Goal: Feedback & Contribution: Submit feedback/report problem

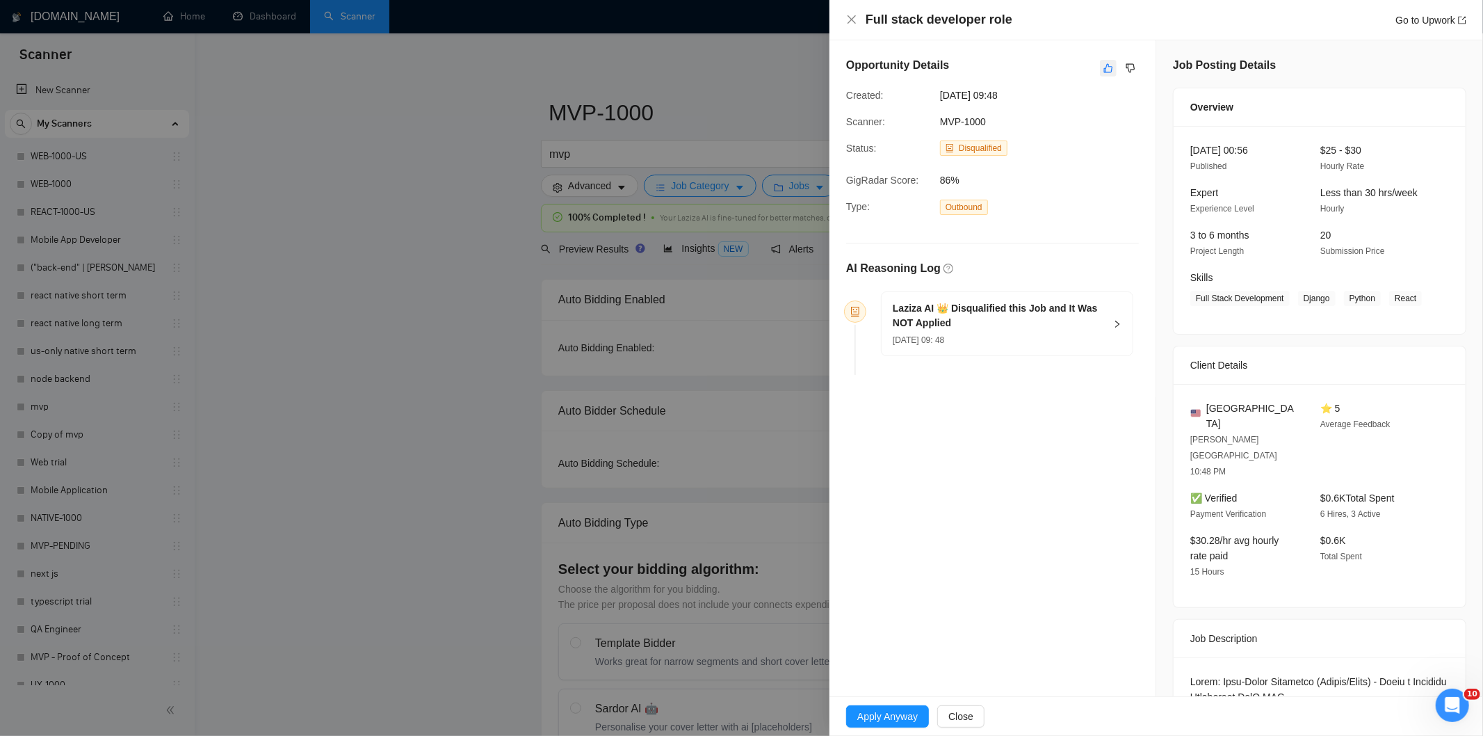
click at [1106, 70] on icon "like" at bounding box center [1109, 68] width 10 height 11
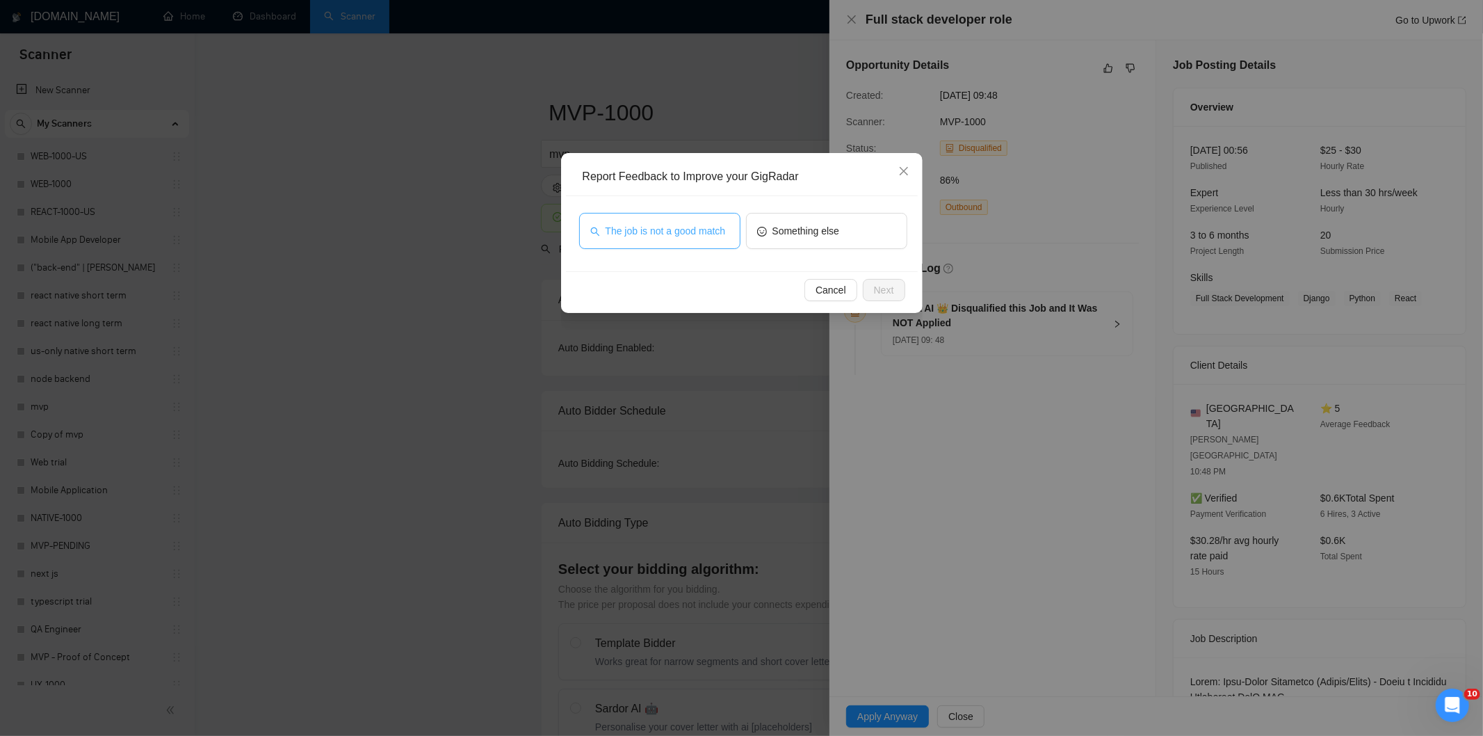
click at [694, 234] on span "The job is not a good match" at bounding box center [666, 230] width 120 height 15
click at [883, 280] on button "Next" at bounding box center [884, 290] width 42 height 22
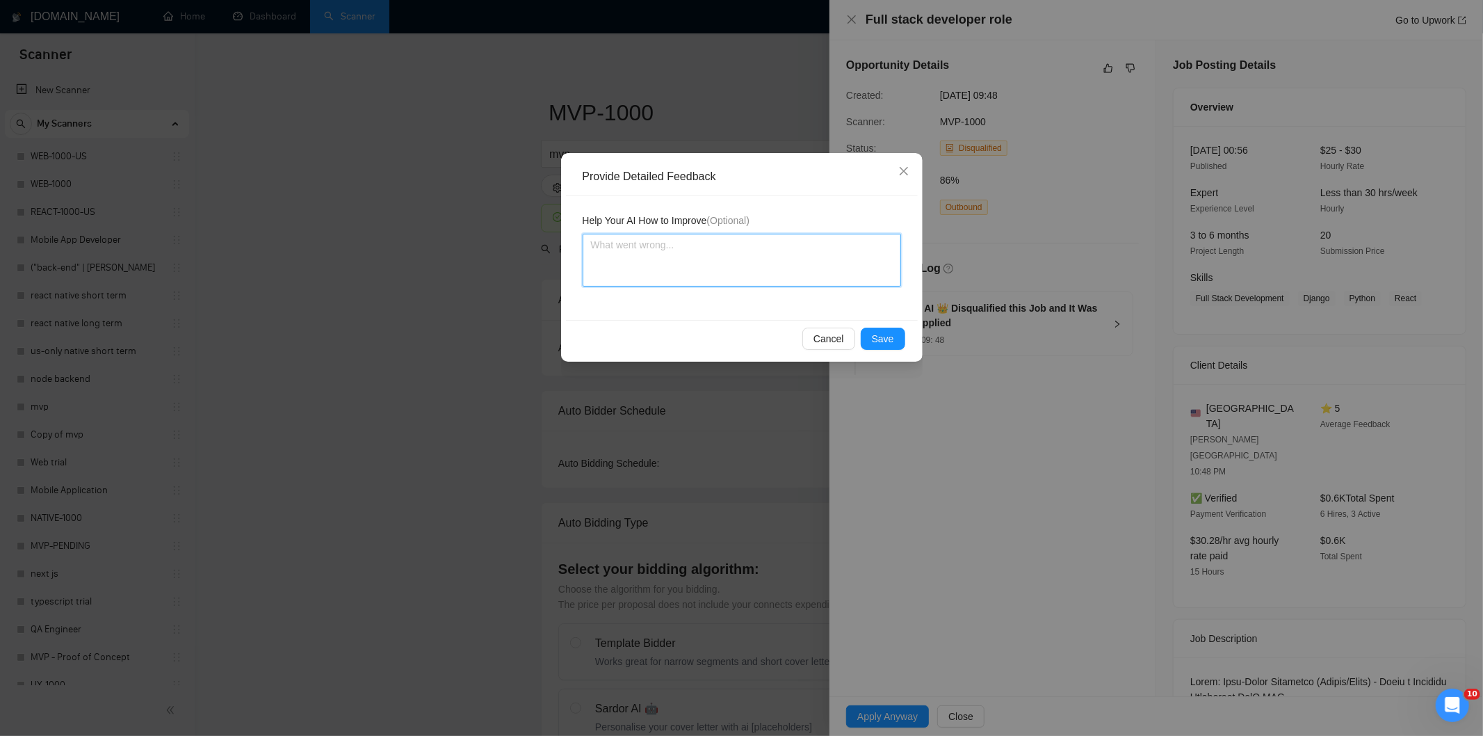
click at [842, 251] on textarea at bounding box center [742, 260] width 318 height 53
paste textarea "Not a fit — this project has been disqualified for other reasons. Example: "The…"
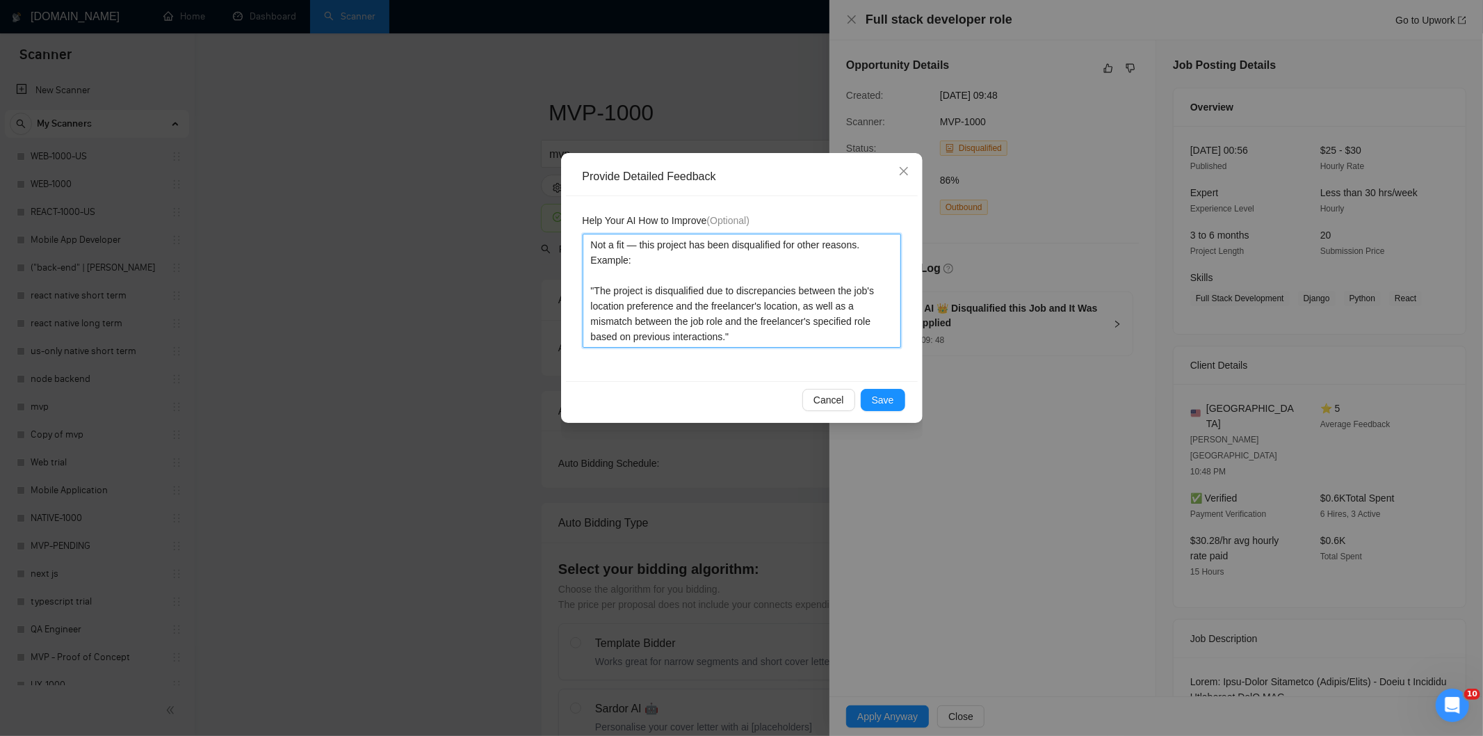
type textarea "Not a fit — this project has been disqualified for other reasons. Example: "The…"
drag, startPoint x: 883, startPoint y: 397, endPoint x: 752, endPoint y: 343, distance: 141.5
click at [882, 395] on span "Save" at bounding box center [883, 399] width 22 height 15
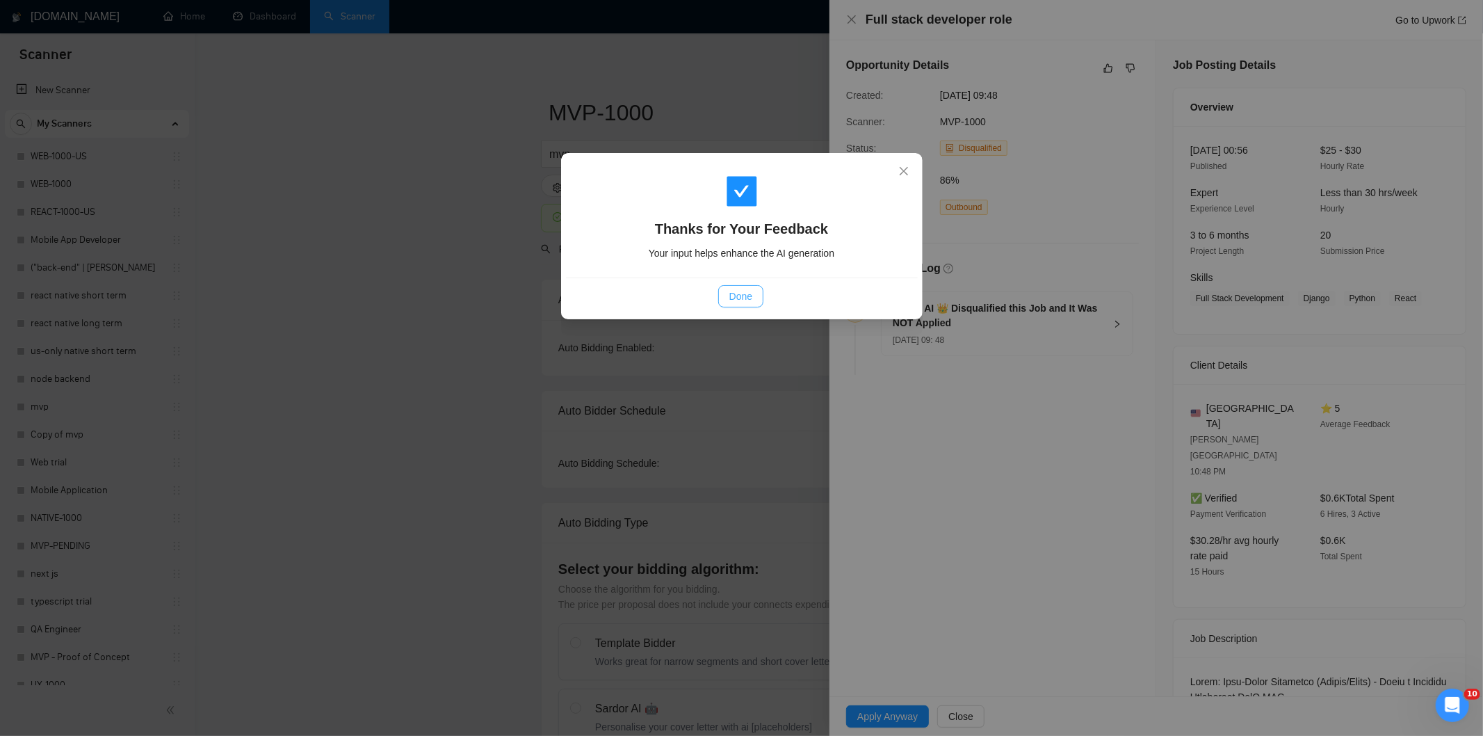
click at [760, 293] on button "Done" at bounding box center [740, 296] width 45 height 22
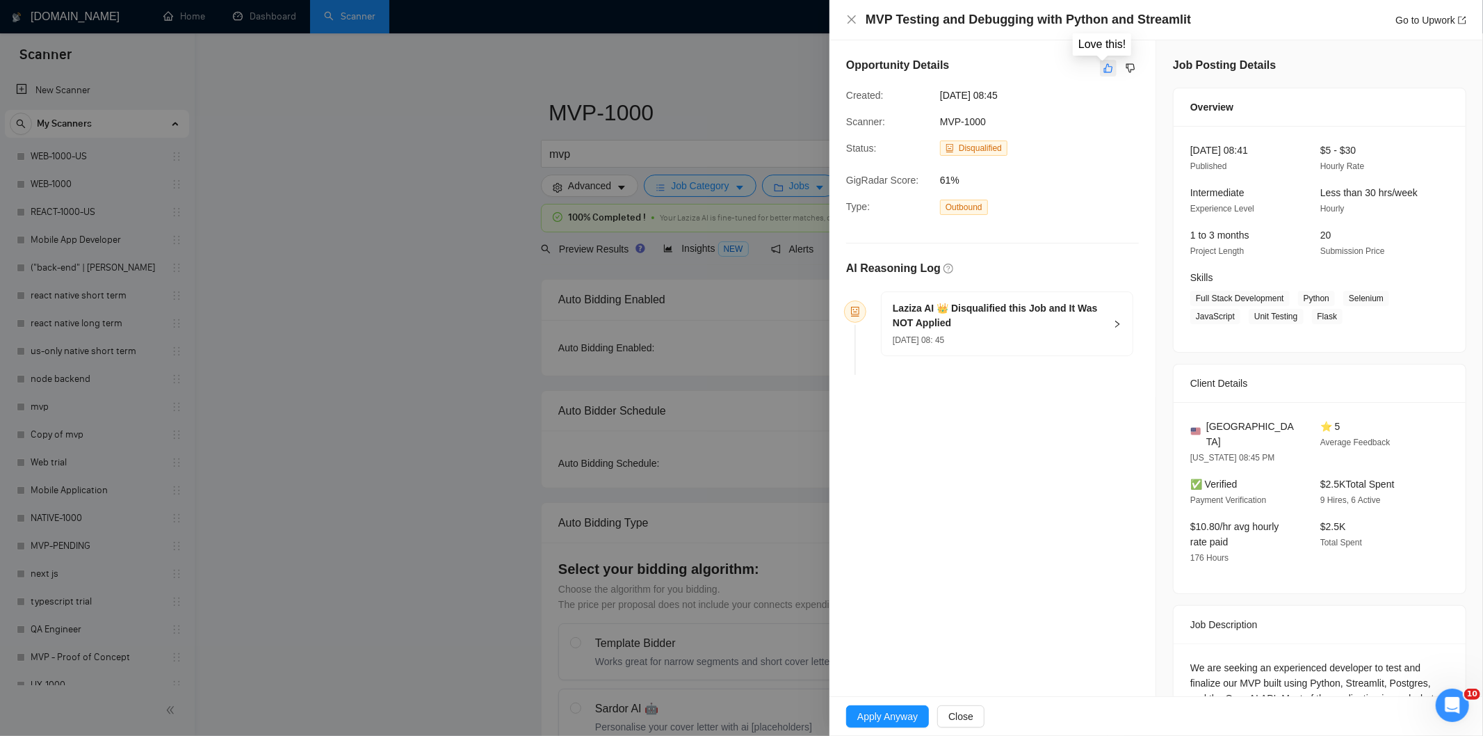
click at [1104, 65] on icon "like" at bounding box center [1109, 68] width 10 height 11
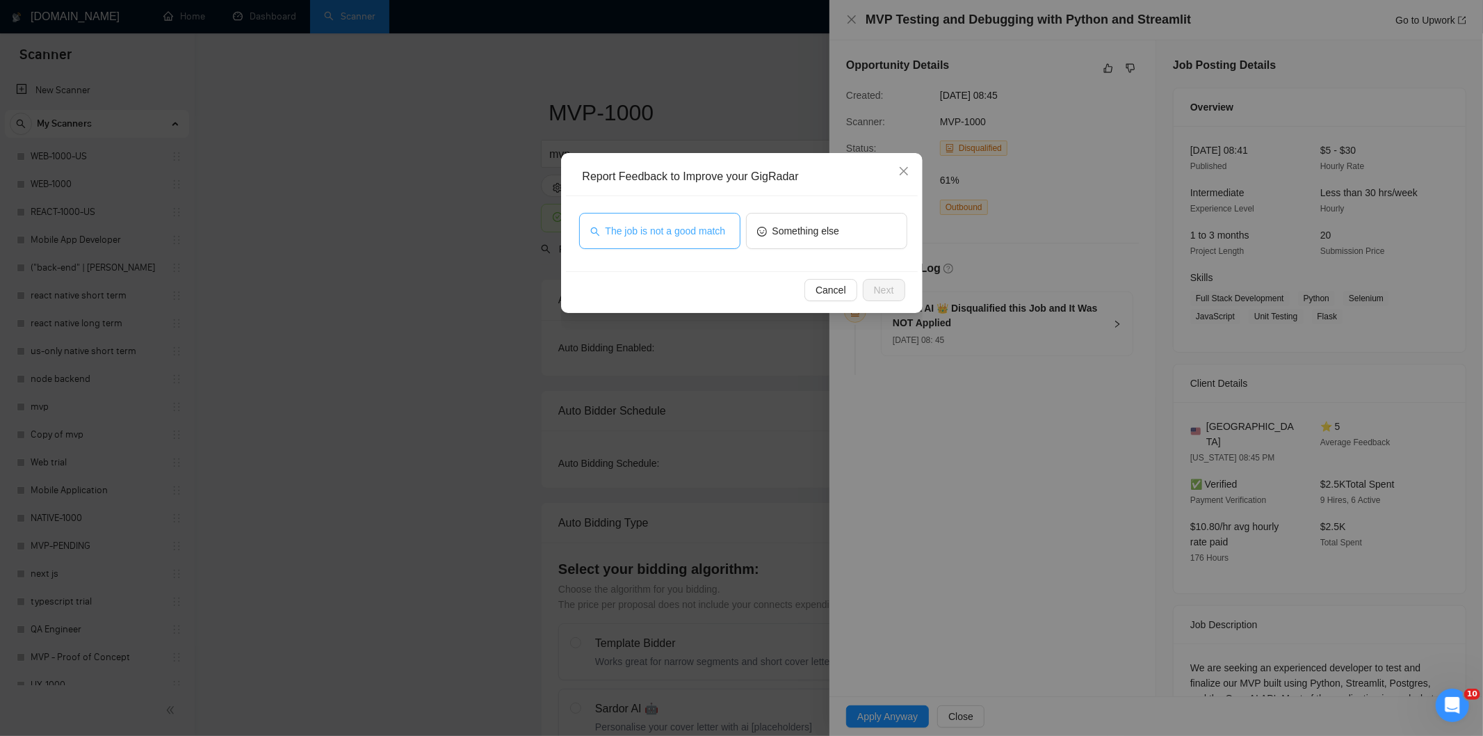
click at [649, 234] on span "The job is not a good match" at bounding box center [666, 230] width 120 height 15
click at [892, 289] on span "Next" at bounding box center [884, 289] width 20 height 15
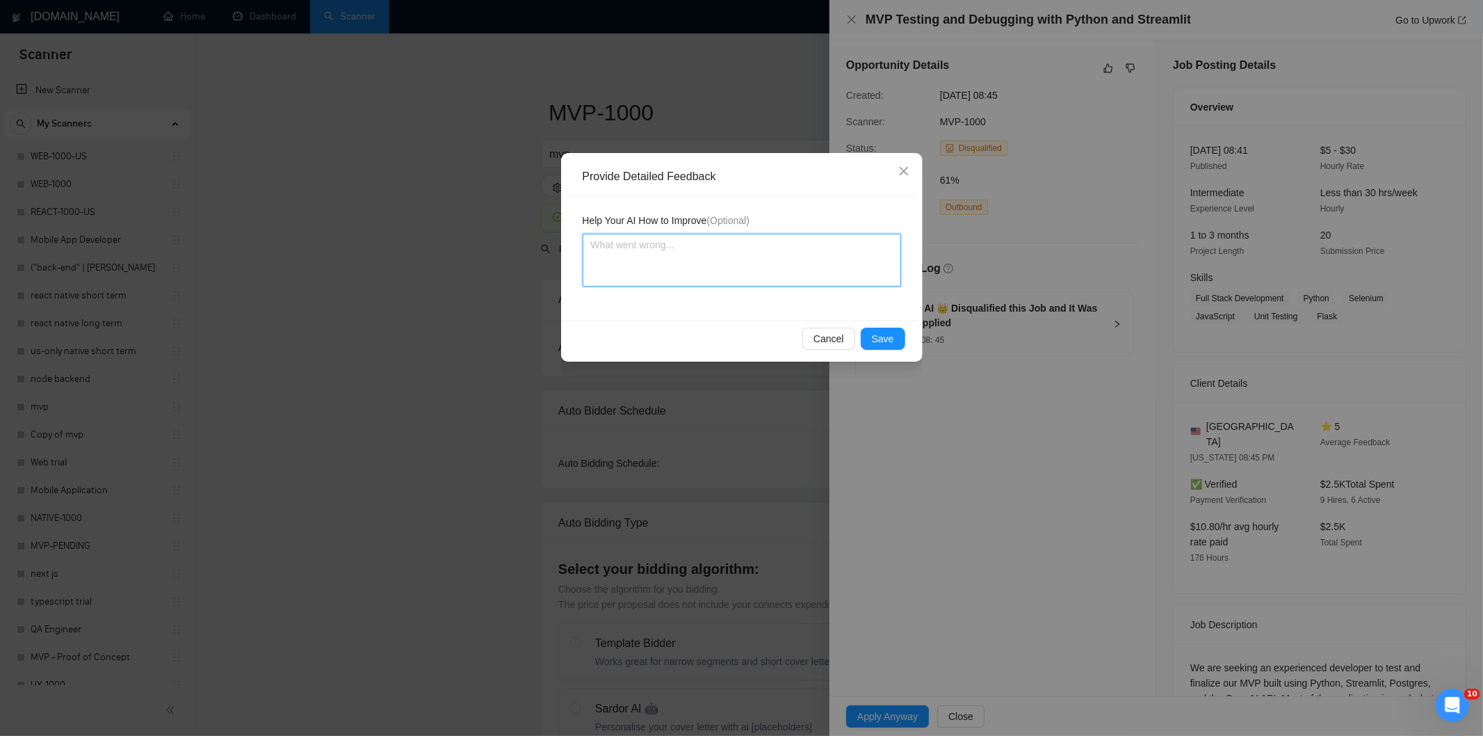
click at [818, 244] on textarea at bounding box center [742, 260] width 318 height 53
paste textarea "Not a fit — this project has been disqualified for other reasons. Example: "The…"
type textarea "Not a fit — this project has been disqualified for other reasons. Example: "The…"
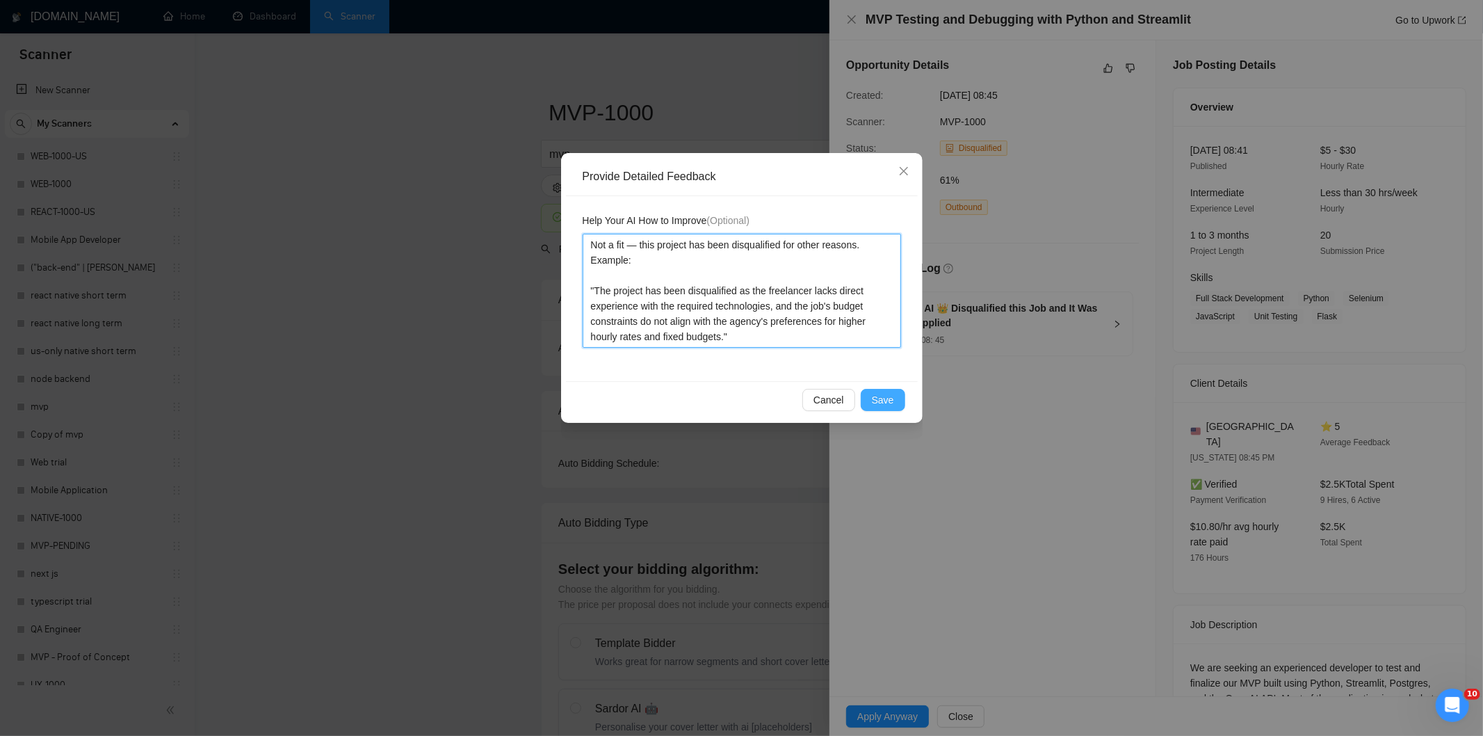
type textarea "Not a fit — this project has been disqualified for other reasons. Example: "The…"
drag, startPoint x: 893, startPoint y: 398, endPoint x: 795, endPoint y: 346, distance: 110.8
click at [892, 400] on span "Save" at bounding box center [883, 399] width 22 height 15
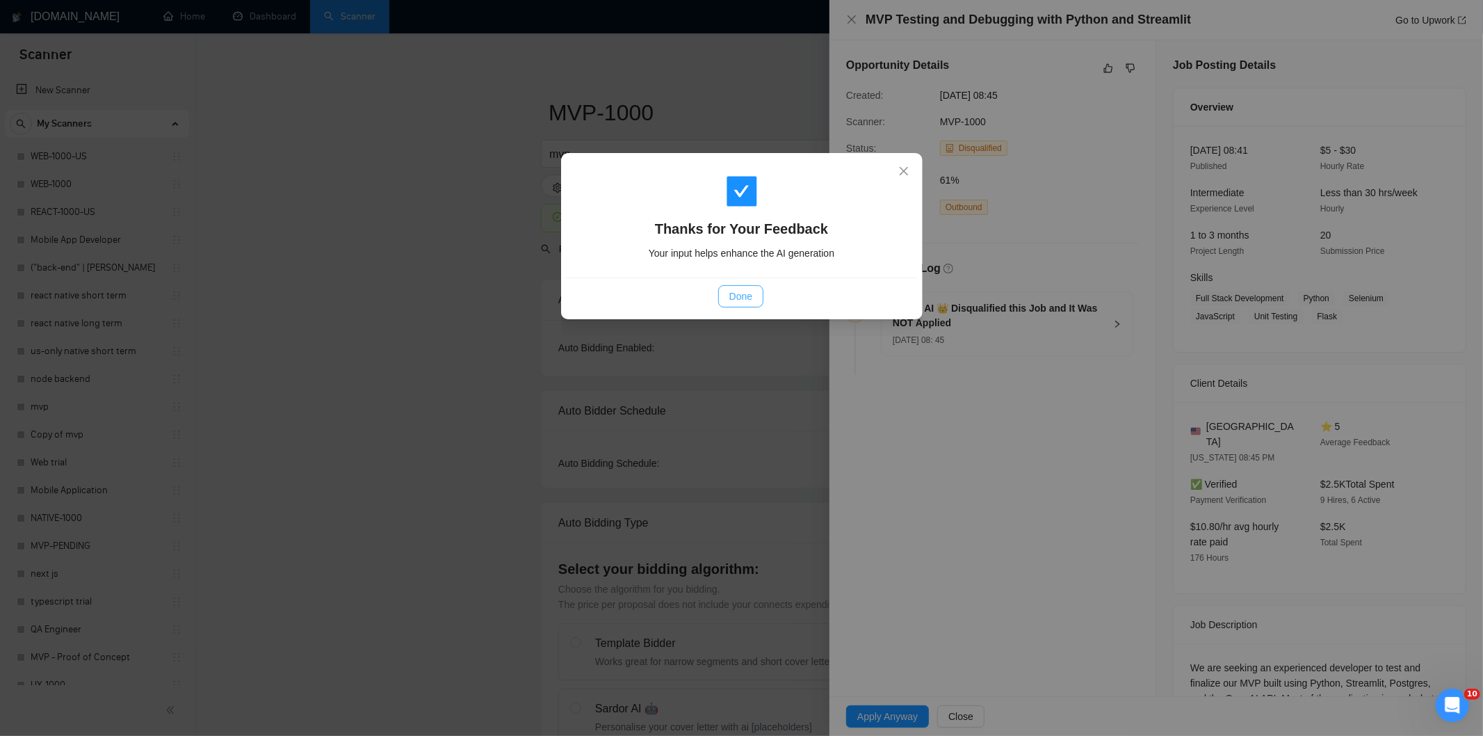
click at [739, 302] on span "Done" at bounding box center [740, 296] width 23 height 15
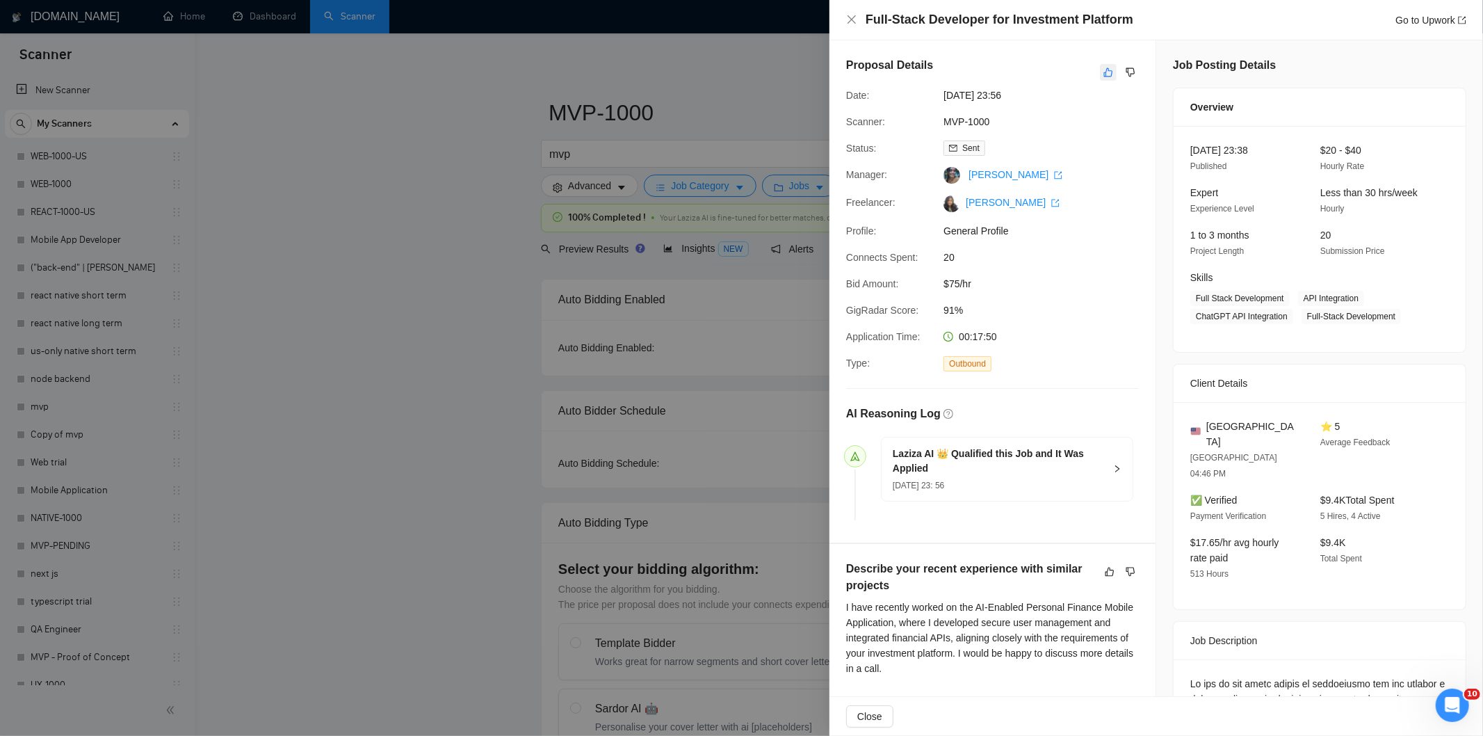
click at [1104, 73] on icon "like" at bounding box center [1109, 72] width 10 height 11
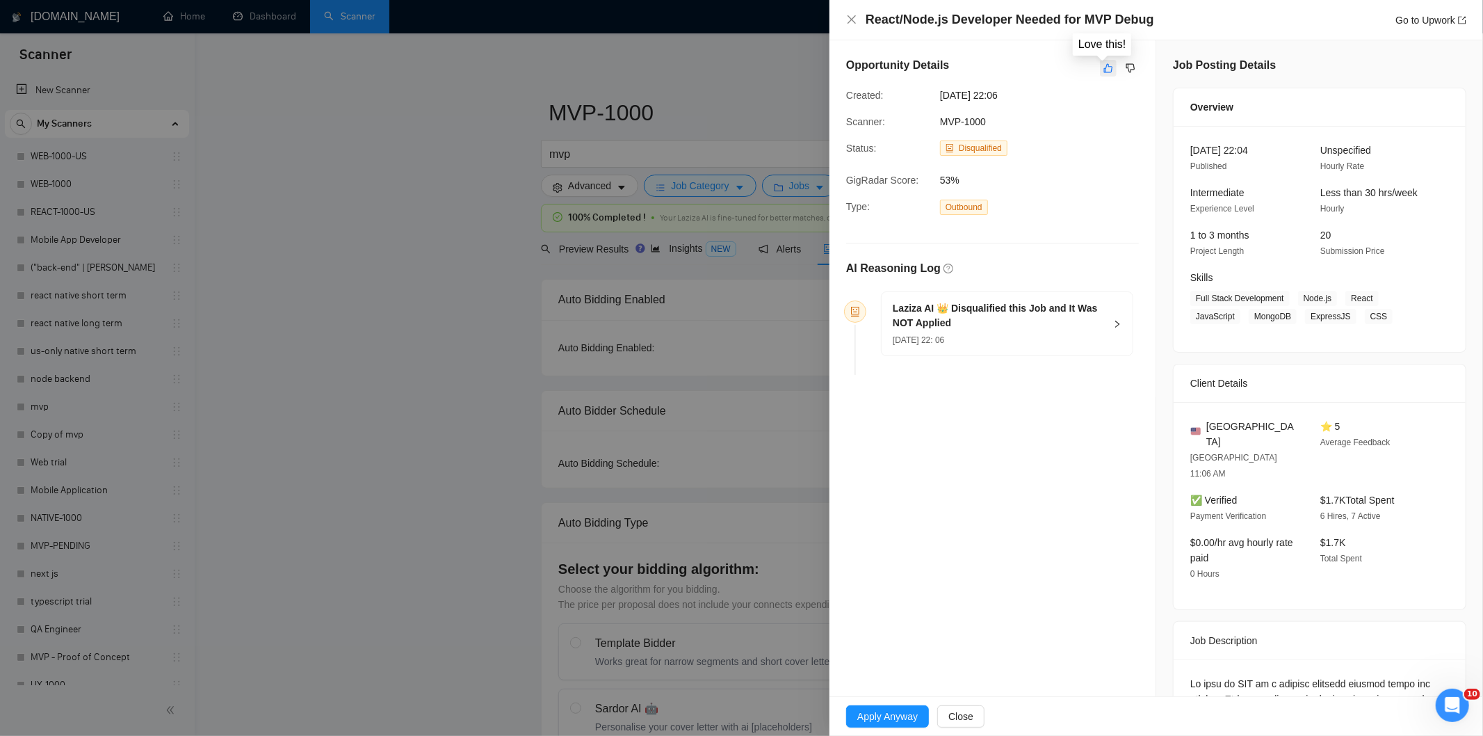
click at [1106, 67] on icon "like" at bounding box center [1109, 68] width 10 height 11
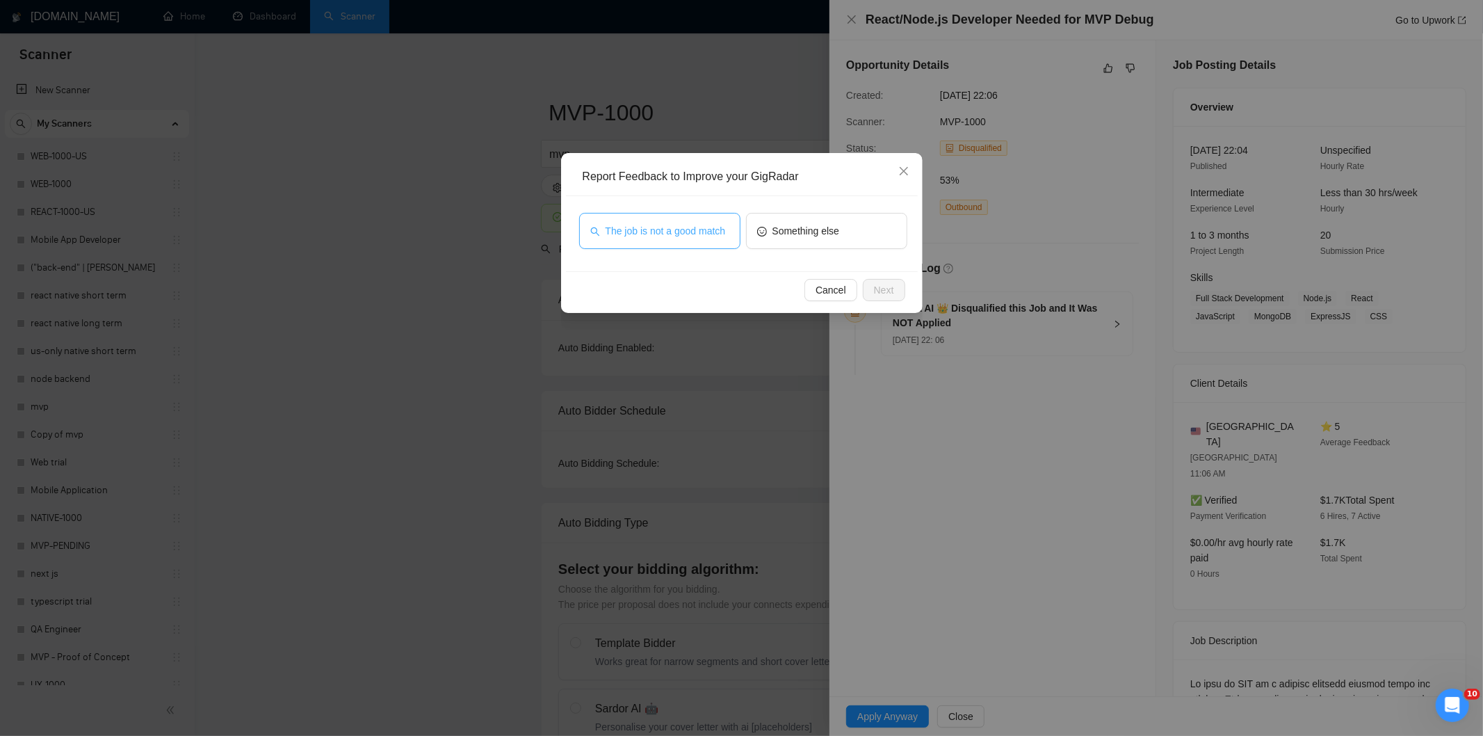
click at [663, 229] on span "The job is not a good match" at bounding box center [666, 230] width 120 height 15
click at [878, 279] on button "Next" at bounding box center [884, 290] width 42 height 22
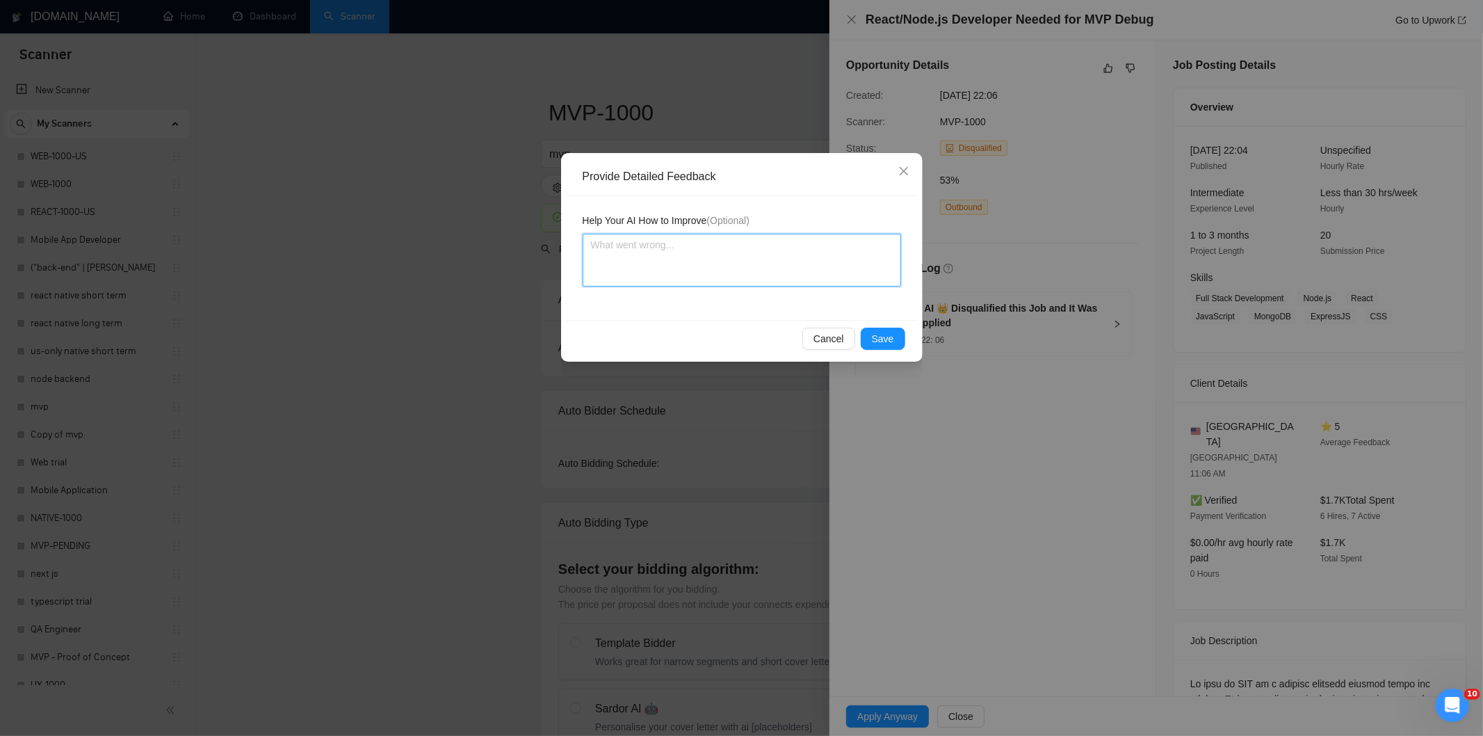
click at [840, 252] on textarea at bounding box center [742, 260] width 318 height 53
paste textarea "Not a fit — this project has been disqualified for other reasons. Example: "The…"
type textarea "Not a fit — this project has been disqualified for other reasons. Example: "The…"
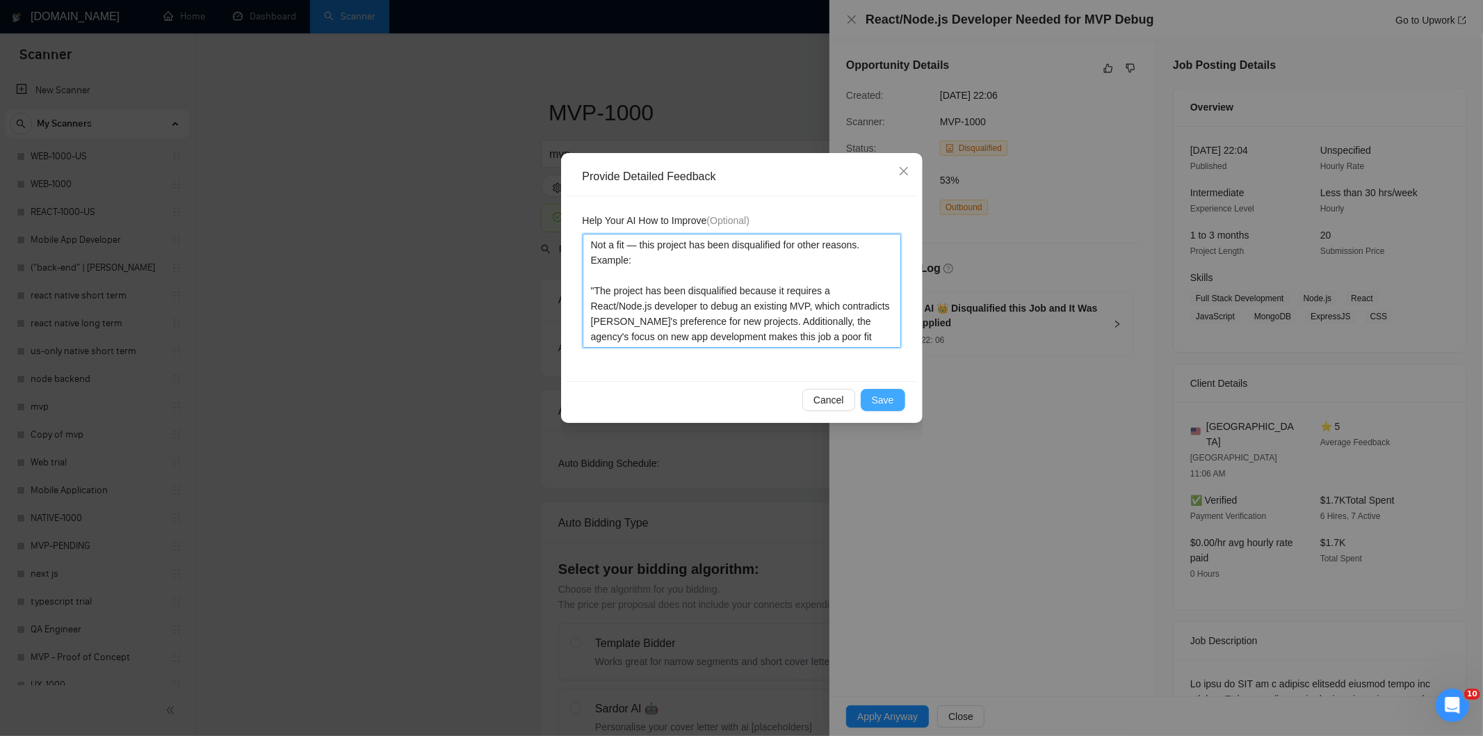
type textarea "Not a fit — this project has been disqualified for other reasons. Example: "The…"
drag, startPoint x: 893, startPoint y: 399, endPoint x: 874, endPoint y: 395, distance: 19.2
click at [892, 399] on span "Save" at bounding box center [883, 399] width 22 height 15
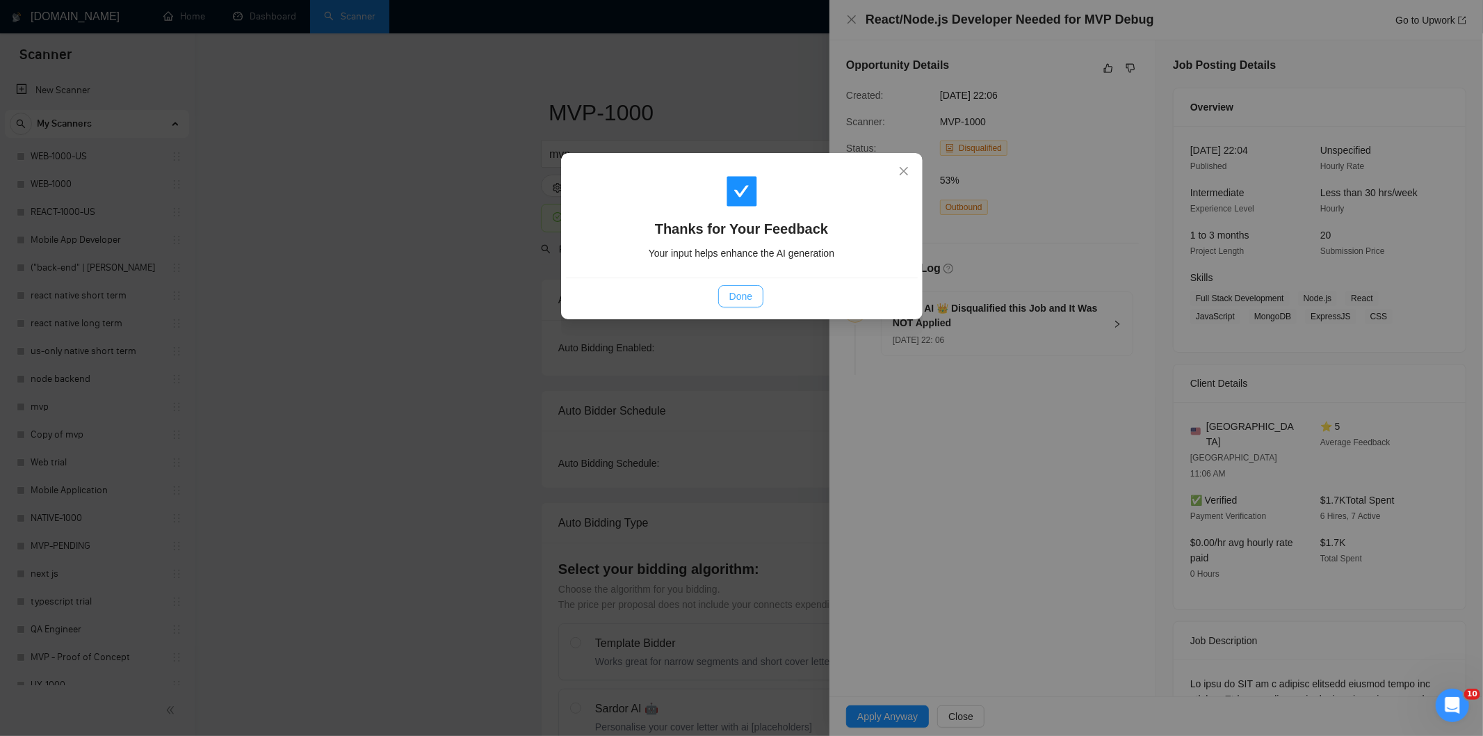
click at [746, 293] on span "Done" at bounding box center [740, 296] width 23 height 15
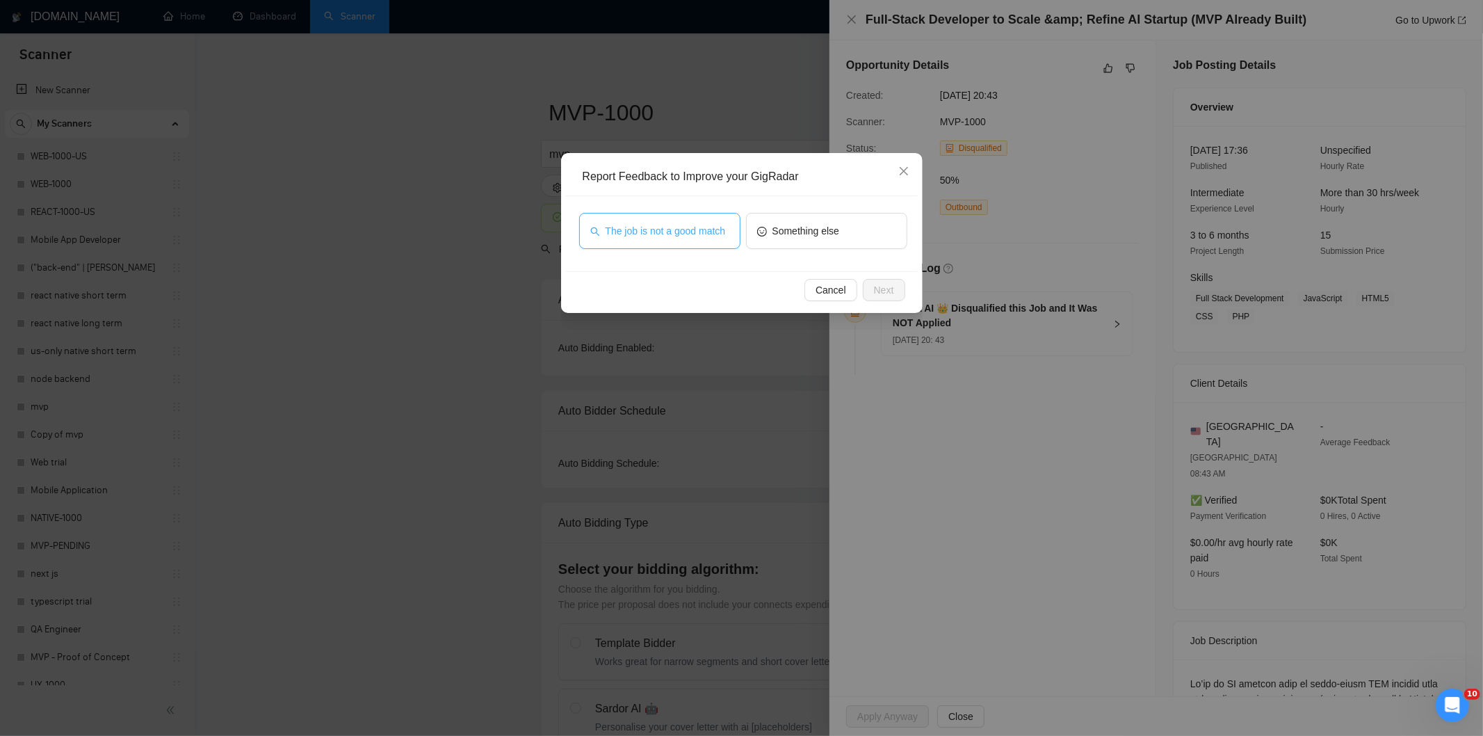
click at [690, 245] on button "The job is not a good match" at bounding box center [659, 231] width 161 height 36
click at [897, 300] on div "Cancel Next" at bounding box center [742, 289] width 352 height 37
click at [891, 292] on button "Next" at bounding box center [884, 290] width 42 height 22
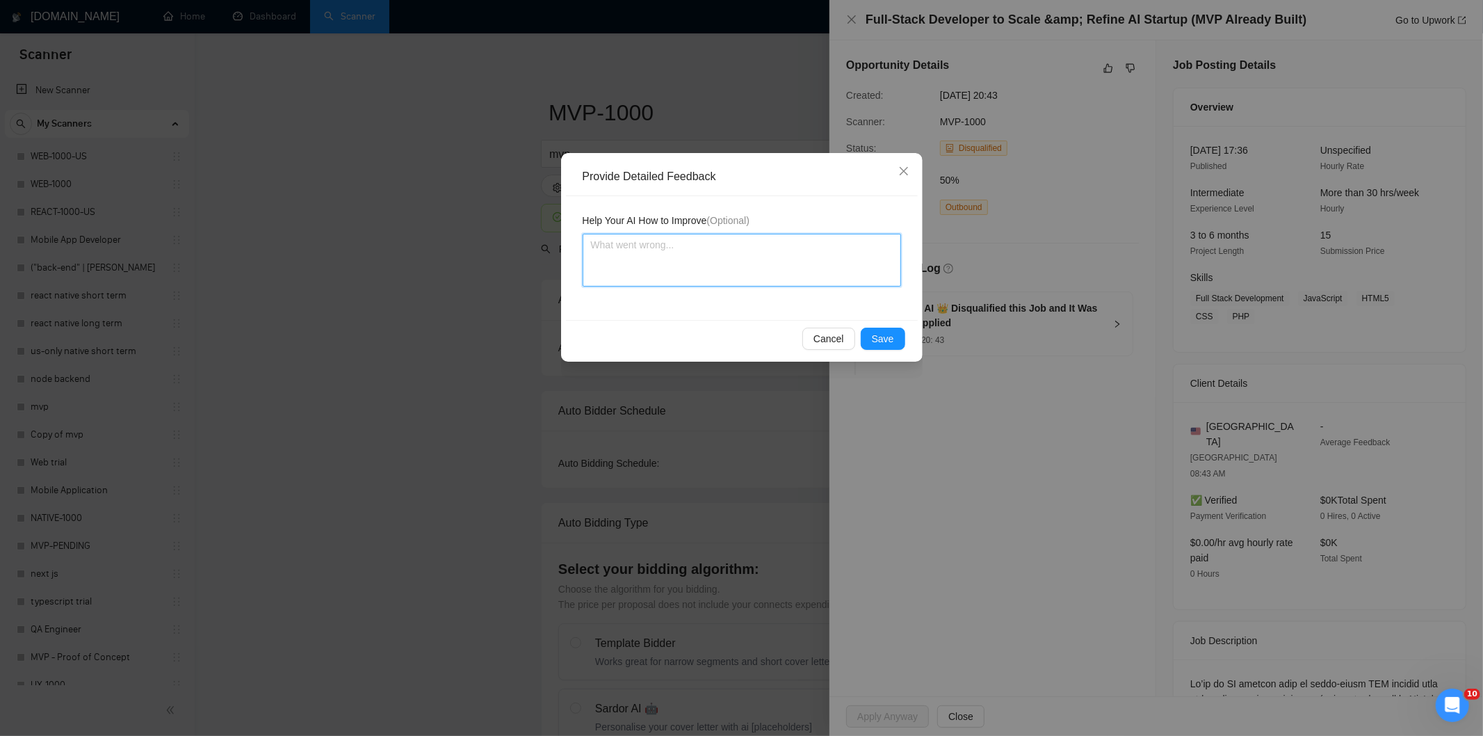
click at [856, 262] on textarea at bounding box center [742, 260] width 318 height 53
paste textarea "Not a fit — this project has been disqualified for other reasons. Example: "The…"
type textarea "Not a fit — this project has been disqualified for other reasons. Example: "The…"
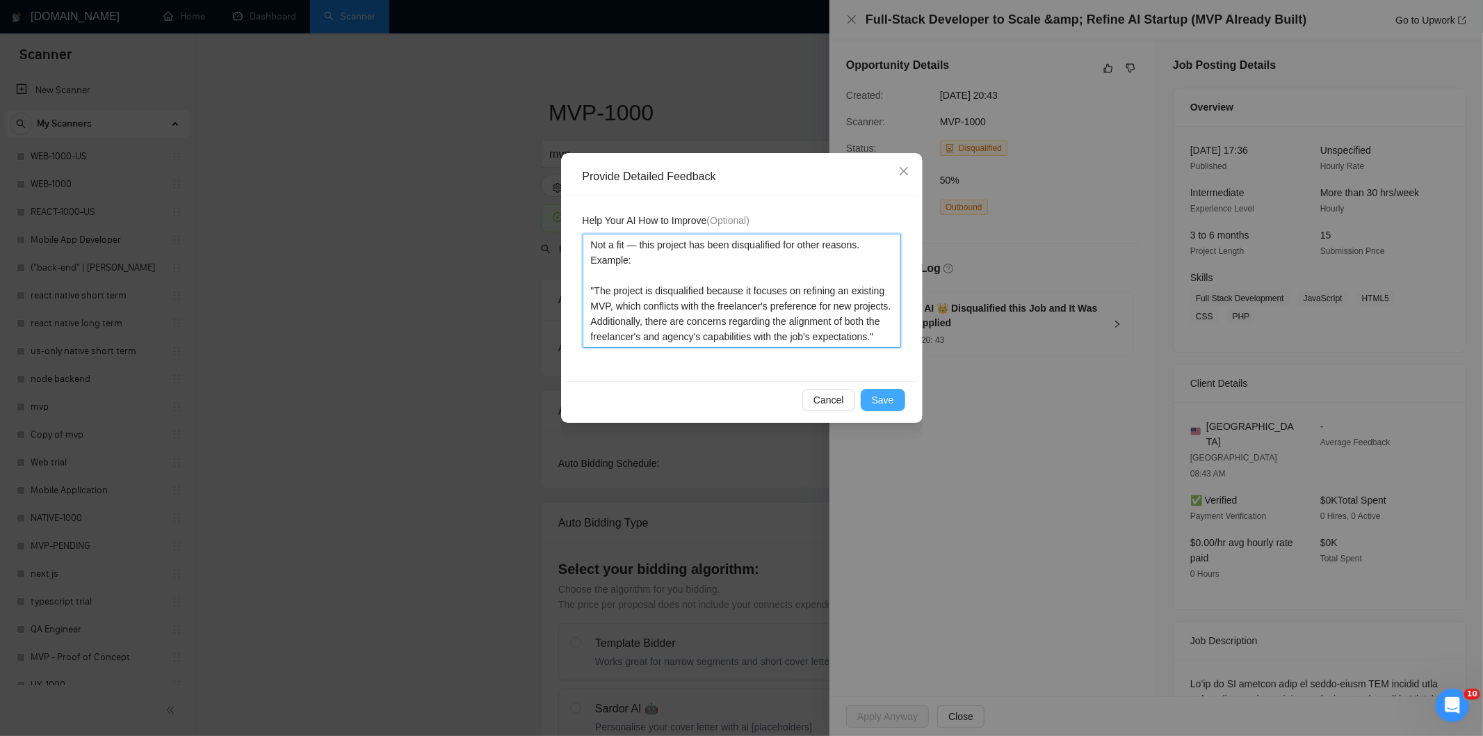
type textarea "Not a fit — this project has been disqualified for other reasons. Example: "The…"
click at [891, 403] on span "Save" at bounding box center [883, 399] width 22 height 15
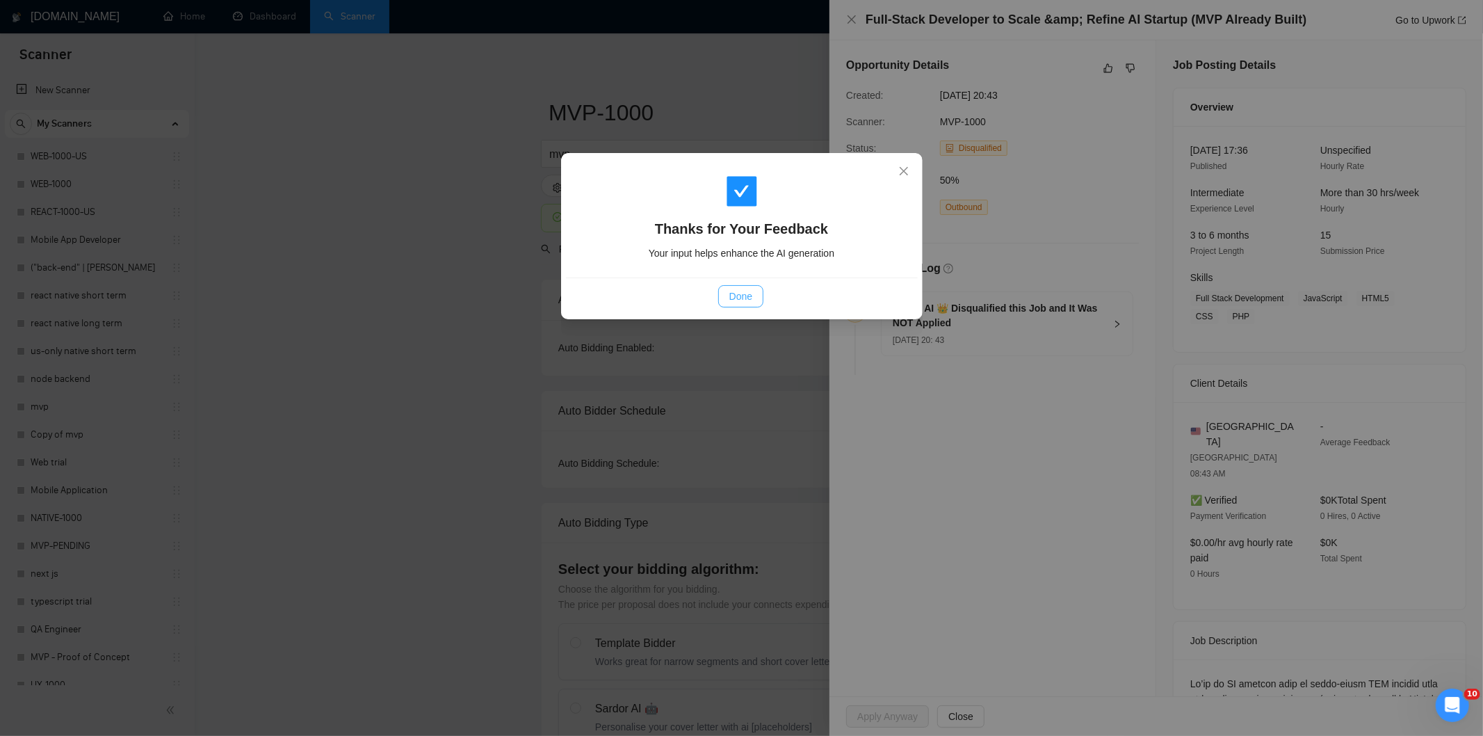
drag, startPoint x: 748, startPoint y: 294, endPoint x: 739, endPoint y: 289, distance: 10.6
click at [748, 293] on span "Done" at bounding box center [740, 296] width 23 height 15
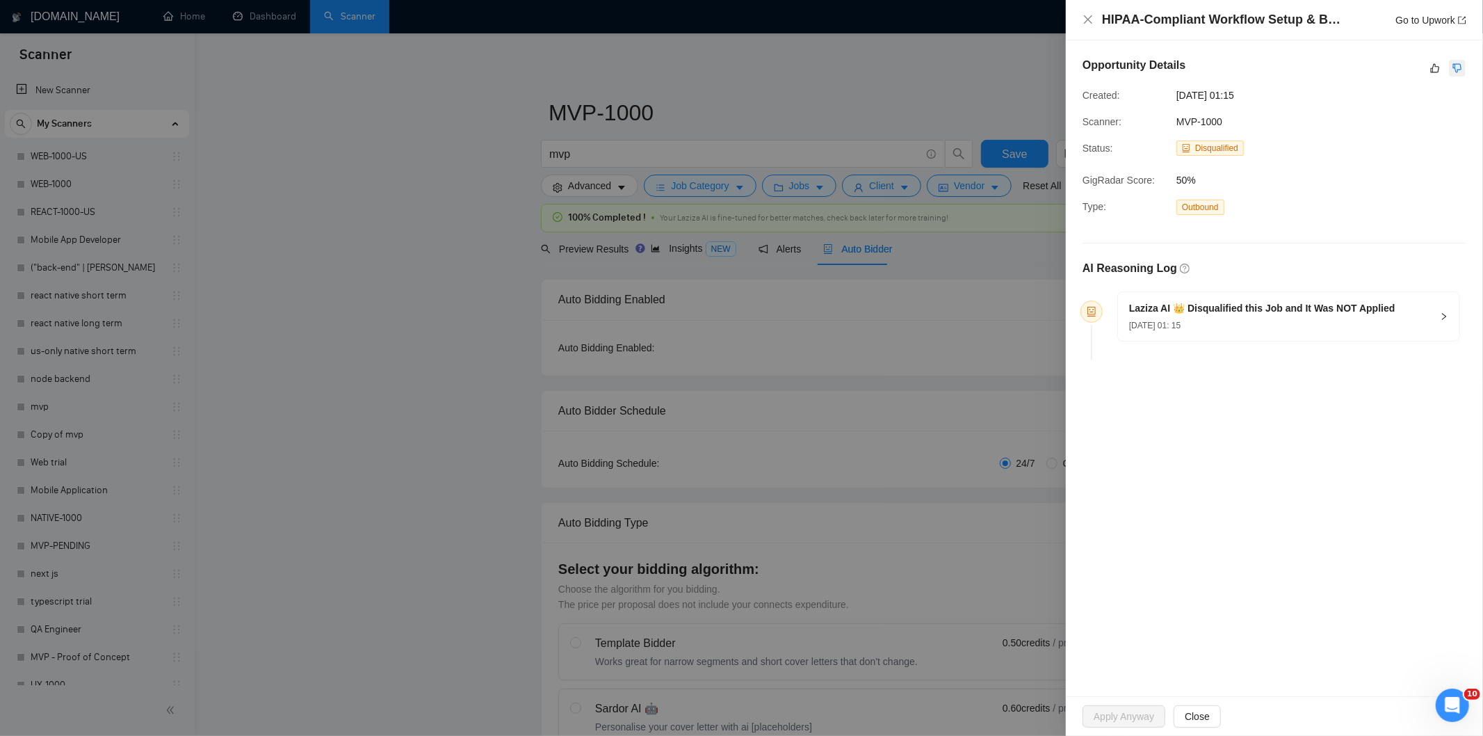
click at [1458, 72] on icon "dislike" at bounding box center [1458, 68] width 10 height 11
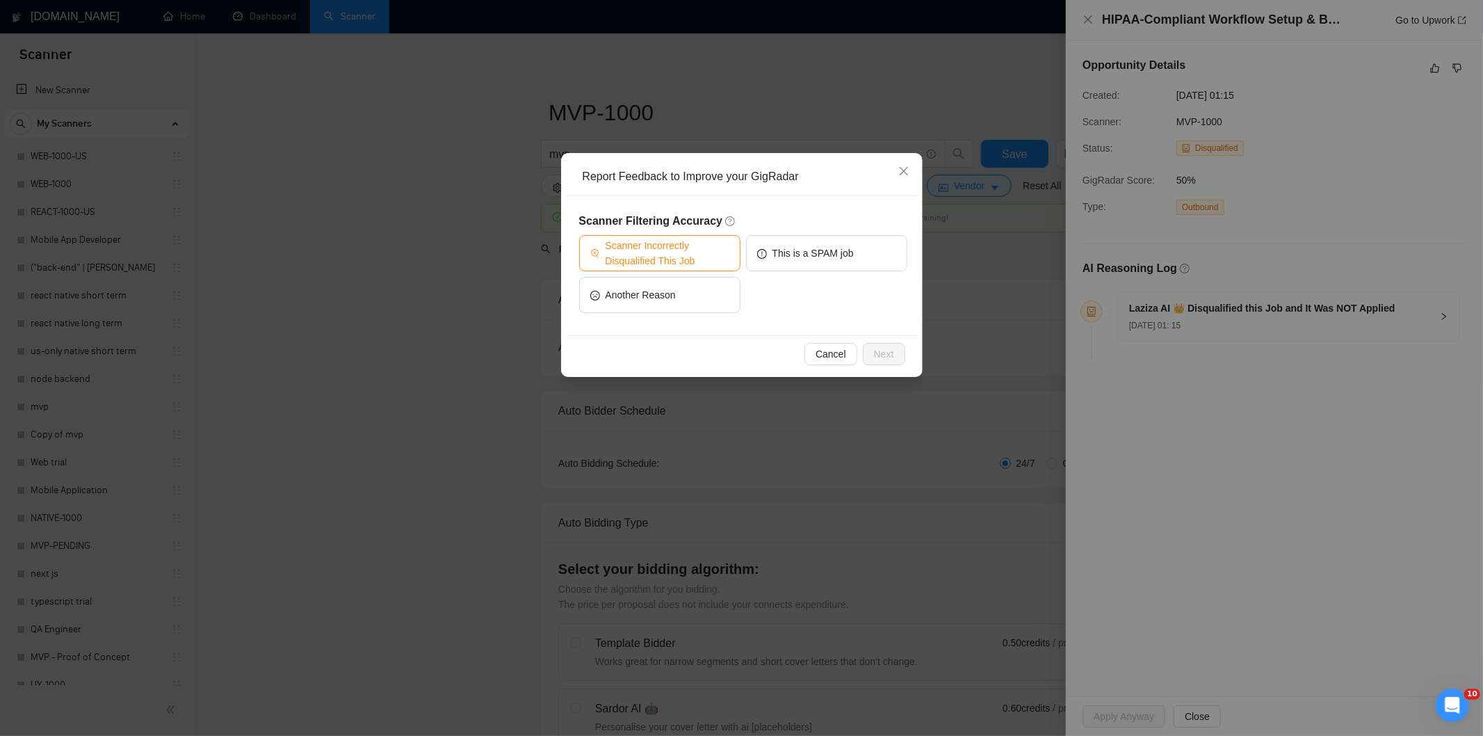
click at [705, 241] on span "Scanner Incorrectly Disqualified This Job" at bounding box center [668, 253] width 124 height 31
drag, startPoint x: 892, startPoint y: 355, endPoint x: 878, endPoint y: 353, distance: 14.1
click at [891, 355] on span "Next" at bounding box center [884, 353] width 20 height 15
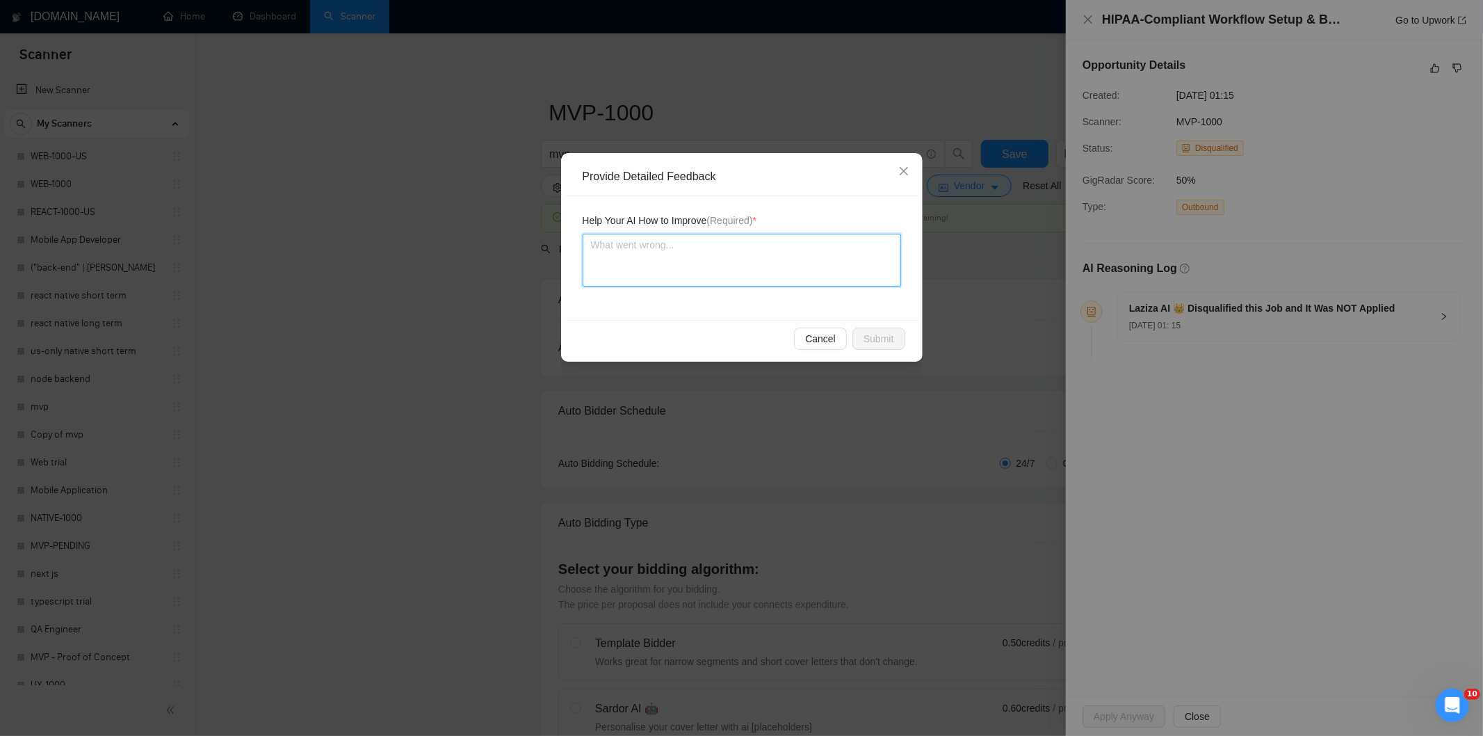
click at [720, 270] on textarea at bounding box center [742, 260] width 318 height 53
paste textarea "Good fit — the project is greenfield (no existing code), welcomes agencies, use…"
type textarea "Good fit — the project is greenfield (no existing code), welcomes agencies, use…"
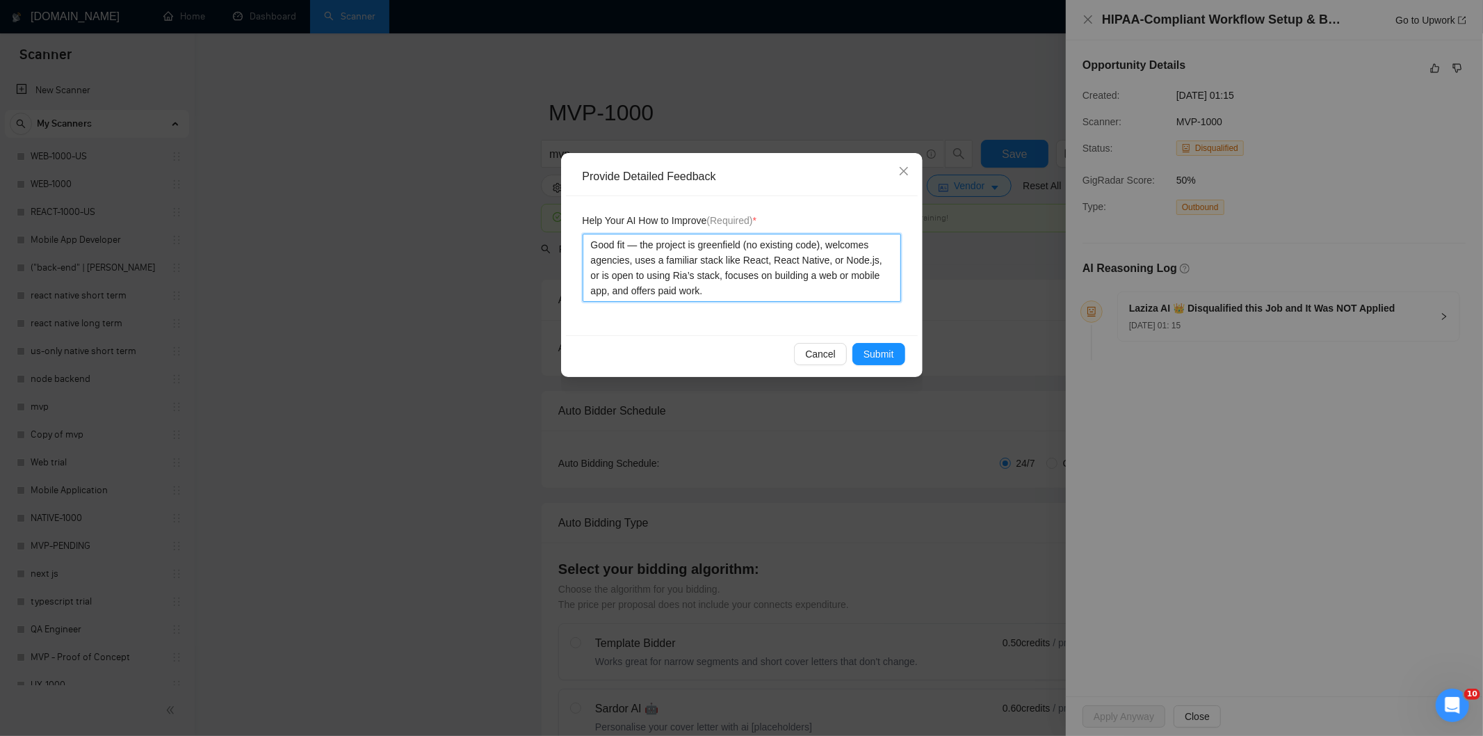
type textarea "Good fit — the project is greenfield (no existing code), welcomes agencies, use…"
click at [880, 342] on div "Cancel Submit" at bounding box center [742, 353] width 352 height 37
click at [878, 344] on button "Submit" at bounding box center [879, 354] width 53 height 22
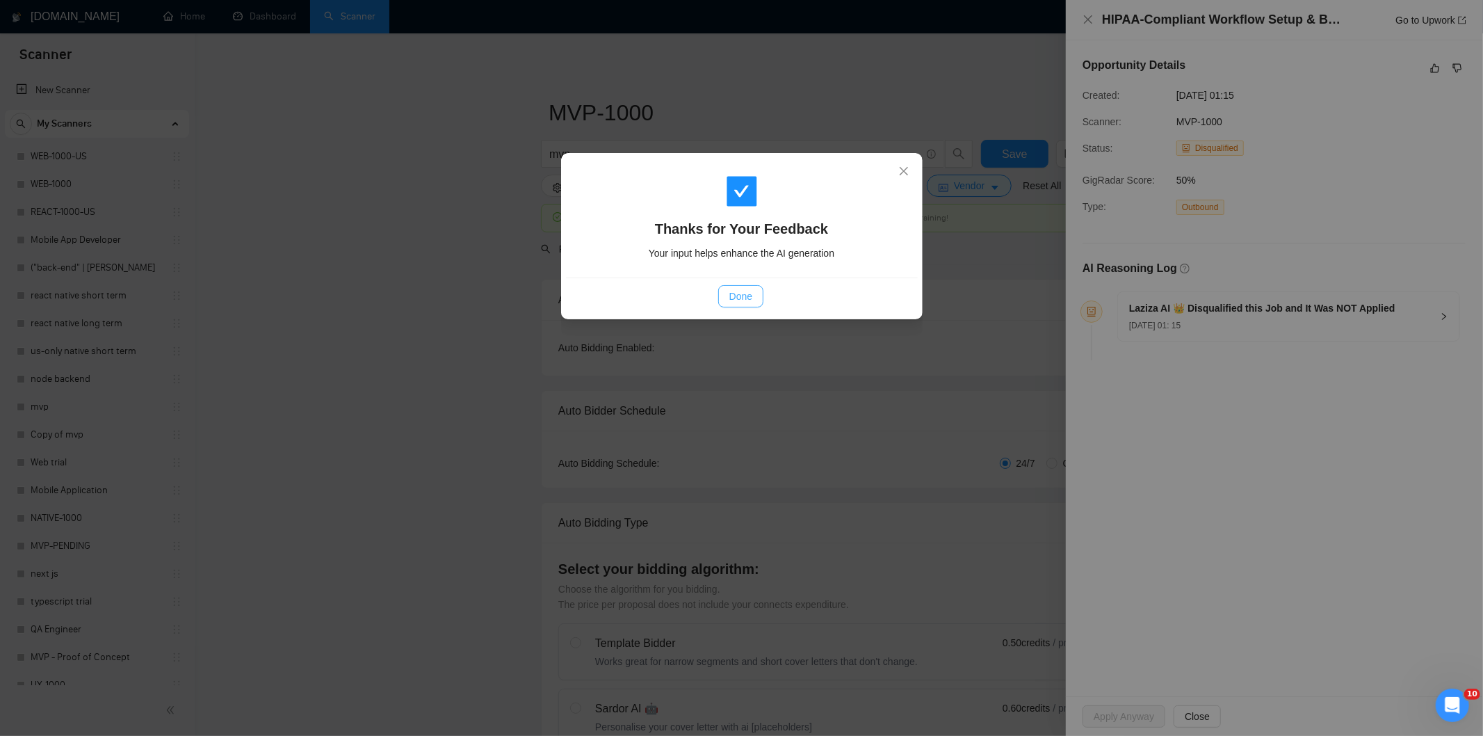
click at [735, 290] on span "Done" at bounding box center [740, 296] width 23 height 15
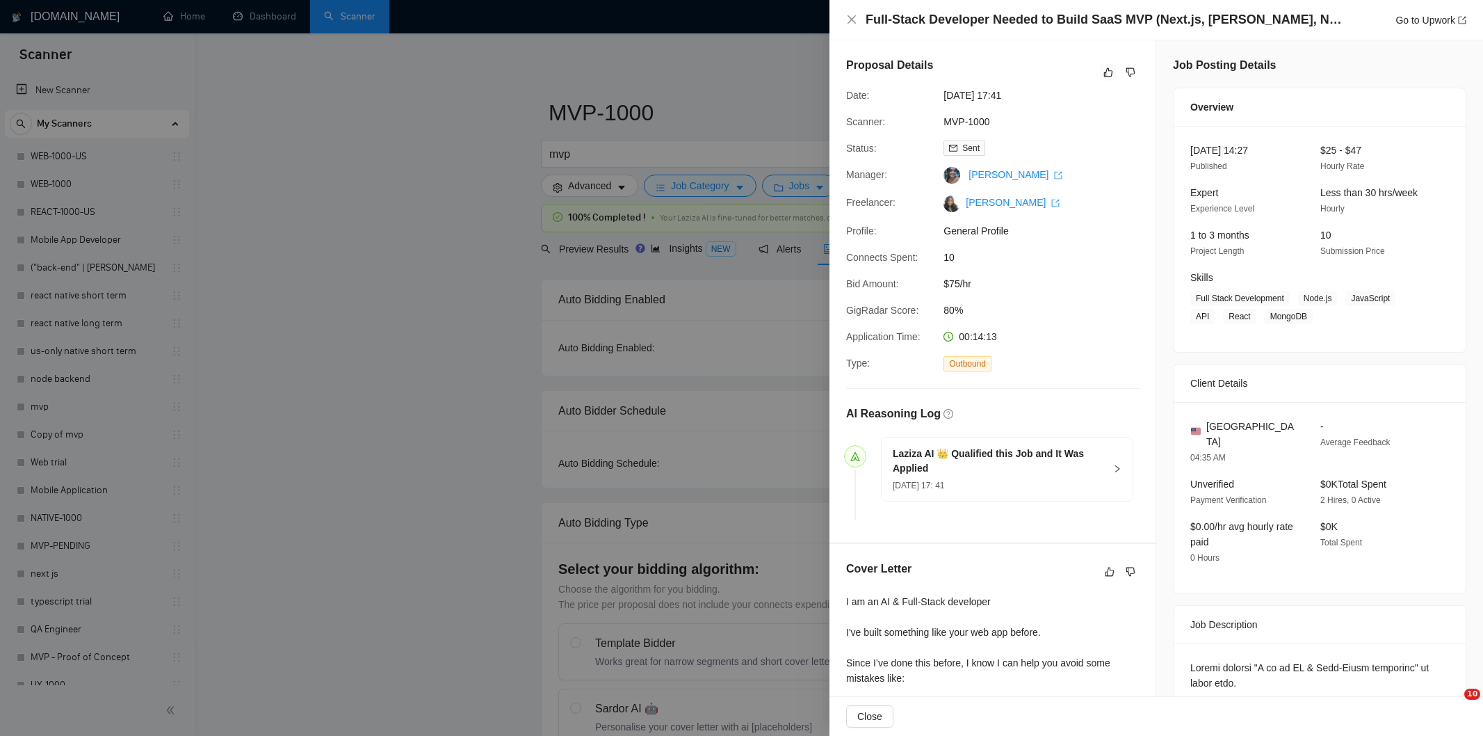
drag, startPoint x: 0, startPoint y: 0, endPoint x: 1110, endPoint y: 79, distance: 1112.6
click at [1110, 79] on button "button" at bounding box center [1108, 72] width 17 height 17
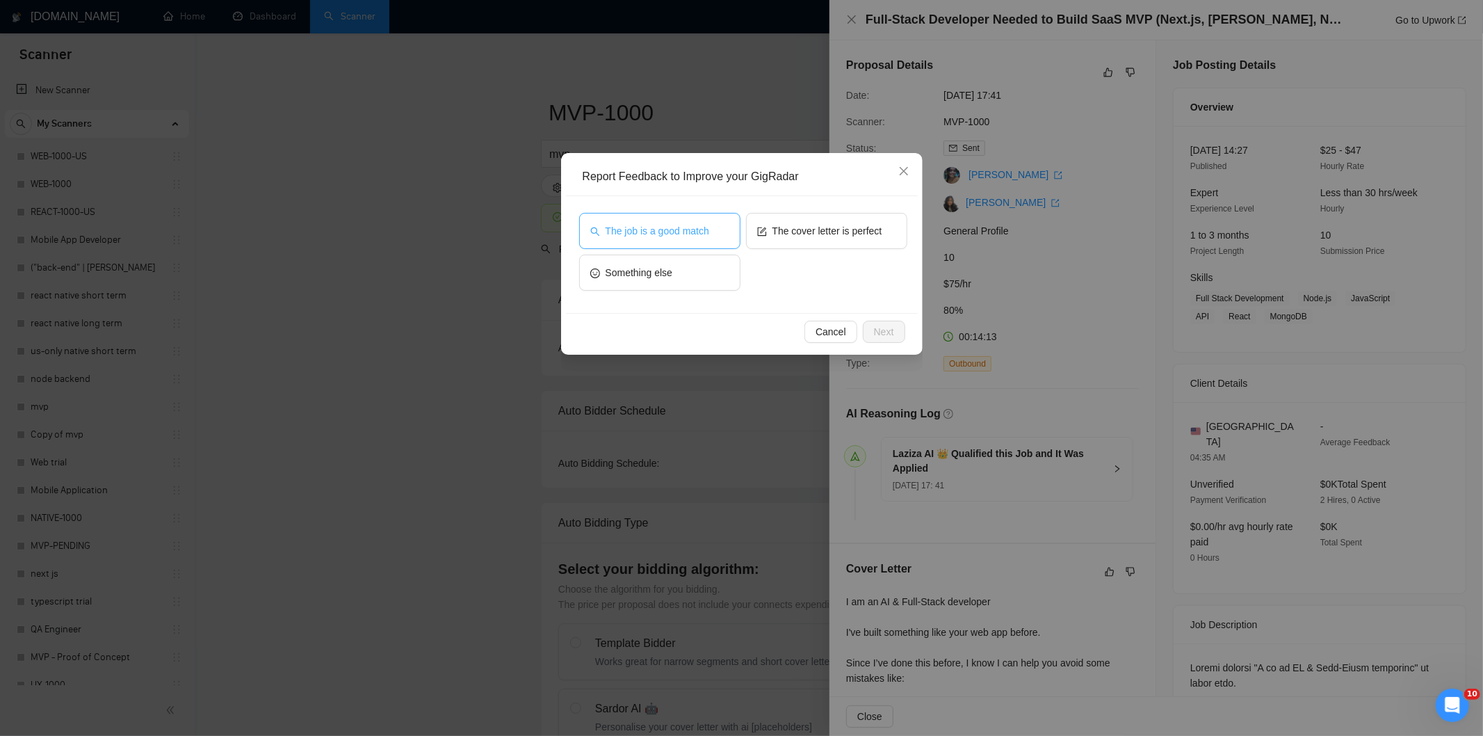
click at [634, 232] on span "The job is a good match" at bounding box center [658, 230] width 104 height 15
click at [887, 324] on span "Next" at bounding box center [884, 331] width 20 height 15
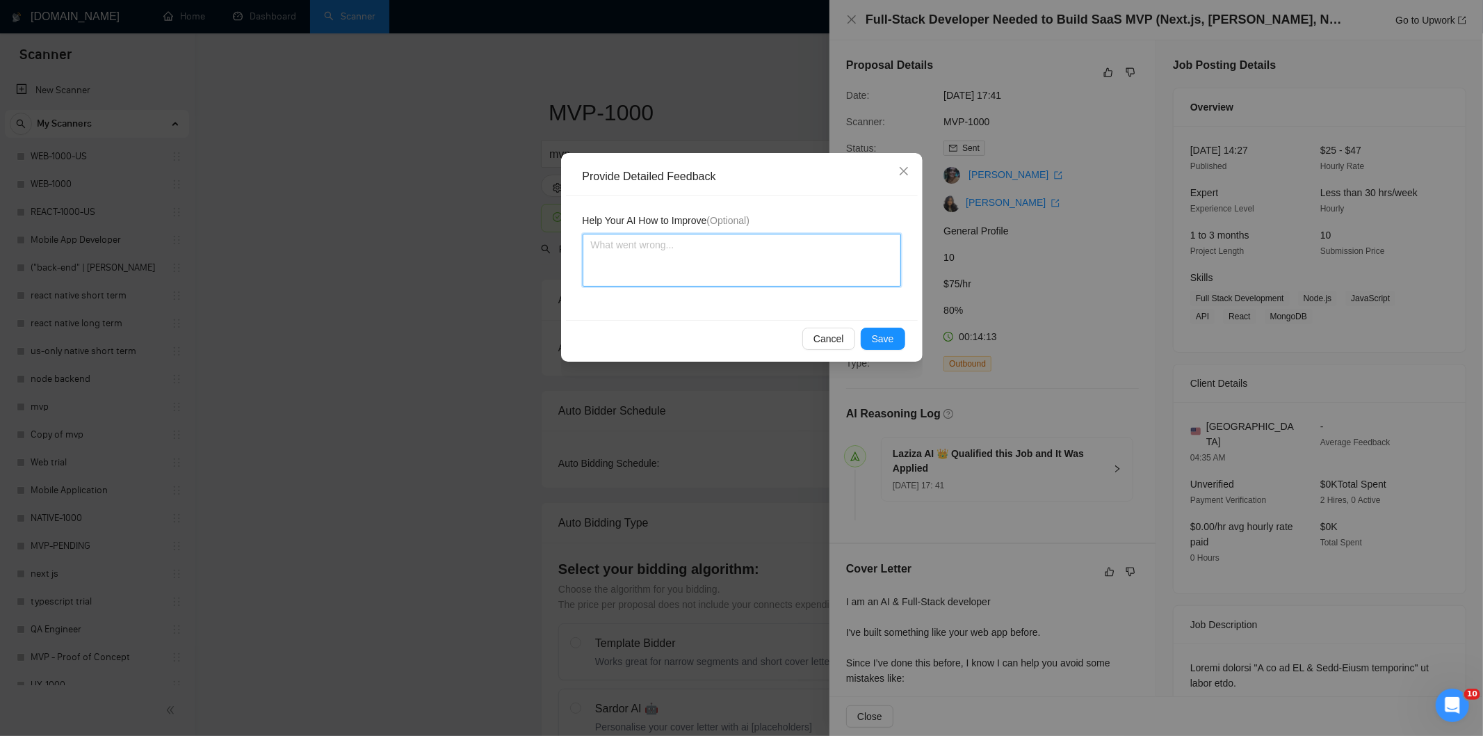
click at [843, 267] on textarea at bounding box center [742, 260] width 318 height 53
paste textarea "Good fit — the project is greenfield (no existing code), welcomes agencies, use…"
type textarea "Good fit — the project is greenfield (no existing code), welcomes agencies, use…"
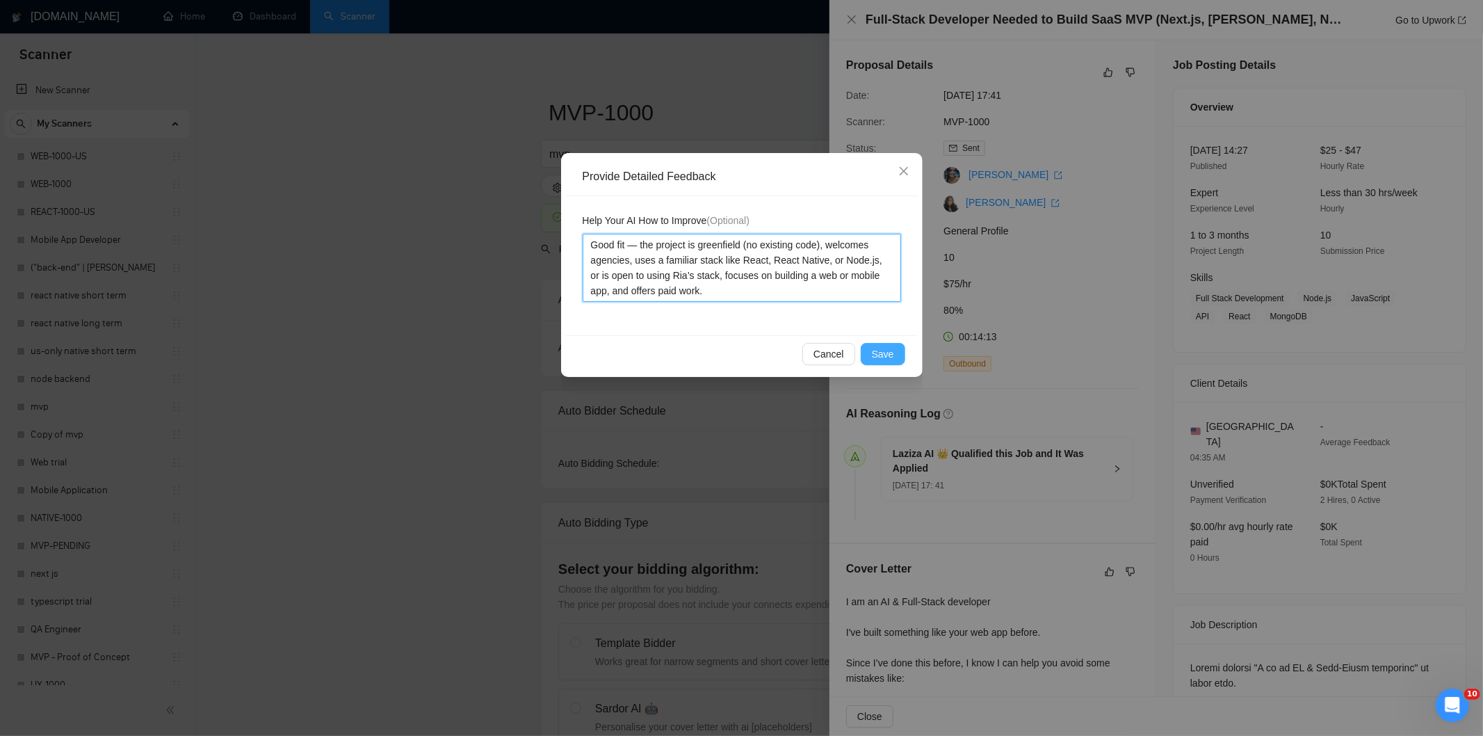
type textarea "Good fit — the project is greenfield (no existing code), welcomes agencies, use…"
click at [884, 350] on span "Save" at bounding box center [883, 353] width 22 height 15
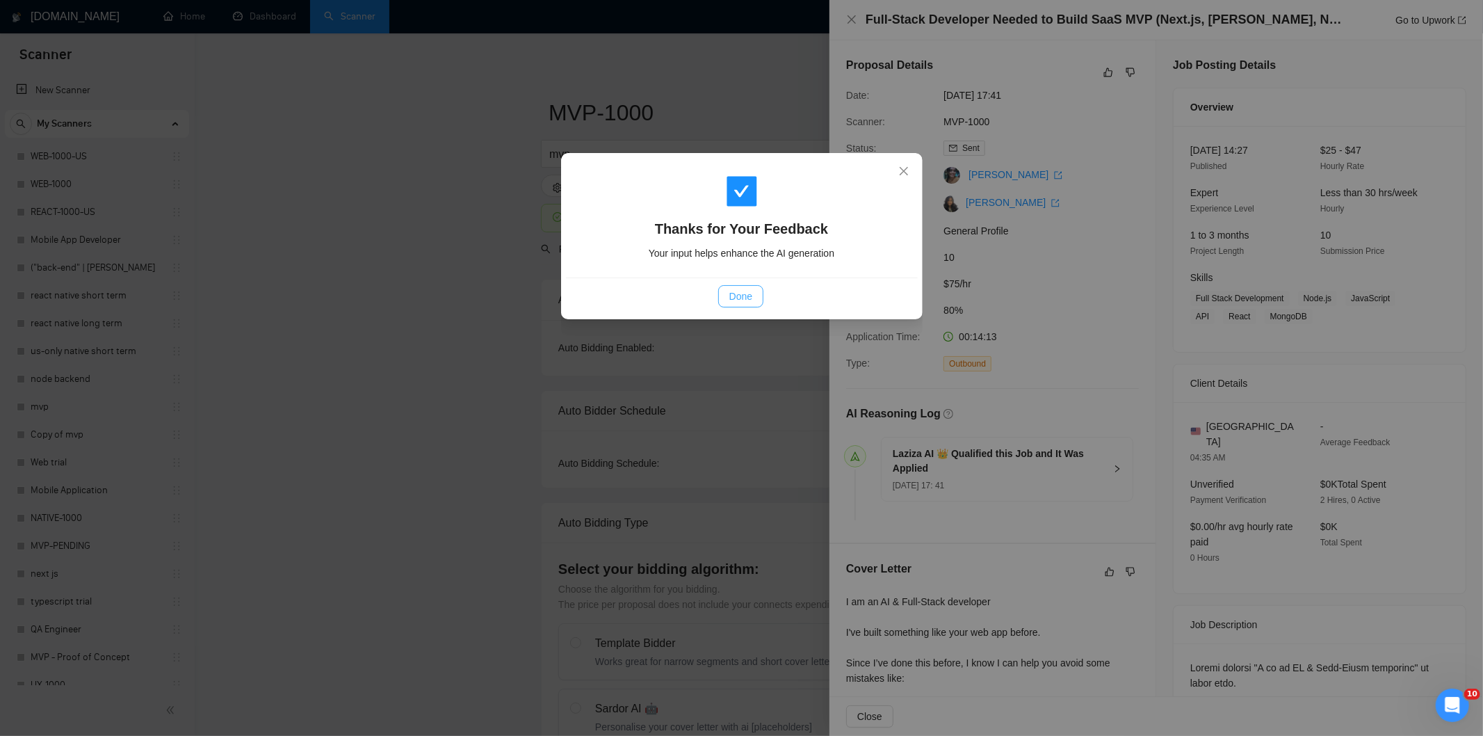
click at [748, 297] on span "Done" at bounding box center [740, 296] width 23 height 15
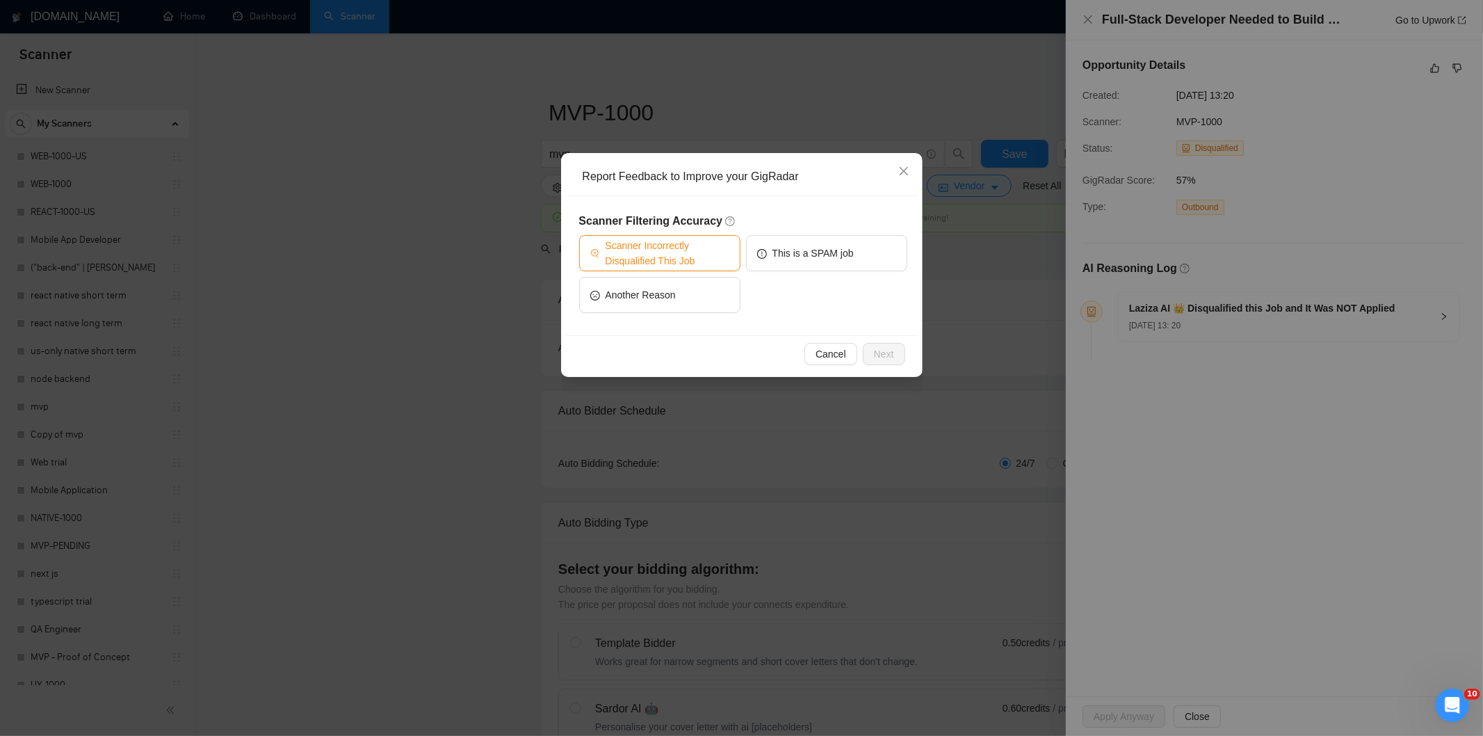
click at [656, 251] on span "Scanner Incorrectly Disqualified This Job" at bounding box center [668, 253] width 124 height 31
click at [879, 353] on span "Next" at bounding box center [884, 353] width 20 height 15
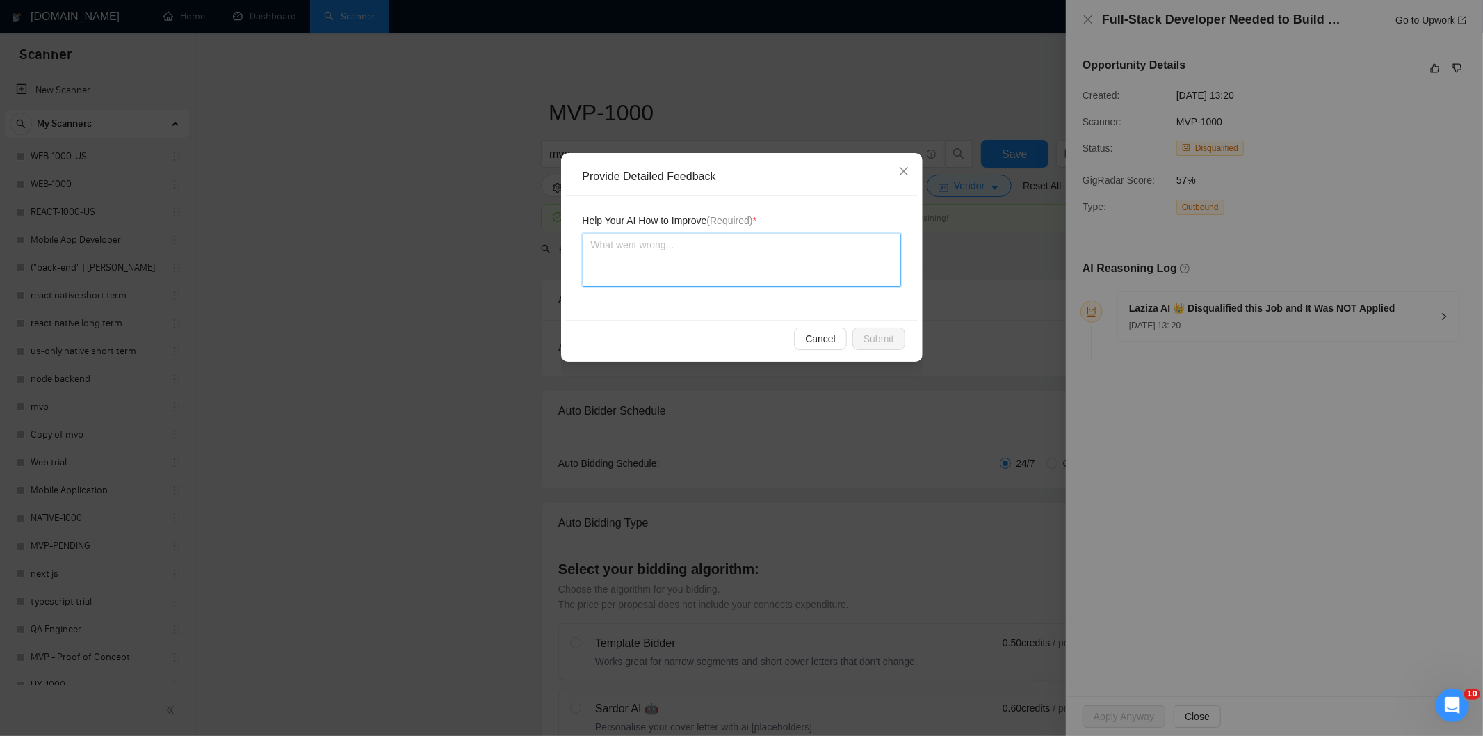
click at [798, 266] on textarea at bounding box center [742, 260] width 318 height 53
paste textarea "Good fit — the project is greenfield (no existing code), welcomes agencies, use…"
type textarea "Good fit — the project is greenfield (no existing code), welcomes agencies, use…"
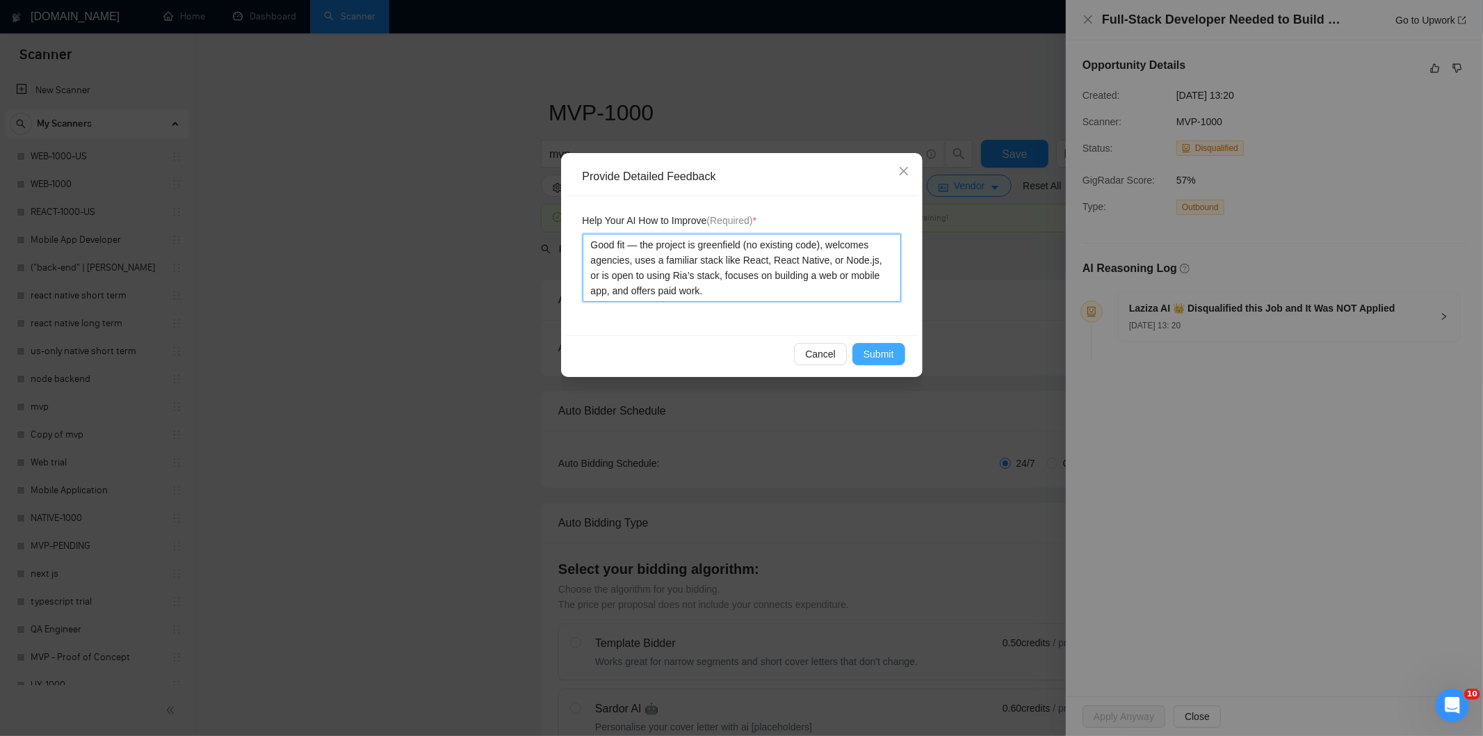
type textarea "Good fit — the project is greenfield (no existing code), welcomes agencies, use…"
click at [882, 356] on span "Submit" at bounding box center [879, 353] width 31 height 15
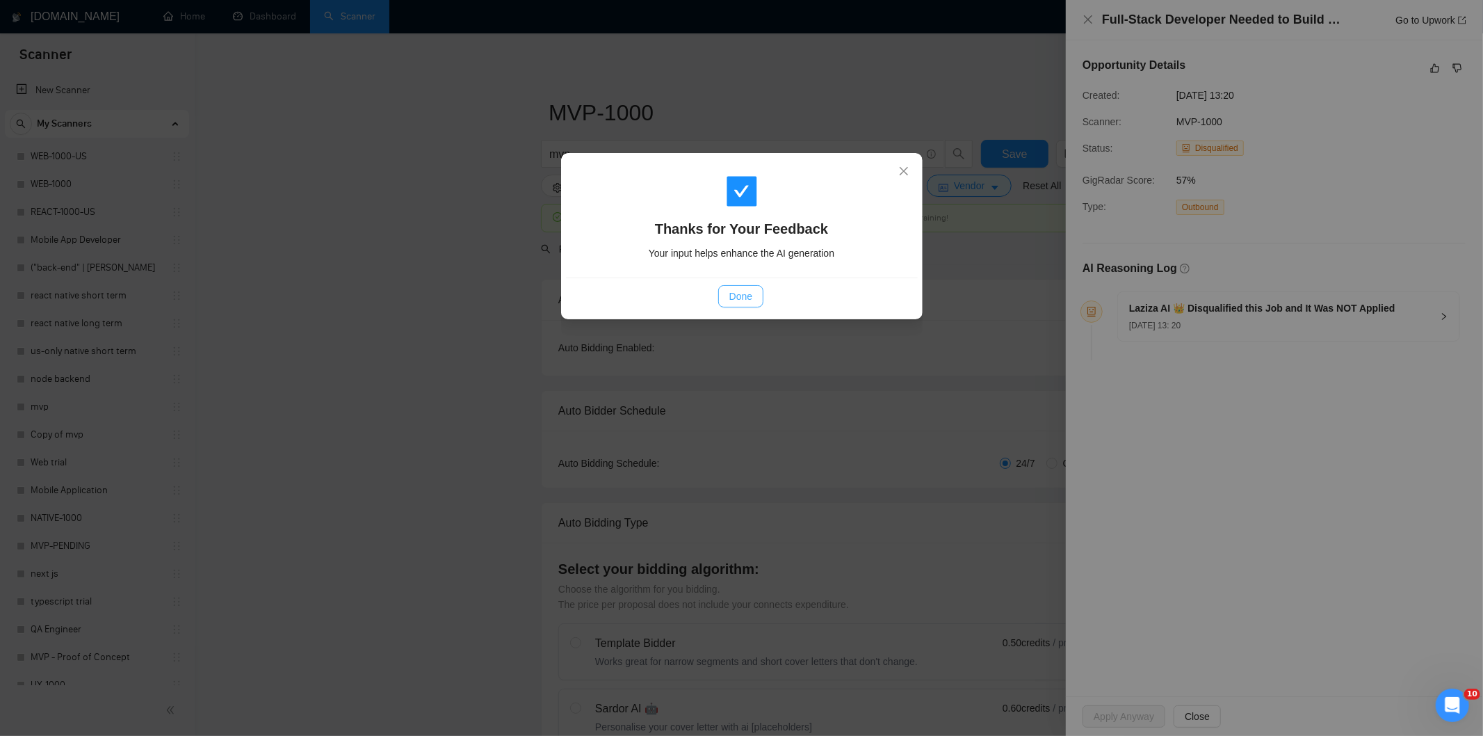
click at [747, 294] on span "Done" at bounding box center [740, 296] width 23 height 15
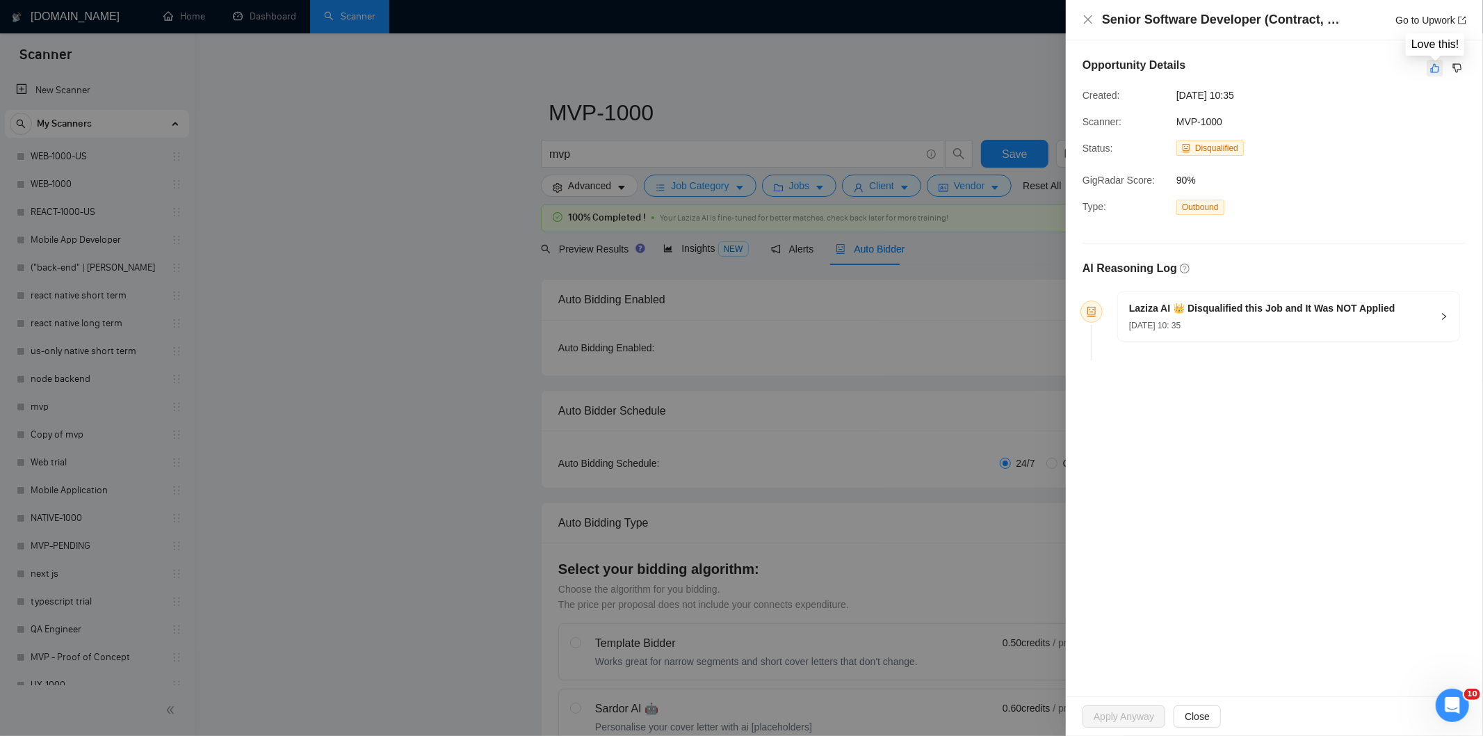
click at [1435, 67] on icon "like" at bounding box center [1435, 68] width 10 height 11
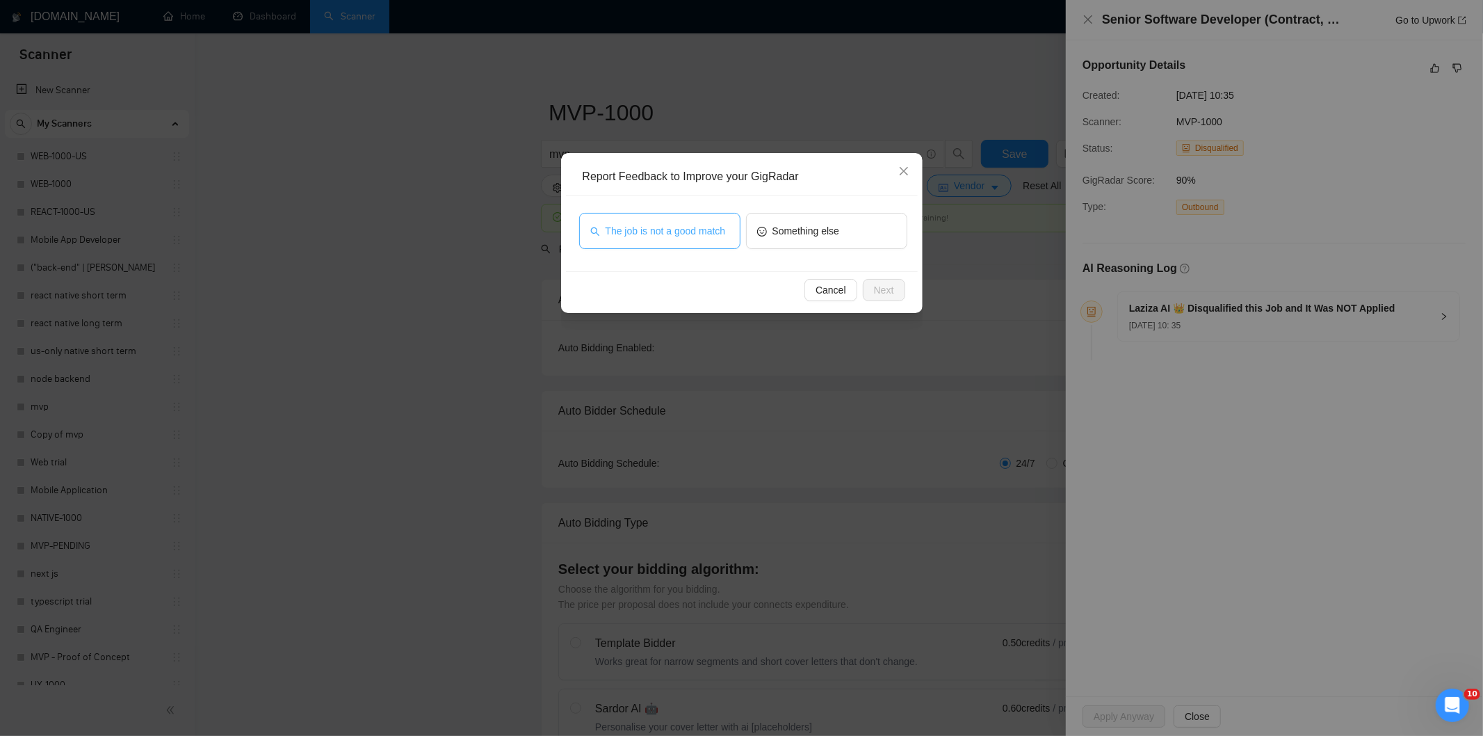
click at [675, 235] on span "The job is not a good match" at bounding box center [666, 230] width 120 height 15
click at [882, 296] on span "Next" at bounding box center [884, 289] width 20 height 15
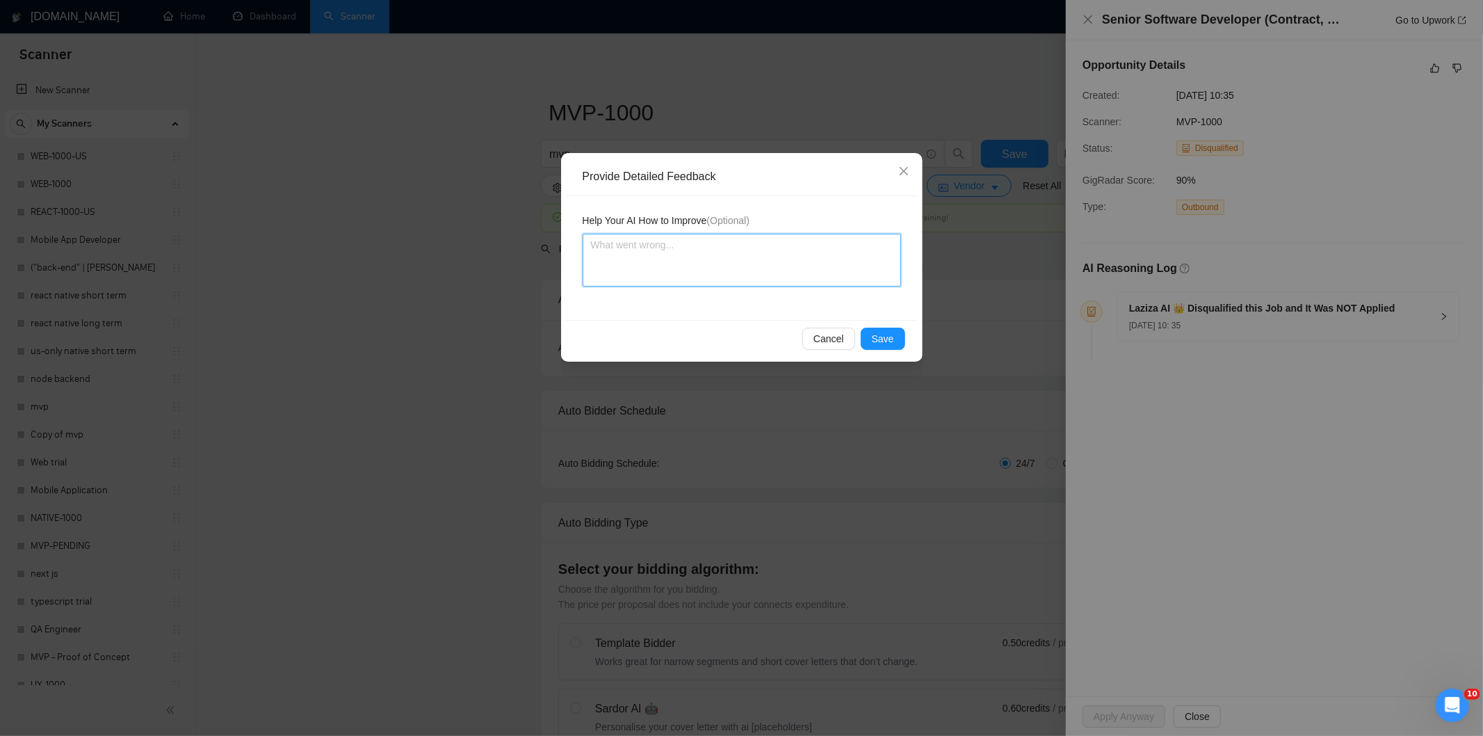
click at [821, 267] on textarea at bounding box center [742, 260] width 318 height 53
paste textarea "Not a fit — this project has been disqualified for other reasons. Example: "The…"
type textarea "Not a fit — this project has been disqualified for other reasons. Example: "The…"
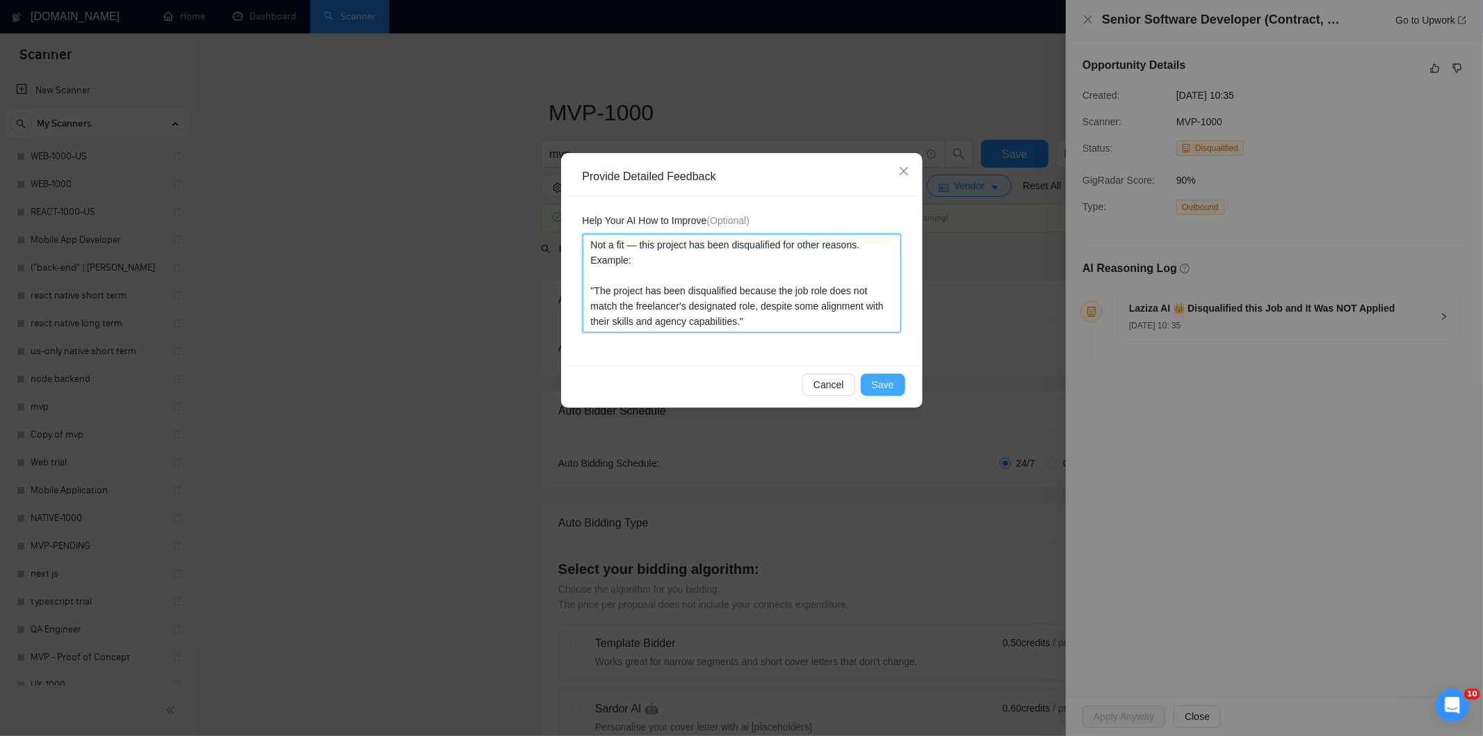
type textarea "Not a fit — this project has been disqualified for other reasons. Example: "The…"
click at [879, 383] on span "Save" at bounding box center [883, 384] width 22 height 15
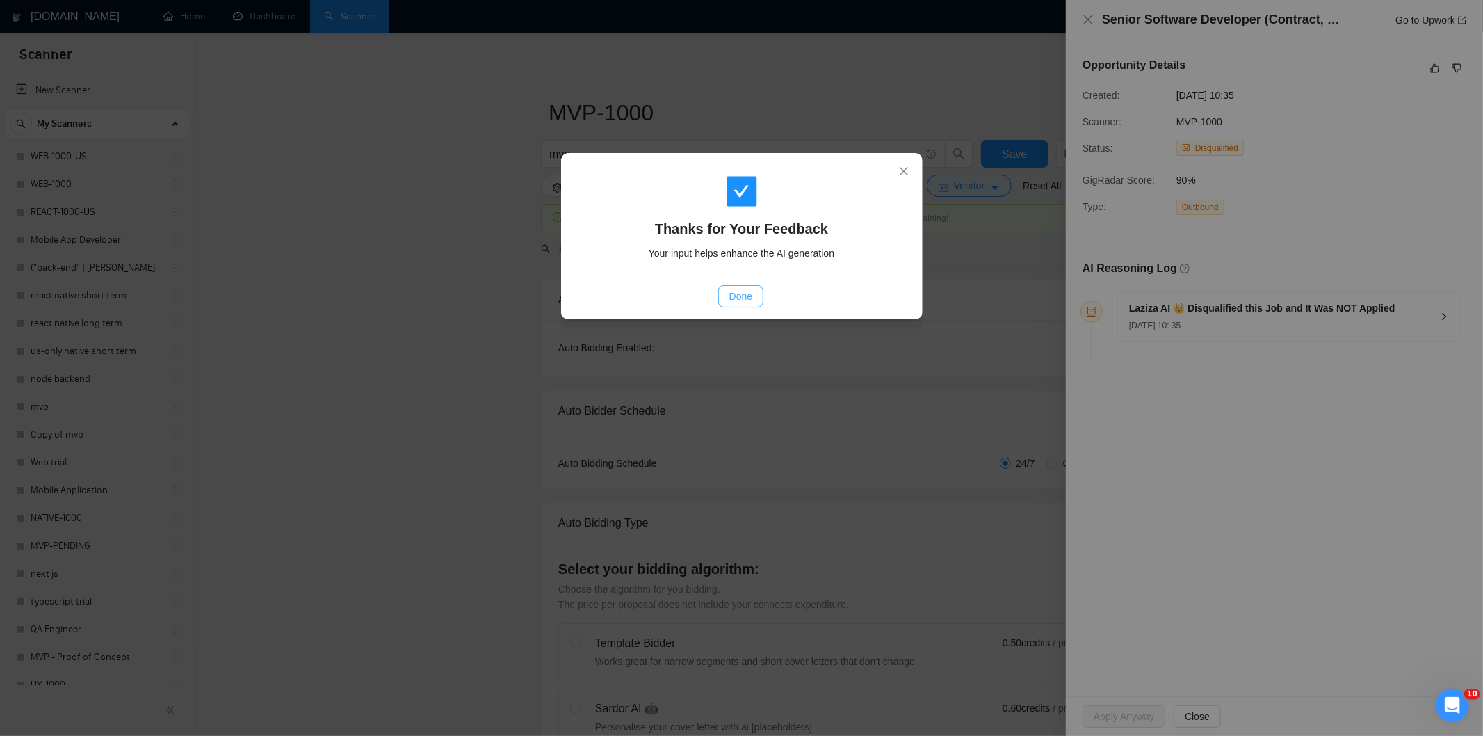
click at [744, 300] on span "Done" at bounding box center [740, 296] width 23 height 15
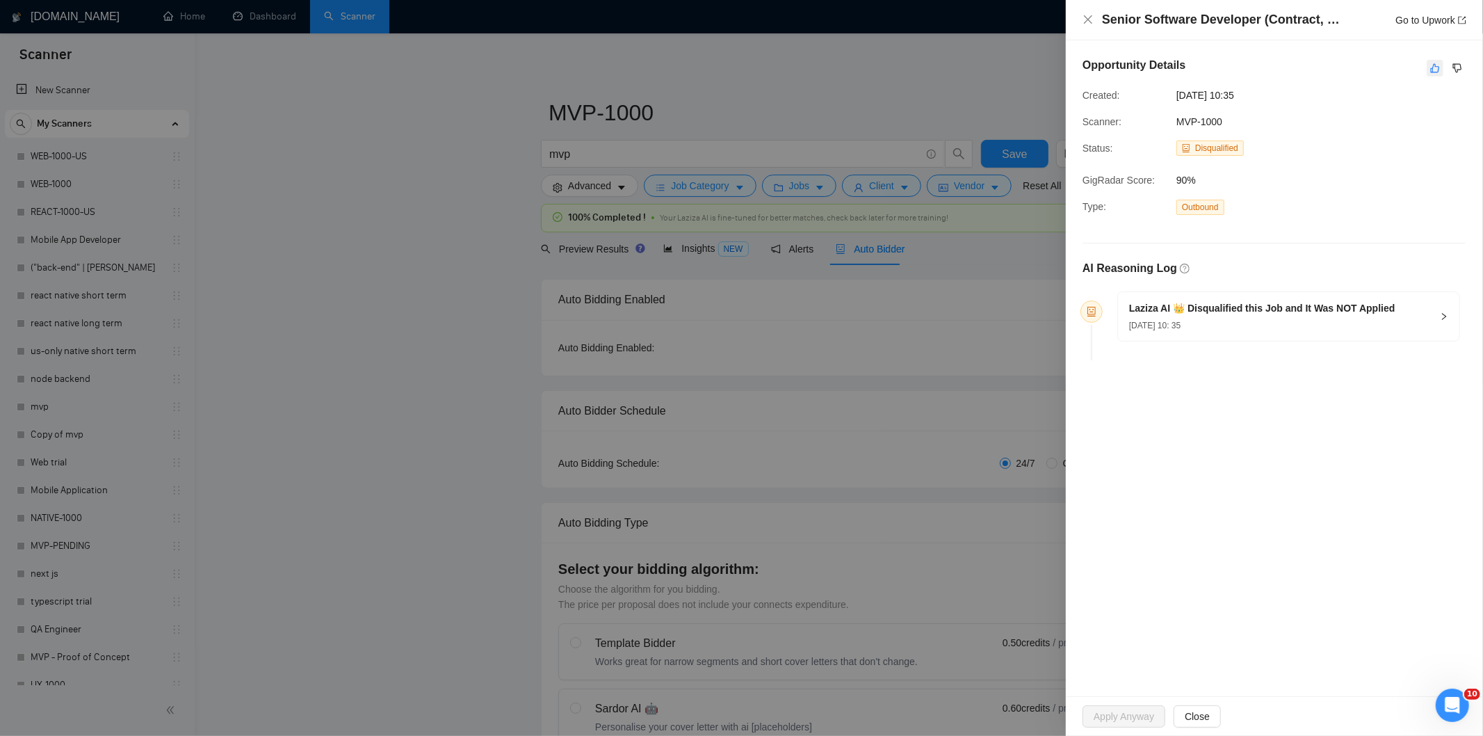
click at [1441, 72] on button "button" at bounding box center [1435, 68] width 17 height 17
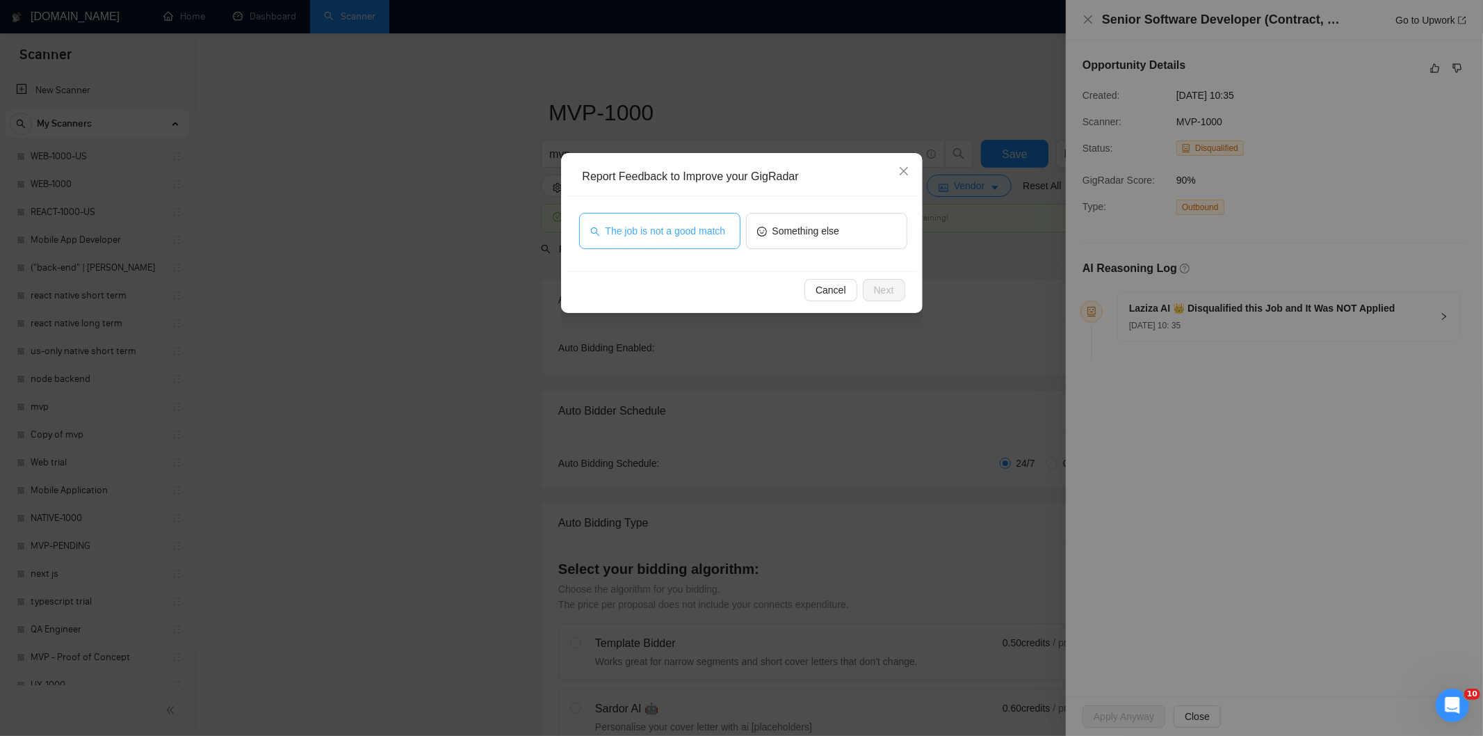
click at [698, 235] on span "The job is not a good match" at bounding box center [666, 230] width 120 height 15
click at [880, 290] on span "Next" at bounding box center [884, 289] width 20 height 15
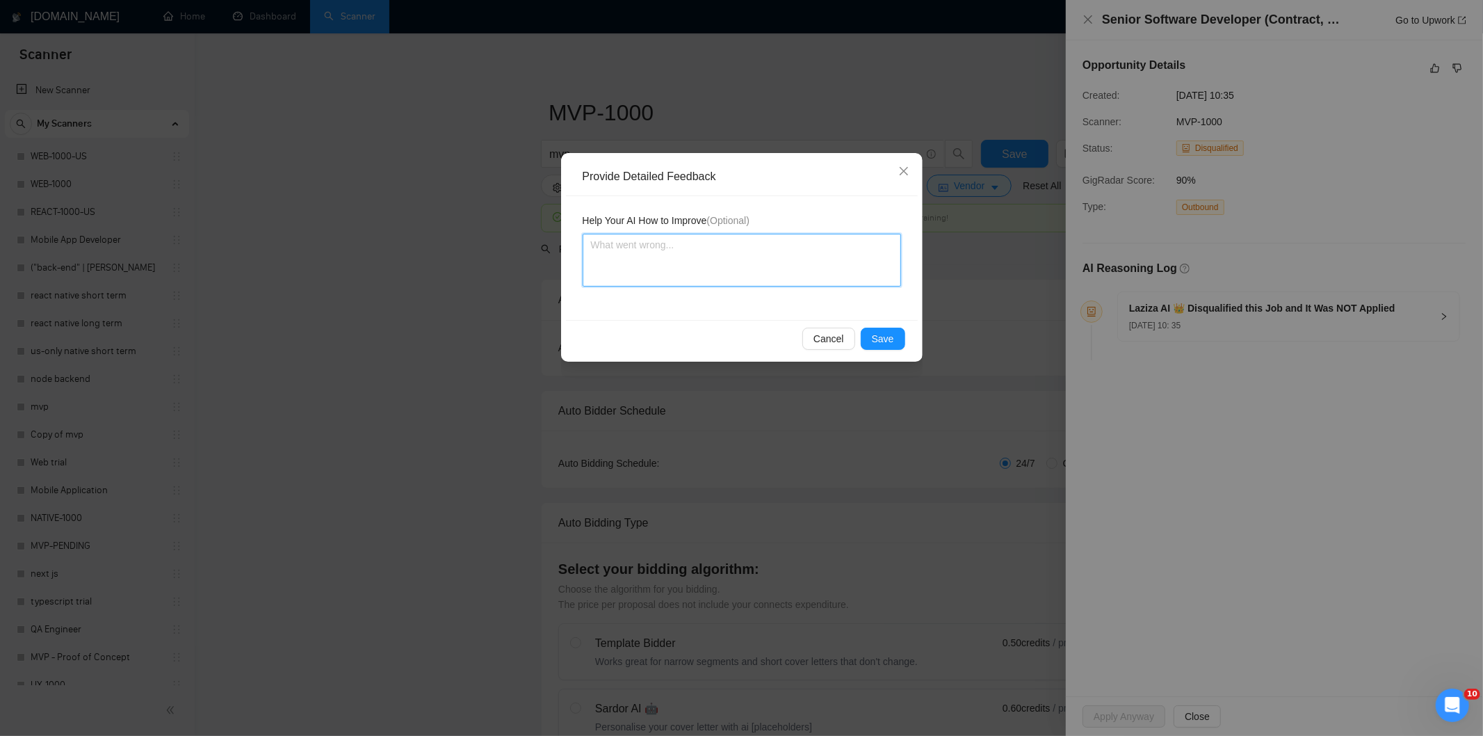
click at [776, 252] on textarea at bounding box center [742, 260] width 318 height 53
paste textarea "Not a fit — this project has been disqualified for other reasons. Example: "The…"
type textarea "Not a fit — this project has been disqualified for other reasons. Example: "The…"
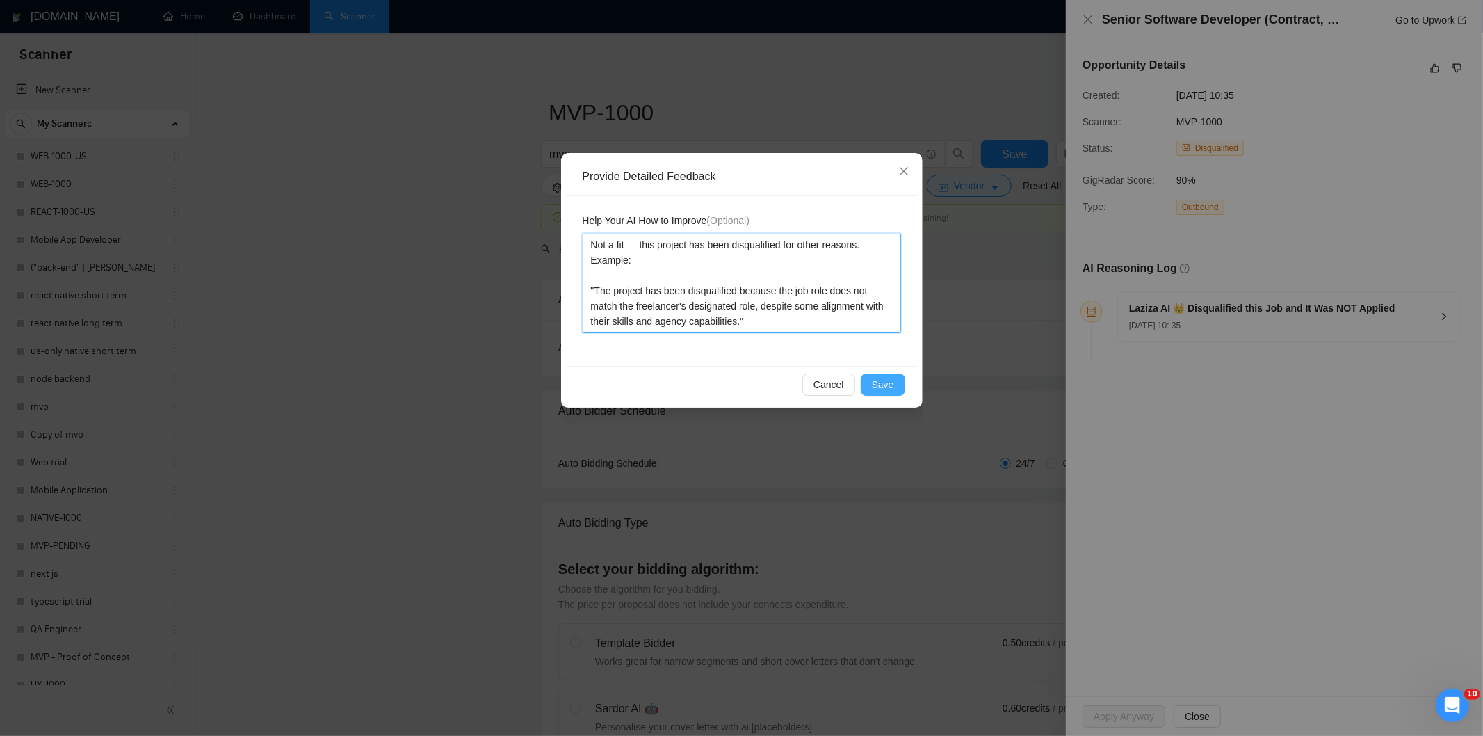
type textarea "Not a fit — this project has been disqualified for other reasons. Example: "The…"
click at [881, 384] on span "Save" at bounding box center [883, 384] width 22 height 15
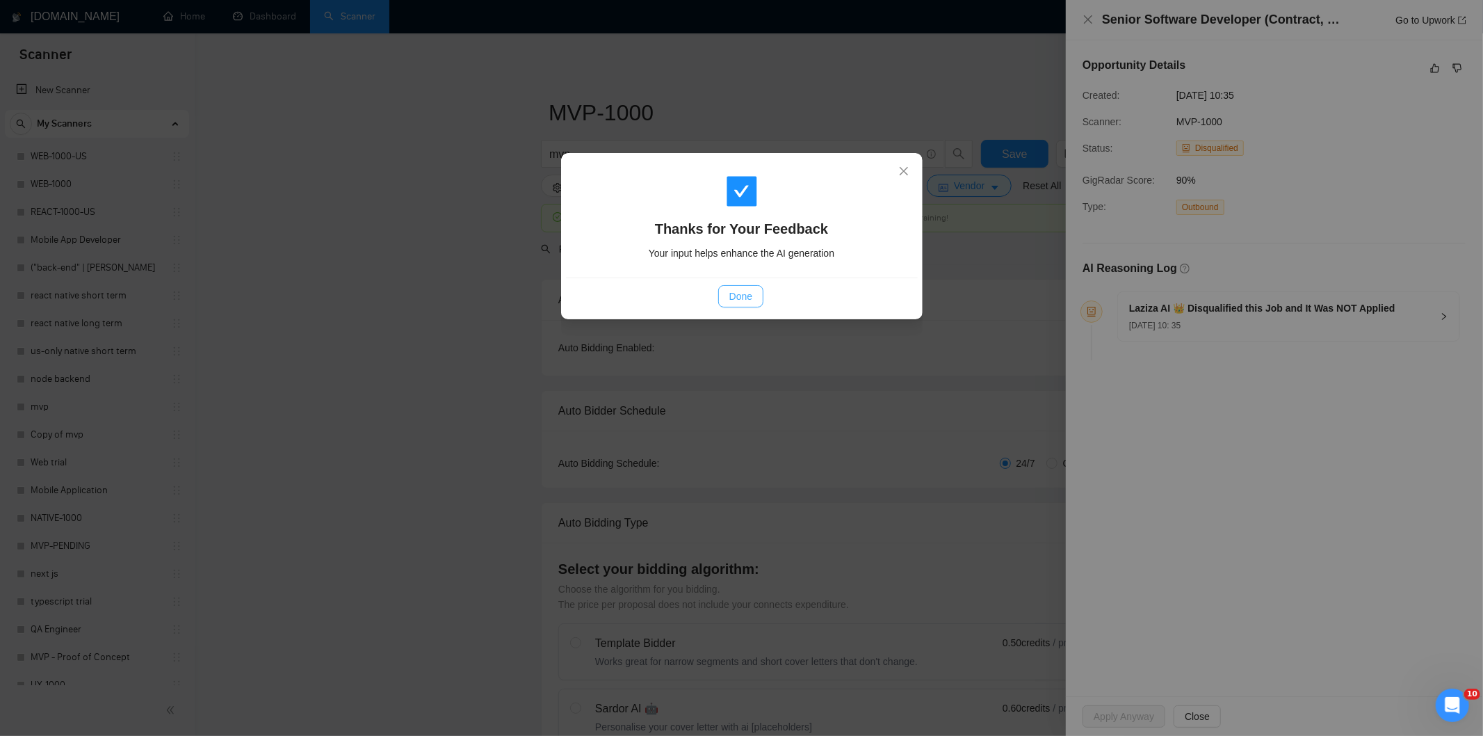
click at [742, 295] on span "Done" at bounding box center [740, 296] width 23 height 15
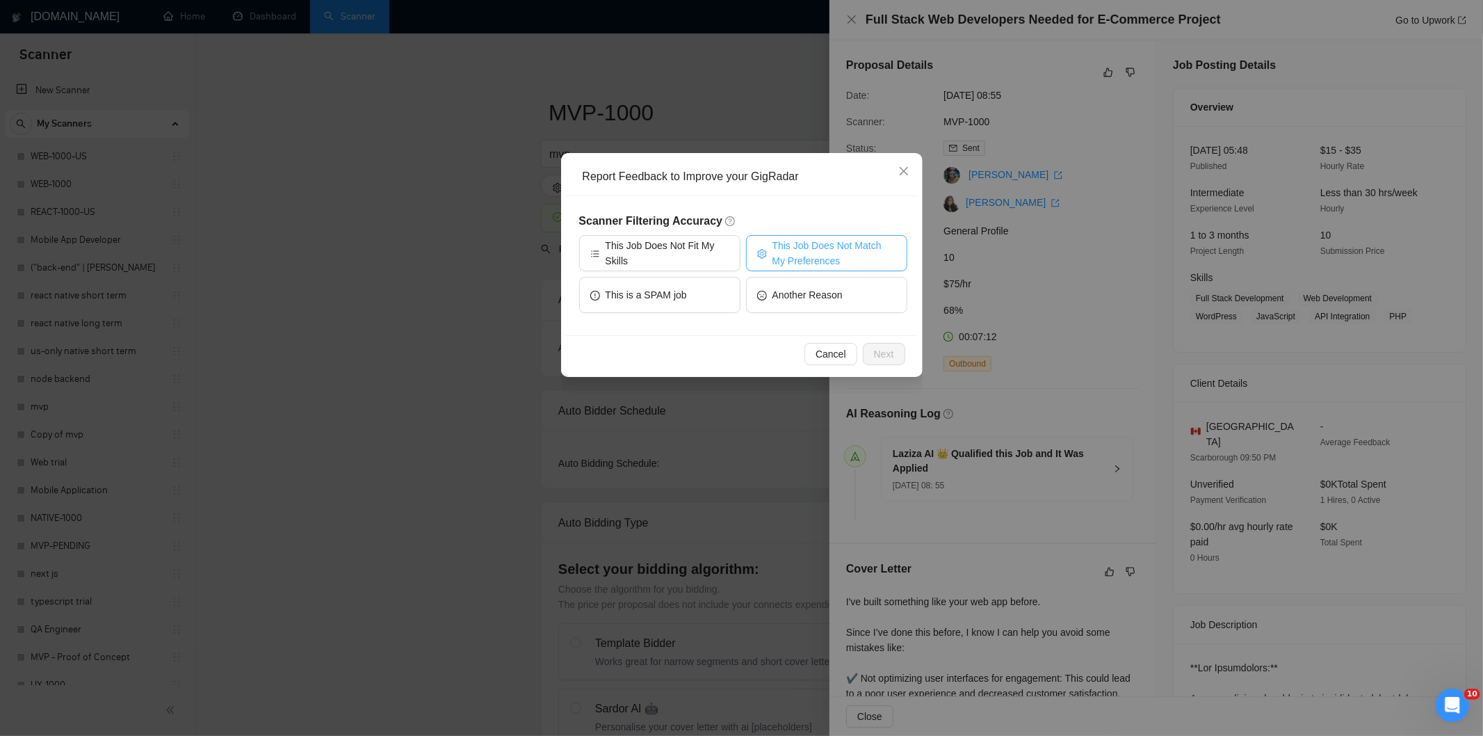
click at [825, 246] on span "This Job Does Not Match My Preferences" at bounding box center [835, 253] width 124 height 31
click at [900, 346] on button "Next" at bounding box center [884, 354] width 42 height 22
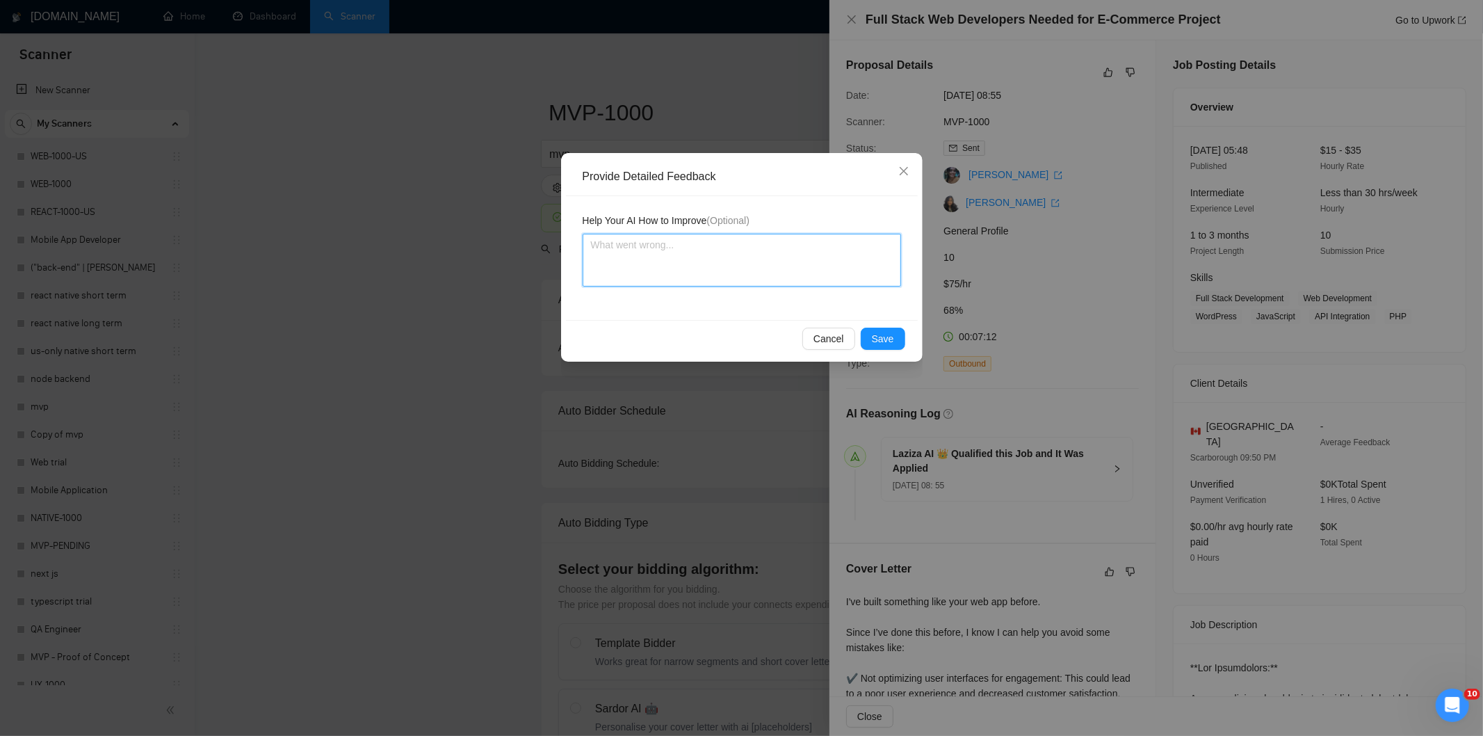
click at [814, 278] on textarea at bounding box center [742, 260] width 318 height 53
paste textarea "Not a fit — the client prefers to hire a solo developer, but Ria is an agency. …"
type textarea "Not a fit — the client prefers to hire a solo developer, but Ria is an agency. …"
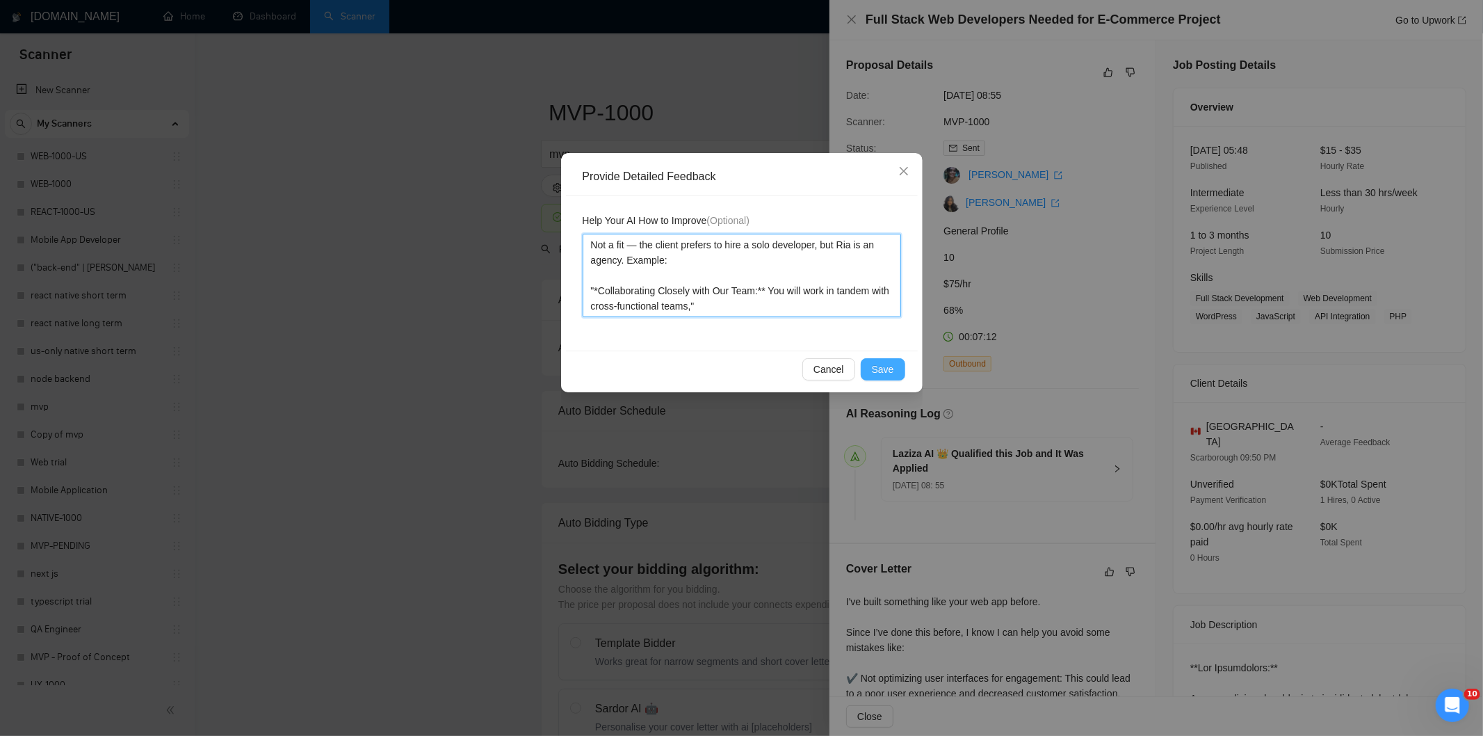
type textarea "Not a fit — the client prefers to hire a solo developer, but Ria is an agency. …"
click at [886, 366] on span "Save" at bounding box center [883, 369] width 22 height 15
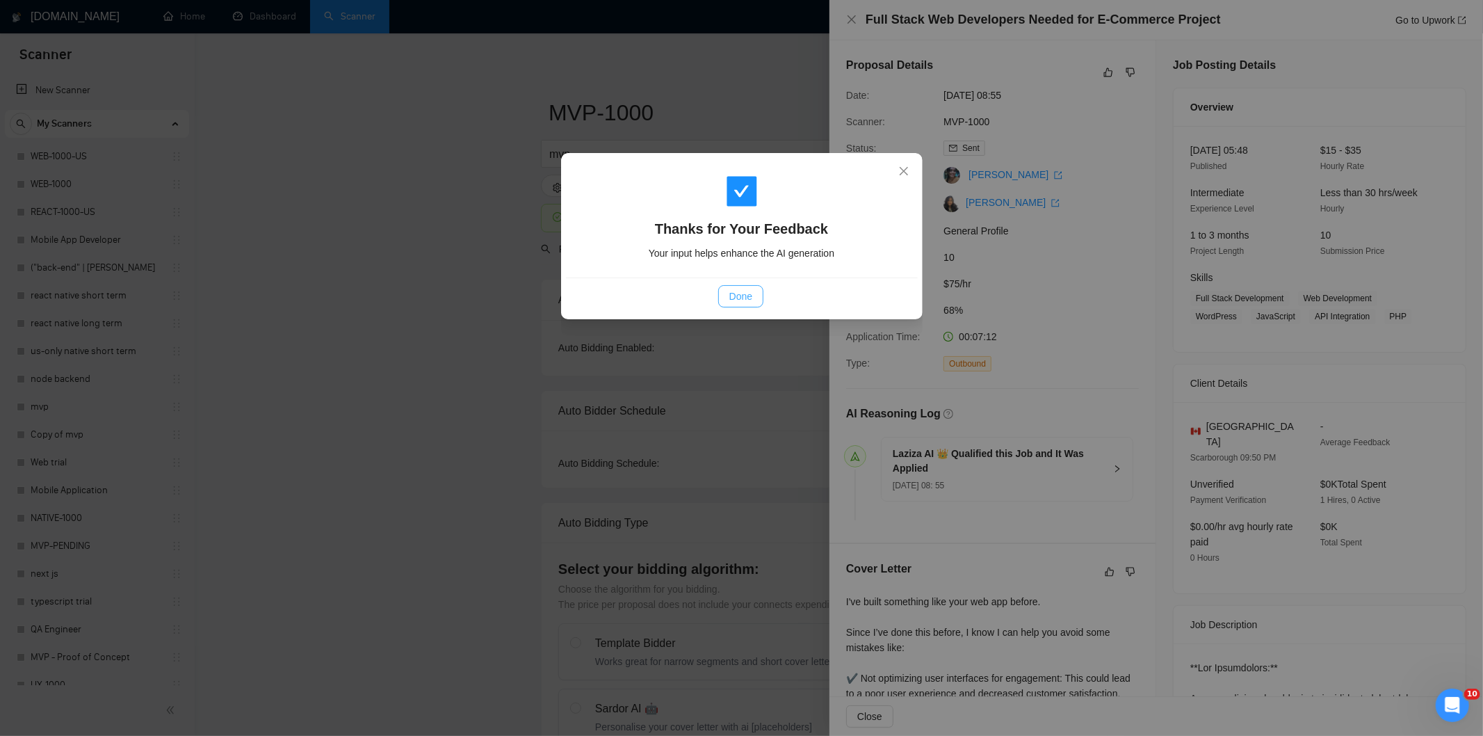
click at [738, 295] on span "Done" at bounding box center [740, 296] width 23 height 15
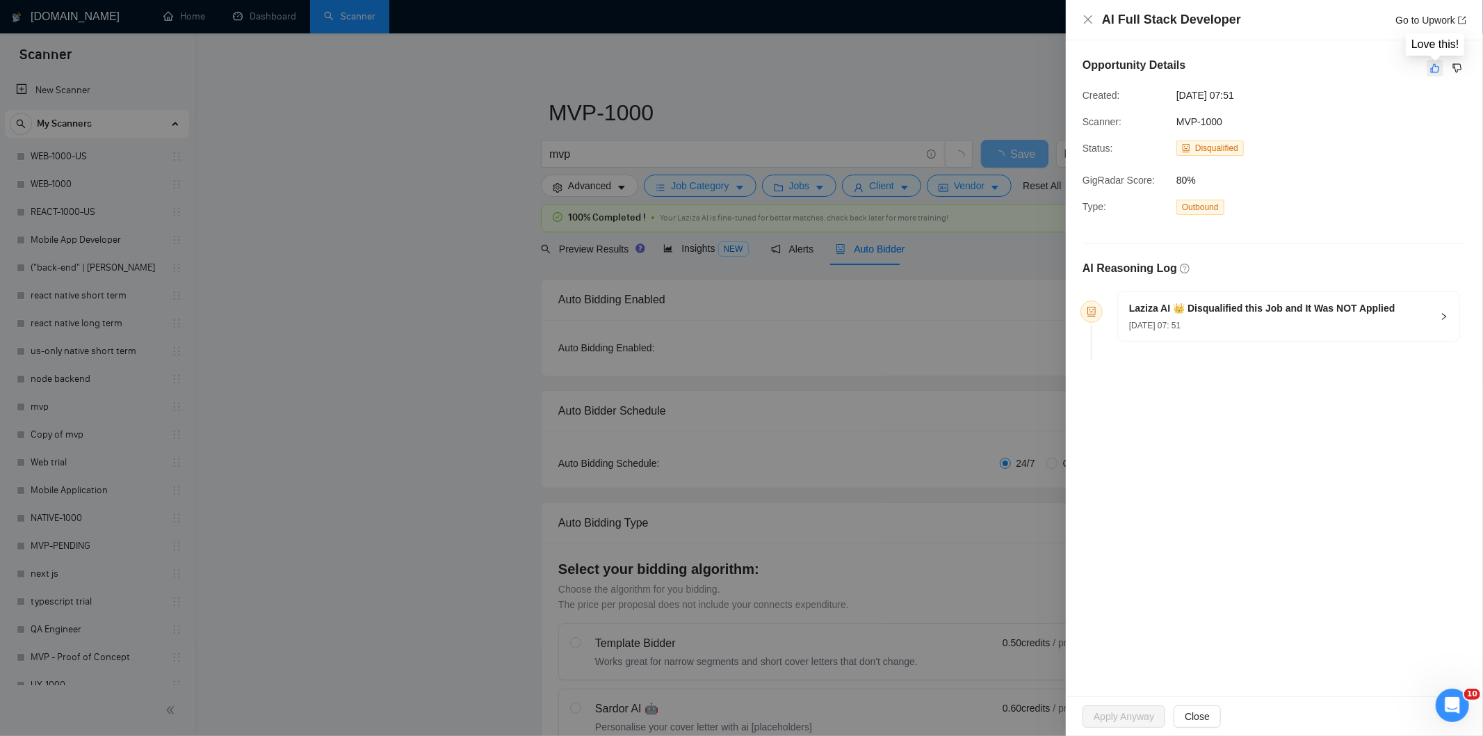
click at [1436, 70] on icon "like" at bounding box center [1435, 68] width 10 height 11
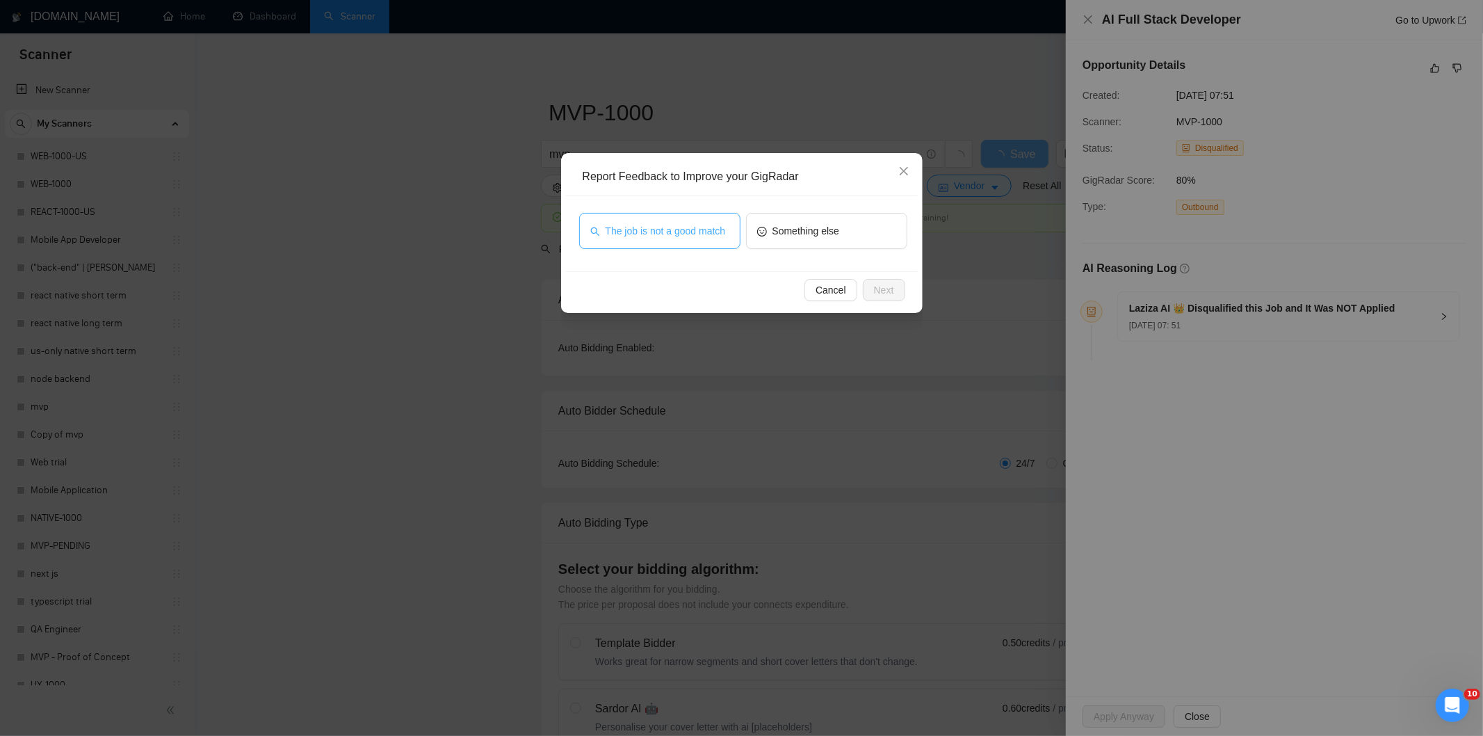
click at [693, 231] on span "The job is not a good match" at bounding box center [666, 230] width 120 height 15
click at [878, 282] on button "Next" at bounding box center [884, 290] width 42 height 22
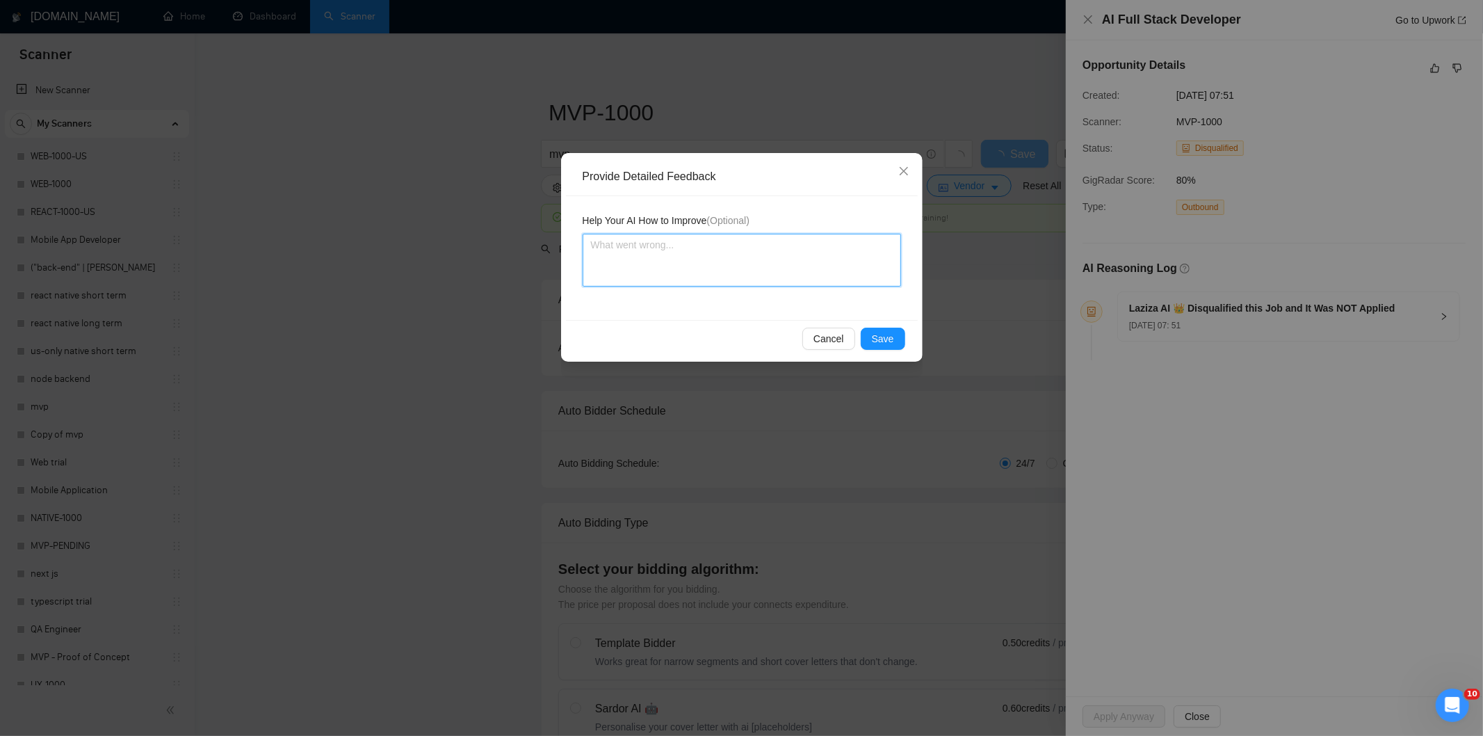
click at [835, 250] on textarea at bounding box center [742, 260] width 318 height 53
paste textarea "Not a fit — this project has been disqualified for other reasons. Example: "The…"
type textarea "Not a fit — this project has been disqualified for other reasons. Example: "The…"
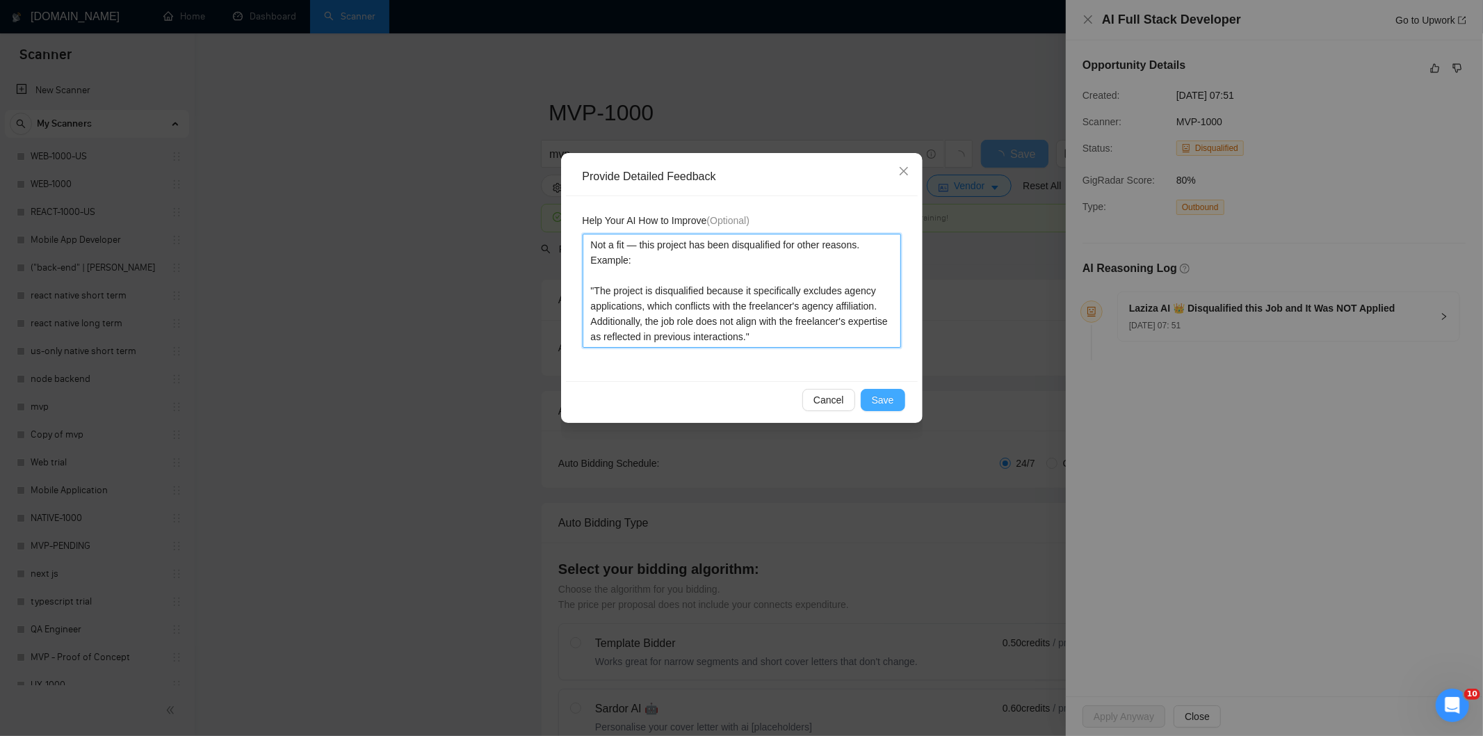
type textarea "Not a fit — this project has been disqualified for other reasons. Example: "The…"
click at [894, 401] on button "Save" at bounding box center [883, 400] width 45 height 22
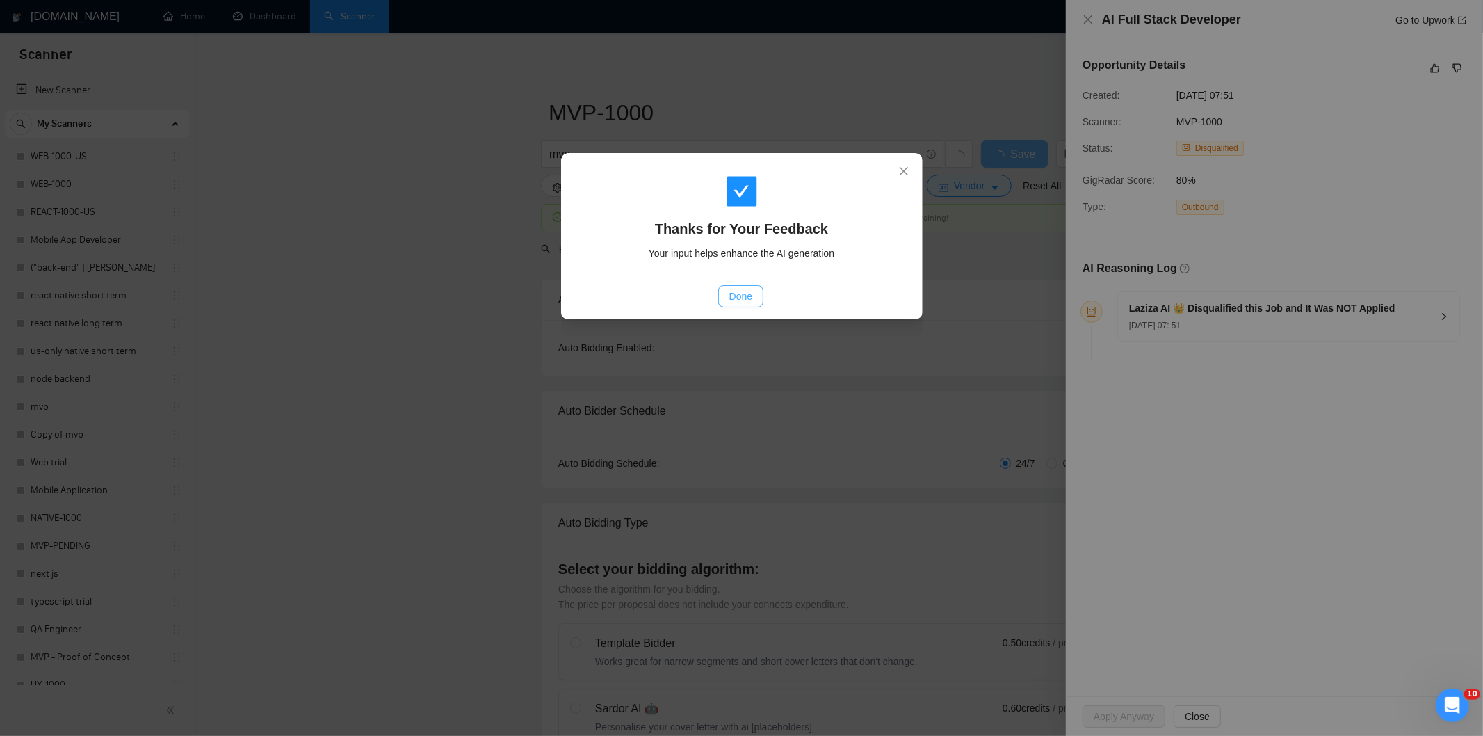
click at [752, 292] on span "Done" at bounding box center [740, 296] width 23 height 15
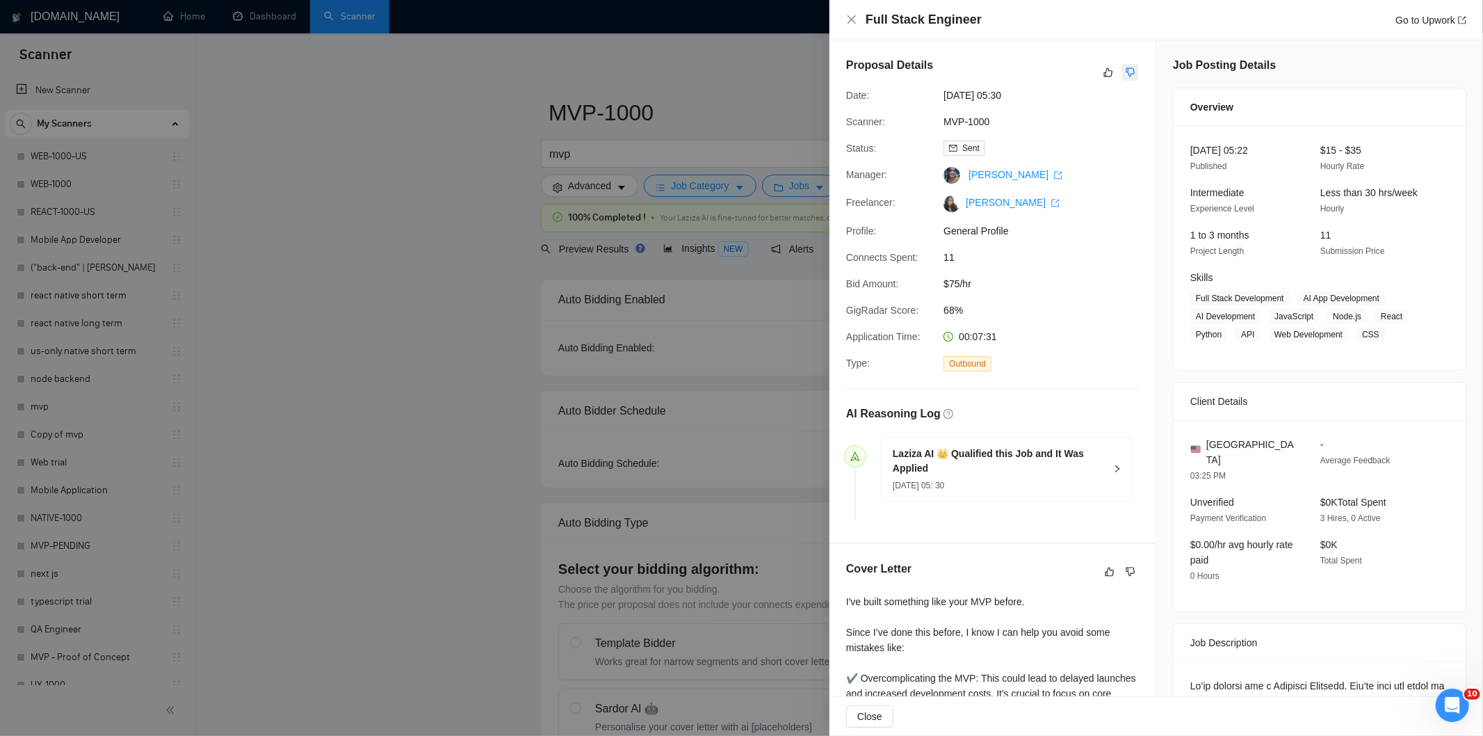
click at [1129, 71] on icon "dislike" at bounding box center [1131, 72] width 10 height 11
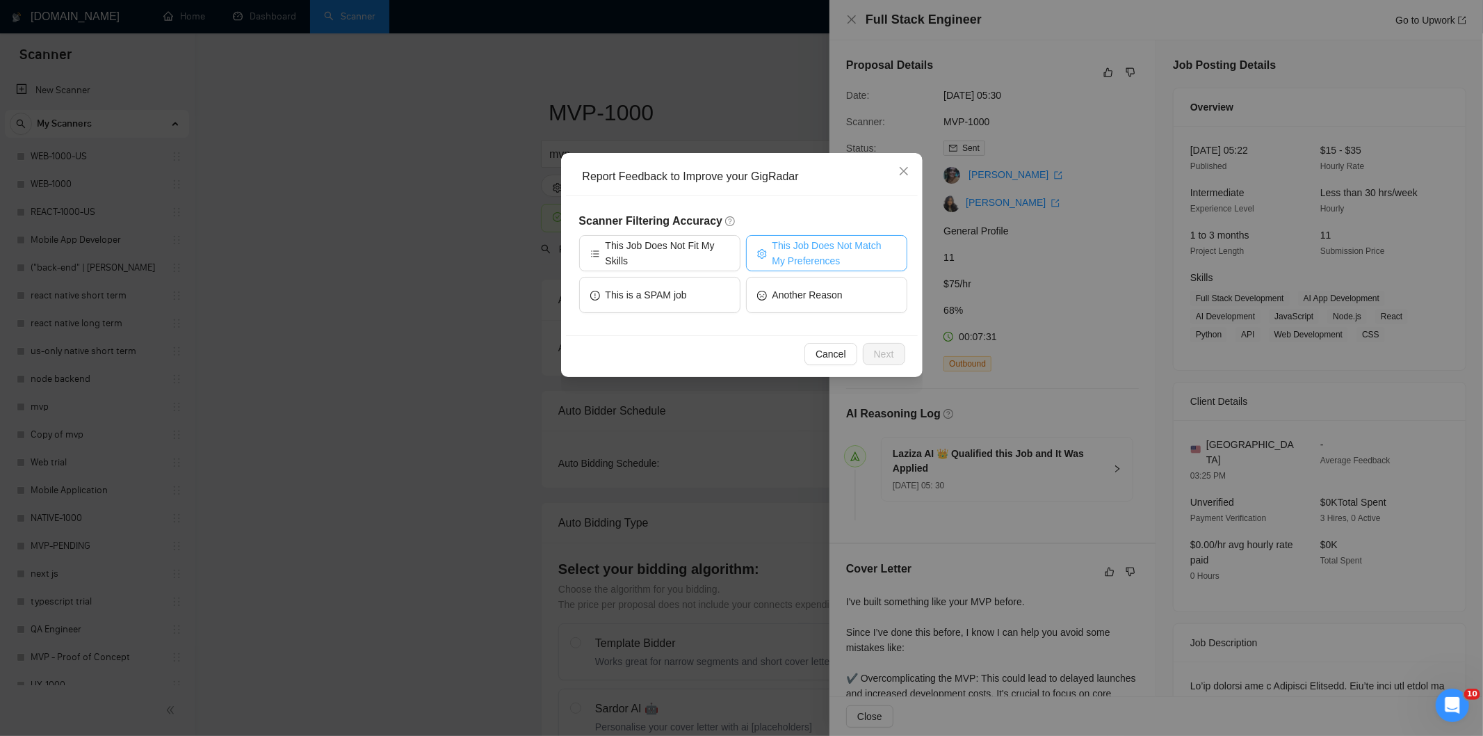
click at [855, 251] on span "This Job Does Not Match My Preferences" at bounding box center [835, 253] width 124 height 31
click at [893, 357] on span "Next" at bounding box center [884, 353] width 20 height 15
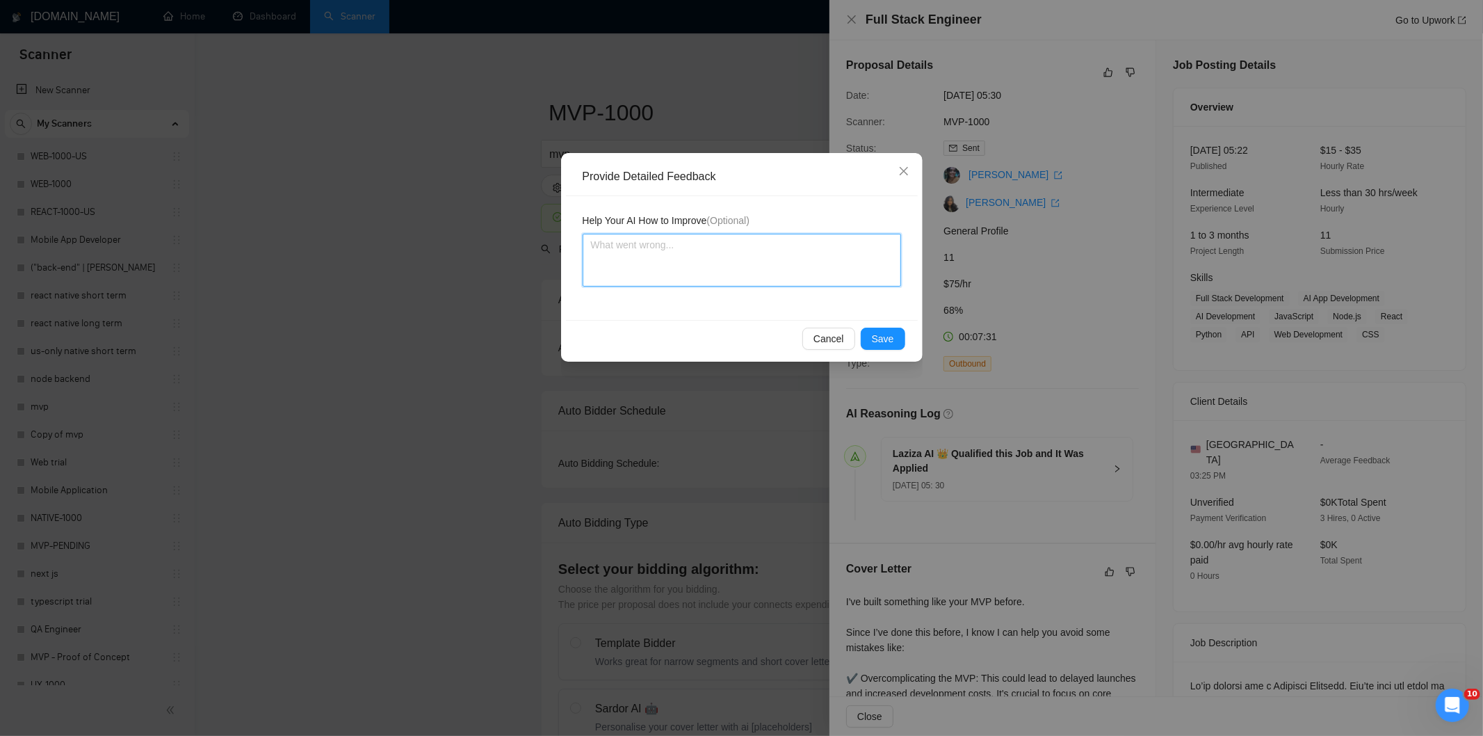
click at [807, 278] on textarea at bounding box center [742, 260] width 318 height 53
paste textarea "Not a fit — the project isn't for a web or mobile app, which is Ria's focus. Ex…"
type textarea "Not a fit — the project isn't for a web or mobile app, which is Ria's focus. Ex…"
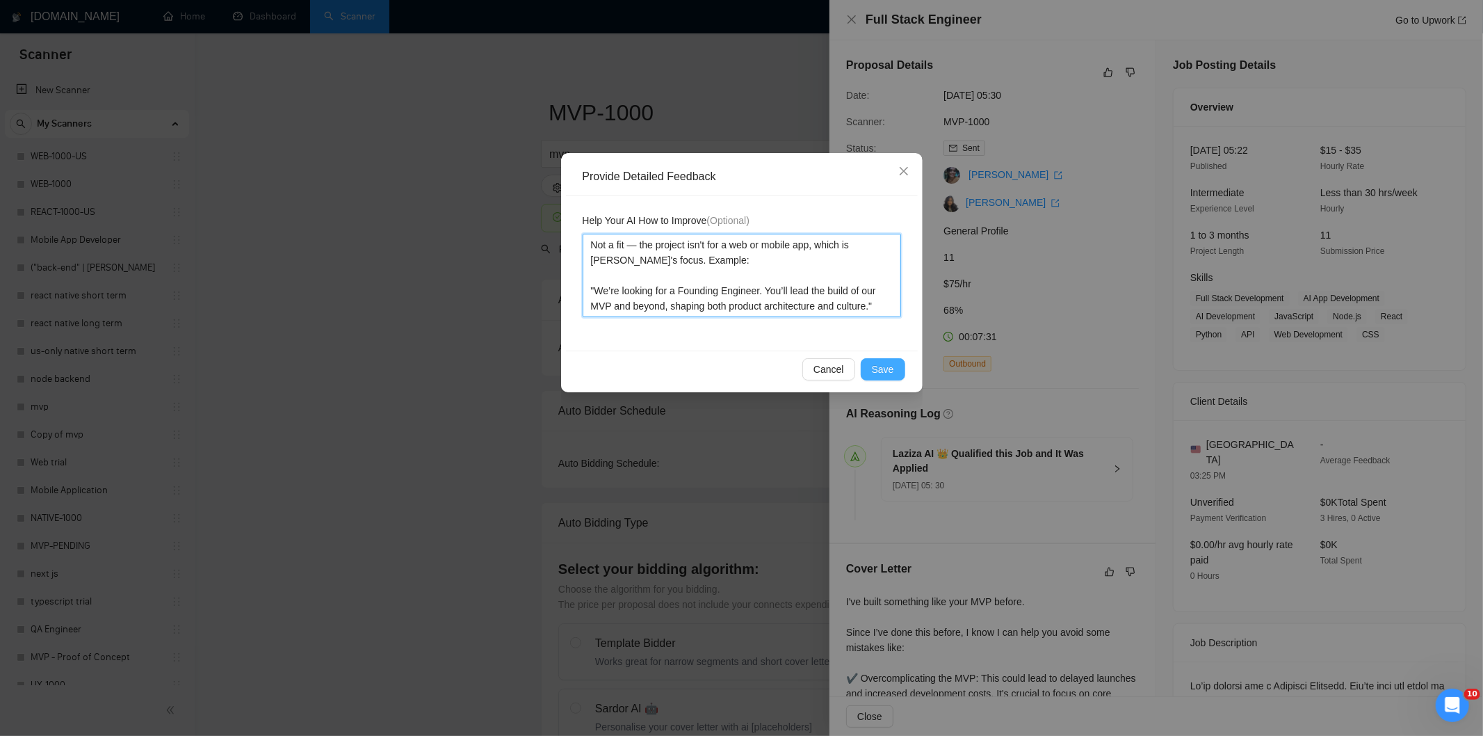
type textarea "Not a fit — the project isn't for a web or mobile app, which is Ria's focus. Ex…"
click at [887, 365] on span "Save" at bounding box center [883, 369] width 22 height 15
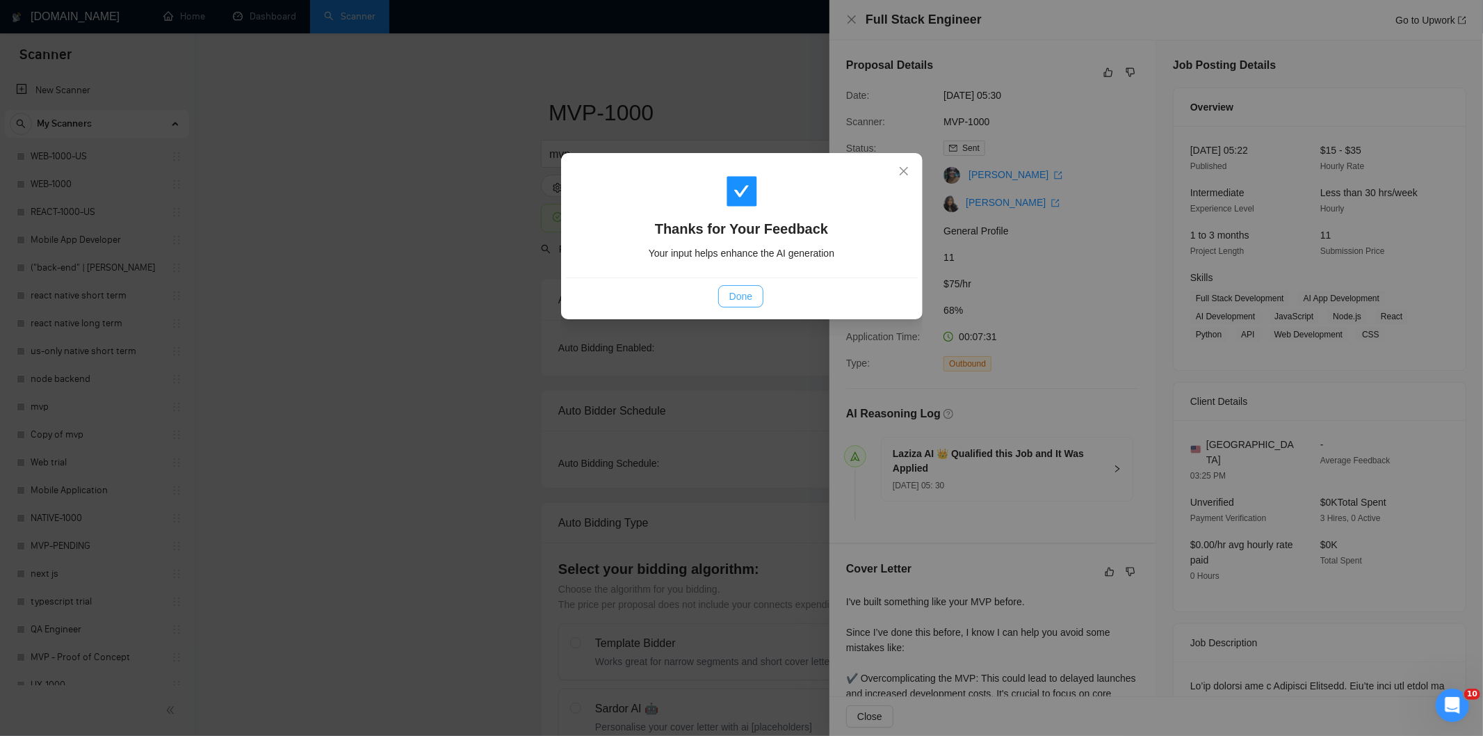
click at [740, 296] on span "Done" at bounding box center [740, 296] width 23 height 15
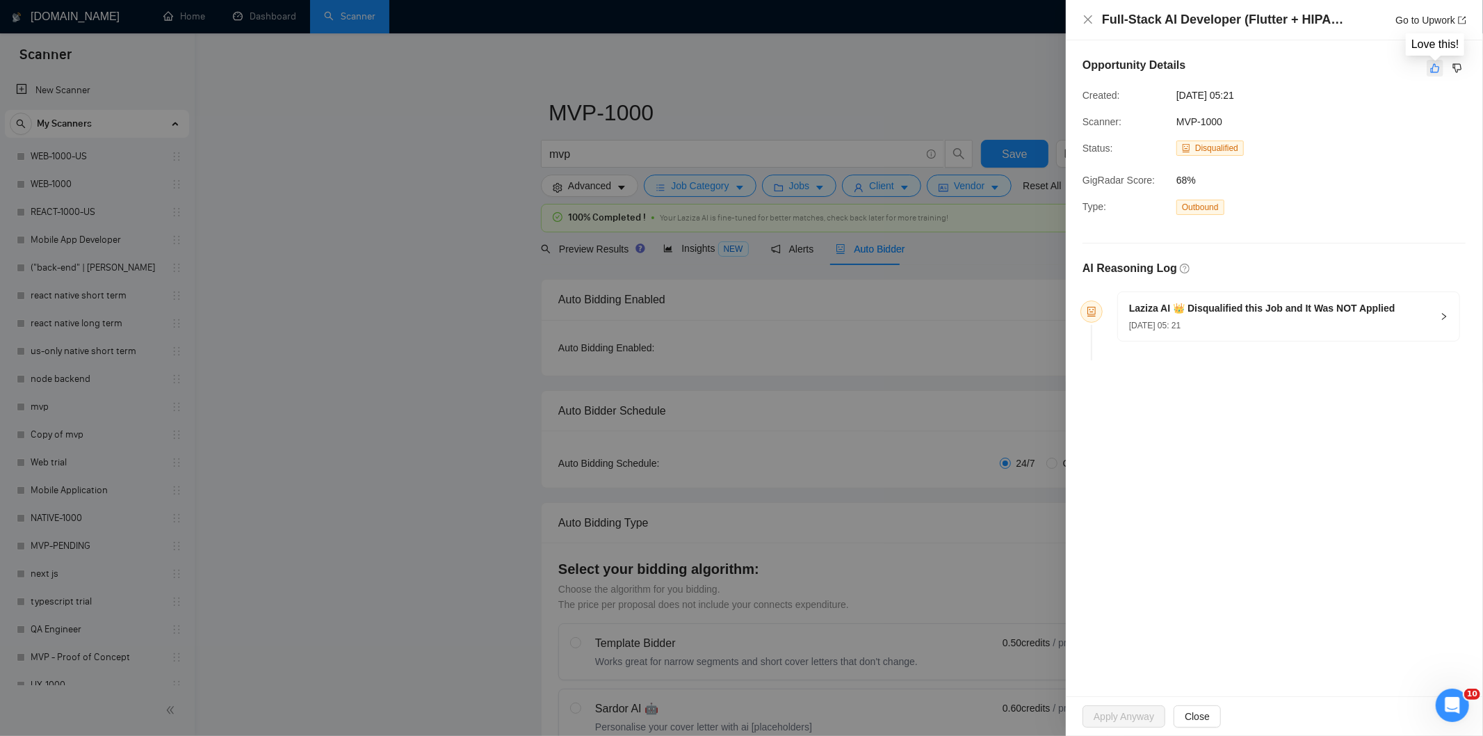
click at [1435, 67] on icon "like" at bounding box center [1435, 68] width 10 height 11
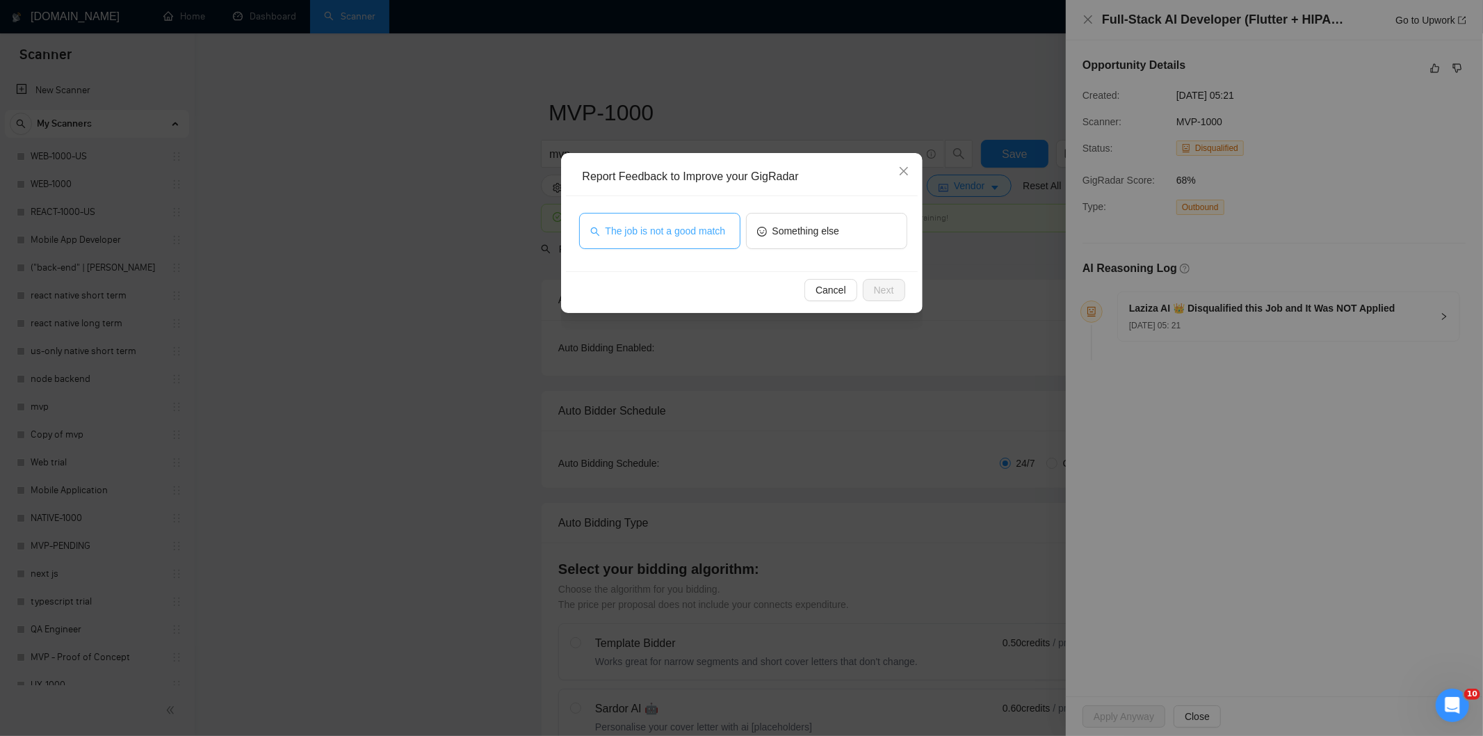
click at [699, 234] on span "The job is not a good match" at bounding box center [666, 230] width 120 height 15
drag, startPoint x: 903, startPoint y: 286, endPoint x: 880, endPoint y: 287, distance: 22.3
click at [900, 289] on button "Next" at bounding box center [884, 290] width 42 height 22
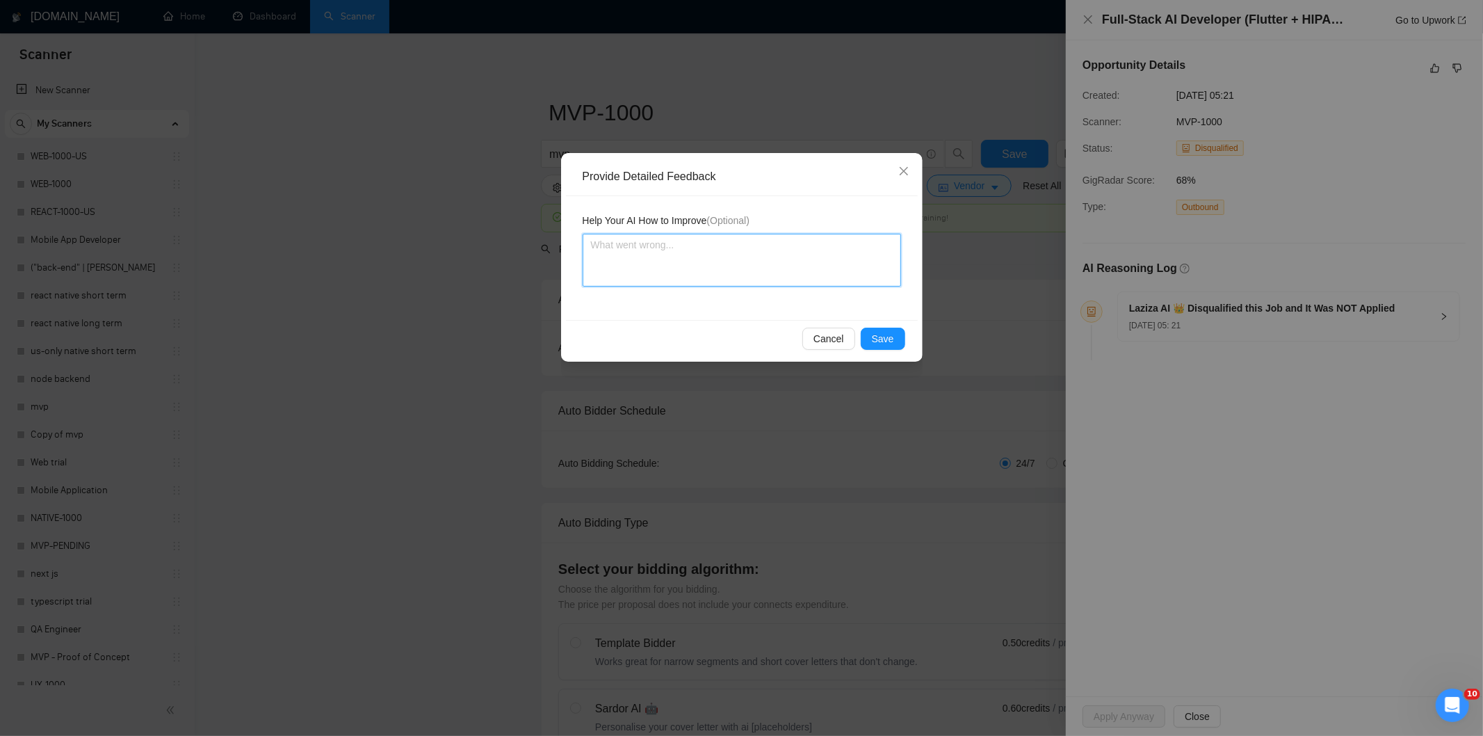
click at [832, 262] on textarea at bounding box center [742, 260] width 318 height 53
paste textarea "Not a fit — this project has been disqualified for other reasons. Example: "The…"
type textarea "Not a fit — this project has been disqualified for other reasons. Example: "The…"
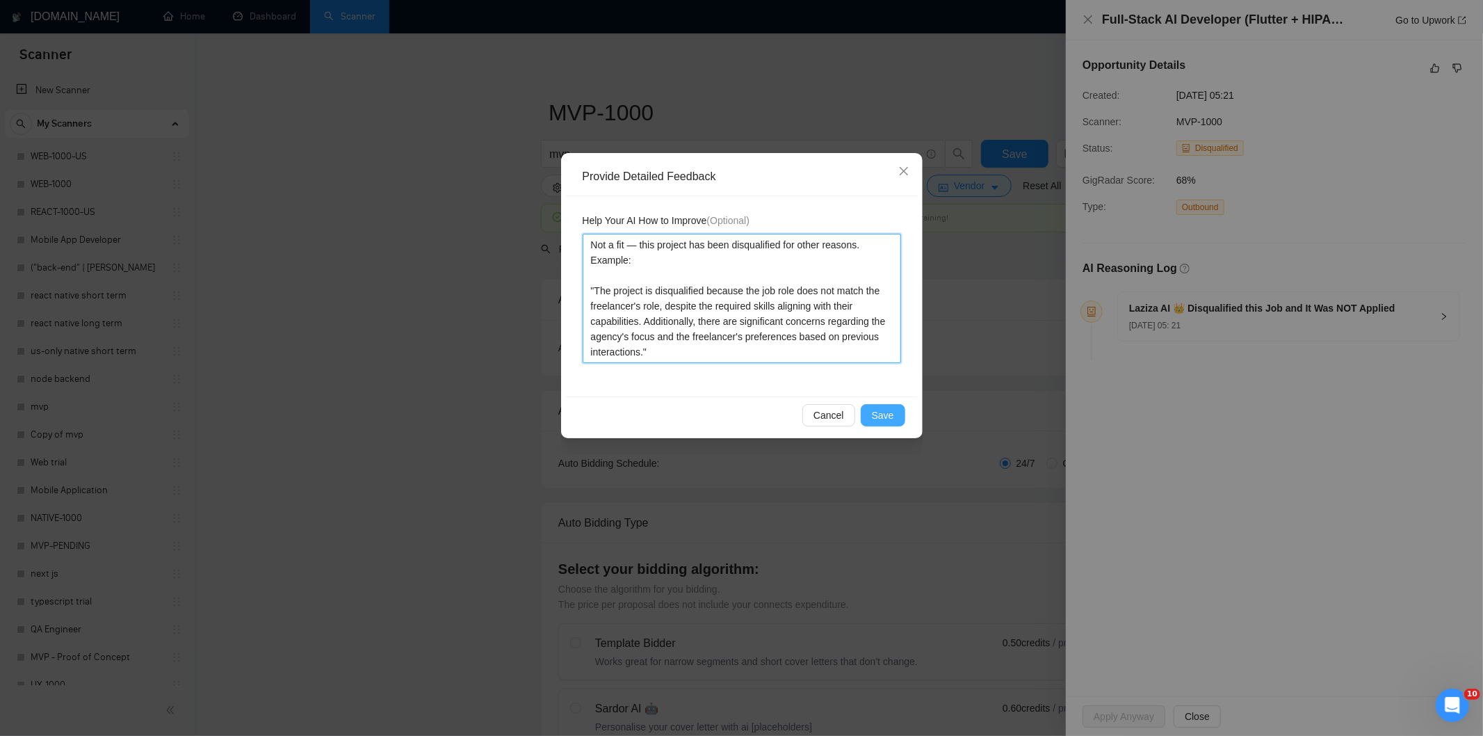
type textarea "Not a fit — this project has been disqualified for other reasons. Example: "The…"
click at [886, 405] on button "Save" at bounding box center [883, 415] width 45 height 22
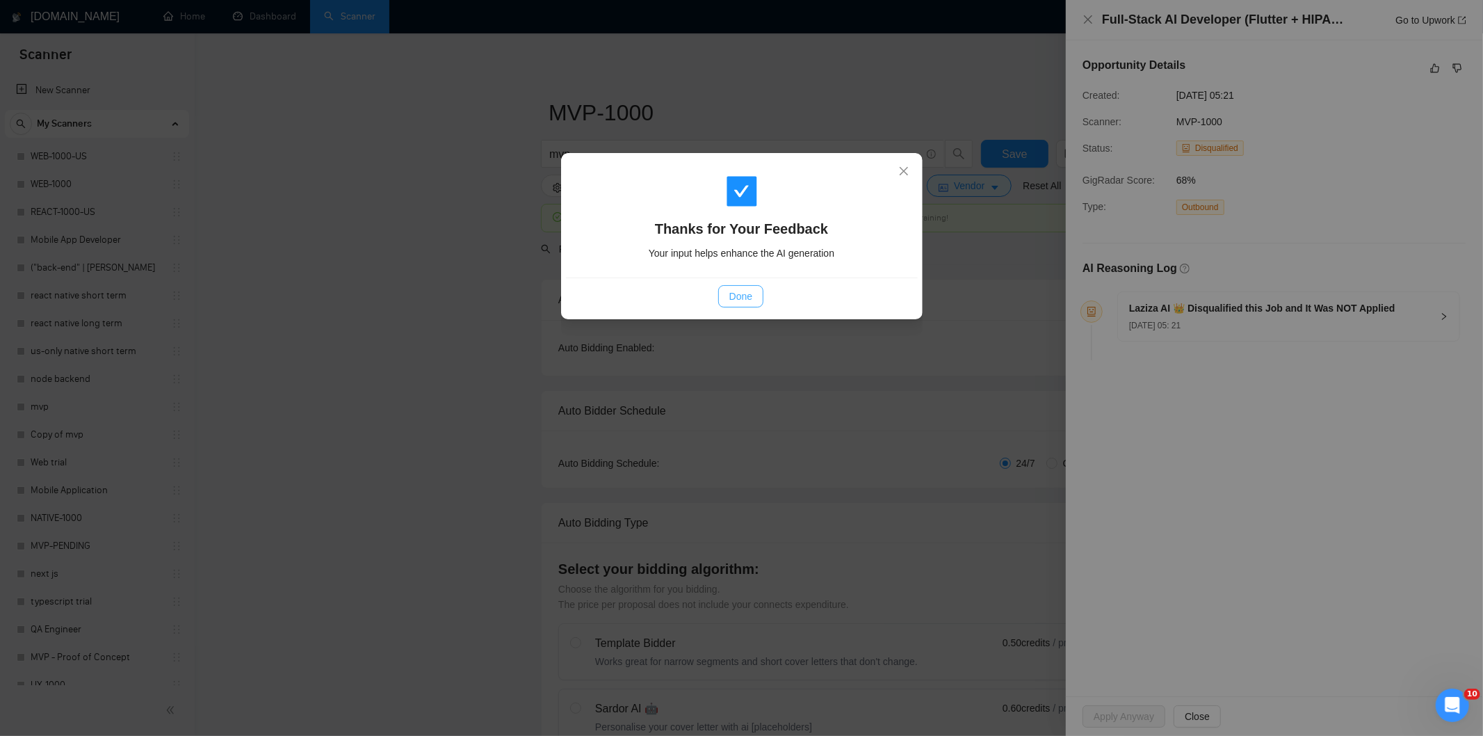
click at [754, 295] on button "Done" at bounding box center [740, 296] width 45 height 22
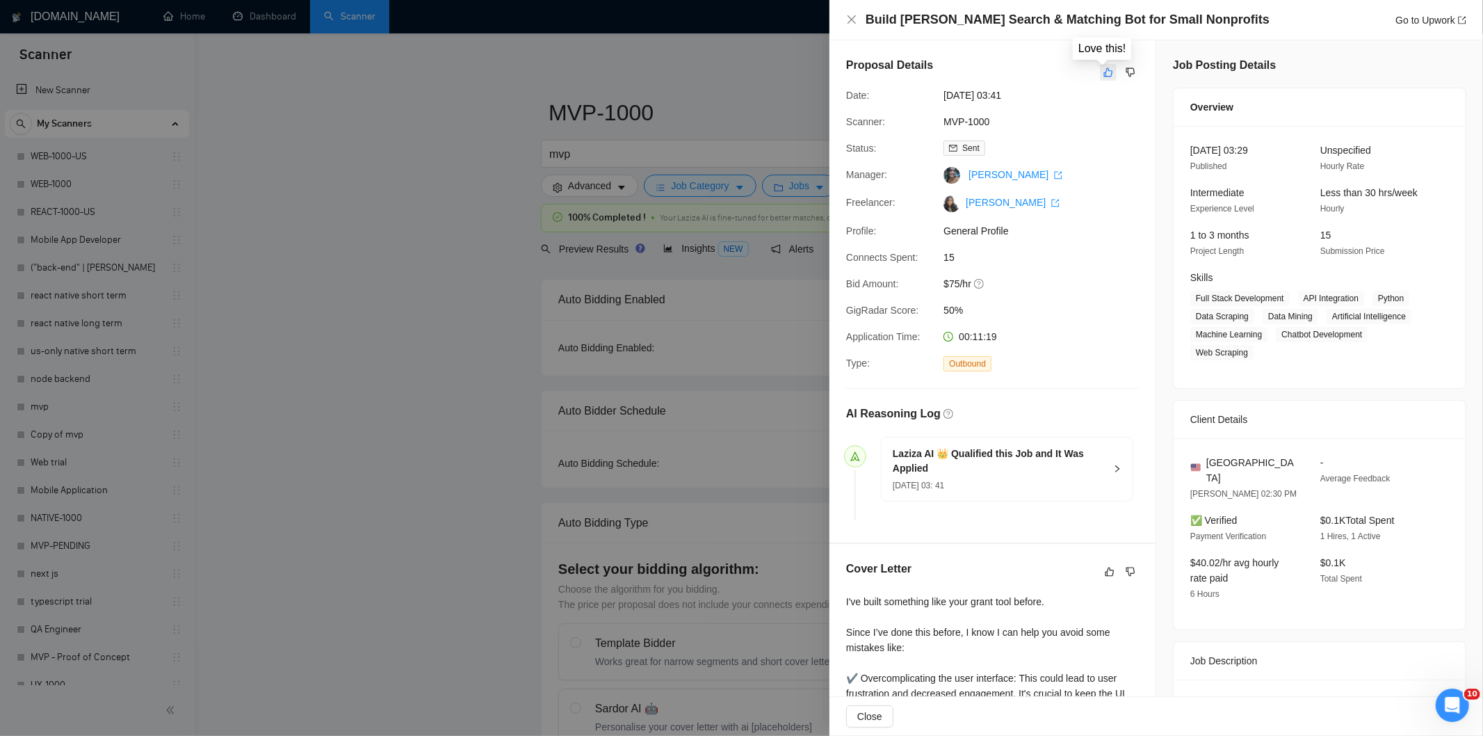
click at [1100, 75] on button "button" at bounding box center [1108, 72] width 17 height 17
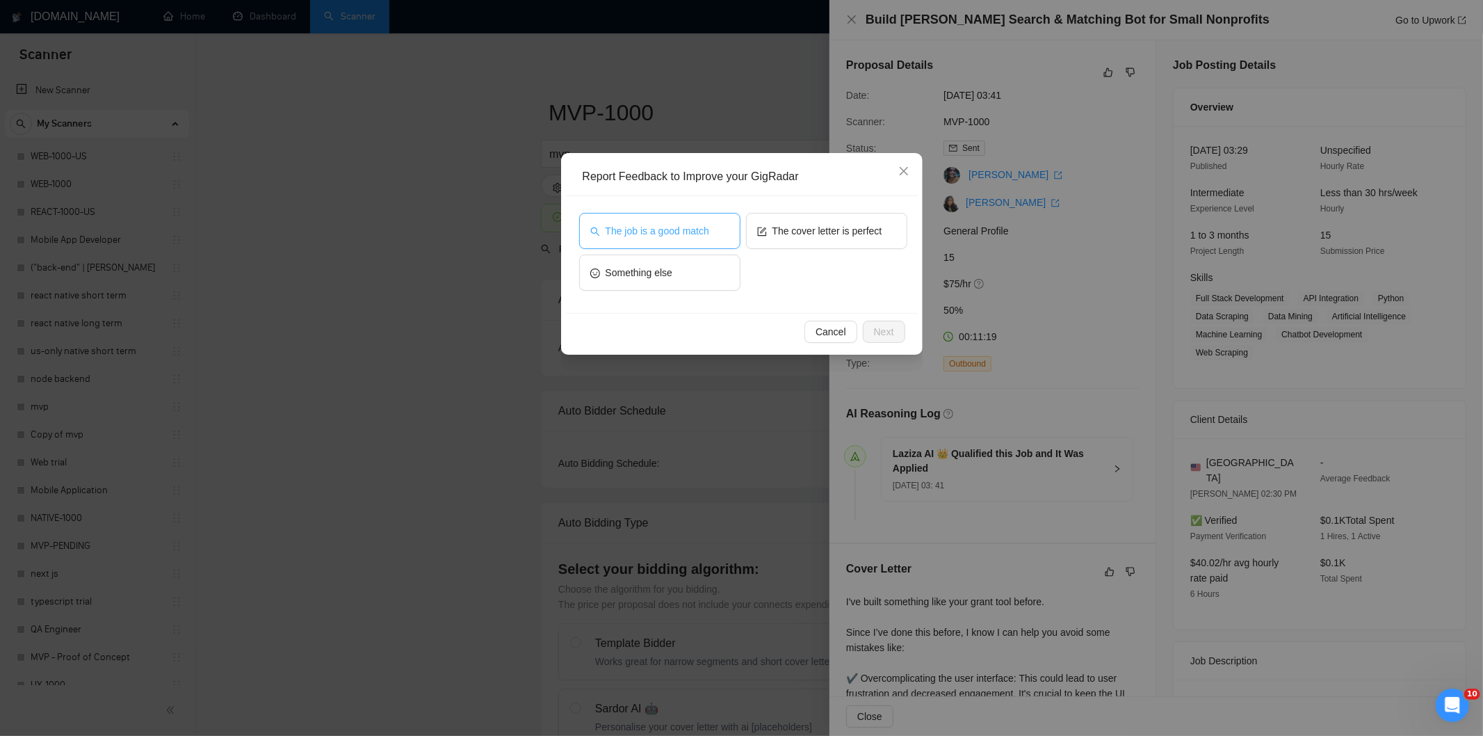
click at [713, 225] on button "The job is a good match" at bounding box center [659, 231] width 161 height 36
drag, startPoint x: 892, startPoint y: 328, endPoint x: 857, endPoint y: 289, distance: 52.2
click at [891, 324] on span "Next" at bounding box center [884, 331] width 20 height 15
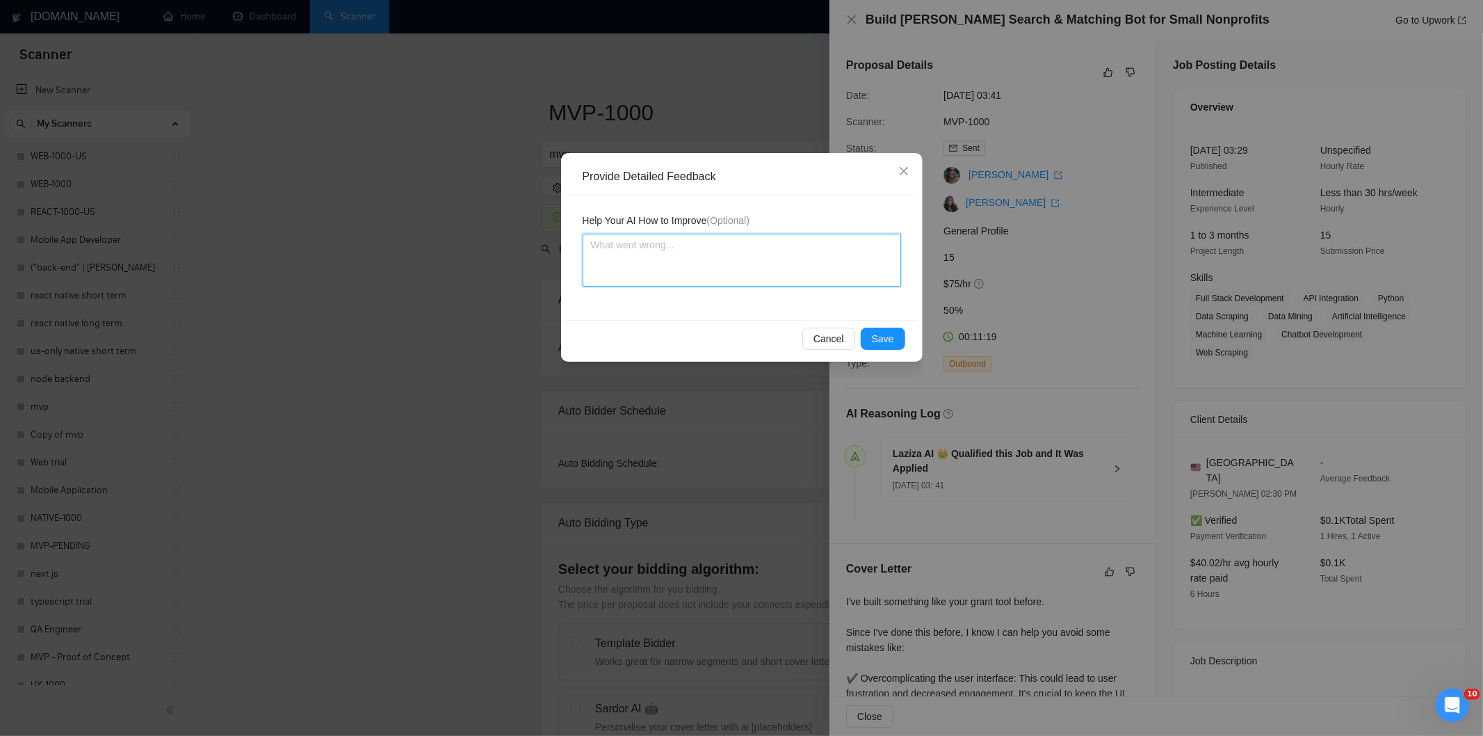
click at [837, 260] on textarea at bounding box center [742, 260] width 318 height 53
paste textarea "Good fit — the project is greenfield (no existing code), welcomes agencies, use…"
type textarea "Good fit — the project is greenfield (no existing code), welcomes agencies, use…"
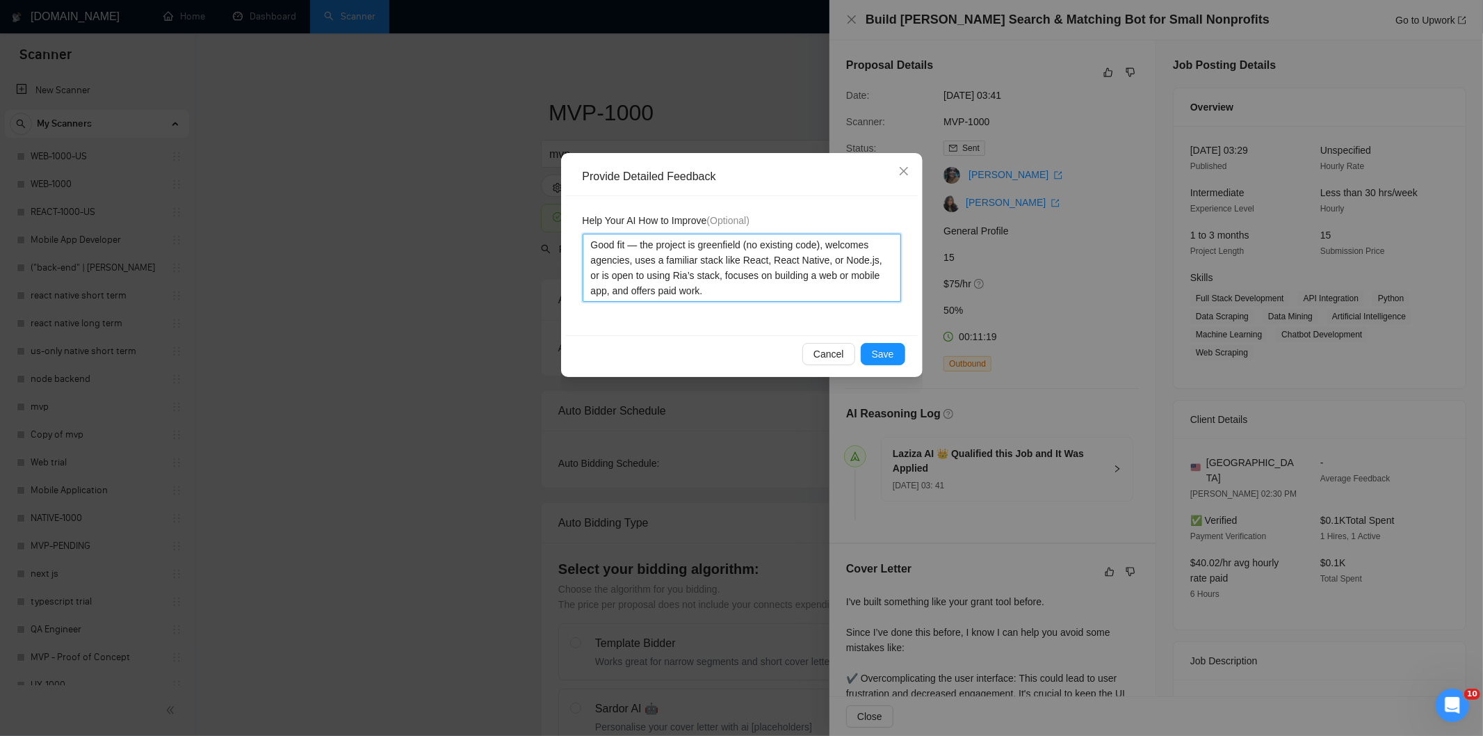
type textarea "Good fit — the project is greenfield (no existing code), welcomes agencies, use…"
click at [887, 356] on span "Save" at bounding box center [883, 353] width 22 height 15
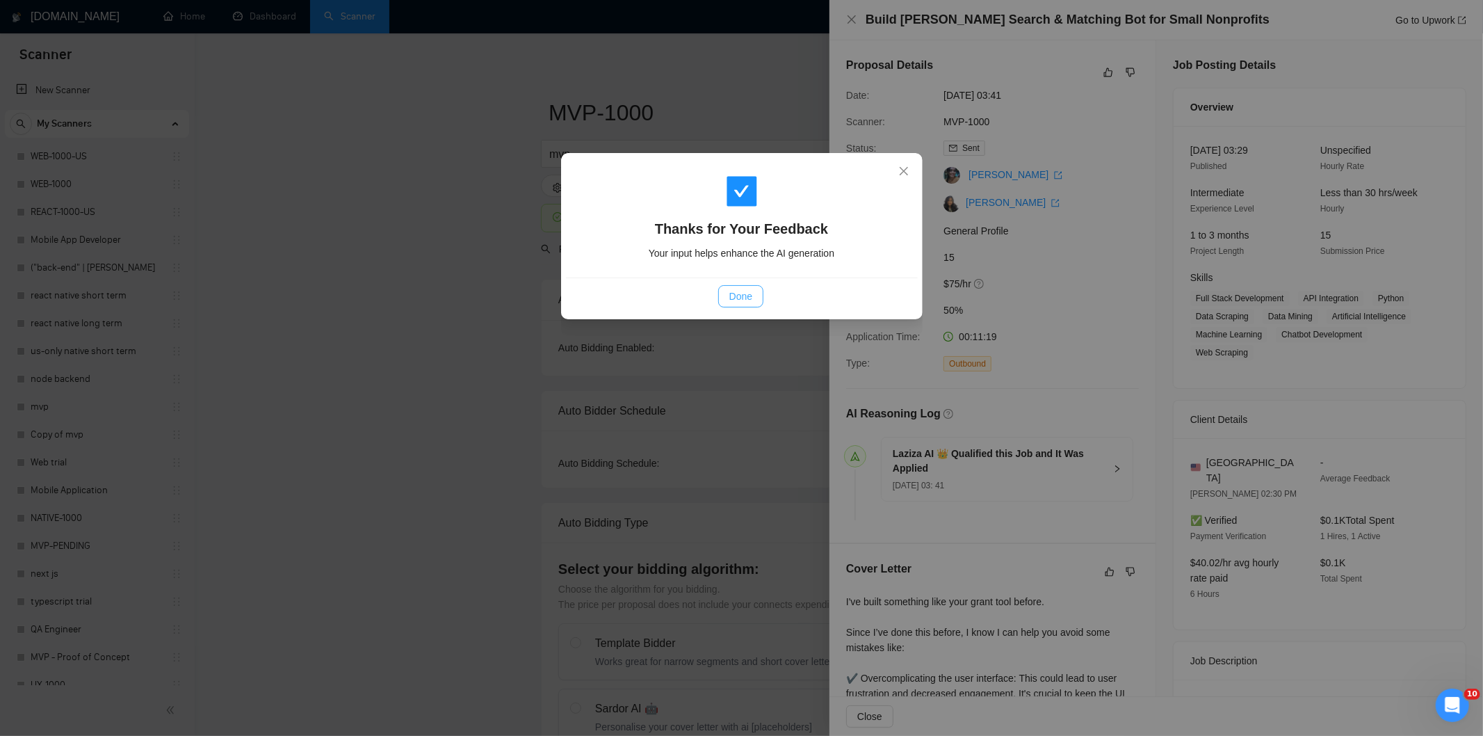
click at [734, 298] on span "Done" at bounding box center [740, 296] width 23 height 15
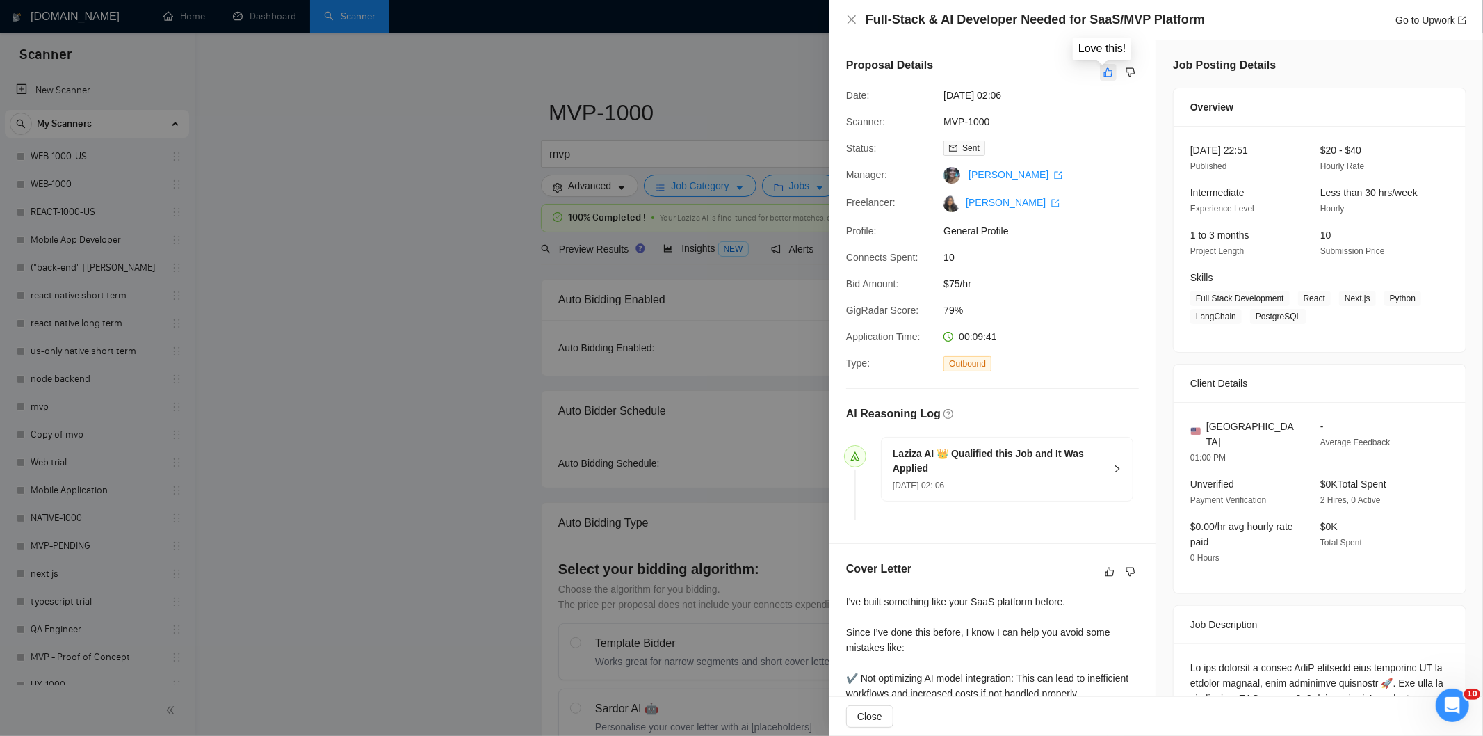
click at [1104, 67] on icon "like" at bounding box center [1109, 72] width 10 height 11
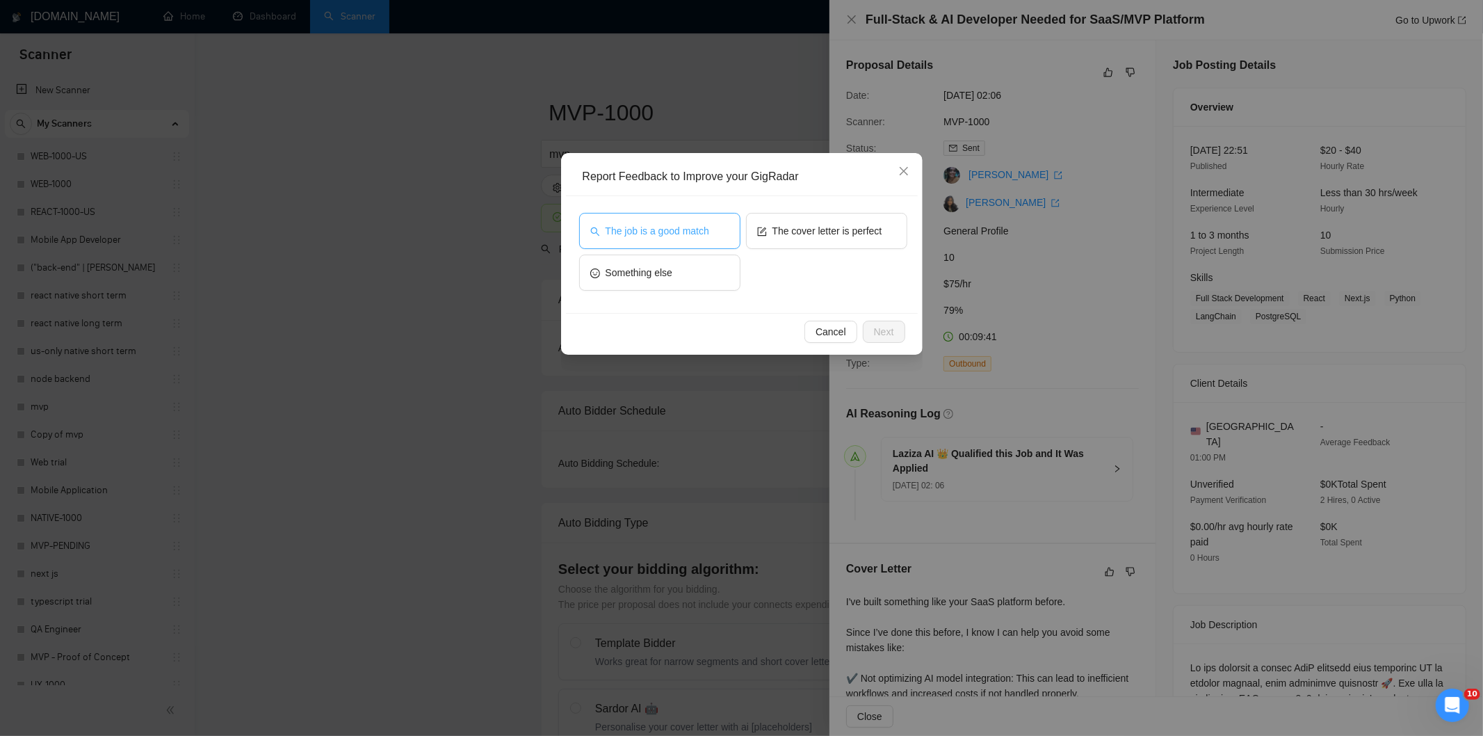
click at [671, 225] on span "The job is a good match" at bounding box center [658, 230] width 104 height 15
click at [892, 328] on button "Next" at bounding box center [884, 332] width 42 height 22
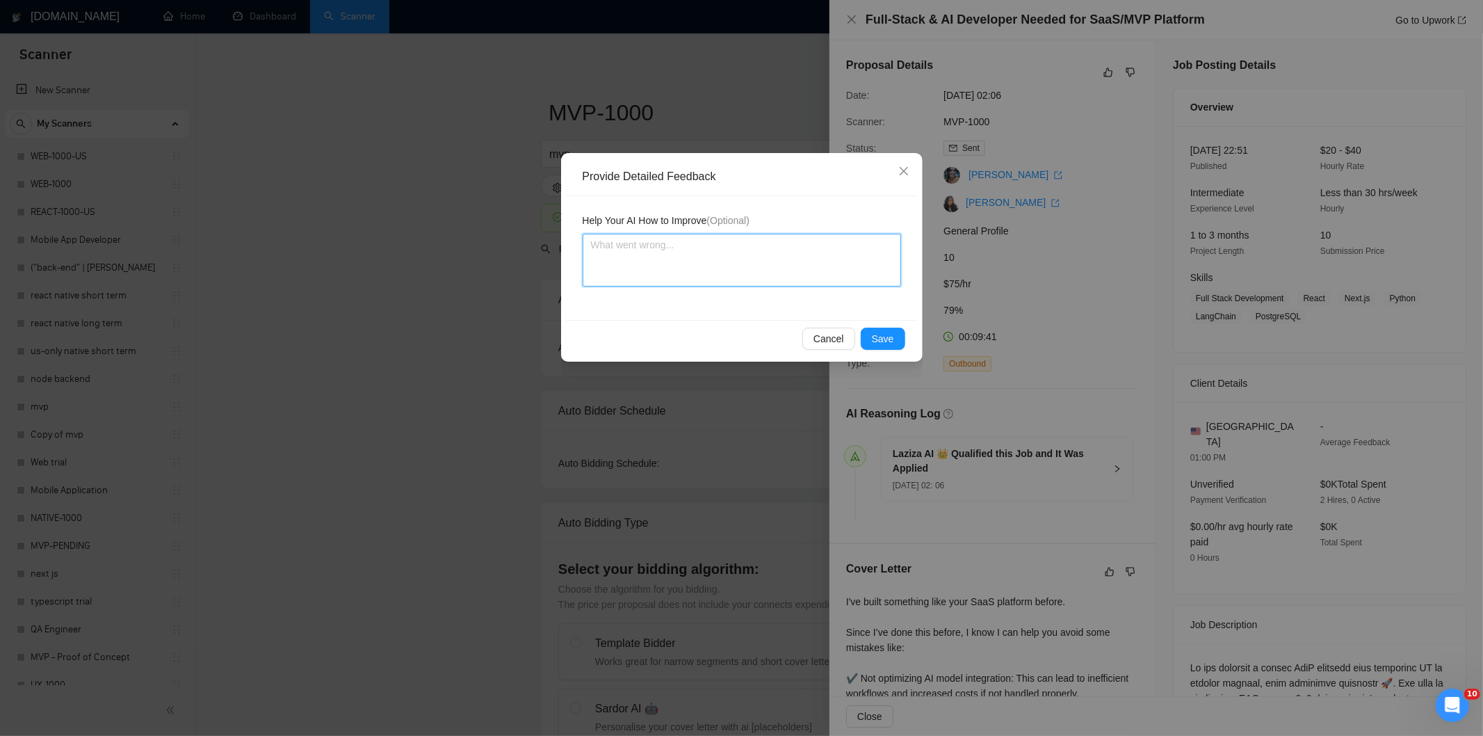
click at [814, 261] on textarea at bounding box center [742, 260] width 318 height 53
paste textarea "Good fit — the project is greenfield (no existing code), welcomes agencies, use…"
type textarea "Good fit — the project is greenfield (no existing code), welcomes agencies, use…"
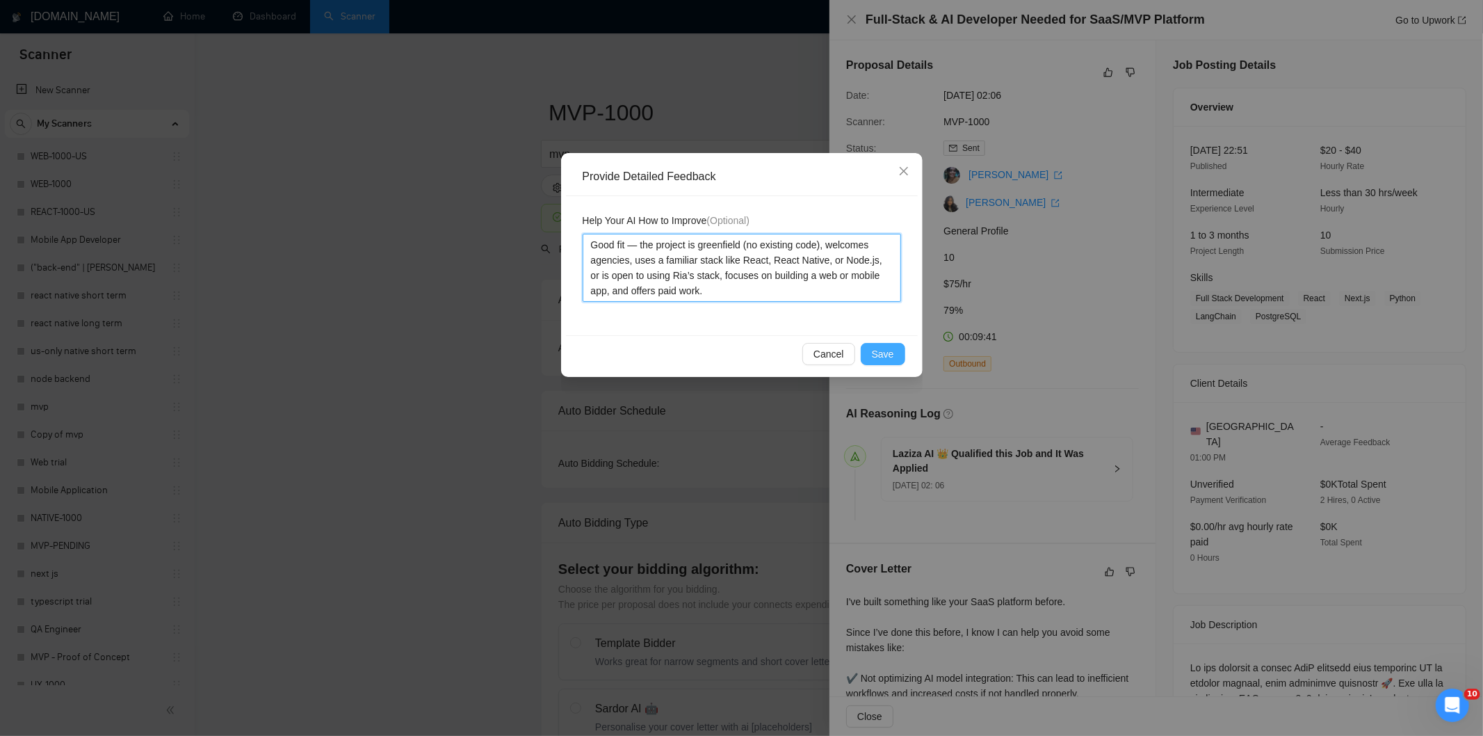
type textarea "Good fit — the project is greenfield (no existing code), welcomes agencies, use…"
click at [873, 357] on span "Save" at bounding box center [883, 353] width 22 height 15
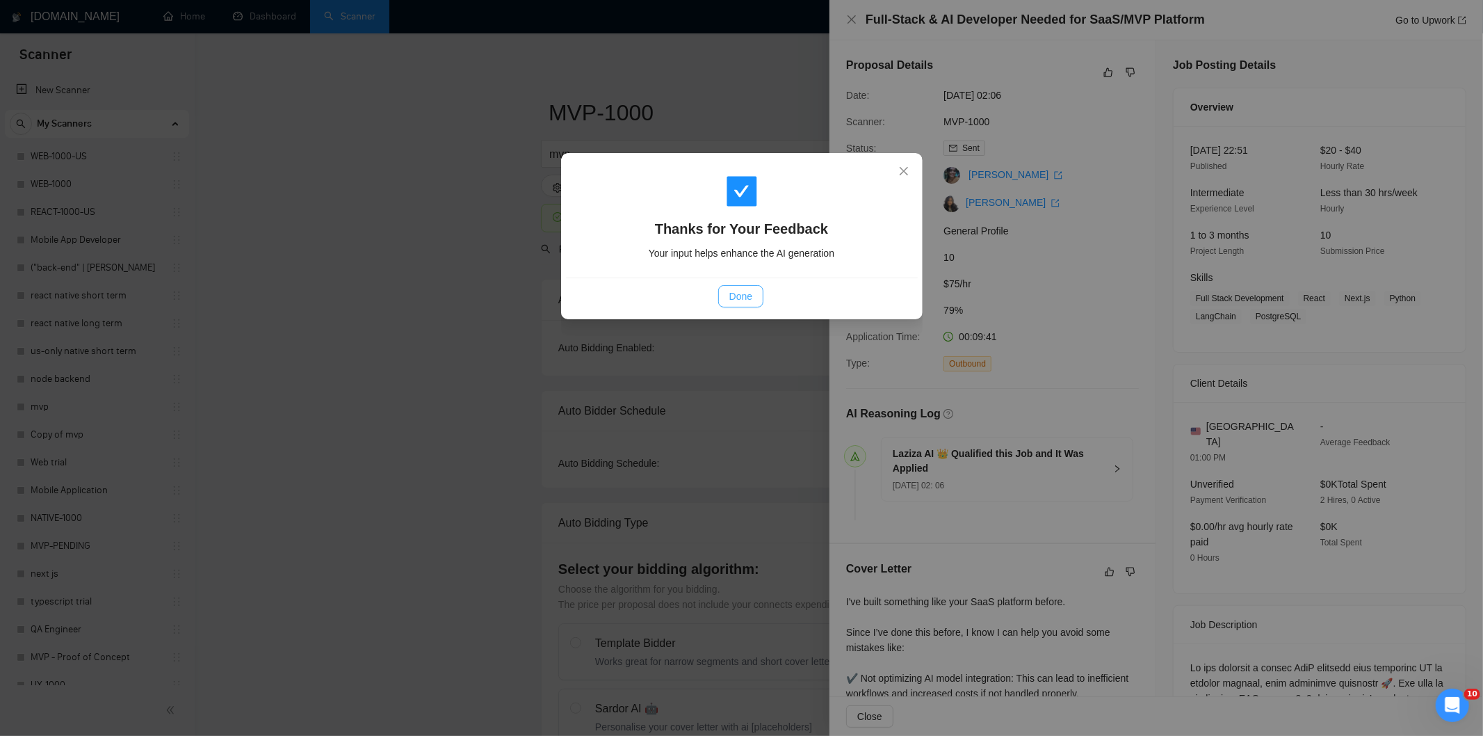
drag, startPoint x: 741, startPoint y: 293, endPoint x: 684, endPoint y: 262, distance: 64.7
click at [741, 293] on span "Done" at bounding box center [740, 296] width 23 height 15
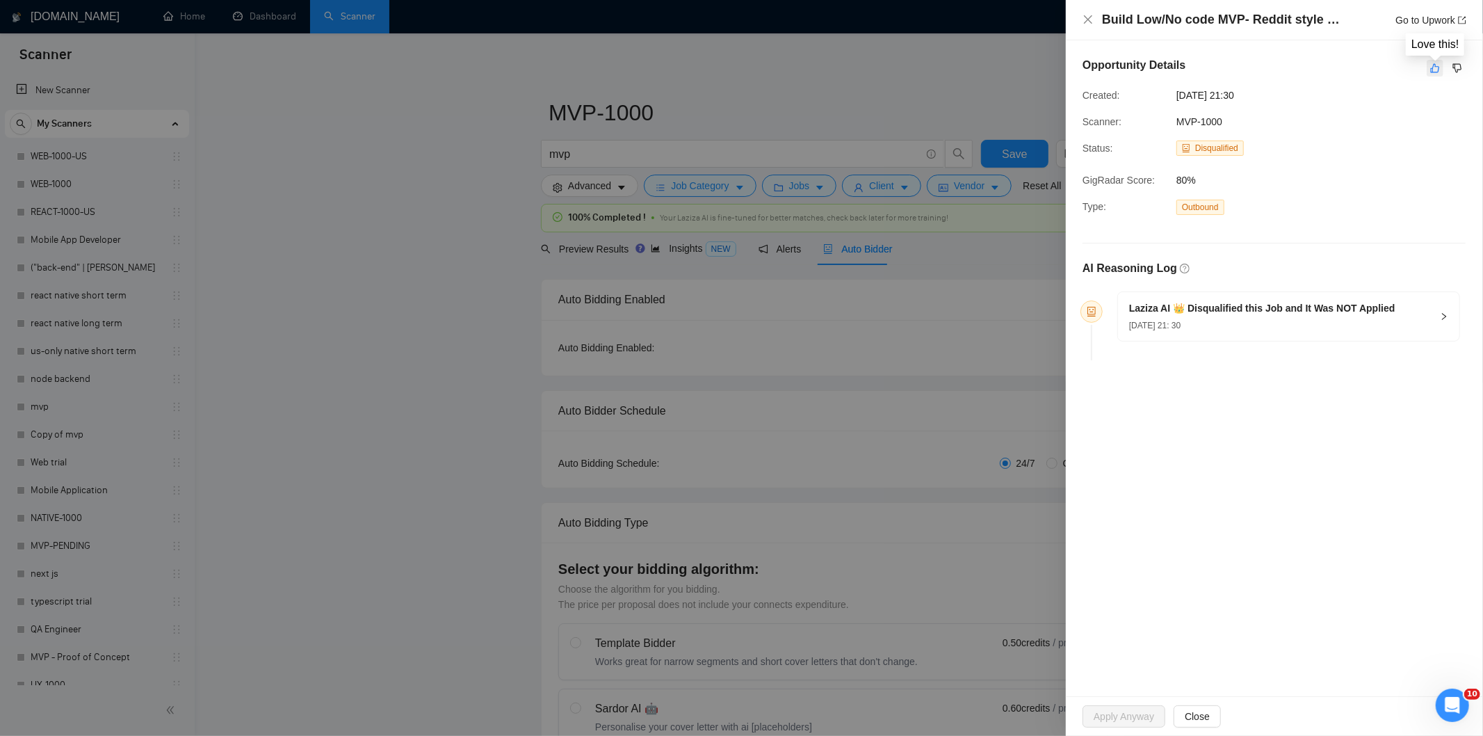
click at [1436, 72] on icon "like" at bounding box center [1435, 68] width 10 height 11
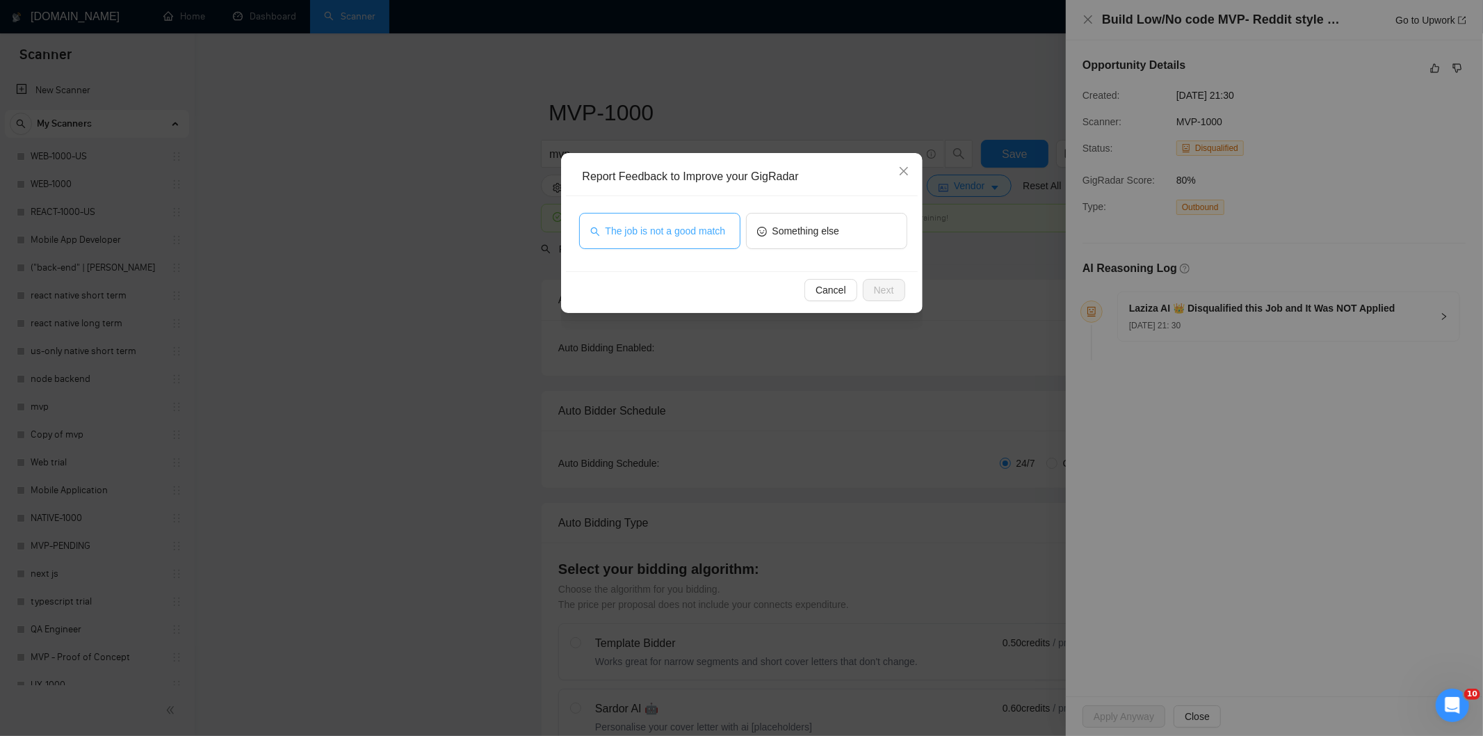
click at [670, 232] on span "The job is not a good match" at bounding box center [666, 230] width 120 height 15
click at [850, 280] on button "Cancel" at bounding box center [831, 290] width 53 height 22
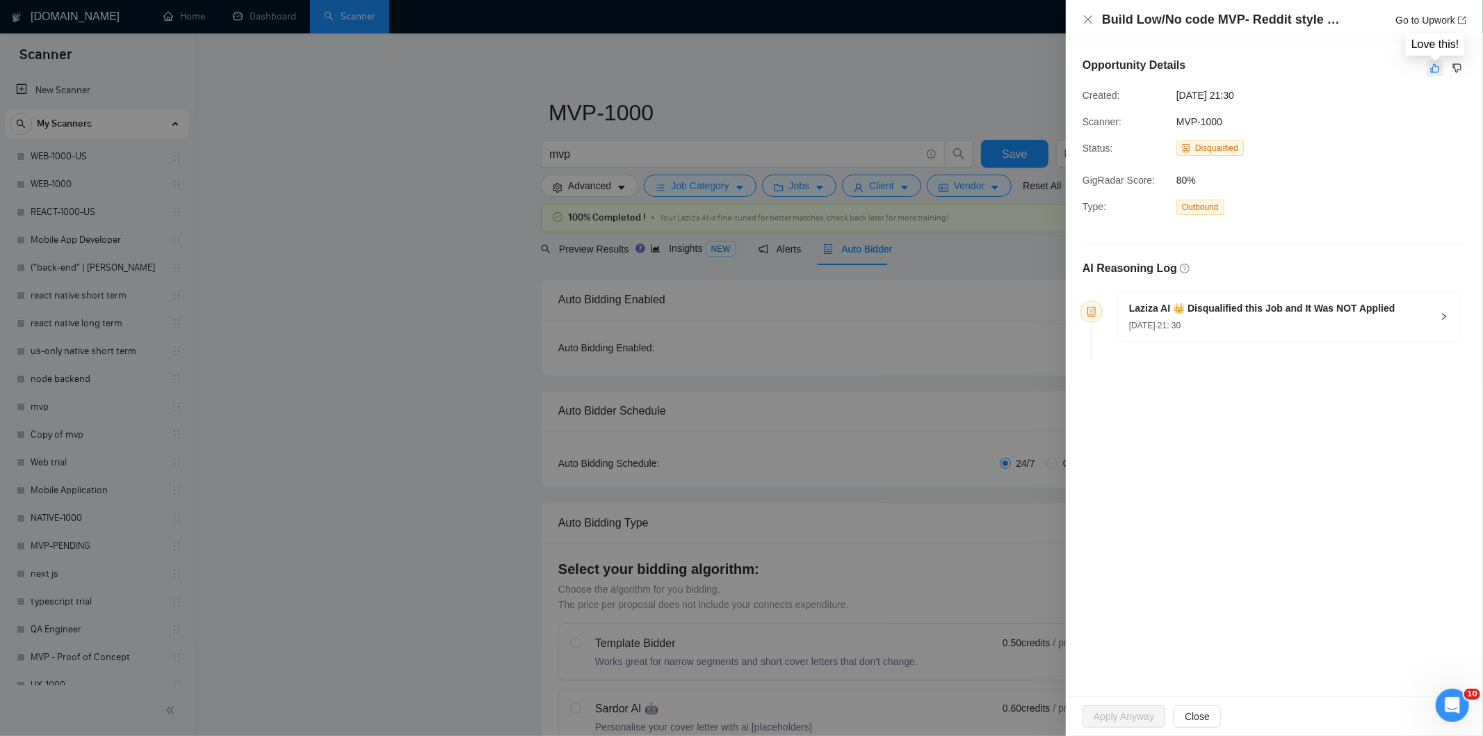
click at [1439, 67] on icon "like" at bounding box center [1435, 68] width 9 height 9
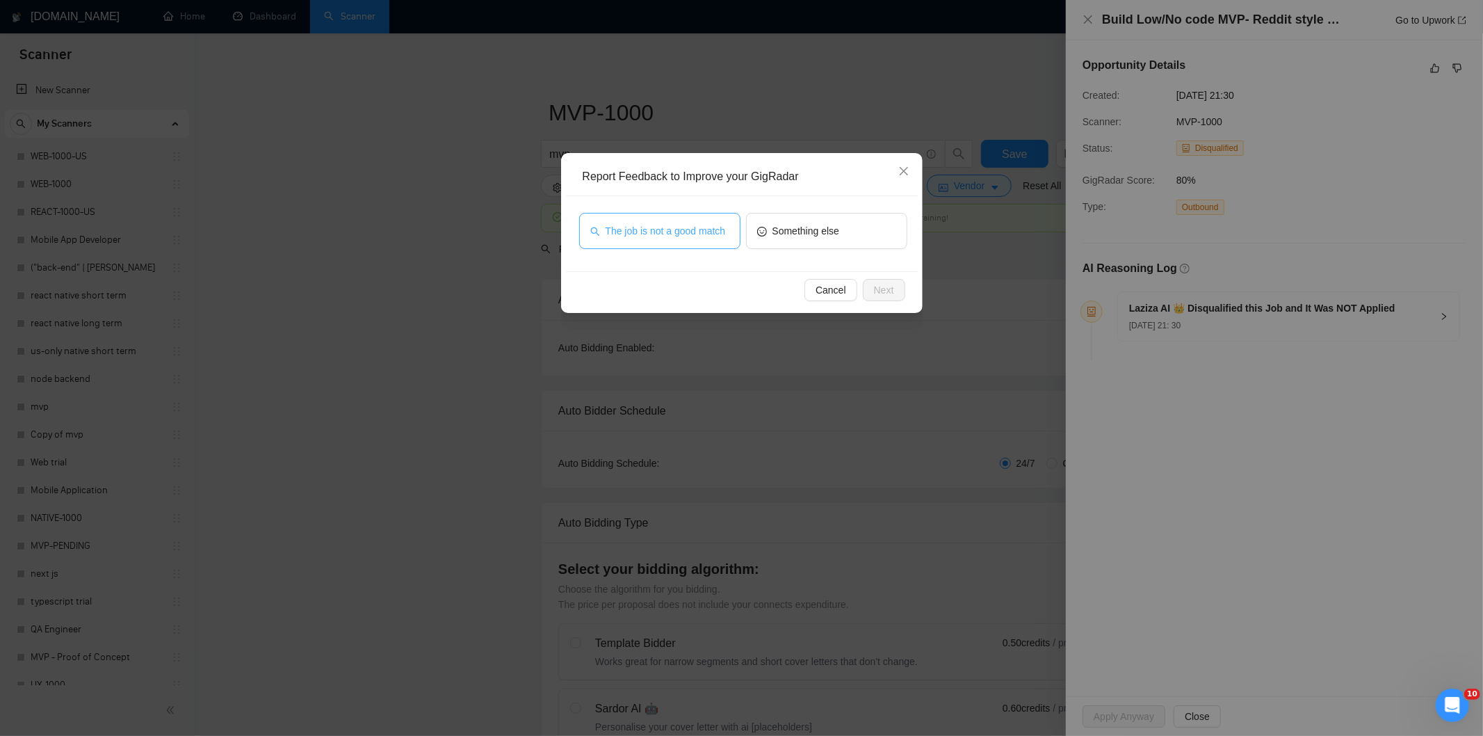
click at [718, 229] on span "The job is not a good match" at bounding box center [666, 230] width 120 height 15
click at [885, 287] on span "Next" at bounding box center [884, 289] width 20 height 15
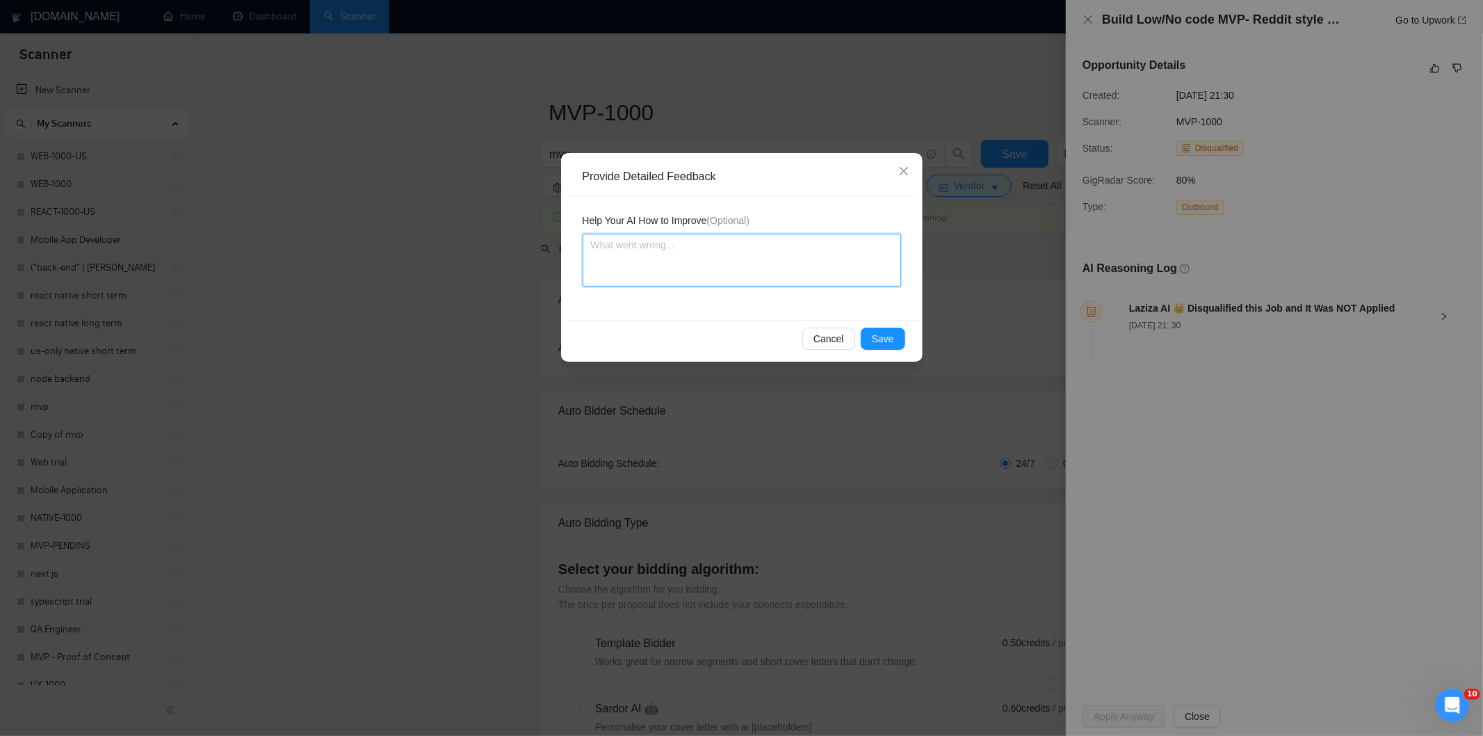
click at [832, 237] on textarea at bounding box center [742, 260] width 318 height 53
paste textarea "Not a fit — this project has been disqualified for other reasons. Example: "The…"
type textarea "Not a fit — this project has been disqualified for other reasons. Example: "The…"
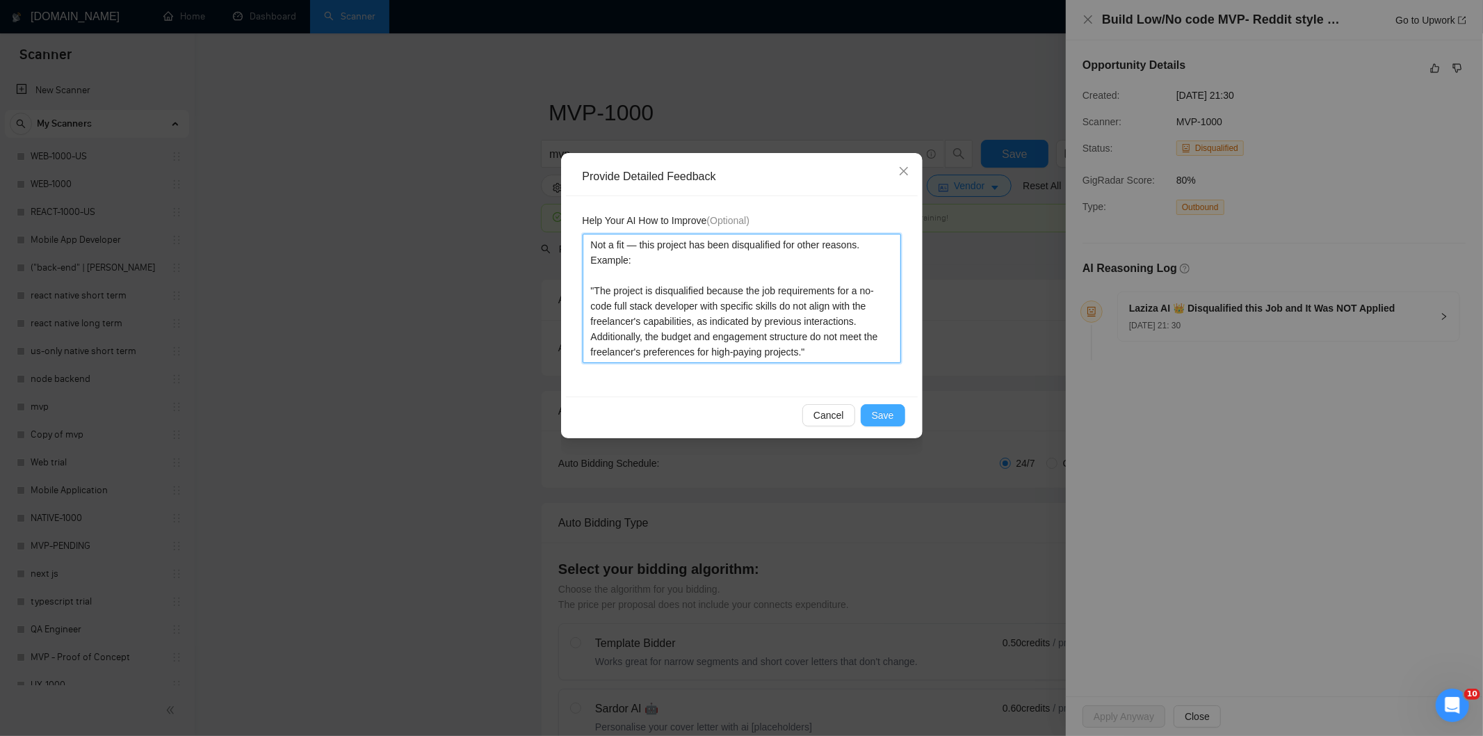
type textarea "Not a fit — this project has been disqualified for other reasons. Example: "The…"
click at [896, 407] on button "Save" at bounding box center [883, 415] width 45 height 22
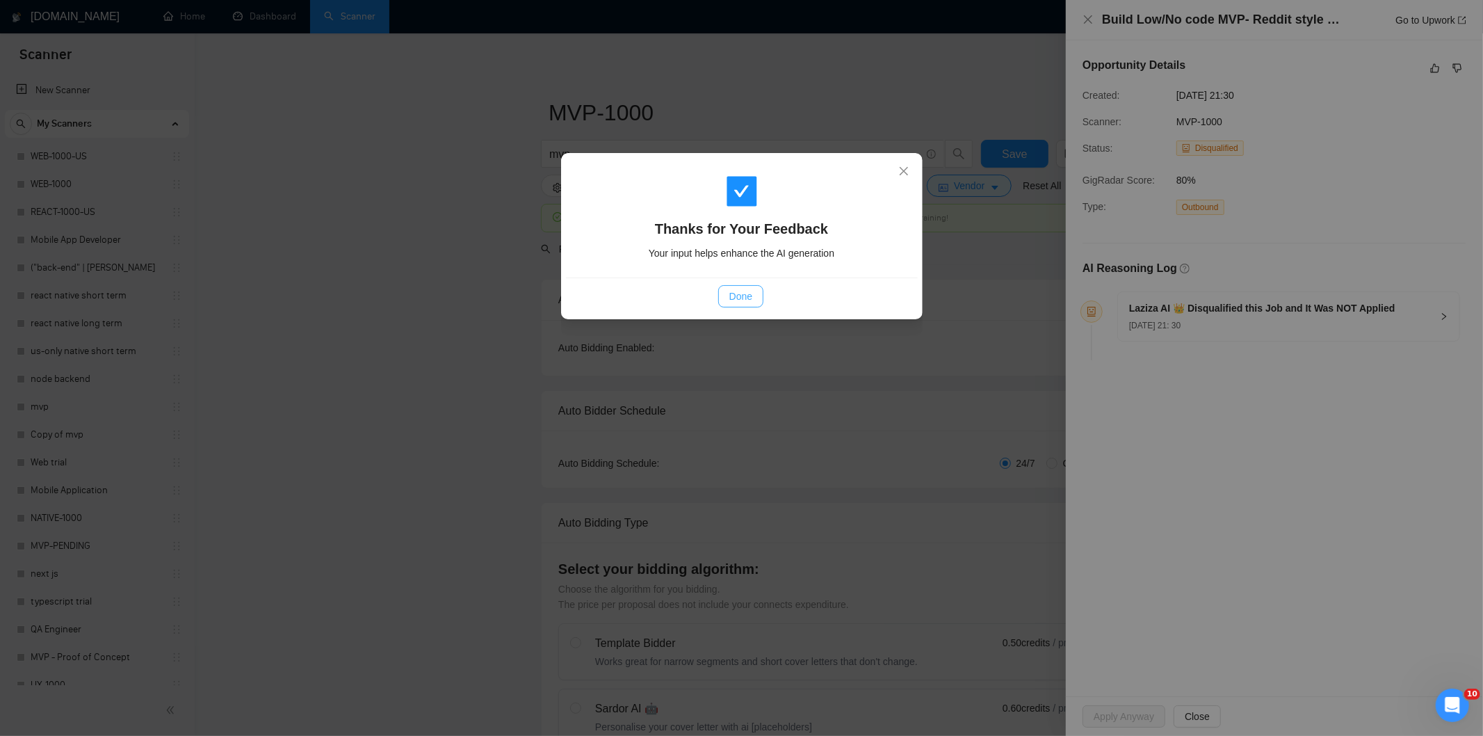
click at [750, 303] on button "Done" at bounding box center [740, 296] width 45 height 22
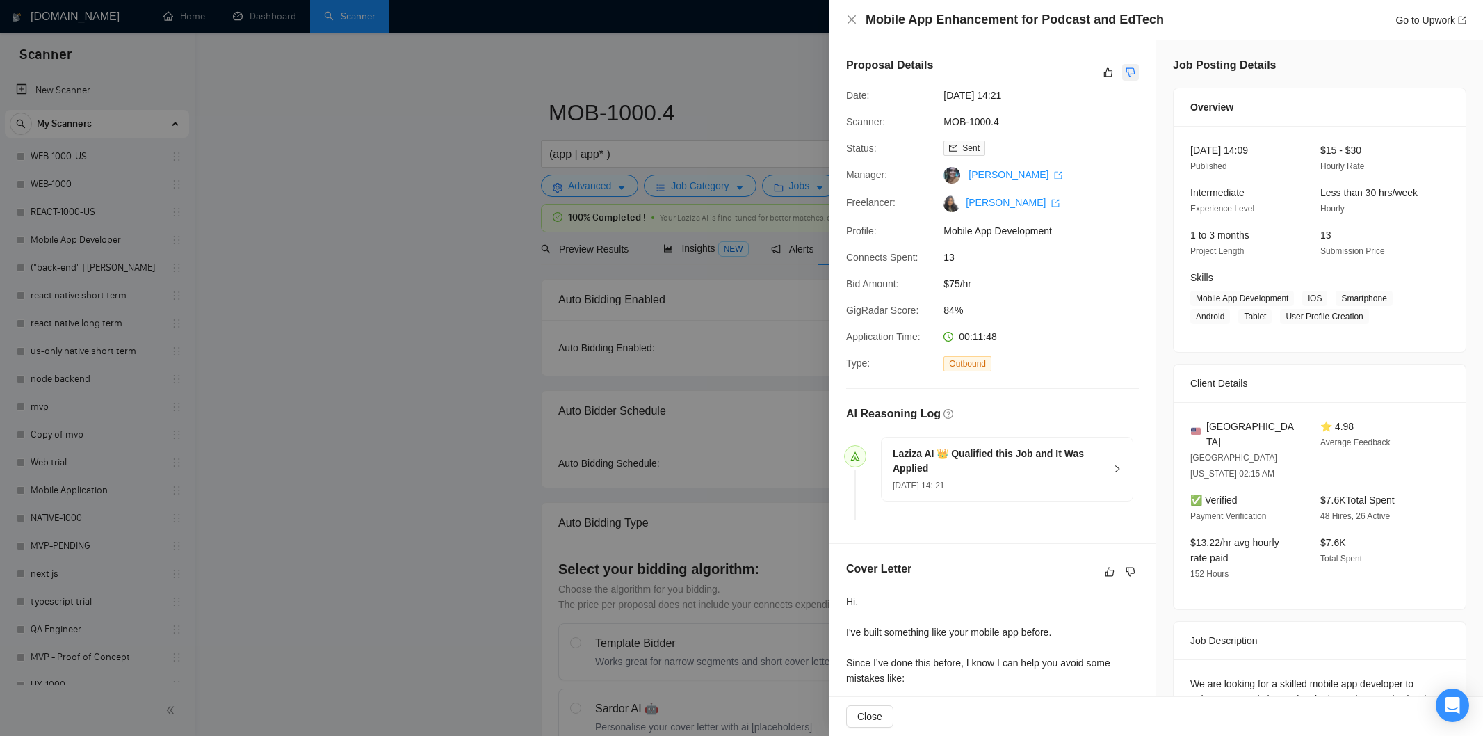
click at [1127, 67] on icon "dislike" at bounding box center [1131, 72] width 10 height 11
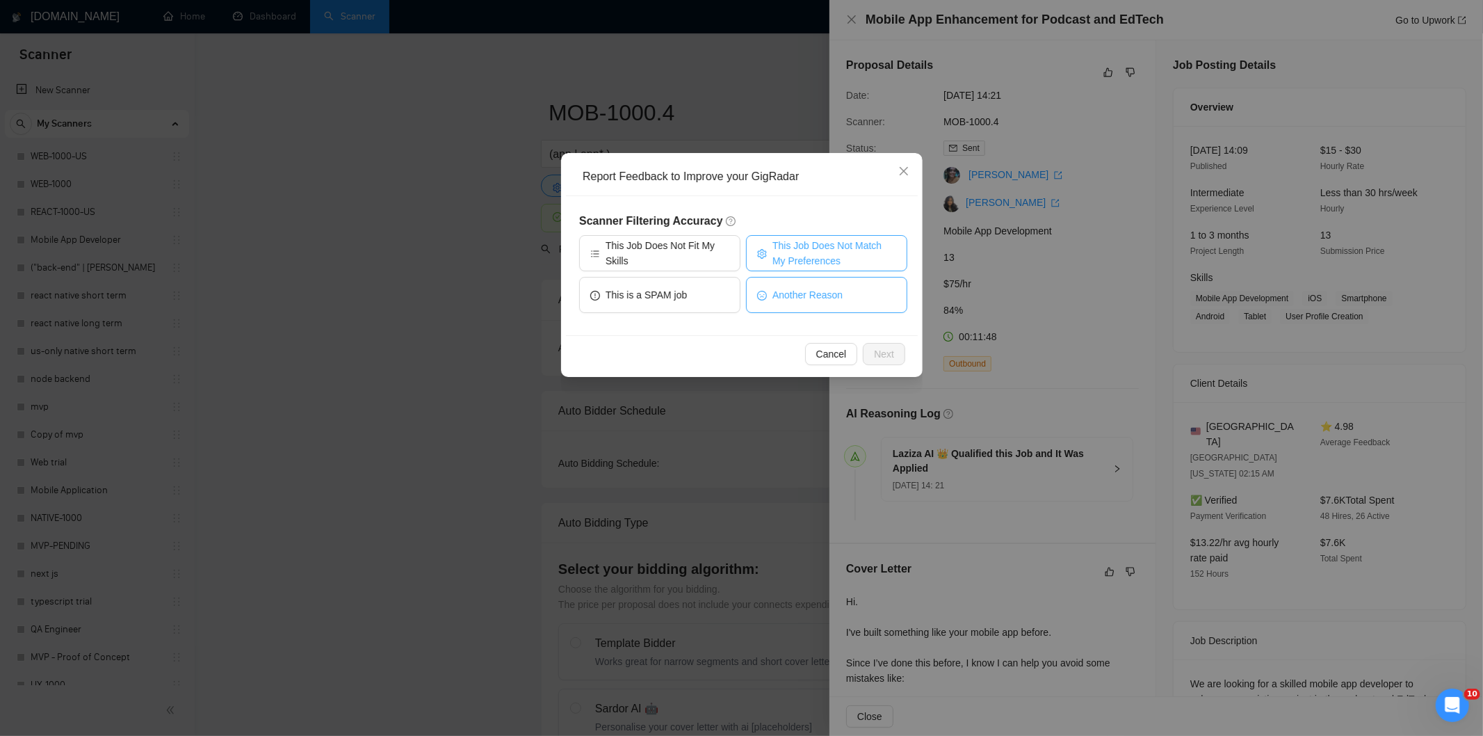
click at [830, 245] on span "This Job Does Not Match My Preferences" at bounding box center [835, 253] width 124 height 31
click at [888, 346] on span "Next" at bounding box center [884, 353] width 20 height 15
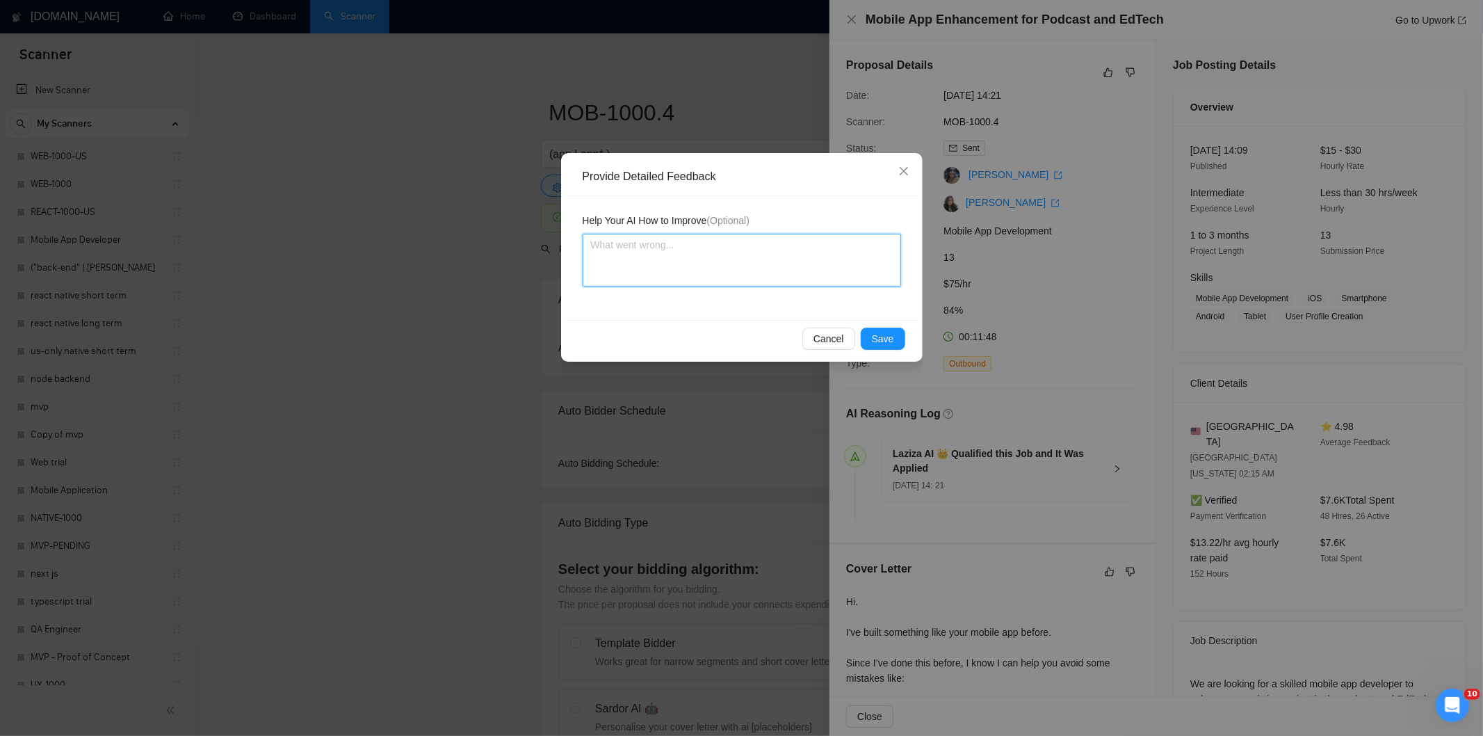
click at [823, 261] on textarea at bounding box center [742, 260] width 318 height 53
paste textarea "Not a fit — the description suggests an existing codebase, but Ria only works o…"
type textarea "Not a fit — the description suggests an existing codebase, but Ria only works o…"
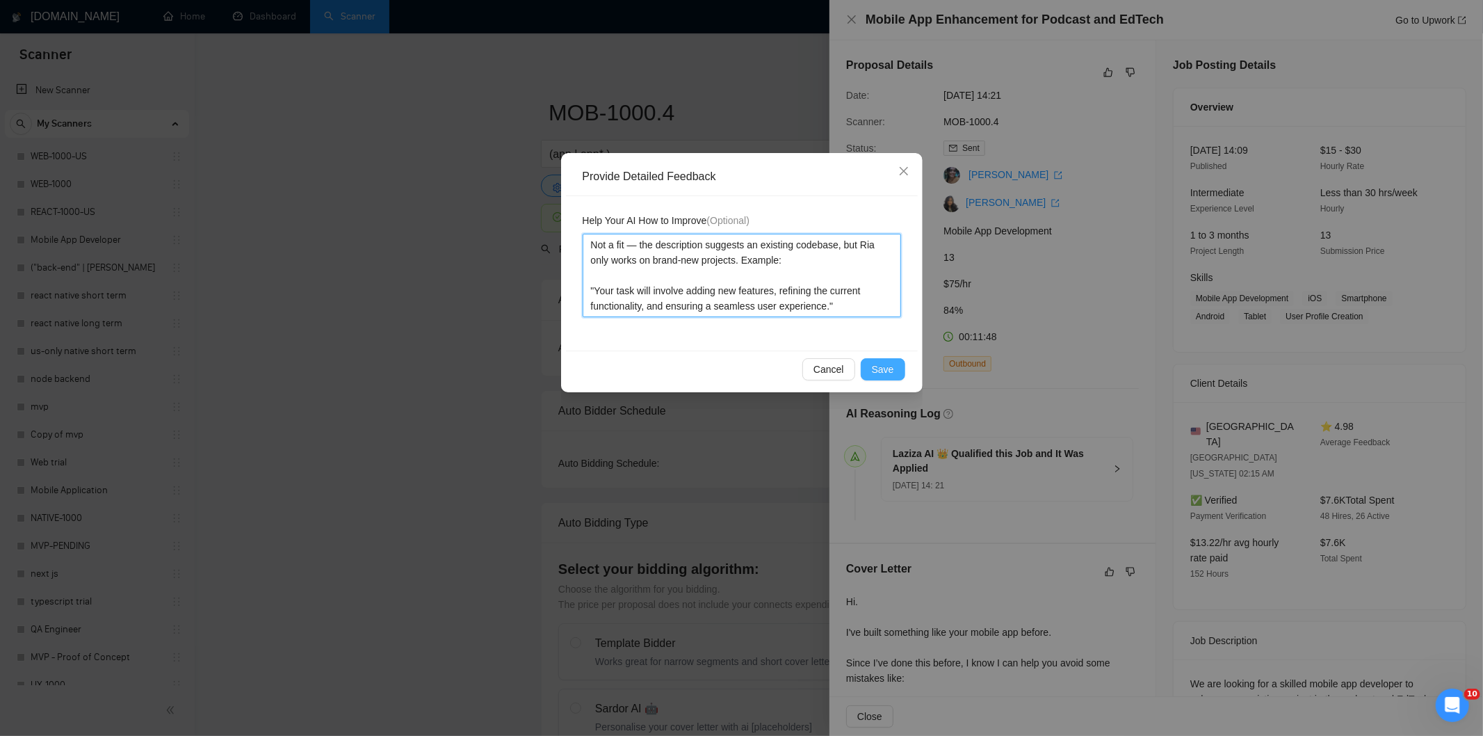
type textarea "Not a fit — the description suggests an existing codebase, but Ria only works o…"
click at [880, 362] on span "Save" at bounding box center [883, 369] width 22 height 15
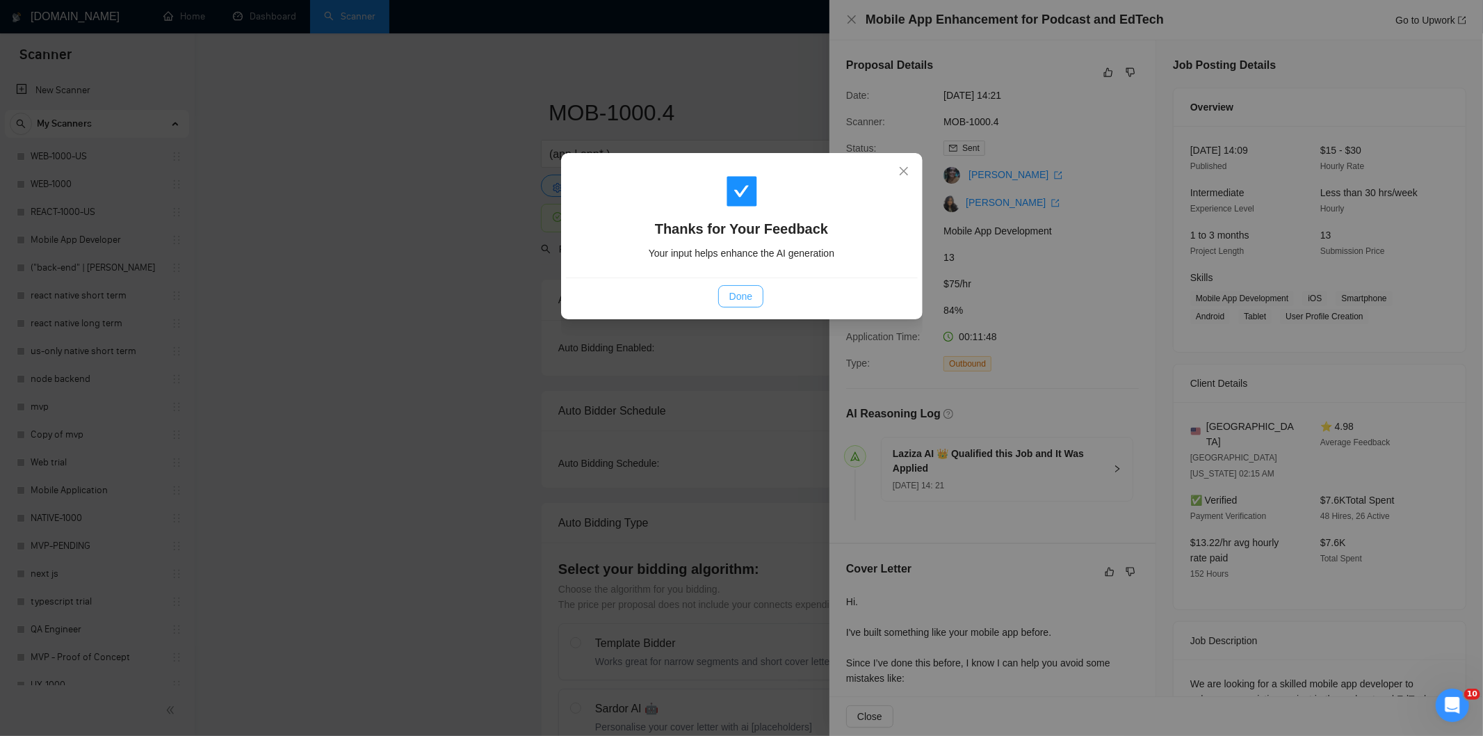
click at [758, 297] on button "Done" at bounding box center [740, 296] width 45 height 22
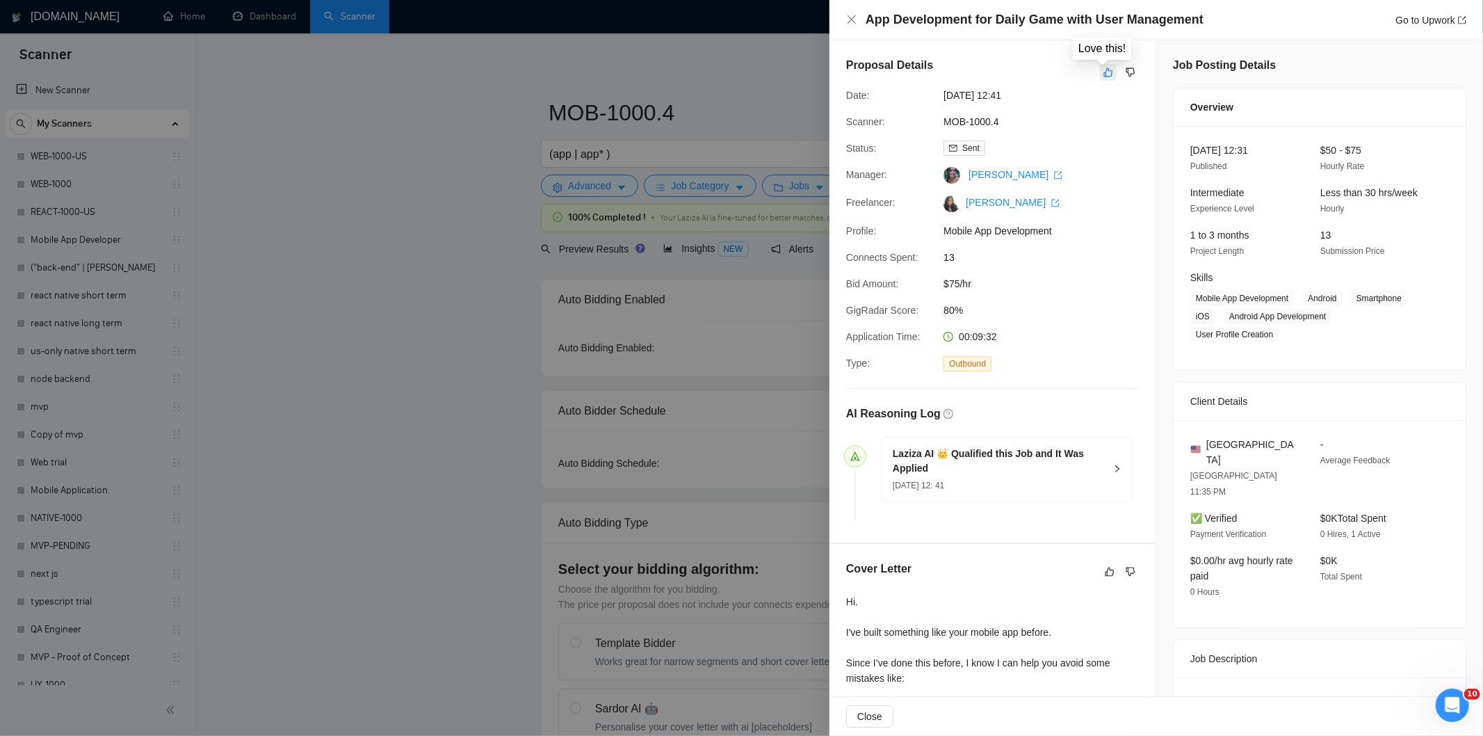
click at [1104, 75] on icon "like" at bounding box center [1109, 72] width 10 height 11
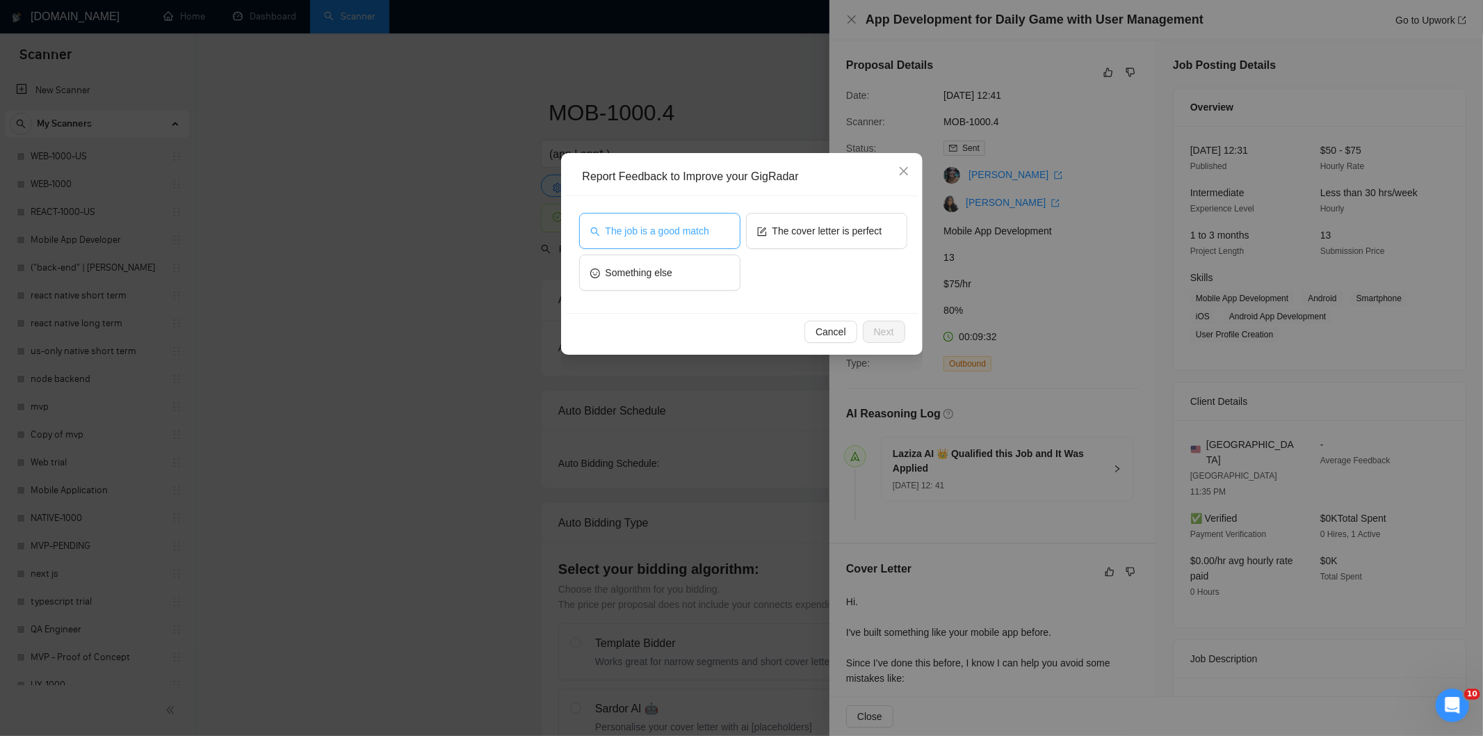
click at [677, 231] on span "The job is a good match" at bounding box center [658, 230] width 104 height 15
click at [888, 325] on span "Next" at bounding box center [884, 331] width 20 height 15
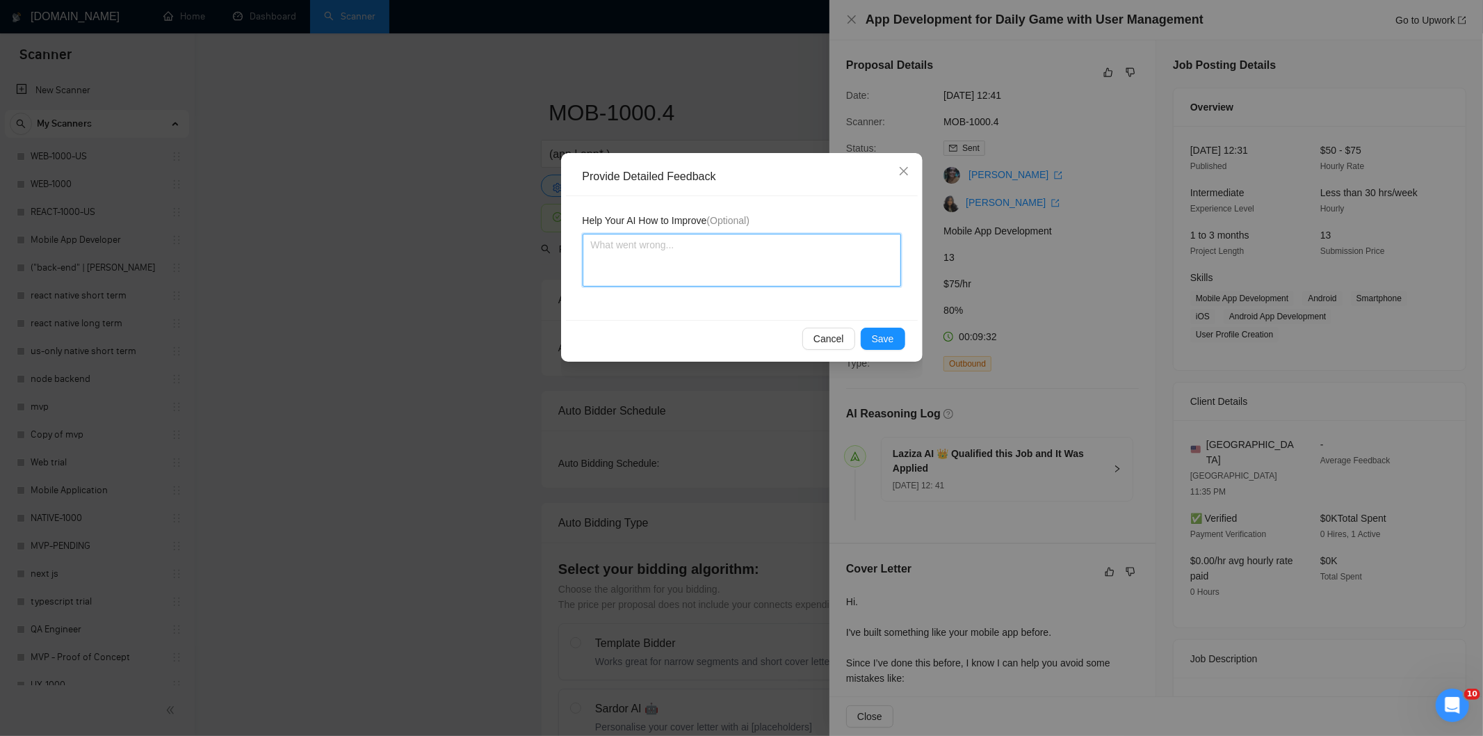
click at [805, 243] on textarea at bounding box center [742, 260] width 318 height 53
paste textarea "Good fit — the project is greenfield (no existing code), welcomes agencies, use…"
type textarea "Good fit — the project is greenfield (no existing code), welcomes agencies, use…"
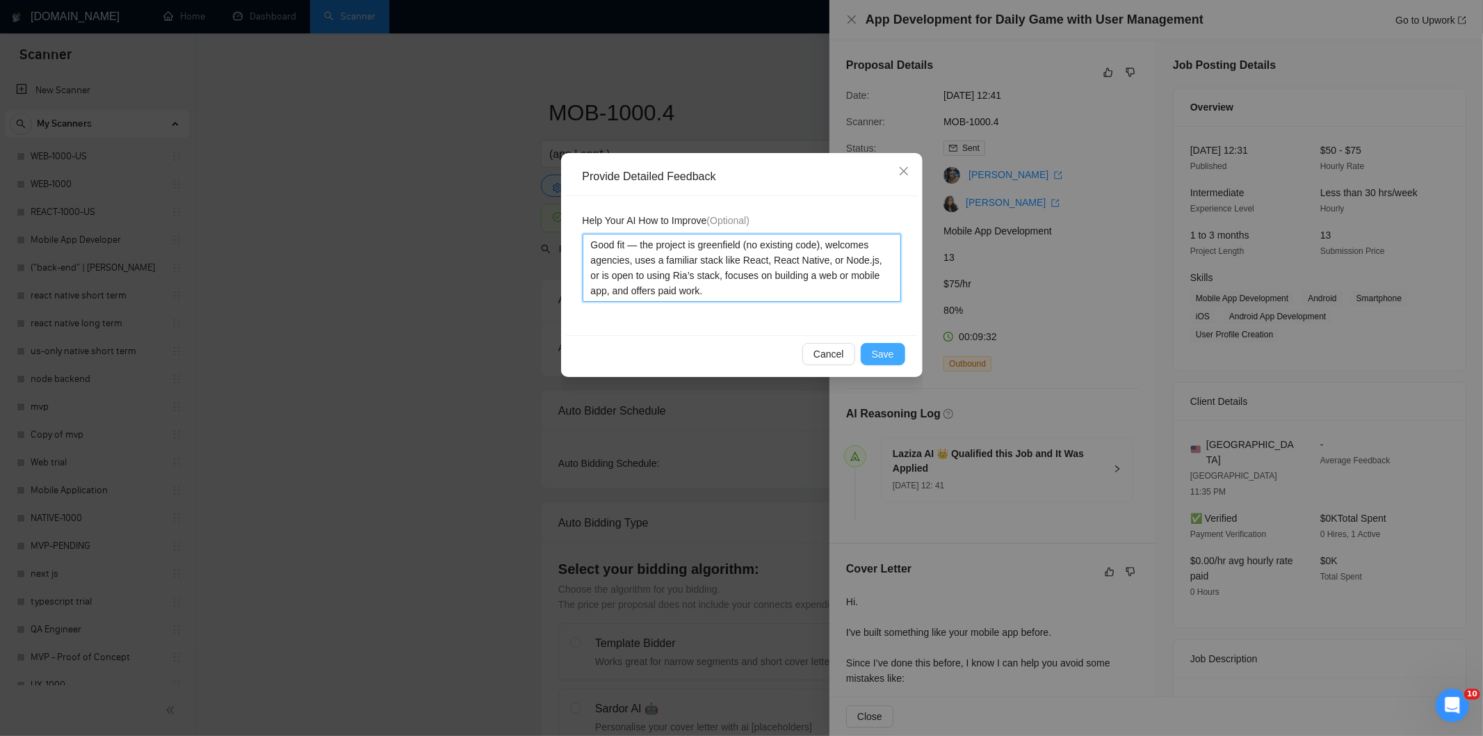
type textarea "Good fit — the project is greenfield (no existing code), welcomes agencies, use…"
drag, startPoint x: 893, startPoint y: 350, endPoint x: 884, endPoint y: 350, distance: 8.4
click at [891, 351] on span "Save" at bounding box center [883, 353] width 22 height 15
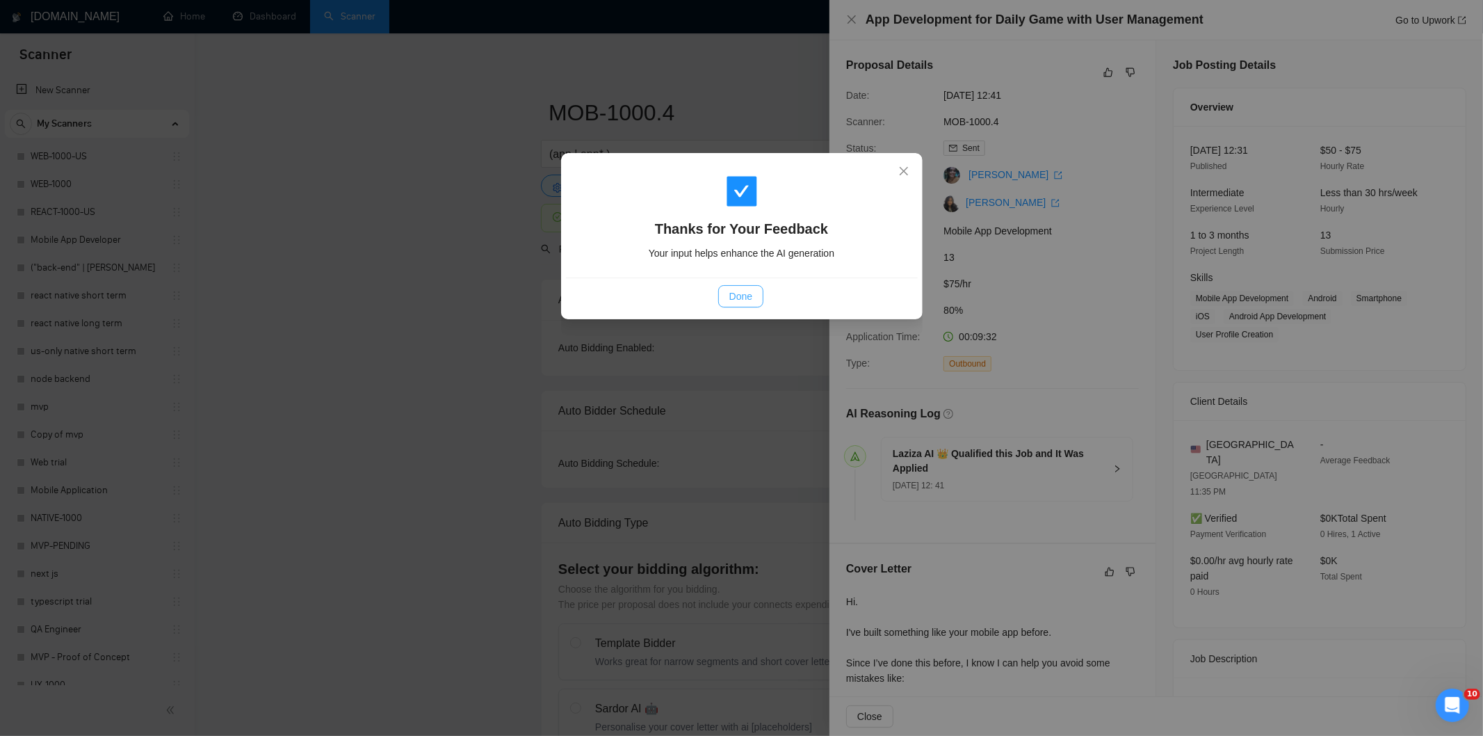
click at [738, 300] on span "Done" at bounding box center [740, 296] width 23 height 15
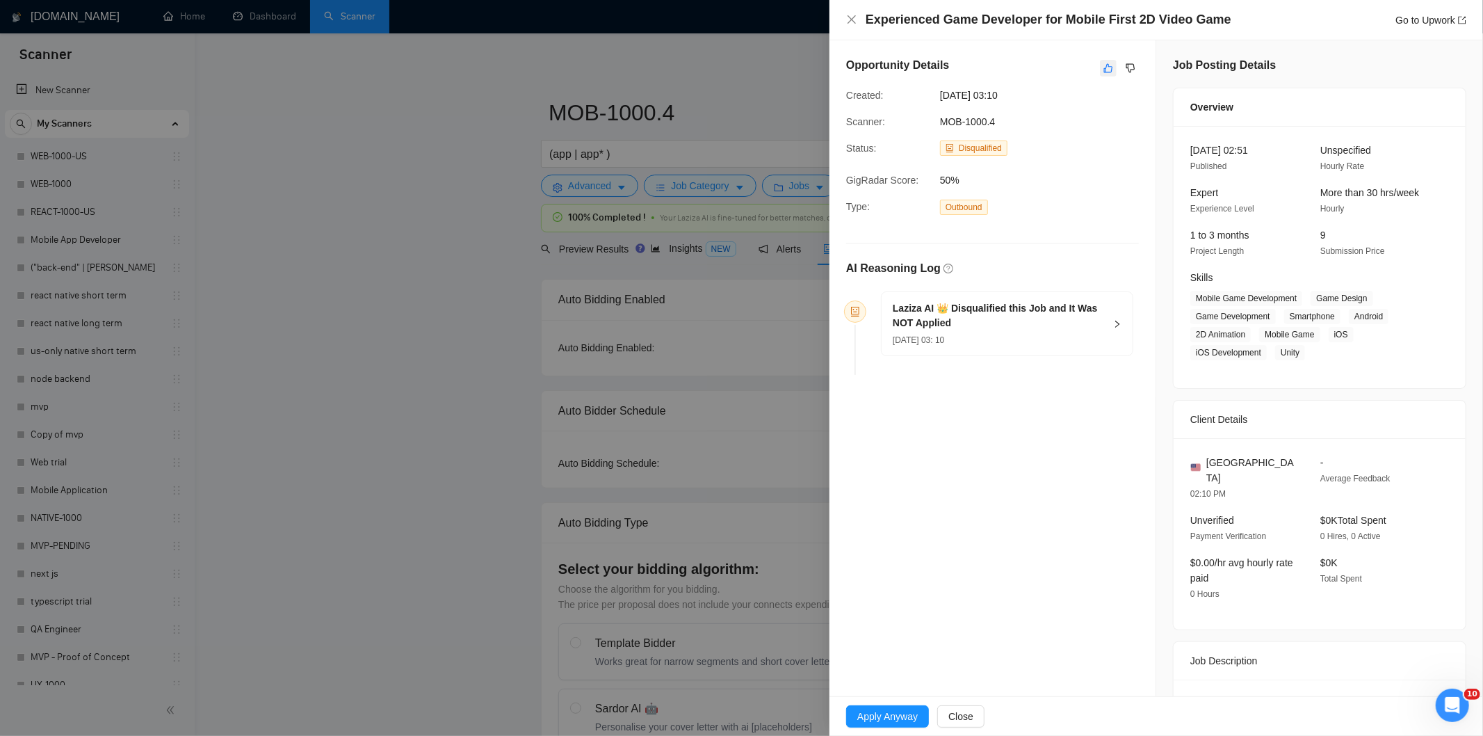
click at [1107, 72] on icon "like" at bounding box center [1109, 68] width 10 height 11
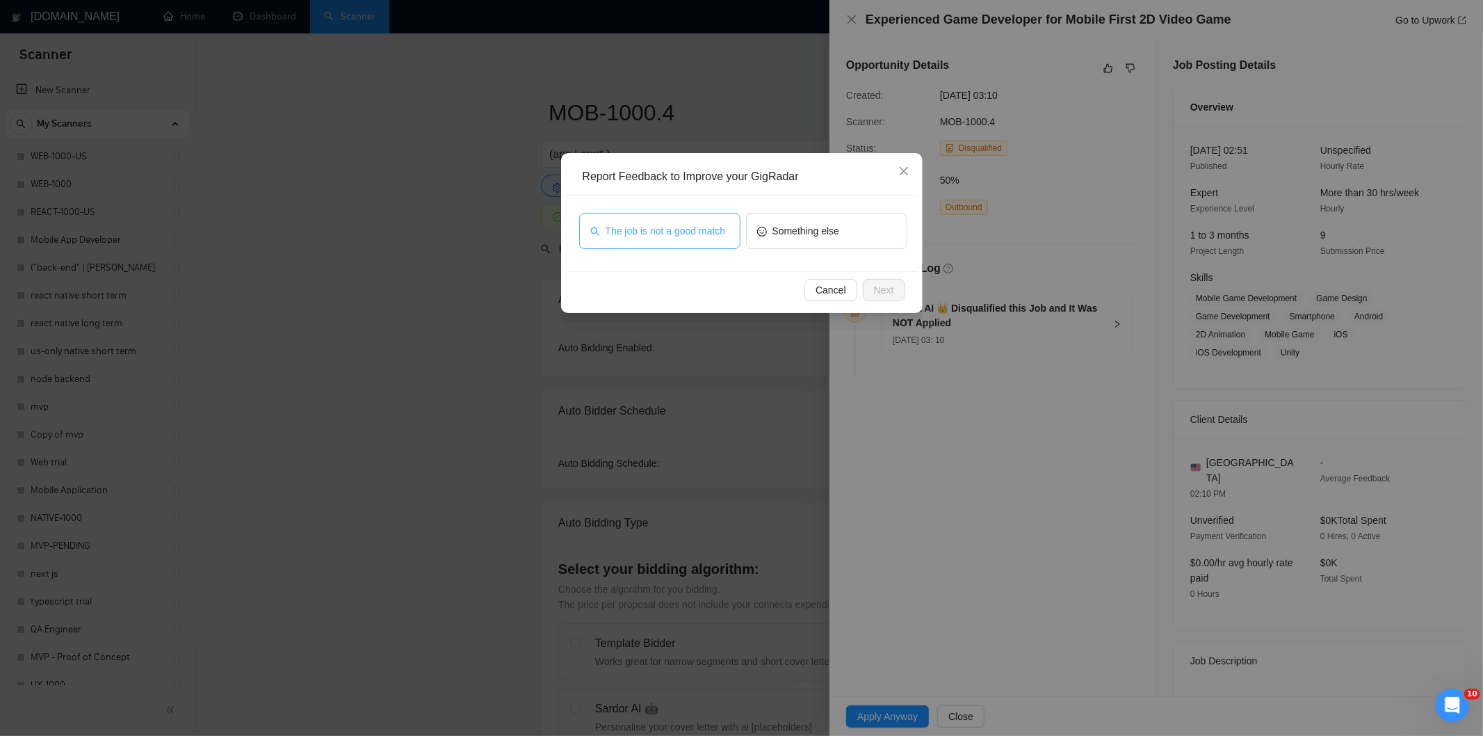
click at [696, 229] on span "The job is not a good match" at bounding box center [666, 230] width 120 height 15
click at [878, 290] on span "Next" at bounding box center [884, 289] width 20 height 15
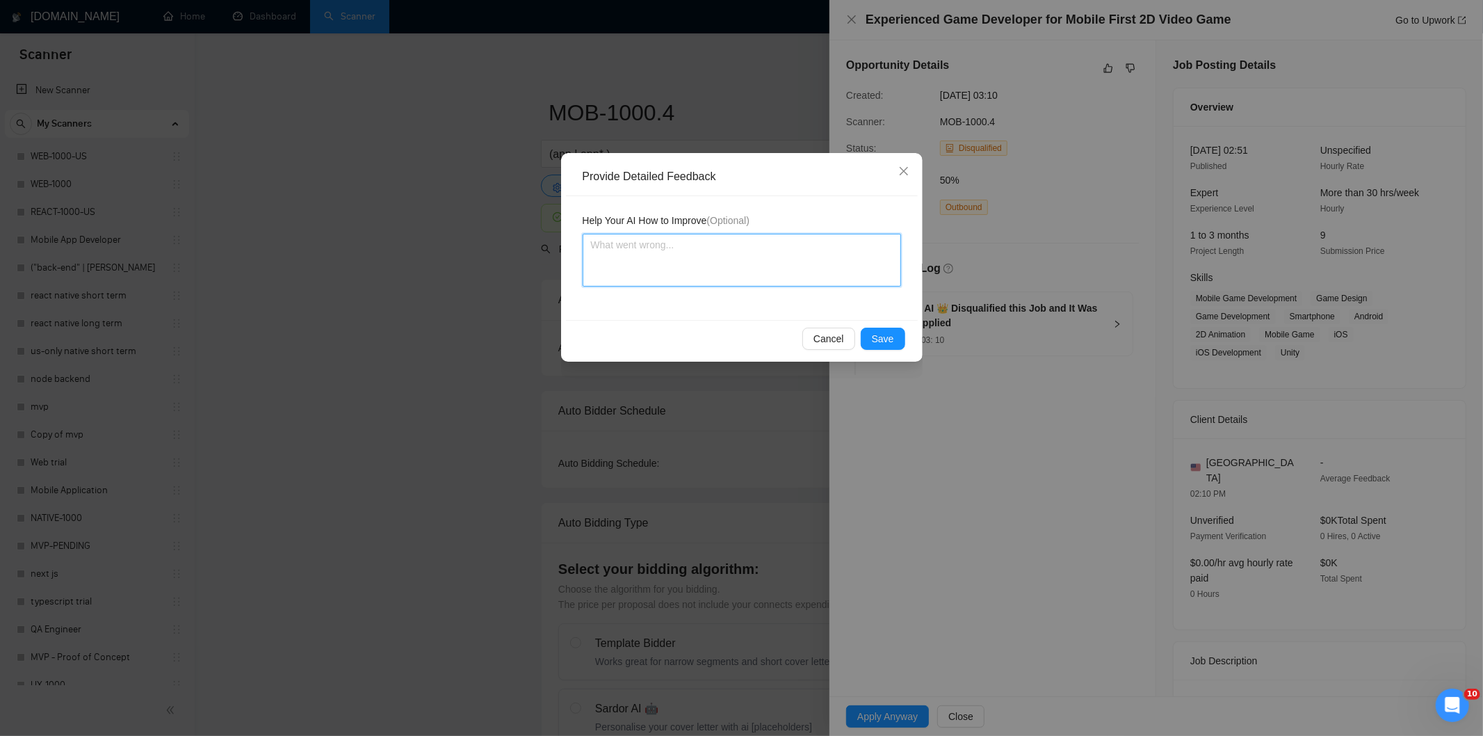
click at [857, 270] on textarea at bounding box center [742, 260] width 318 height 53
paste textarea "Not a fit — this project has been disqualified for other reasons. Example: "The…"
type textarea "Not a fit — this project has been disqualified for other reasons. Example: "The…"
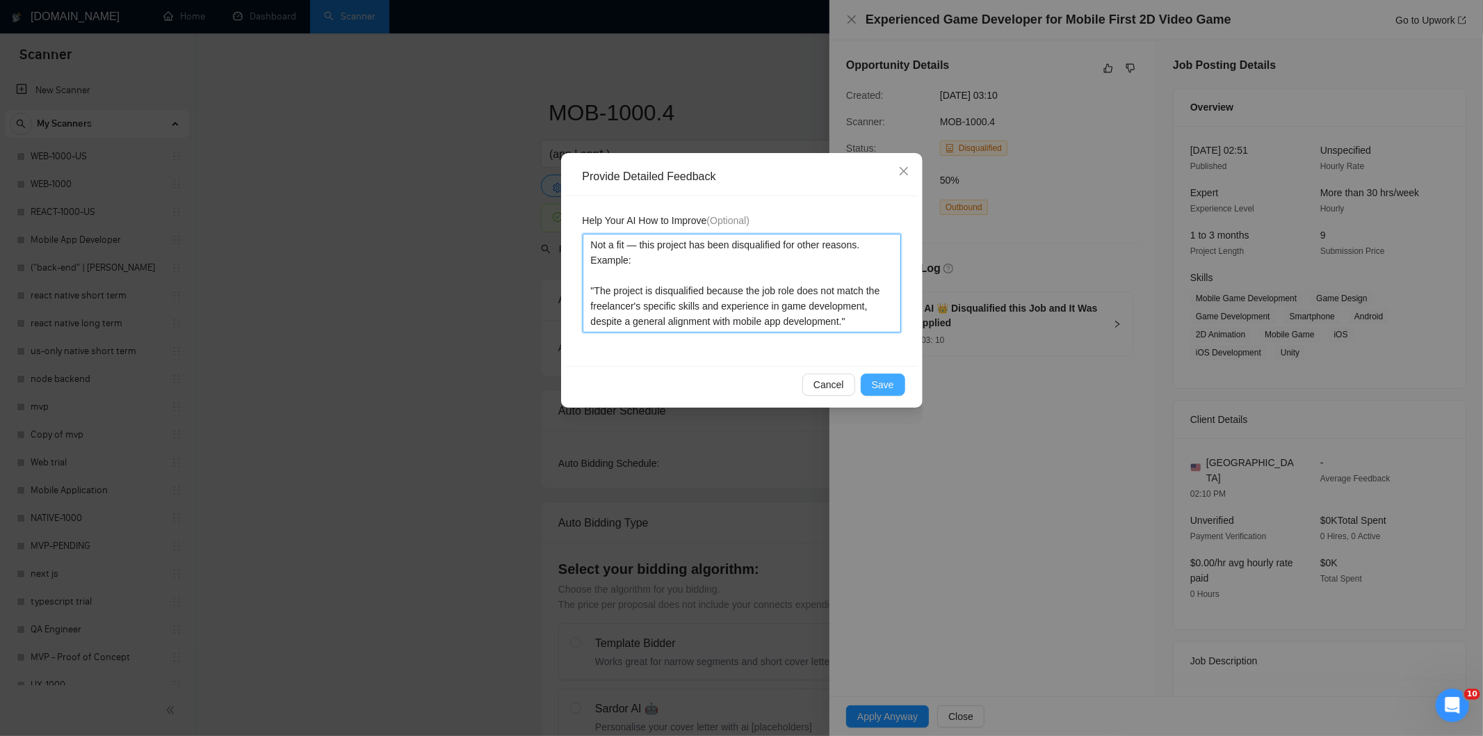
type textarea "Not a fit — this project has been disqualified for other reasons. Example: "The…"
click at [895, 381] on button "Save" at bounding box center [883, 384] width 45 height 22
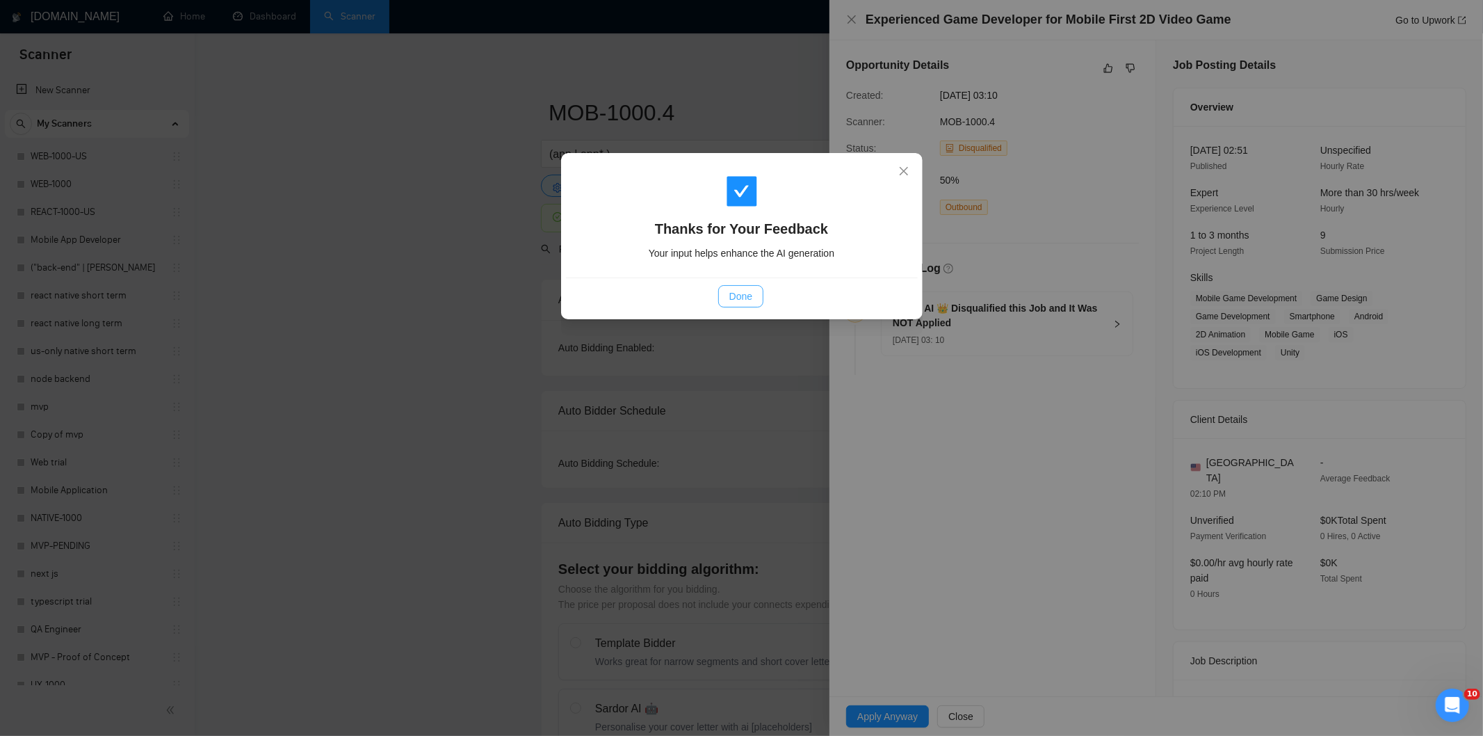
drag, startPoint x: 752, startPoint y: 293, endPoint x: 766, endPoint y: 267, distance: 29.2
click at [755, 290] on button "Done" at bounding box center [740, 296] width 45 height 22
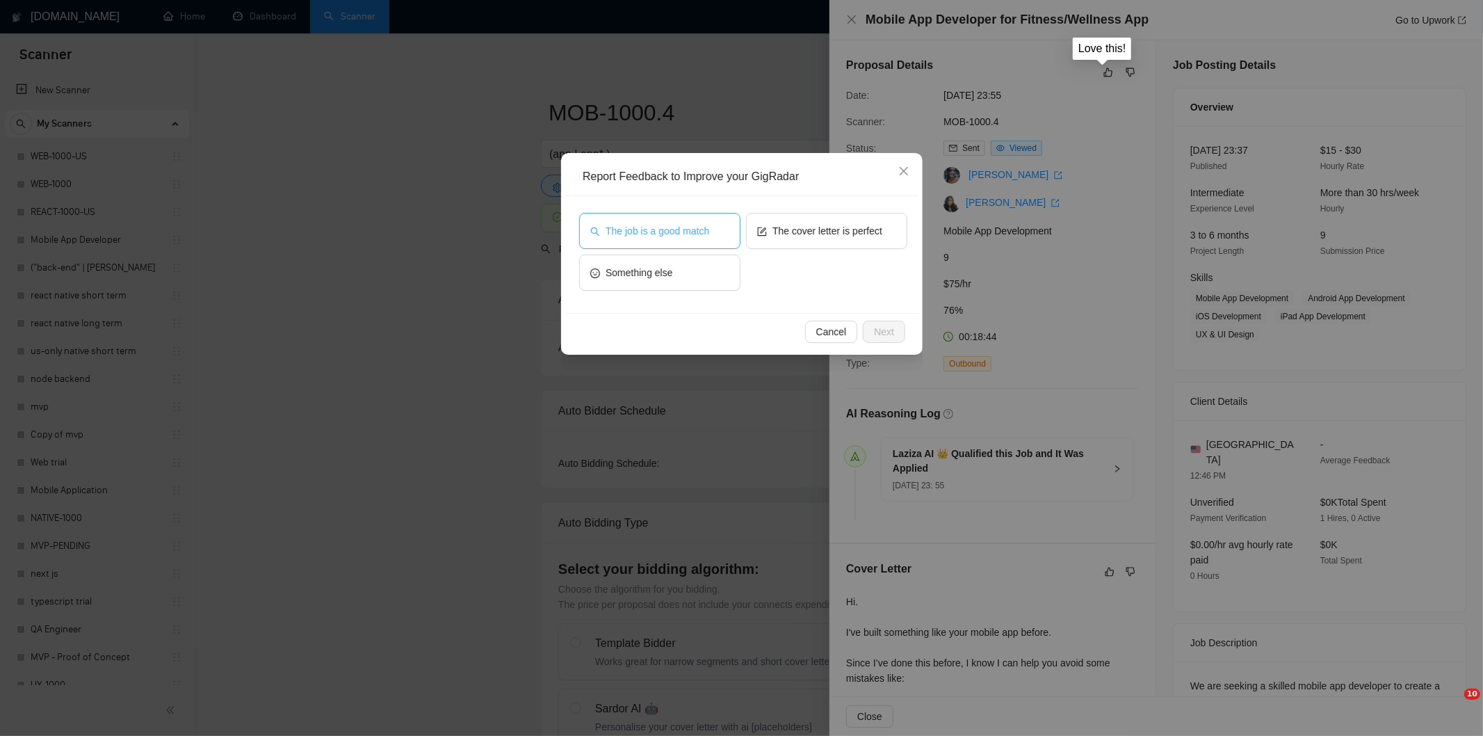
click at [683, 226] on span "The job is a good match" at bounding box center [658, 230] width 104 height 15
click at [889, 327] on span "Next" at bounding box center [884, 331] width 20 height 15
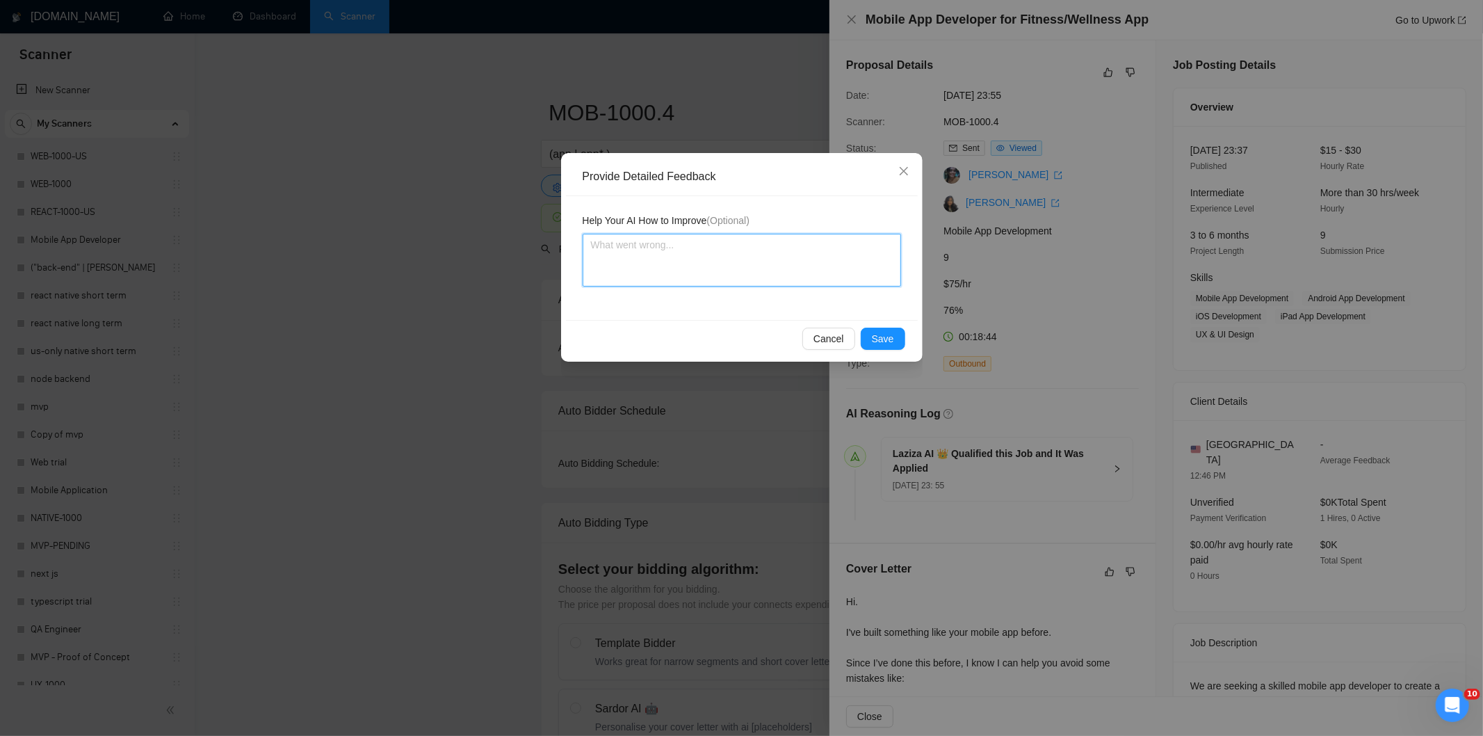
click at [831, 266] on textarea at bounding box center [742, 260] width 318 height 53
paste textarea "Good fit — the project is greenfield (no existing code), welcomes agencies, use…"
type textarea "Good fit — the project is greenfield (no existing code), welcomes agencies, use…"
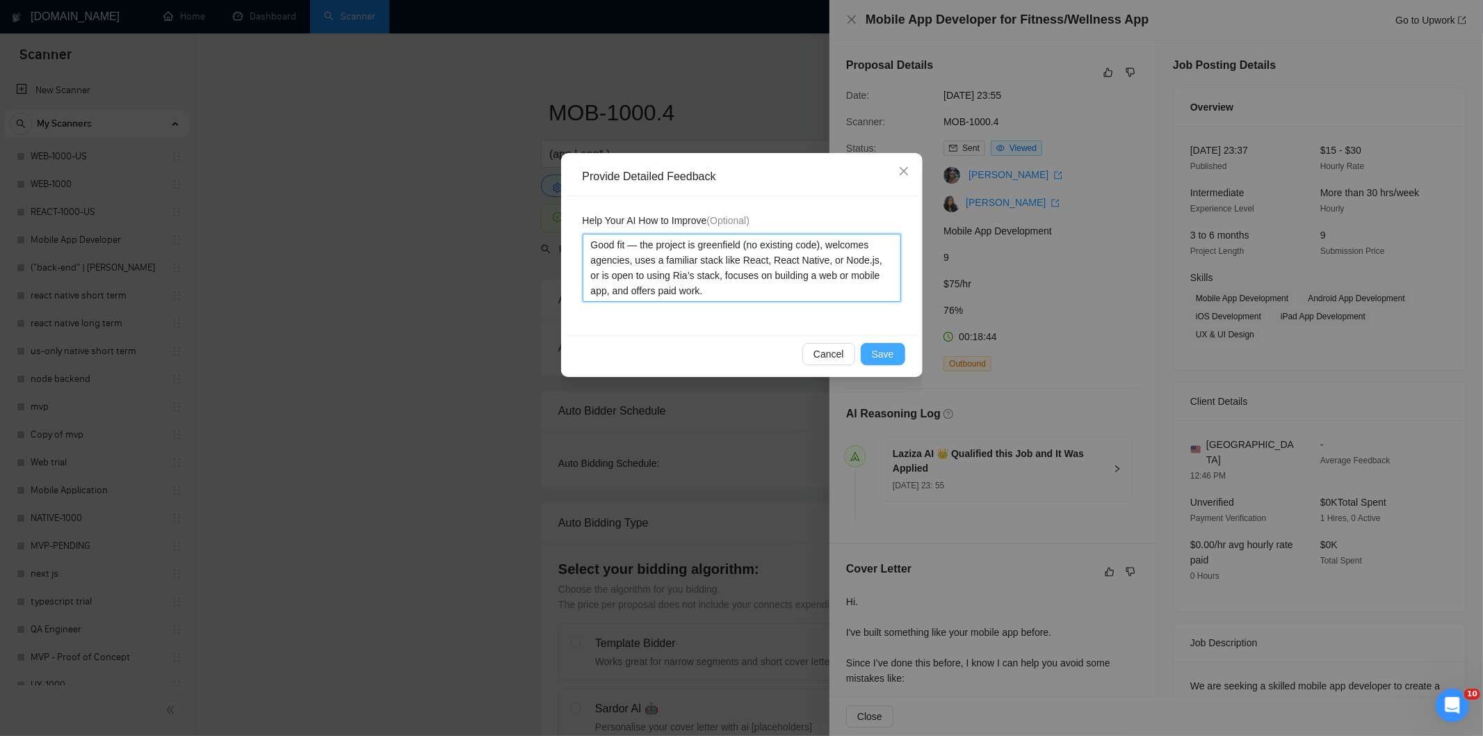
type textarea "Good fit — the project is greenfield (no existing code), welcomes agencies, use…"
click at [890, 353] on span "Save" at bounding box center [883, 353] width 22 height 15
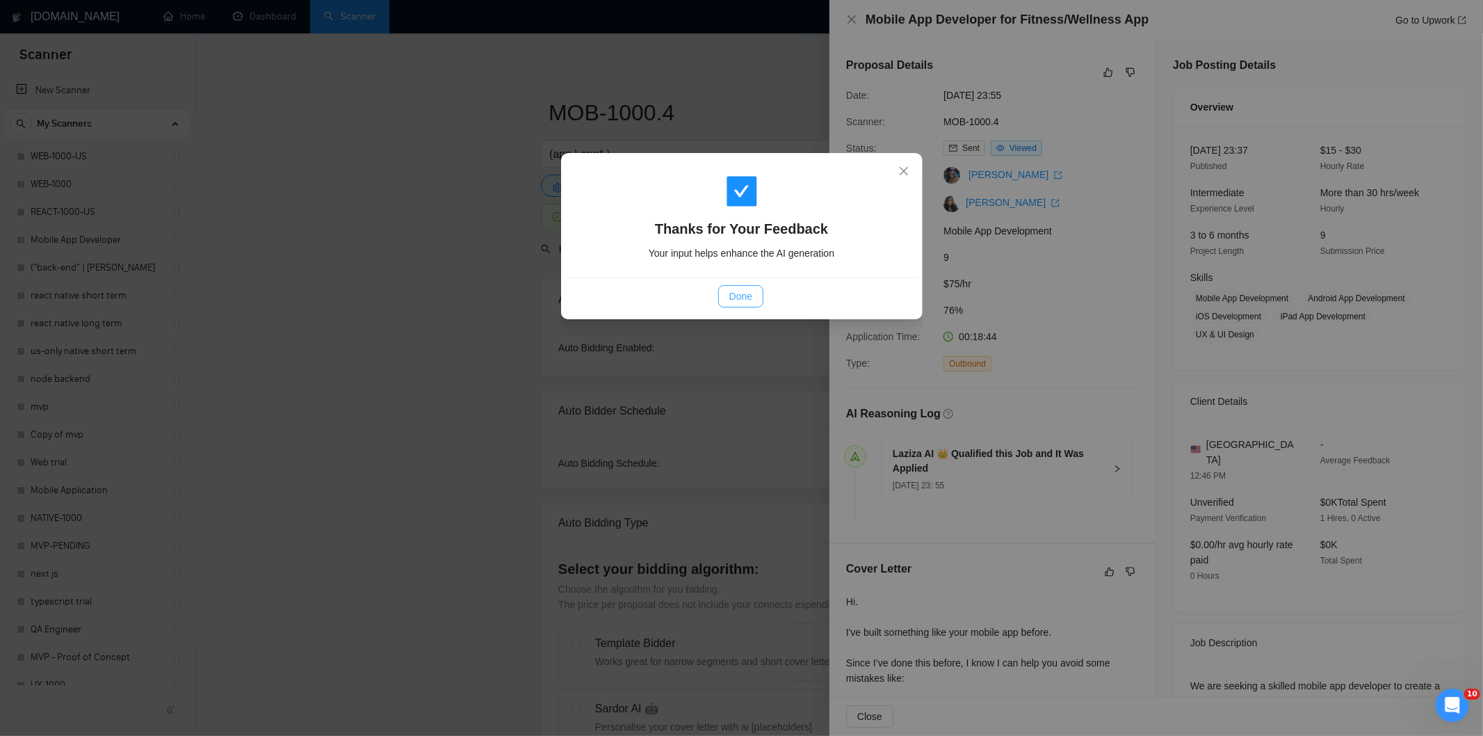
drag, startPoint x: 747, startPoint y: 300, endPoint x: 743, endPoint y: 280, distance: 21.3
click at [748, 301] on span "Done" at bounding box center [740, 296] width 23 height 15
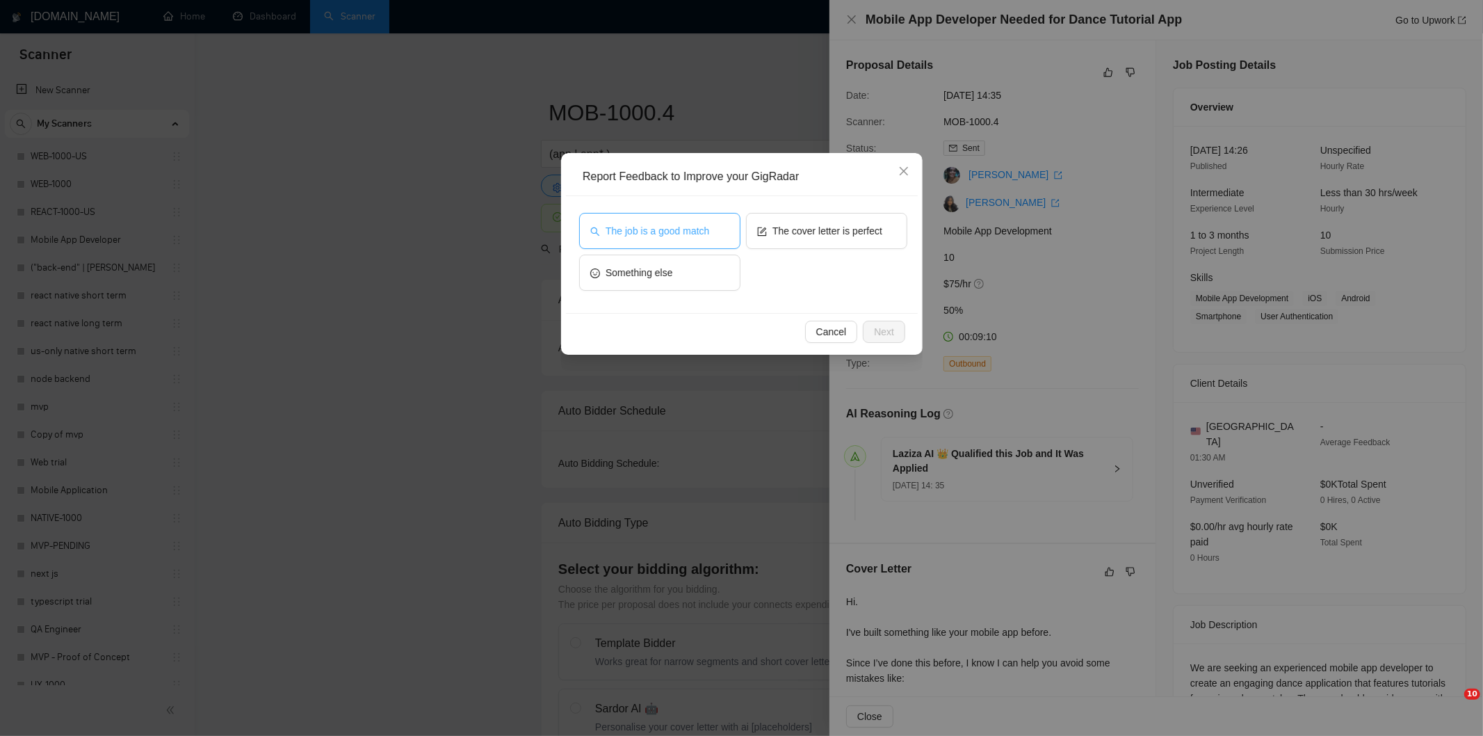
click at [619, 239] on button "The job is a good match" at bounding box center [659, 231] width 161 height 36
click at [877, 328] on span "Next" at bounding box center [884, 331] width 20 height 15
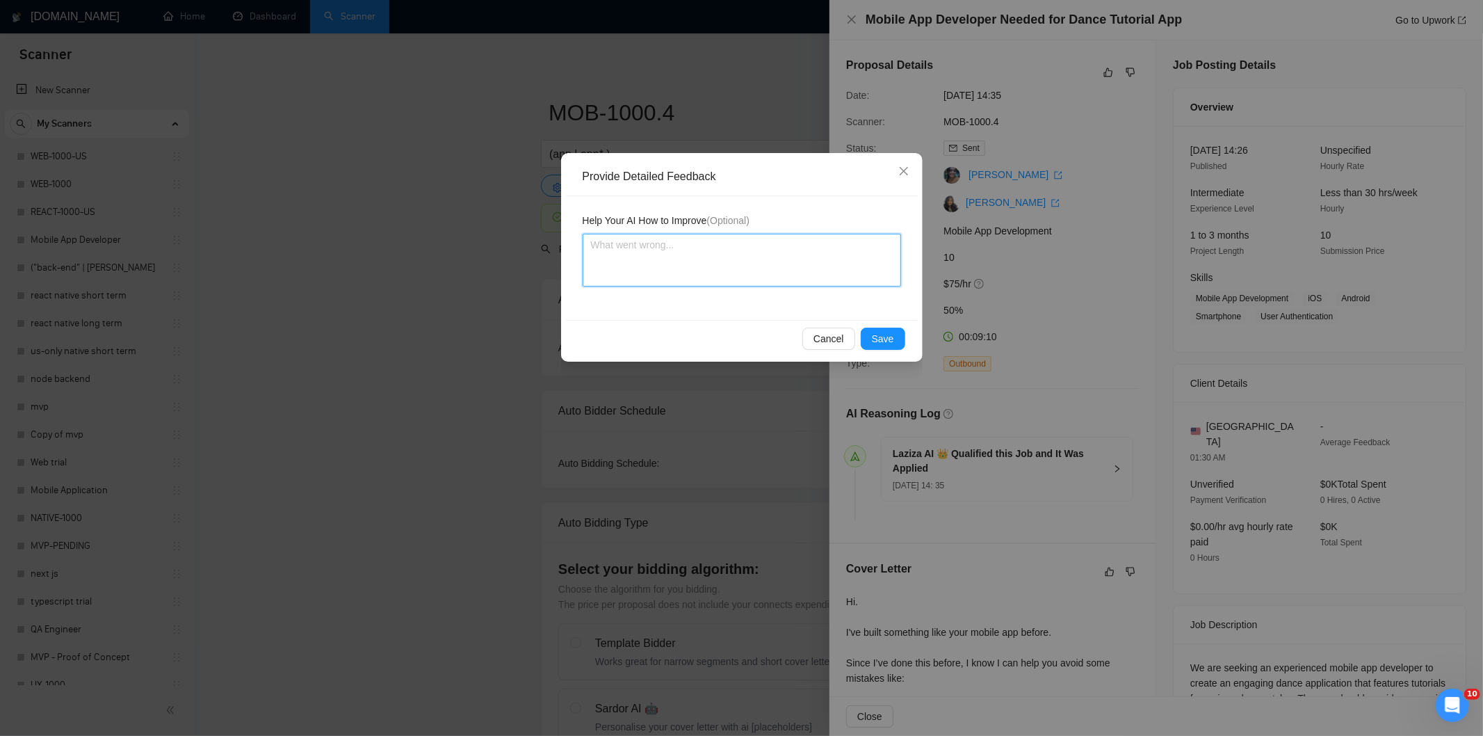
click at [795, 272] on textarea at bounding box center [742, 260] width 318 height 53
paste textarea "Good fit — the project is greenfield (no existing code), welcomes agencies, use…"
type textarea "Good fit — the project is greenfield (no existing code), welcomes agencies, use…"
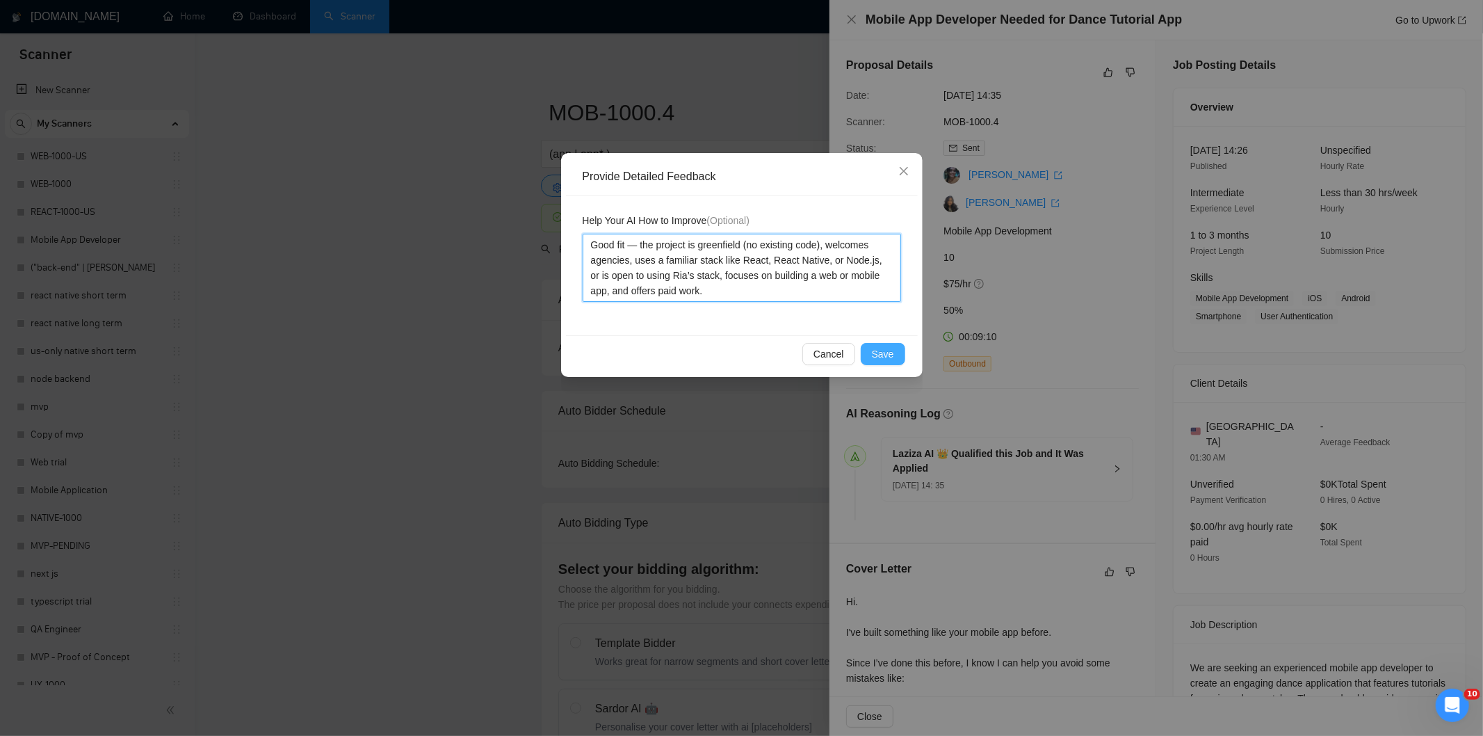
type textarea "Good fit — the project is greenfield (no existing code), welcomes agencies, use…"
click at [896, 346] on button "Save" at bounding box center [883, 354] width 45 height 22
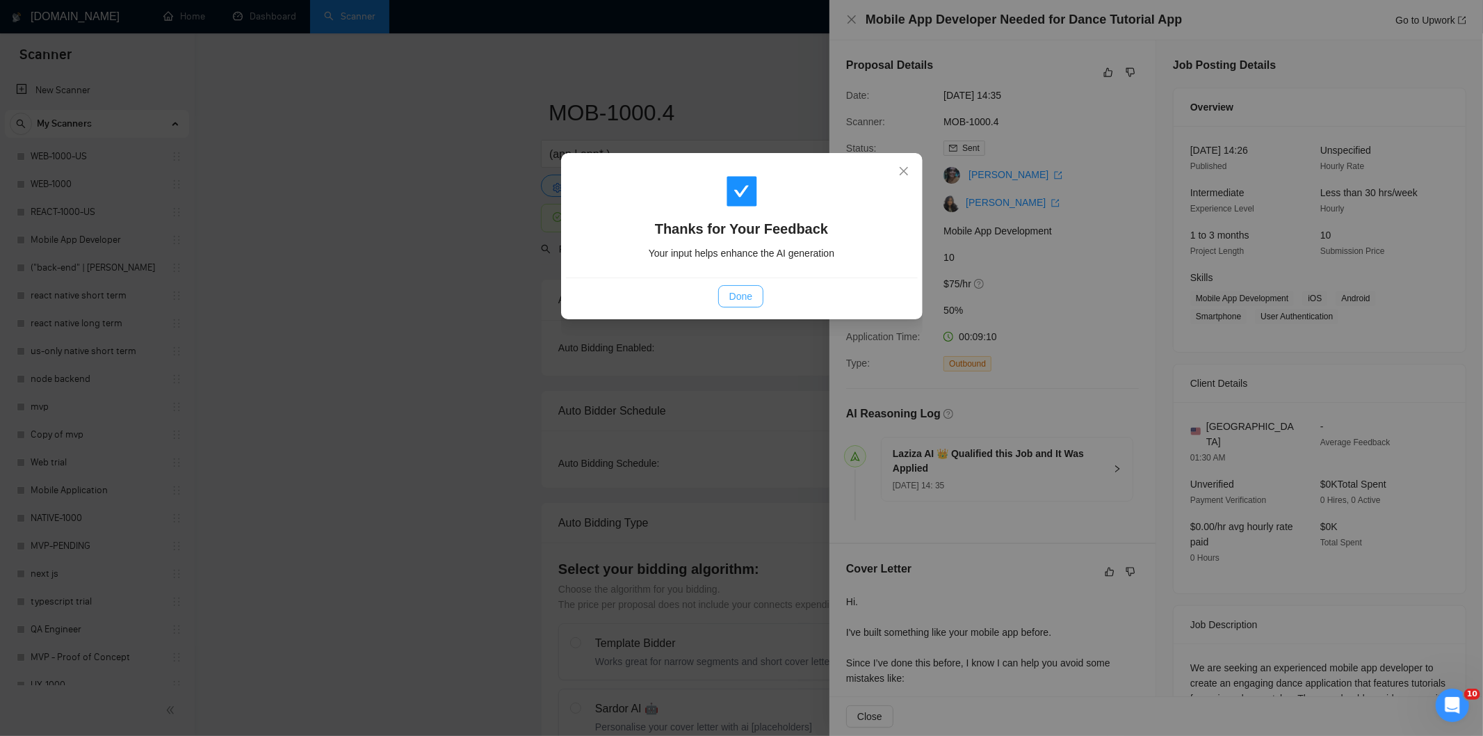
click at [741, 302] on span "Done" at bounding box center [740, 296] width 23 height 15
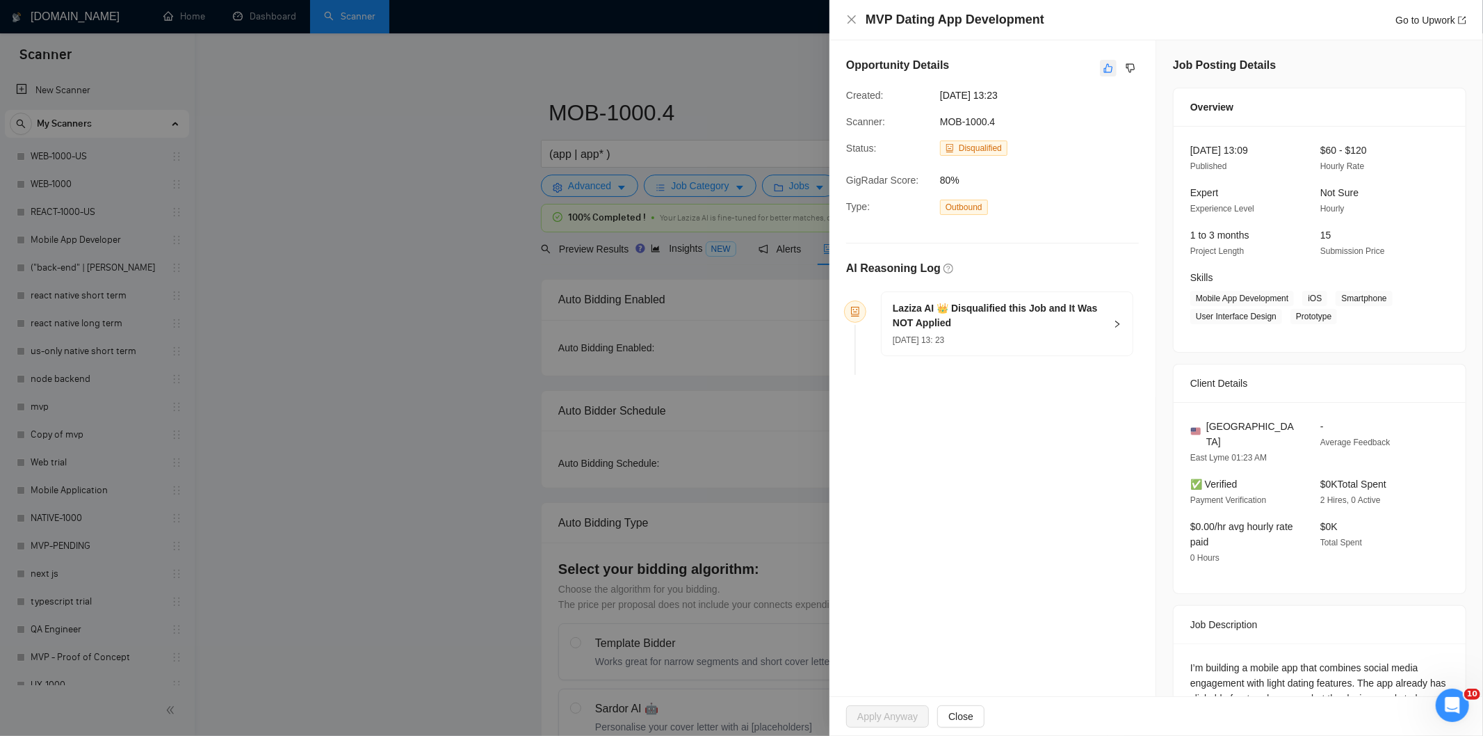
click at [1104, 73] on icon "like" at bounding box center [1109, 68] width 10 height 11
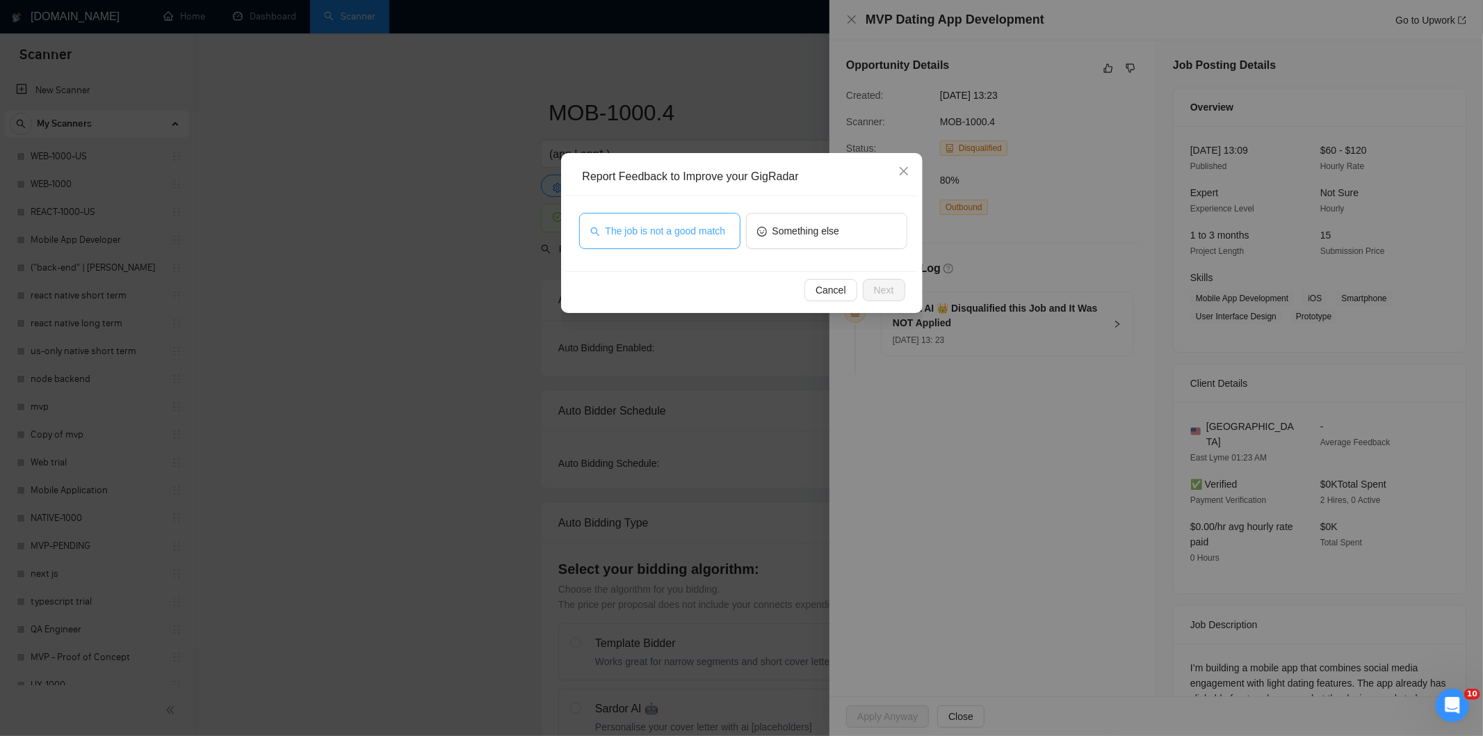
click at [693, 225] on span "The job is not a good match" at bounding box center [666, 230] width 120 height 15
click at [886, 289] on span "Next" at bounding box center [884, 289] width 20 height 15
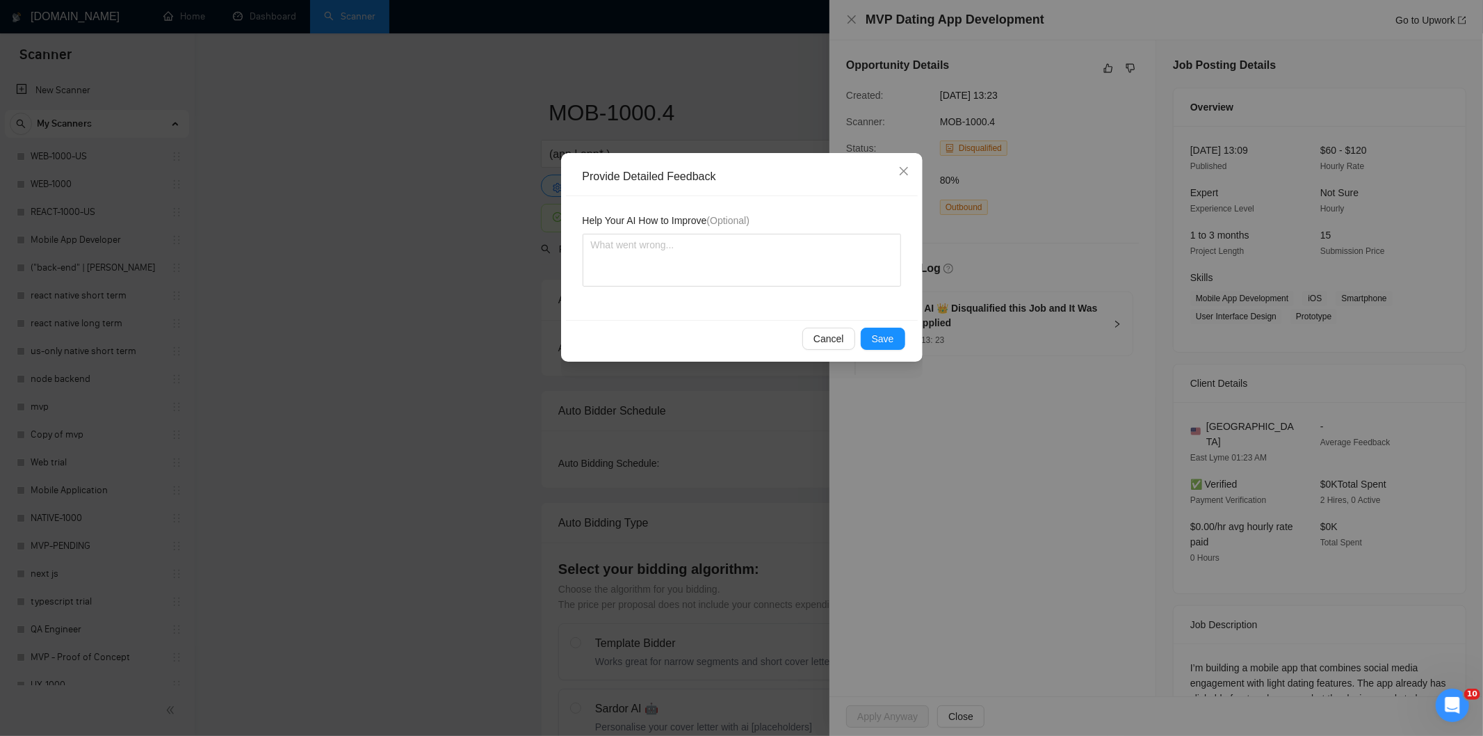
click at [787, 227] on div "Help Your AI How to Improve (Optional)" at bounding box center [742, 223] width 318 height 21
click at [798, 263] on textarea at bounding box center [742, 260] width 318 height 53
paste textarea "Not a fit — this project has been disqualified for other reasons. Example: "The…"
type textarea "Not a fit — this project has been disqualified for other reasons. Example: "The…"
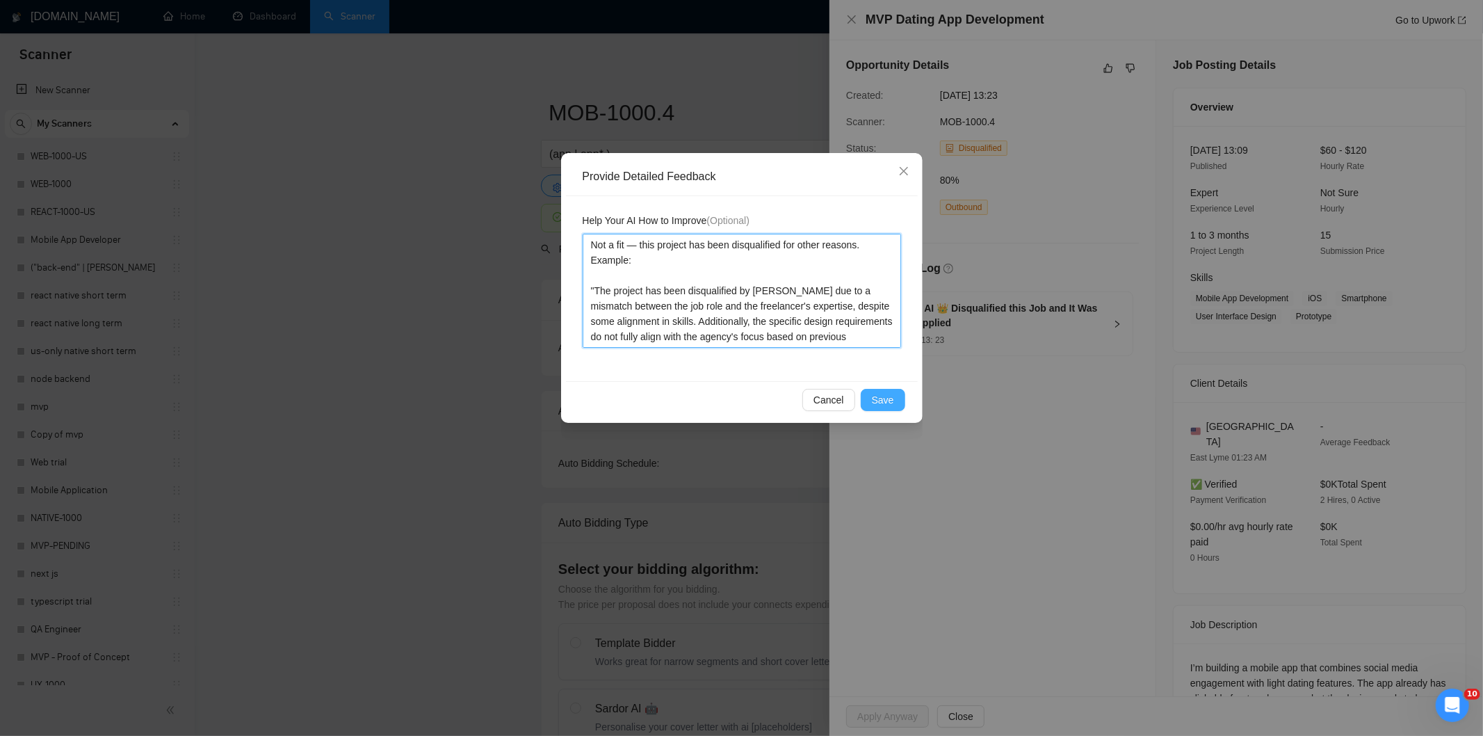
type textarea "Not a fit — this project has been disqualified for other reasons. Example: "The…"
drag, startPoint x: 890, startPoint y: 397, endPoint x: 878, endPoint y: 393, distance: 12.5
click at [890, 398] on span "Save" at bounding box center [883, 399] width 22 height 15
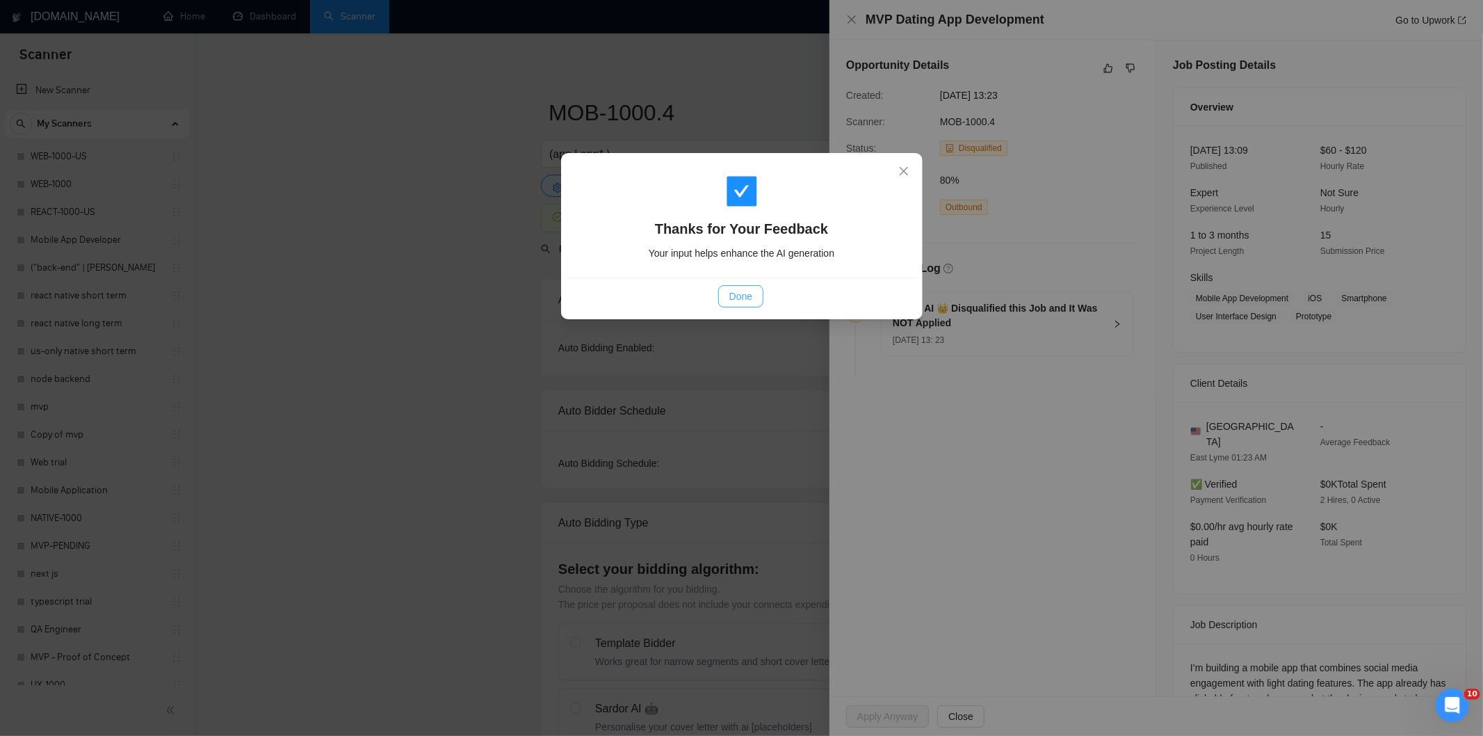
click at [752, 298] on span "Done" at bounding box center [740, 296] width 23 height 15
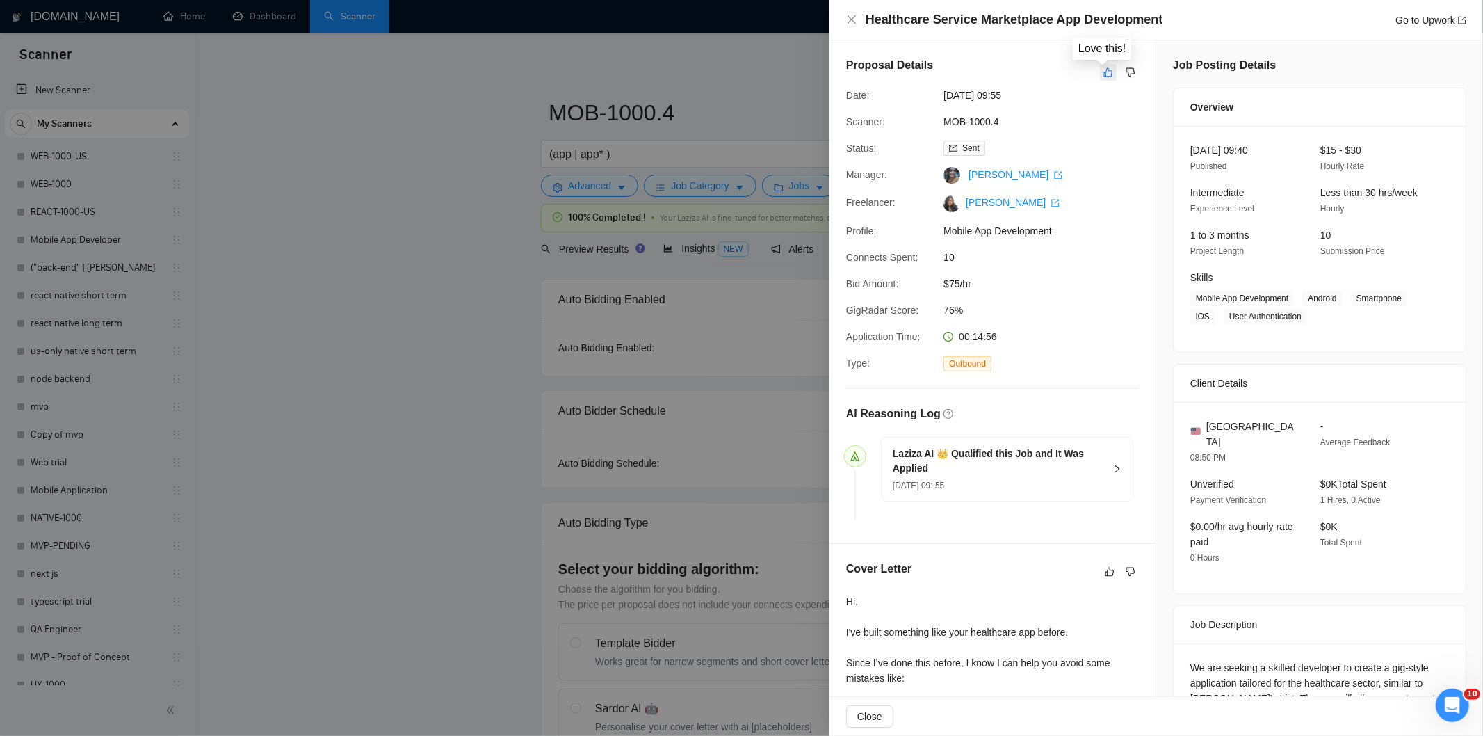
click at [1104, 71] on icon "like" at bounding box center [1109, 72] width 10 height 11
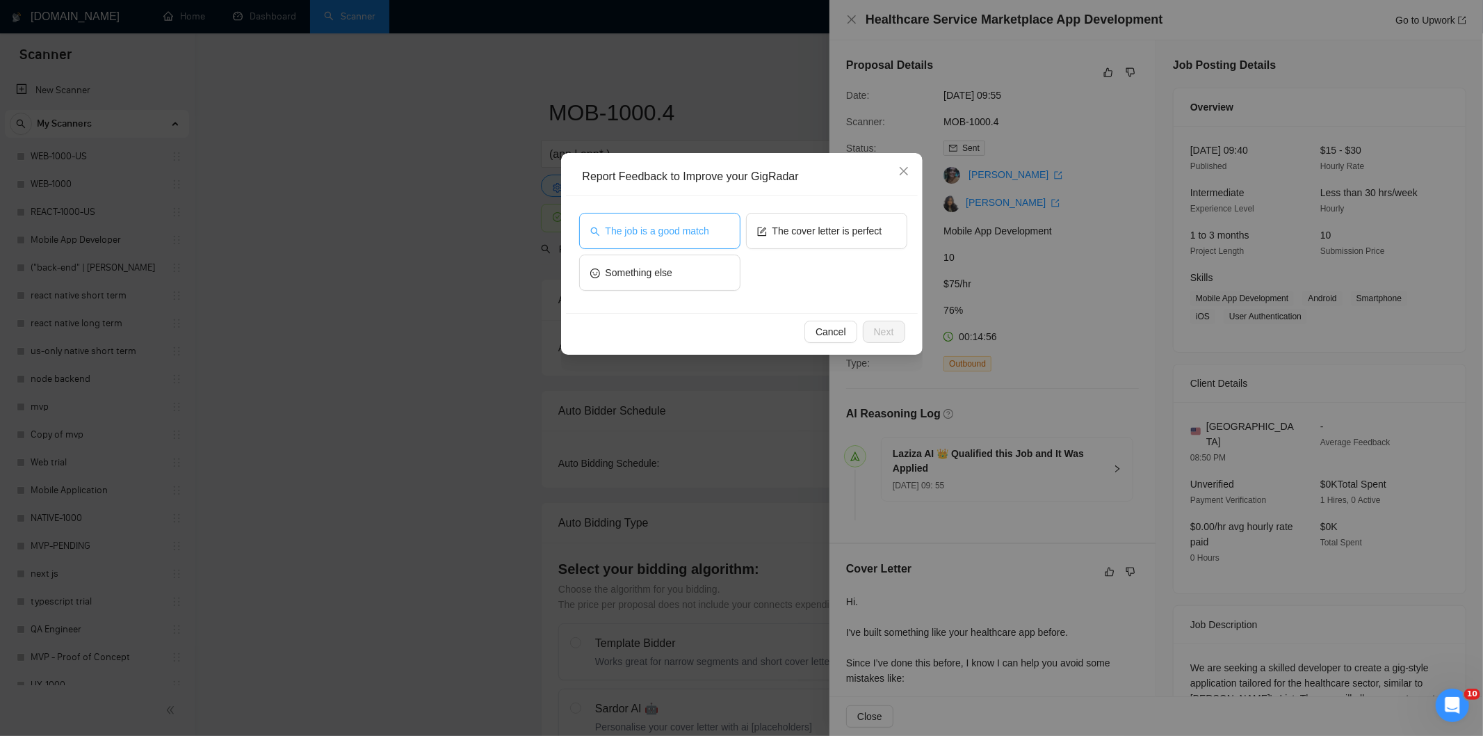
drag, startPoint x: 693, startPoint y: 226, endPoint x: 708, endPoint y: 234, distance: 16.5
click at [695, 227] on span "The job is a good match" at bounding box center [658, 230] width 104 height 15
drag, startPoint x: 884, startPoint y: 332, endPoint x: 805, endPoint y: 287, distance: 90.9
click at [883, 332] on span "Next" at bounding box center [884, 331] width 20 height 15
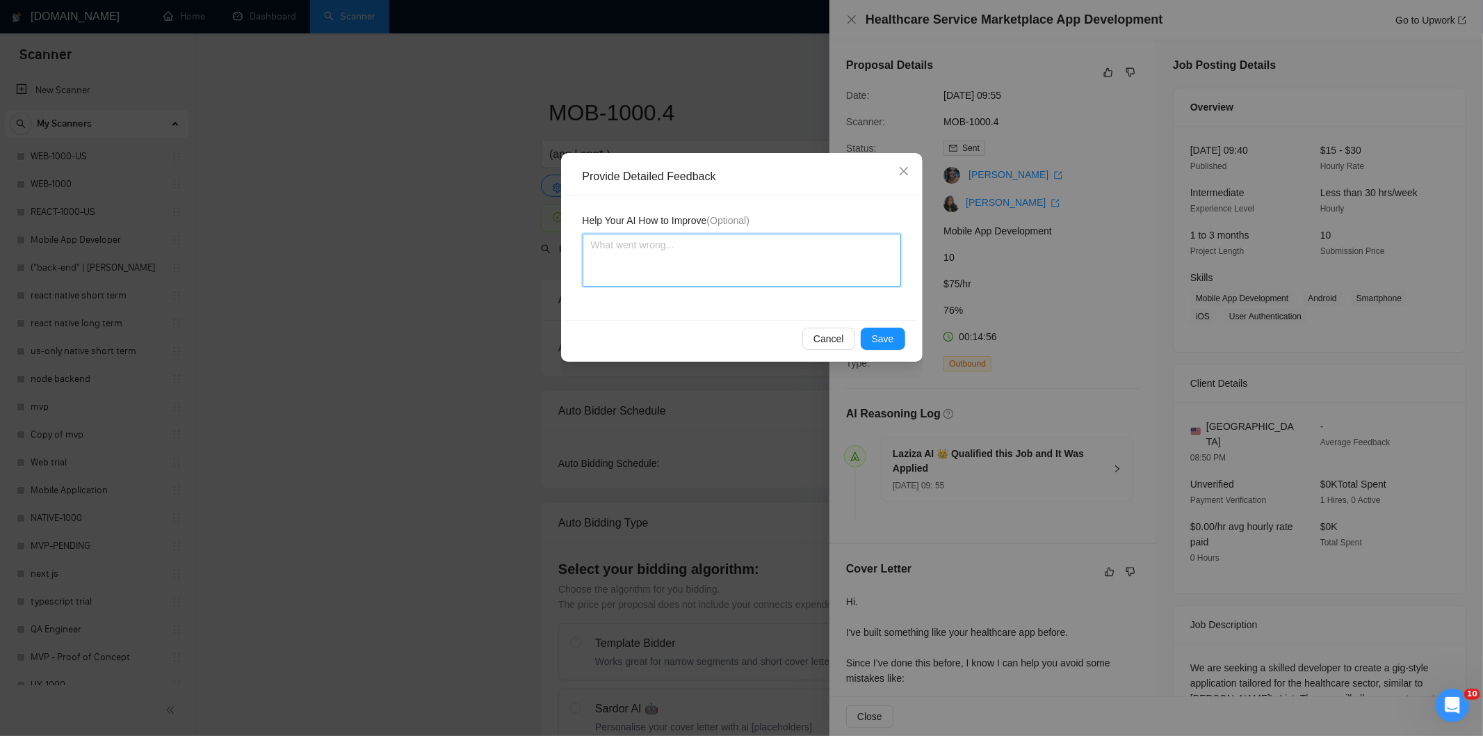
click at [795, 274] on textarea at bounding box center [742, 260] width 318 height 53
paste textarea "Good fit — the project is greenfield (no existing code), welcomes agencies, use…"
type textarea "Good fit — the project is greenfield (no existing code), welcomes agencies, use…"
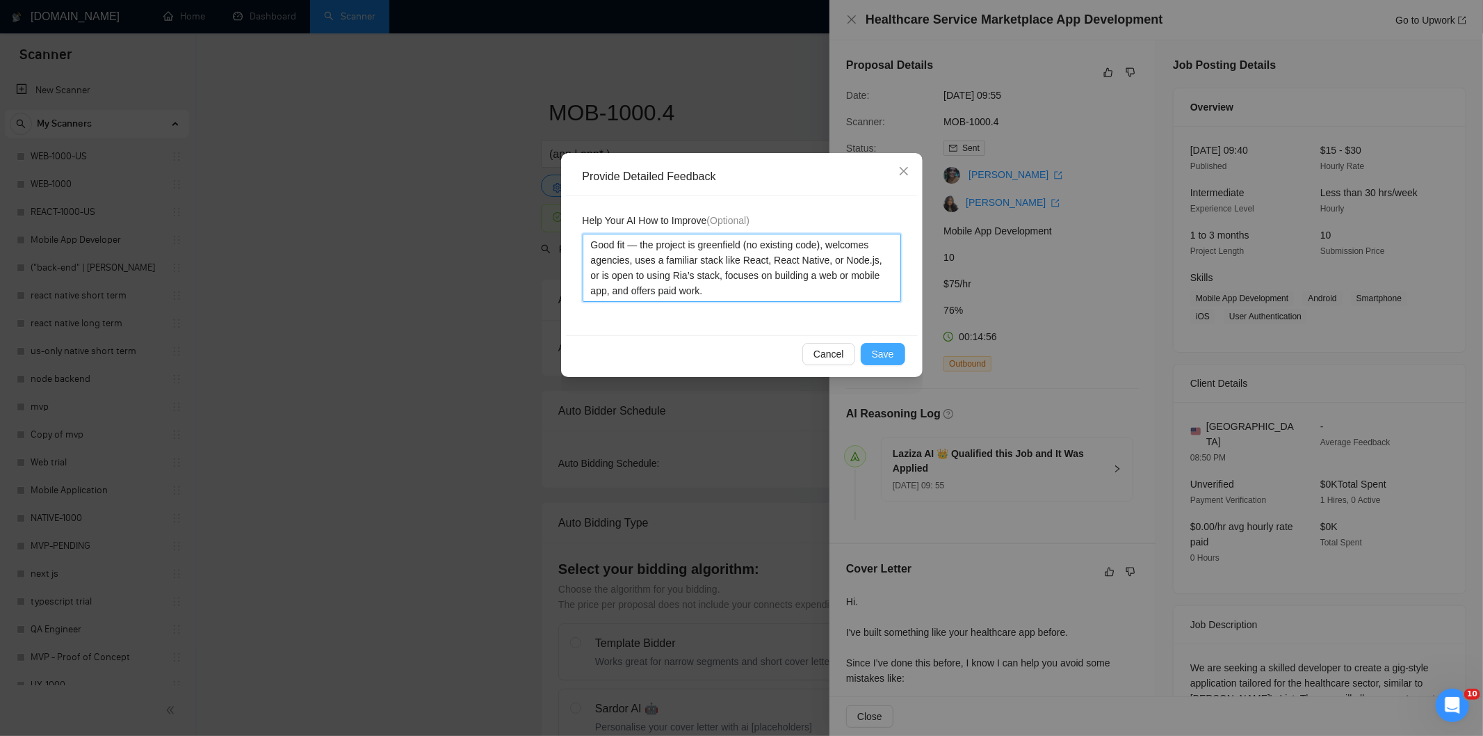
type textarea "Good fit — the project is greenfield (no existing code), welcomes agencies, use…"
click at [889, 357] on span "Save" at bounding box center [883, 353] width 22 height 15
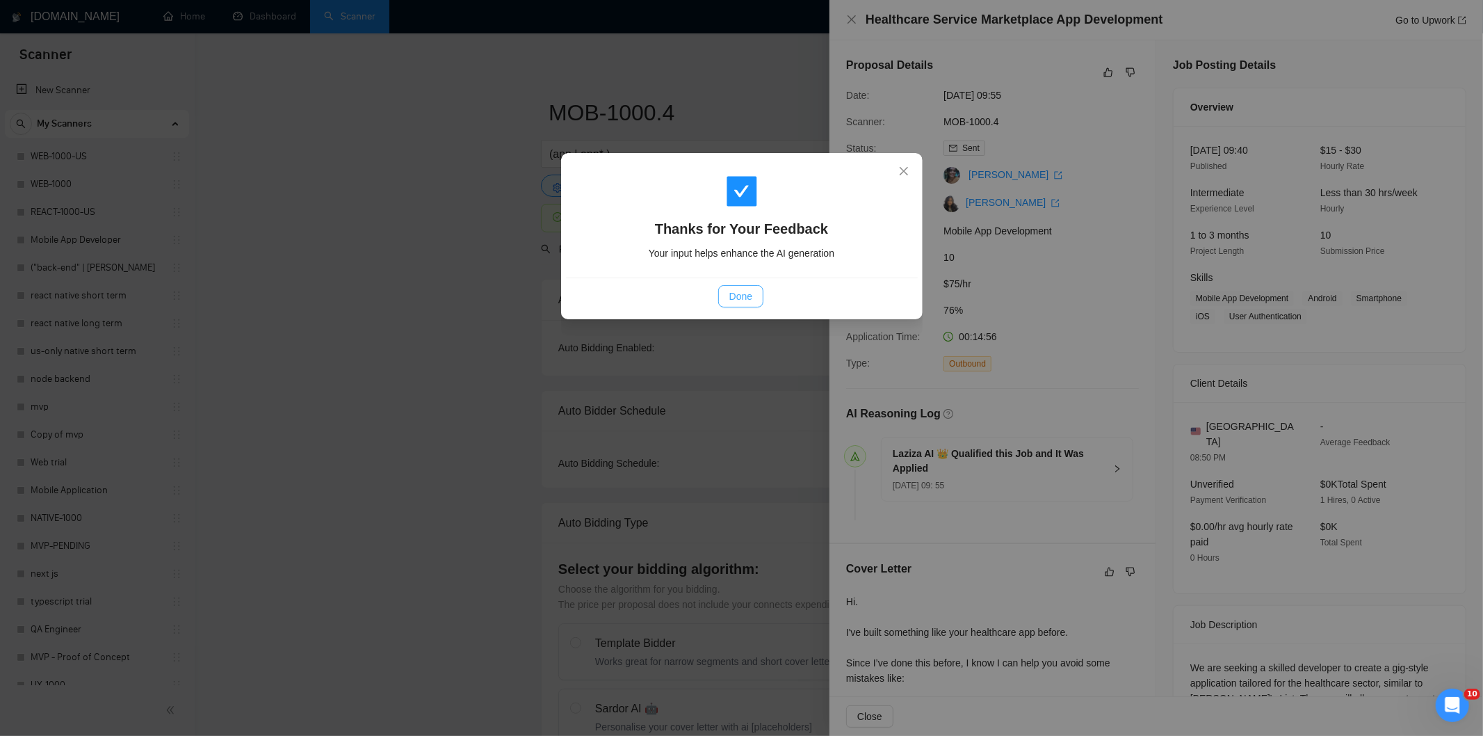
click at [747, 293] on span "Done" at bounding box center [740, 296] width 23 height 15
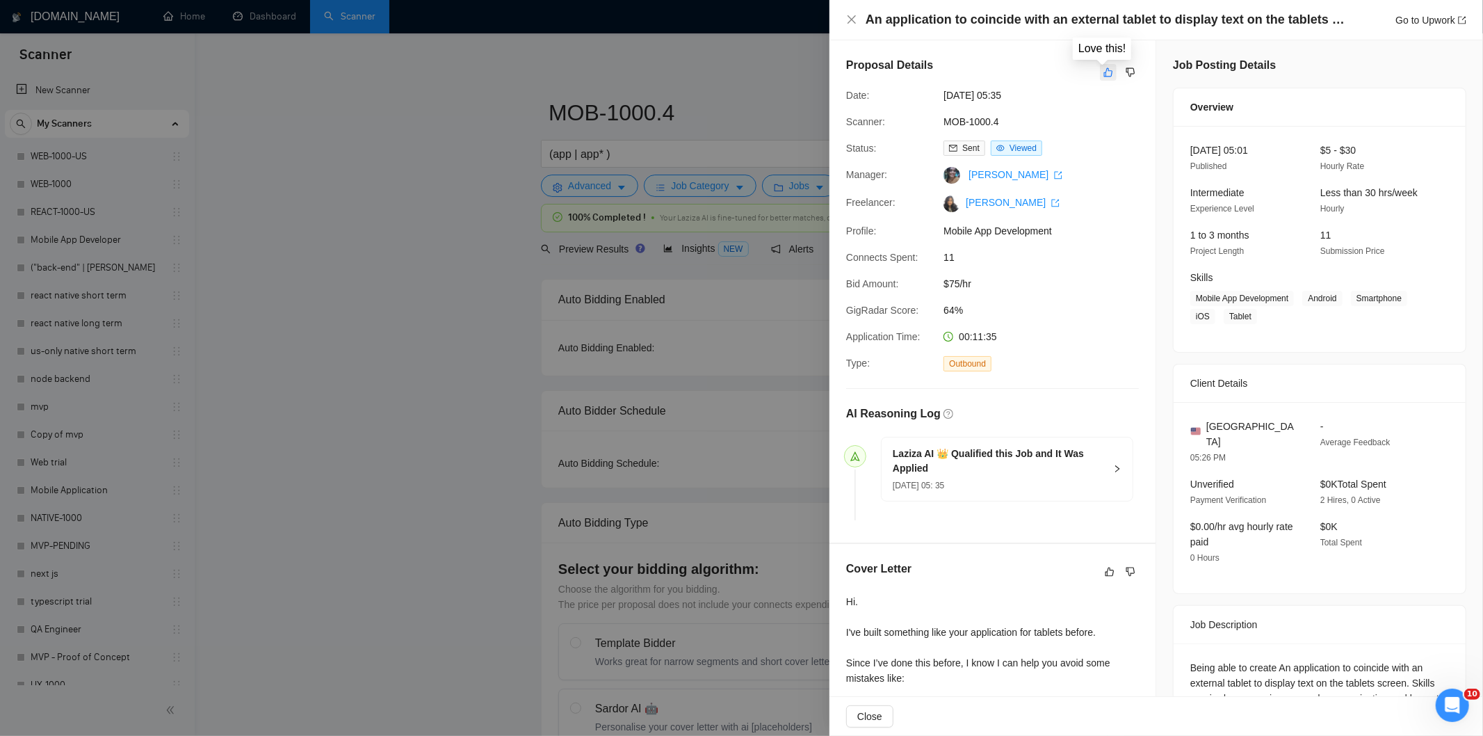
click at [1104, 67] on icon "like" at bounding box center [1109, 72] width 10 height 11
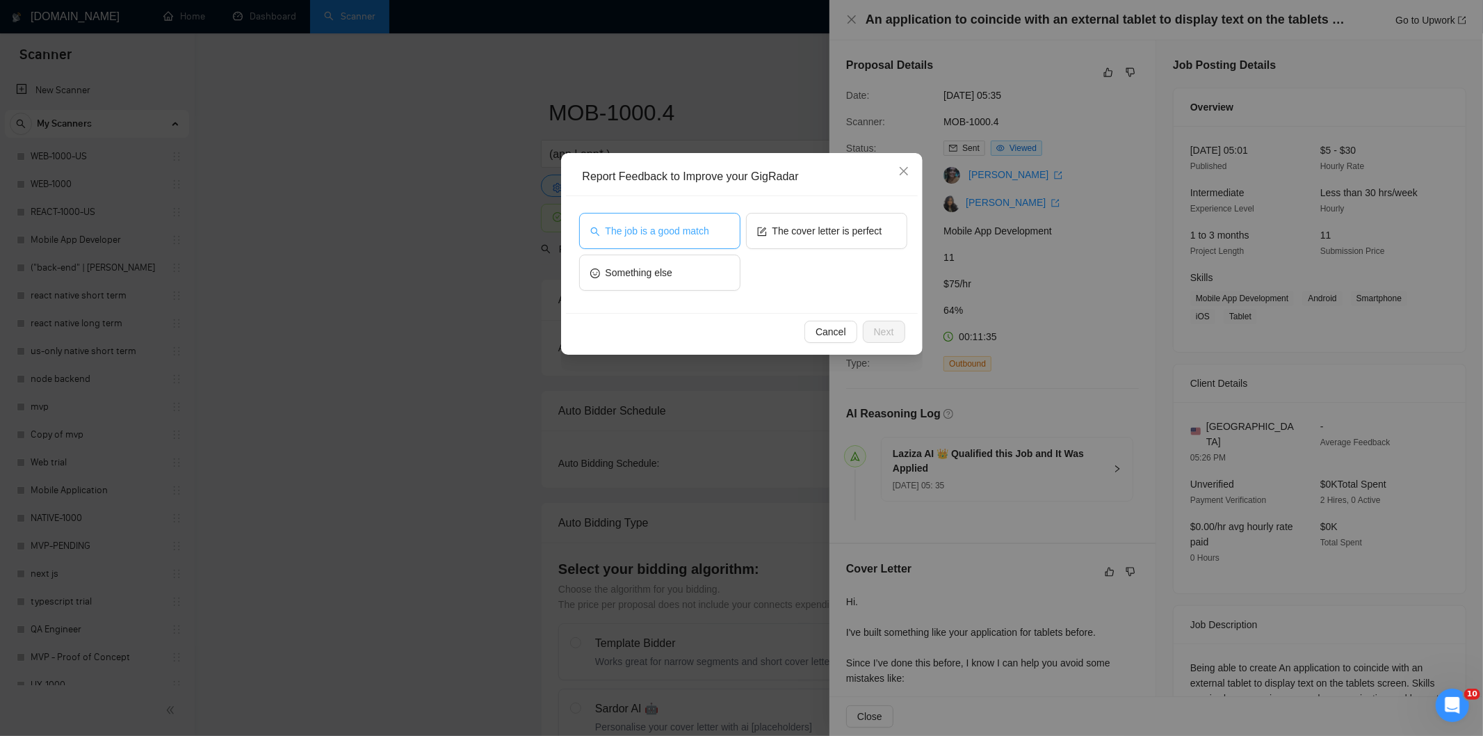
click at [648, 225] on span "The job is a good match" at bounding box center [658, 230] width 104 height 15
drag, startPoint x: 887, startPoint y: 329, endPoint x: 860, endPoint y: 312, distance: 32.2
click at [887, 330] on span "Next" at bounding box center [884, 331] width 20 height 15
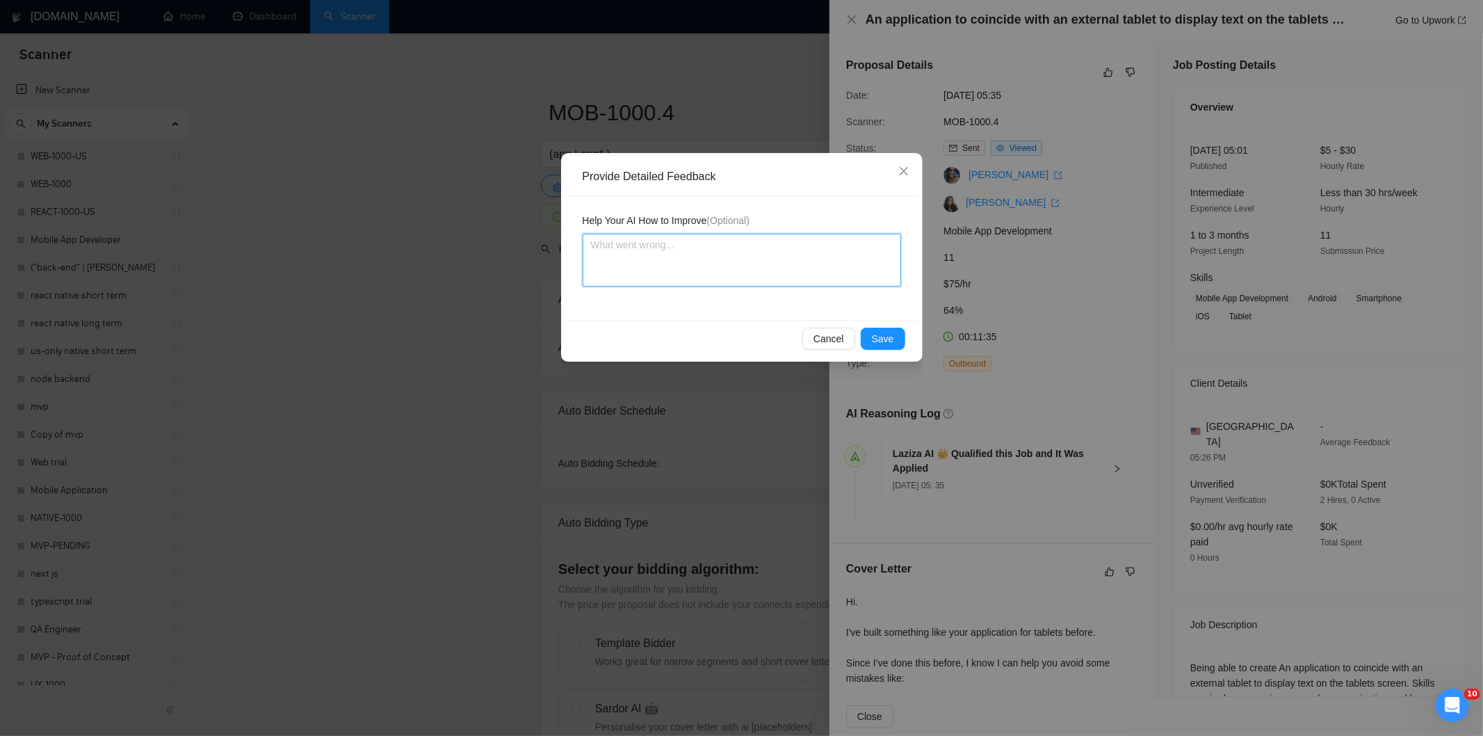
click at [814, 271] on textarea at bounding box center [742, 260] width 318 height 53
paste textarea "Good fit — the project is greenfield (no existing code), welcomes agencies, use…"
type textarea "Good fit — the project is greenfield (no existing code), welcomes agencies, use…"
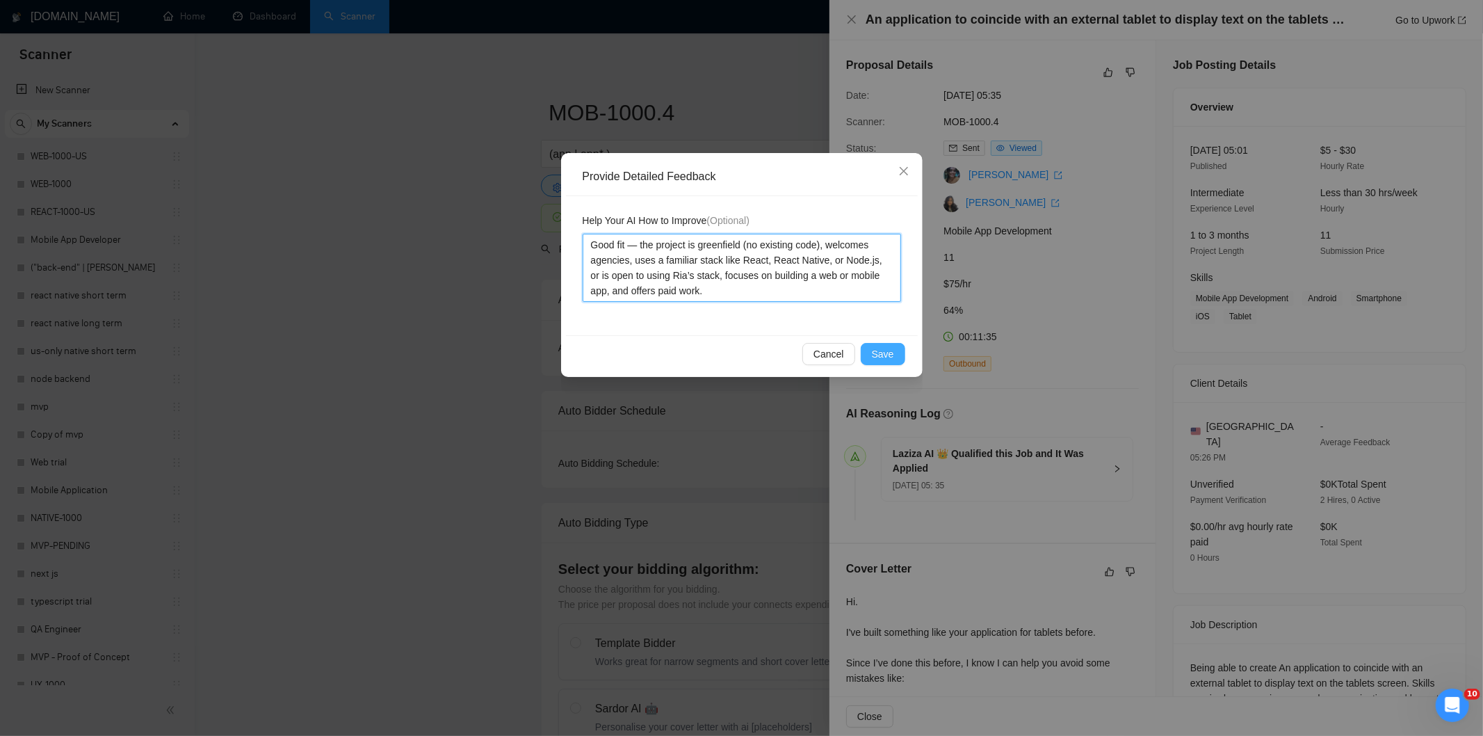
type textarea "Good fit — the project is greenfield (no existing code), welcomes agencies, use…"
click at [886, 355] on span "Save" at bounding box center [883, 353] width 22 height 15
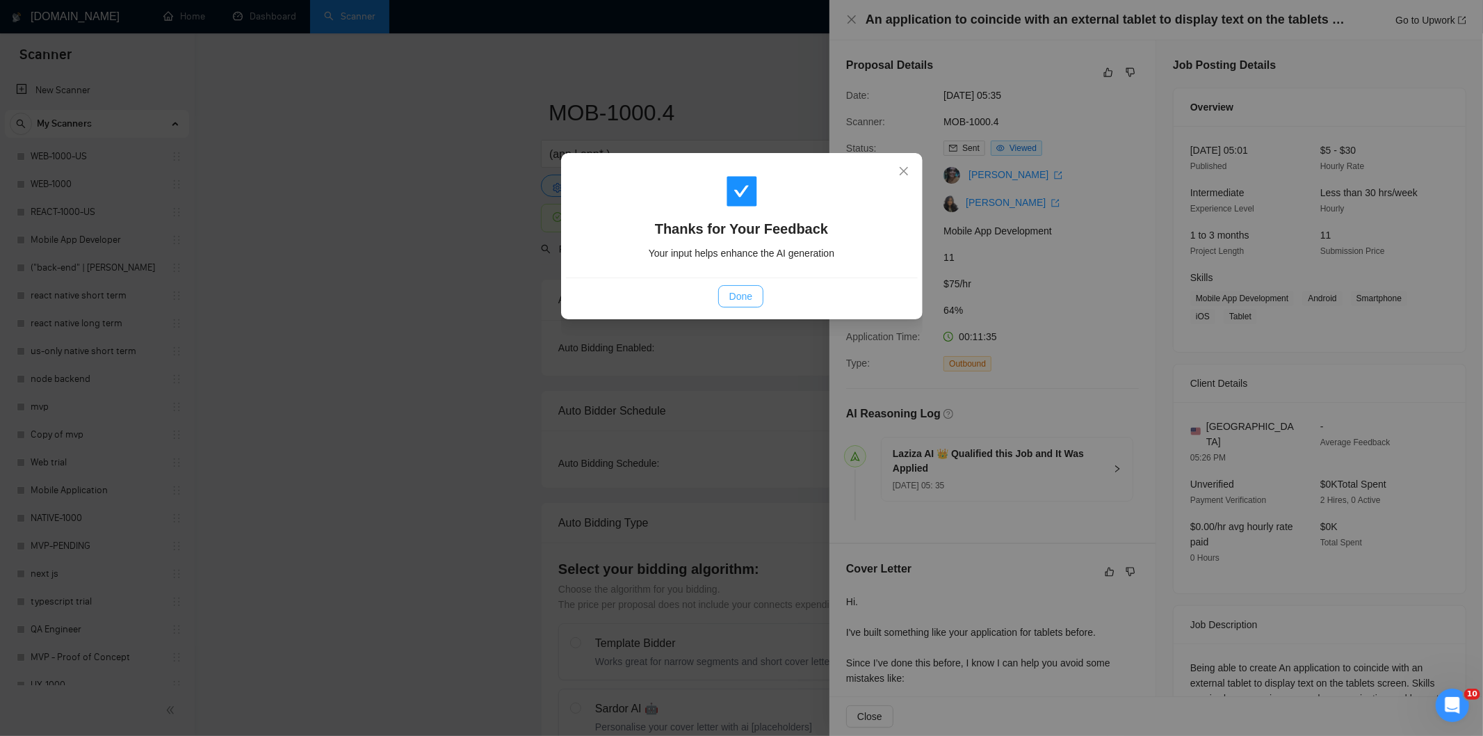
click at [755, 300] on button "Done" at bounding box center [740, 296] width 45 height 22
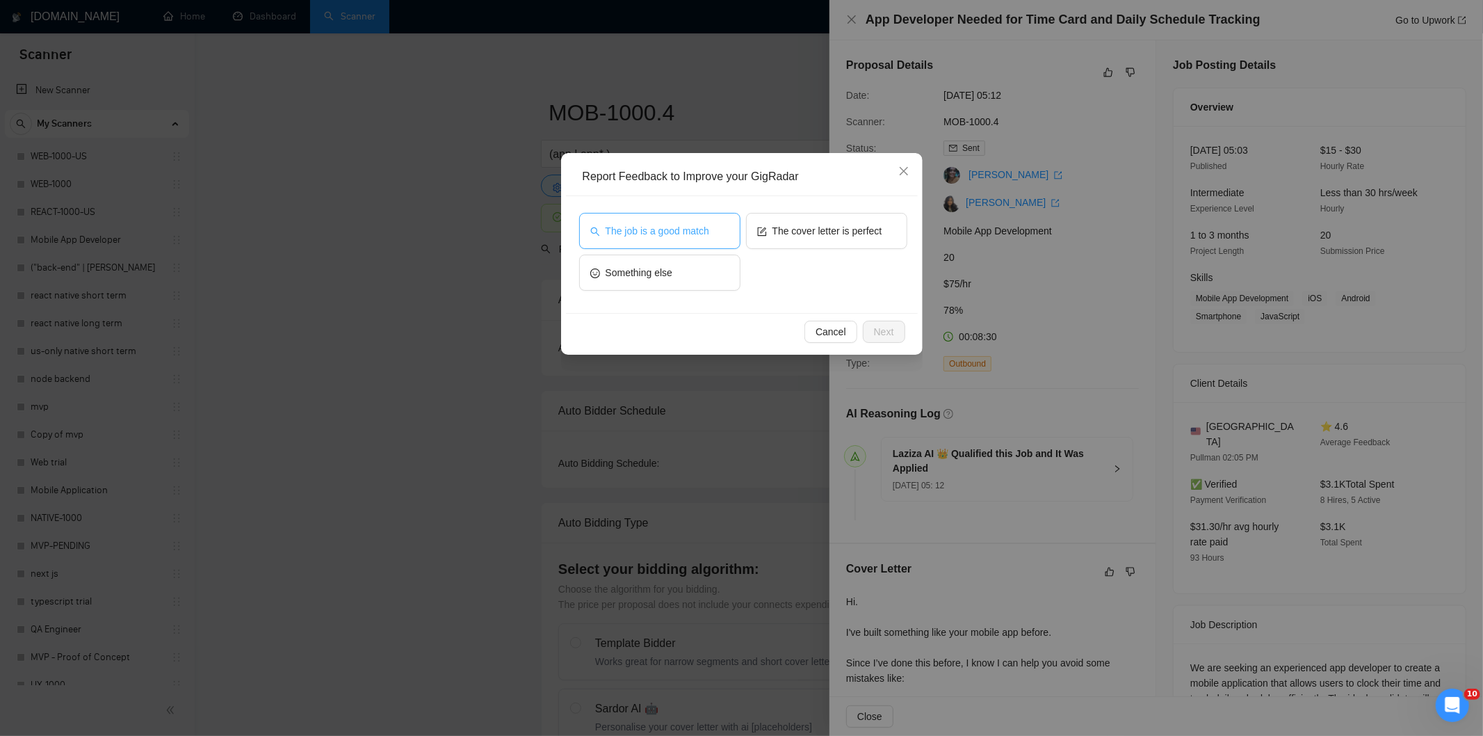
click at [696, 225] on span "The job is a good match" at bounding box center [658, 230] width 104 height 15
click at [894, 334] on button "Next" at bounding box center [884, 332] width 42 height 22
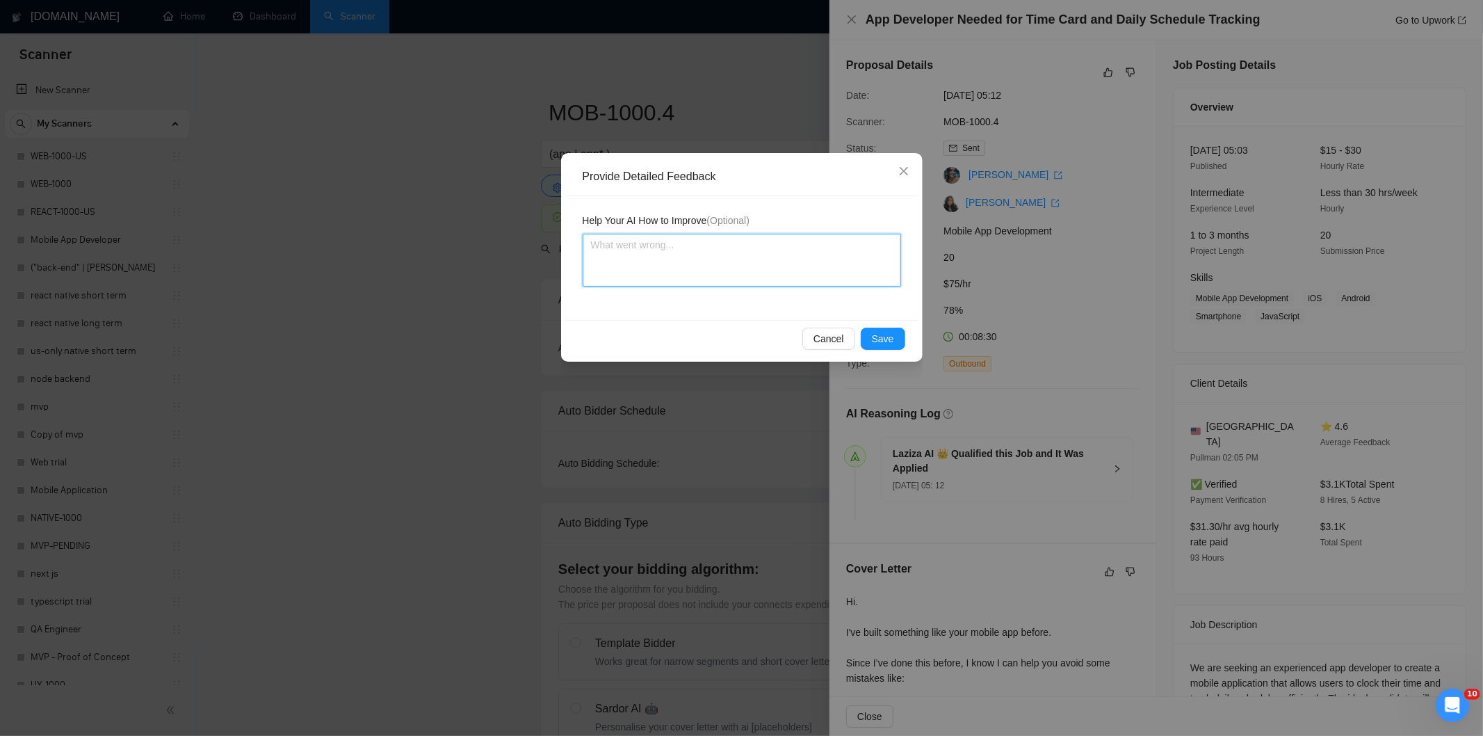
click at [810, 262] on textarea at bounding box center [742, 260] width 318 height 53
paste textarea "Good fit — the project is greenfield (no existing code), welcomes agencies, use…"
type textarea "Good fit — the project is greenfield (no existing code), welcomes agencies, use…"
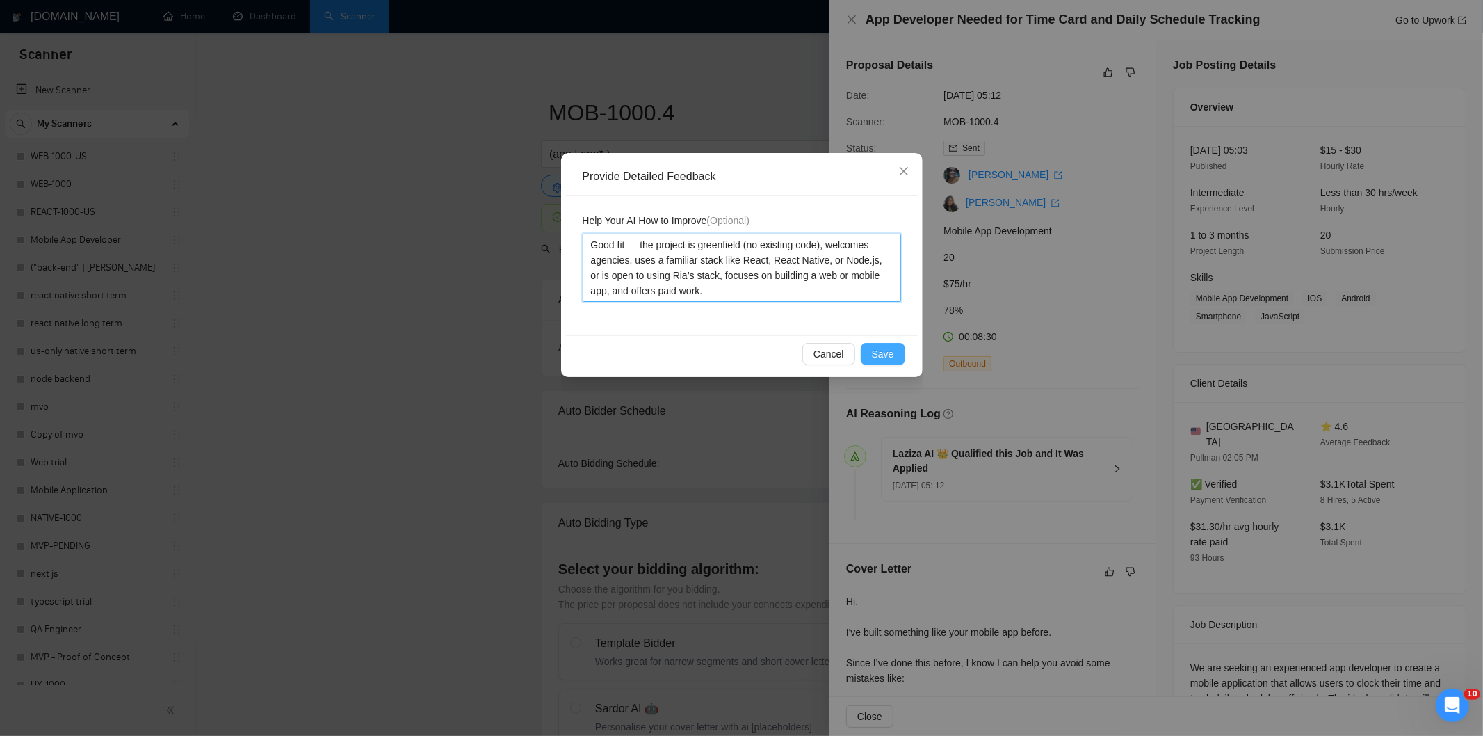
type textarea "Good fit — the project is greenfield (no existing code), welcomes agencies, use…"
drag, startPoint x: 879, startPoint y: 351, endPoint x: 786, endPoint y: 321, distance: 97.9
click at [879, 350] on span "Save" at bounding box center [883, 353] width 22 height 15
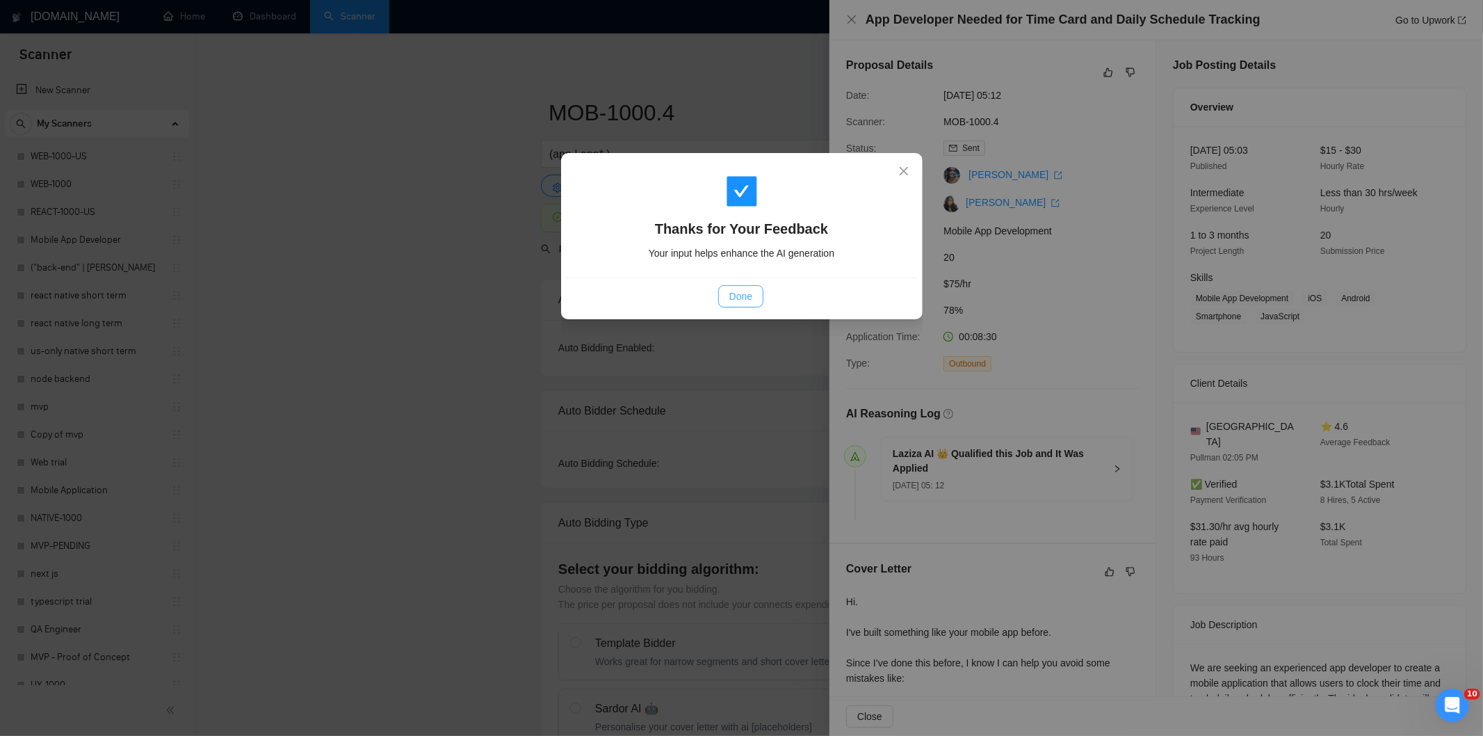
click at [759, 300] on button "Done" at bounding box center [740, 296] width 45 height 22
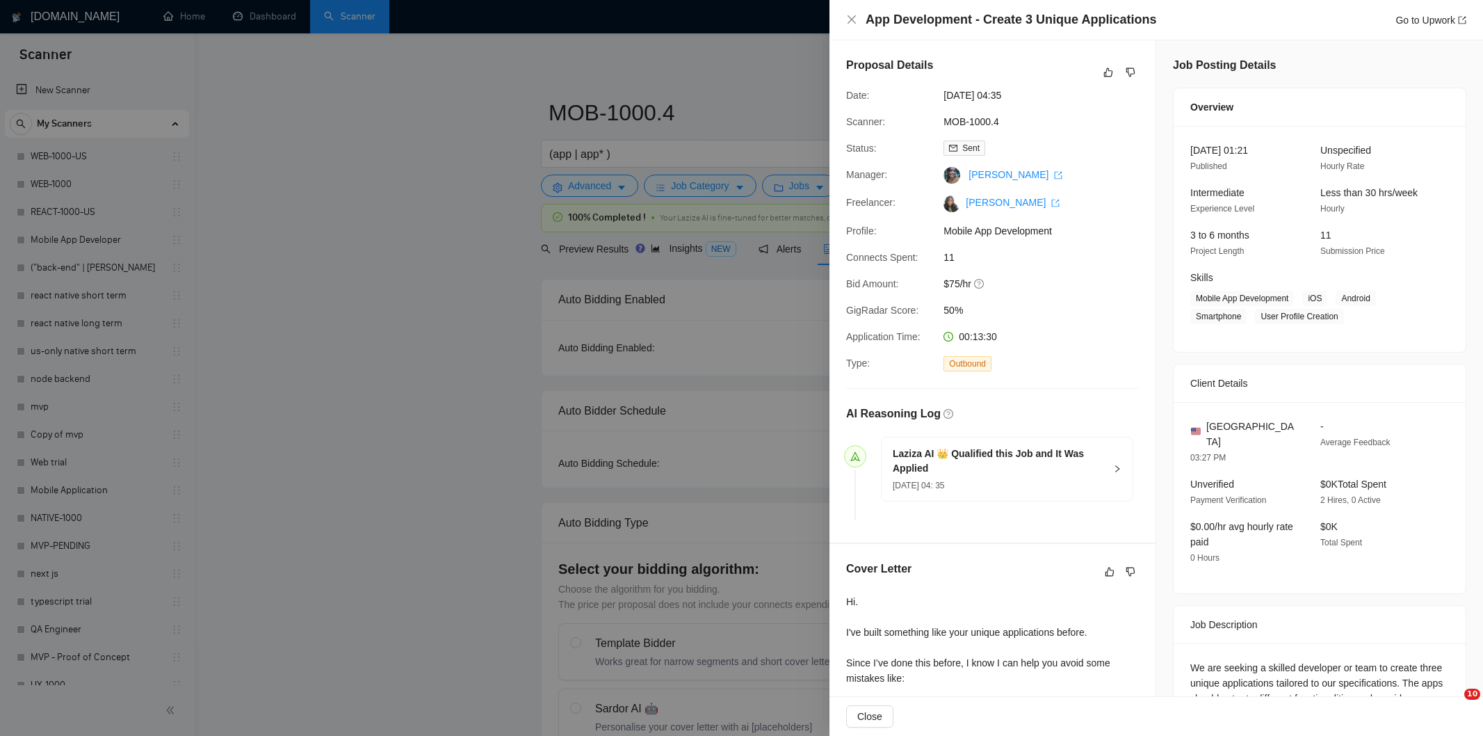
click at [1104, 67] on icon "like" at bounding box center [1109, 72] width 10 height 11
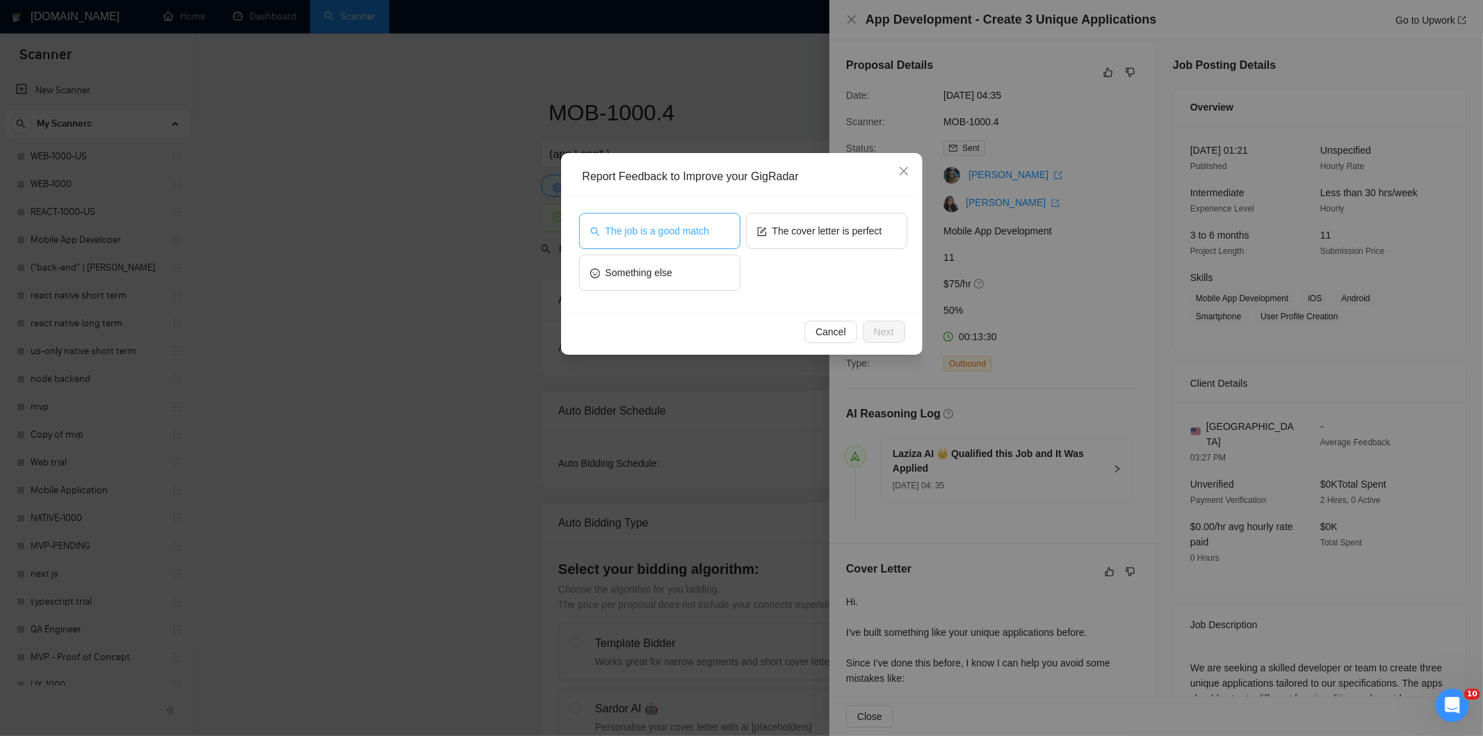
drag, startPoint x: 631, startPoint y: 223, endPoint x: 654, endPoint y: 223, distance: 23.6
click at [633, 223] on span "The job is a good match" at bounding box center [658, 230] width 104 height 15
click at [893, 324] on span "Next" at bounding box center [884, 331] width 20 height 15
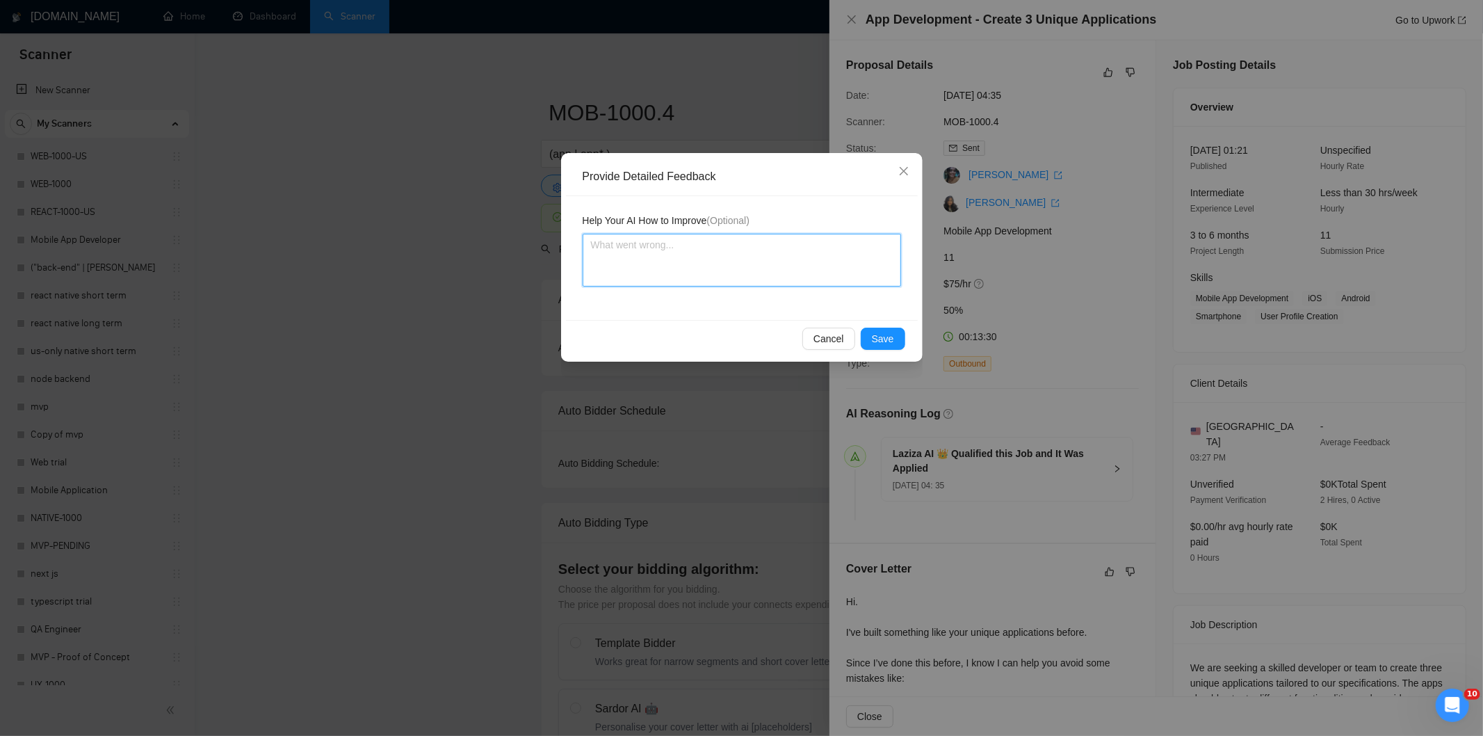
click at [797, 260] on textarea at bounding box center [742, 260] width 318 height 53
paste textarea "Good fit — the project is greenfield (no existing code), welcomes agencies, use…"
type textarea "Good fit — the project is greenfield (no existing code), welcomes agencies, use…"
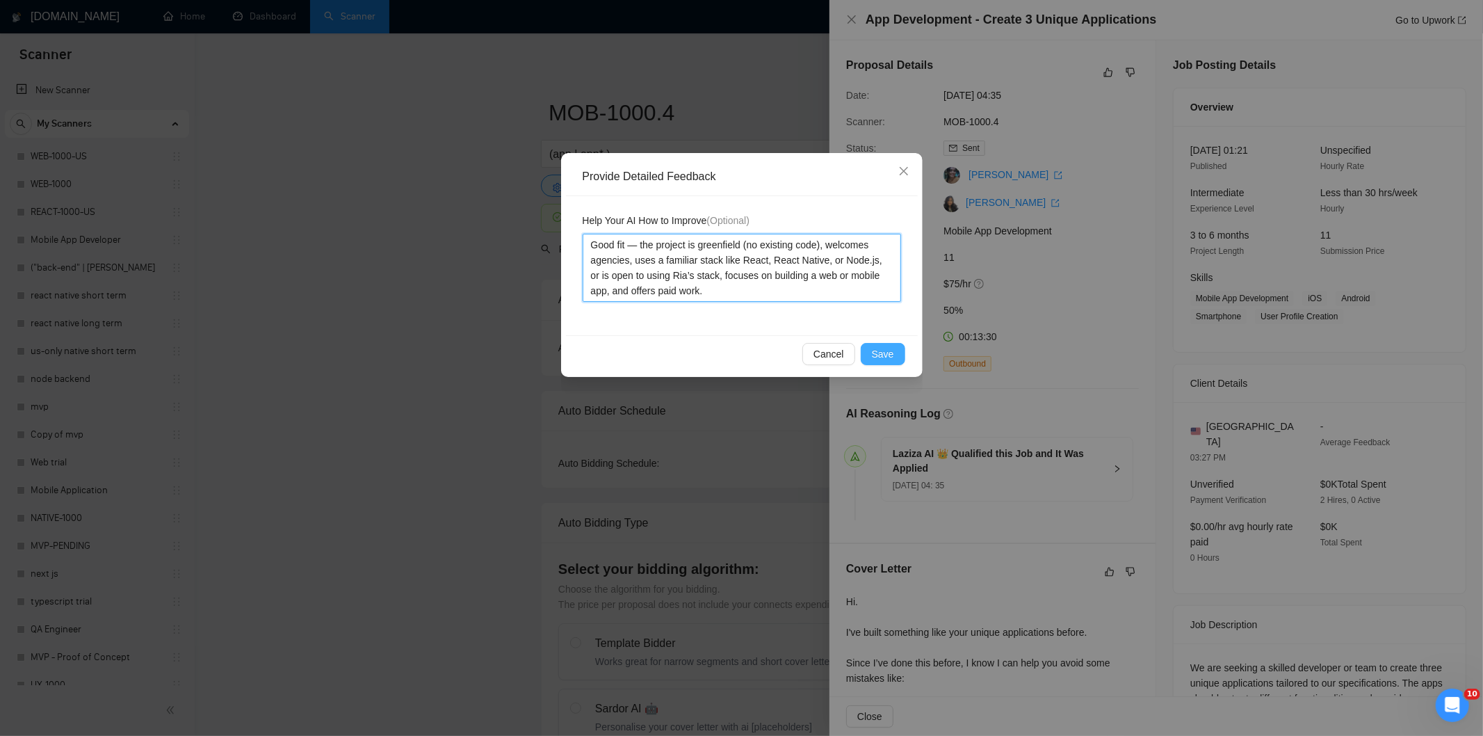
type textarea "Good fit — the project is greenfield (no existing code), welcomes agencies, use…"
click at [891, 353] on span "Save" at bounding box center [883, 353] width 22 height 15
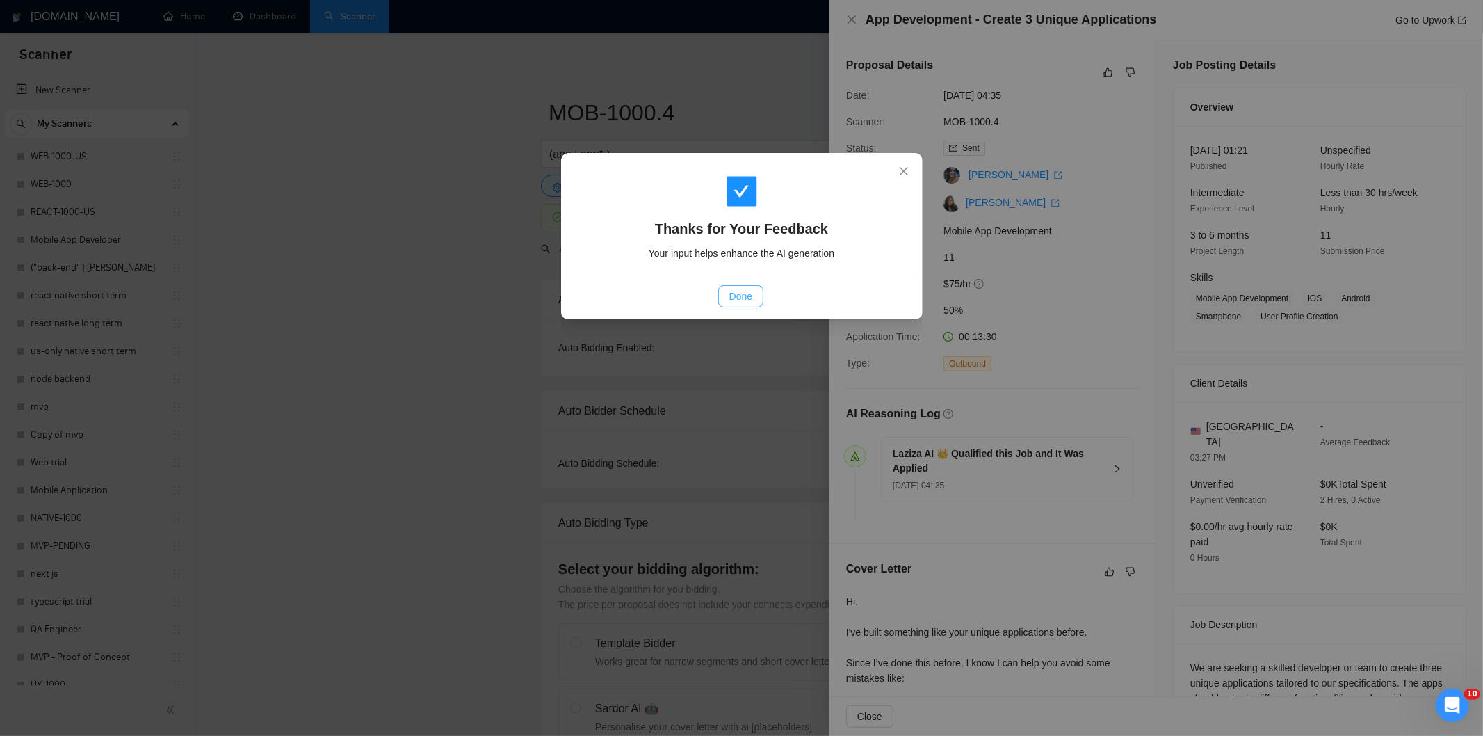
click at [741, 296] on span "Done" at bounding box center [740, 296] width 23 height 15
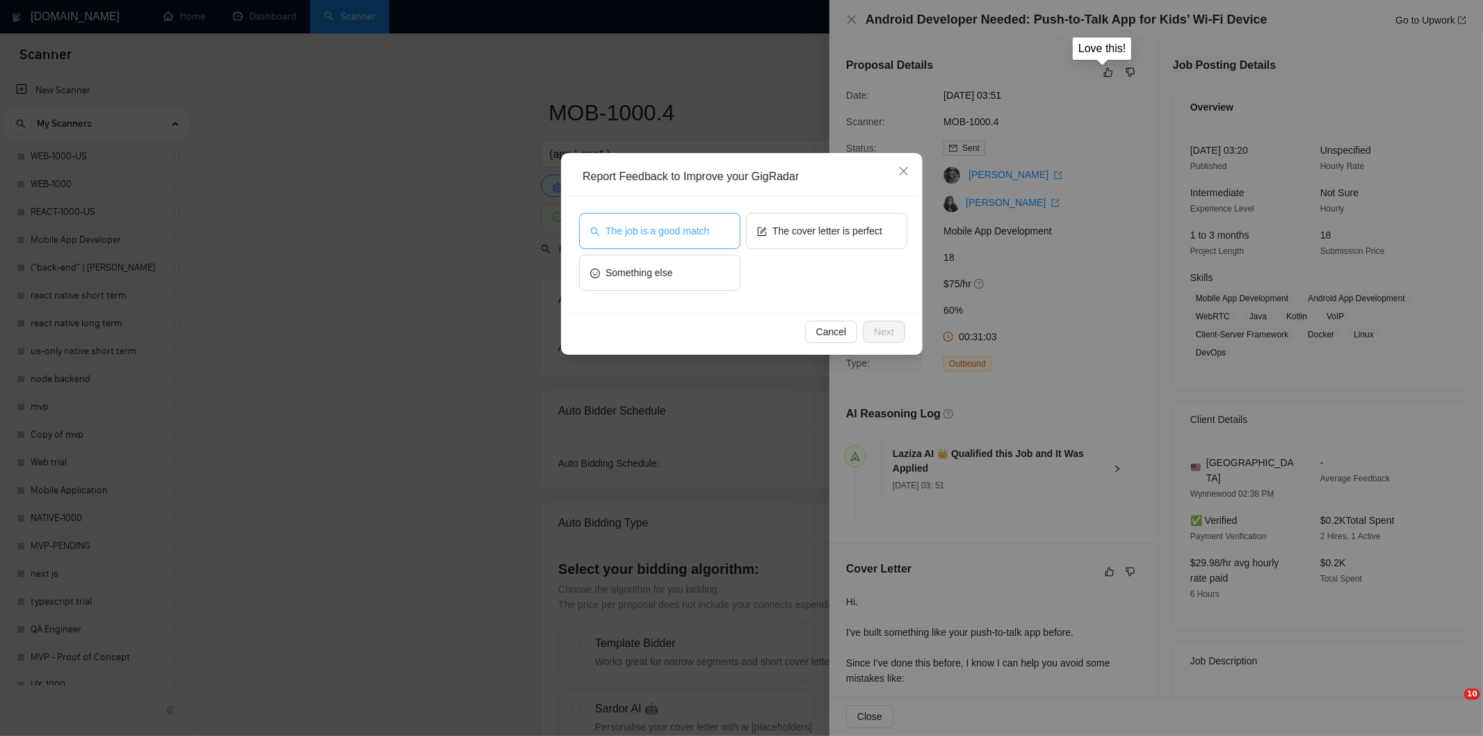
click at [696, 225] on span "The job is a good match" at bounding box center [658, 230] width 104 height 15
click at [891, 332] on span "Next" at bounding box center [884, 331] width 20 height 15
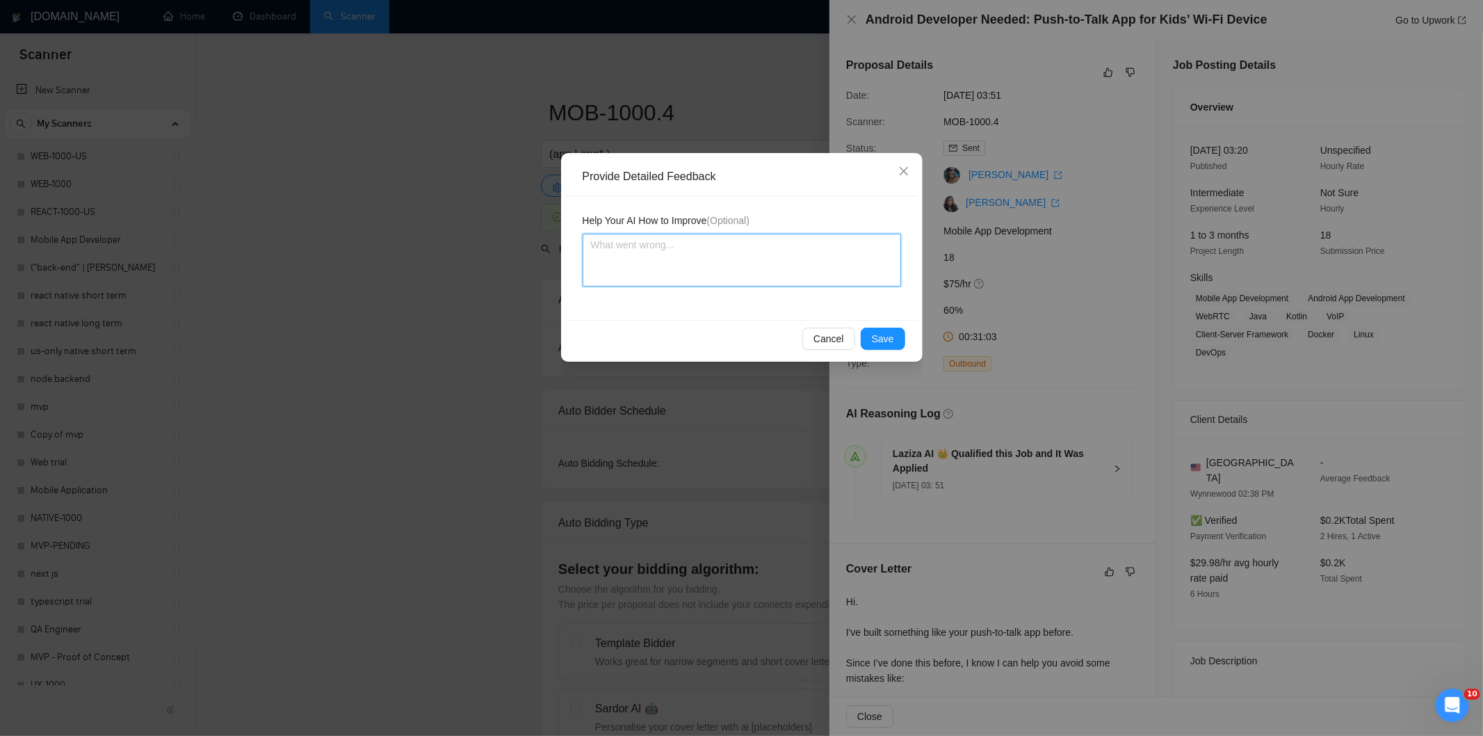
click at [752, 248] on textarea at bounding box center [742, 260] width 318 height 53
paste textarea "Good fit — the project is greenfield (no existing code), welcomes agencies, use…"
type textarea "Good fit — the project is greenfield (no existing code), welcomes agencies, use…"
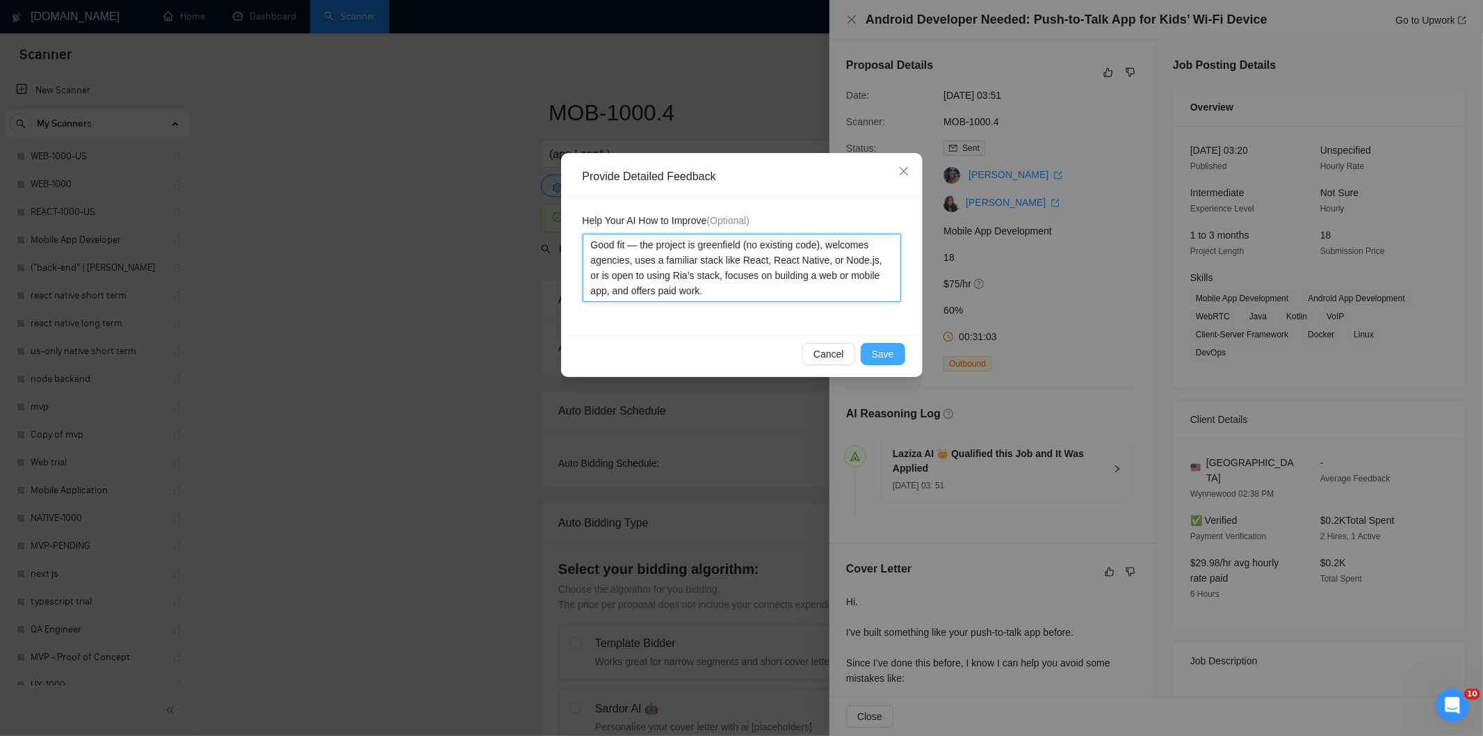
type textarea "Good fit — the project is greenfield (no existing code), welcomes agencies, use…"
click at [887, 357] on span "Save" at bounding box center [883, 353] width 22 height 15
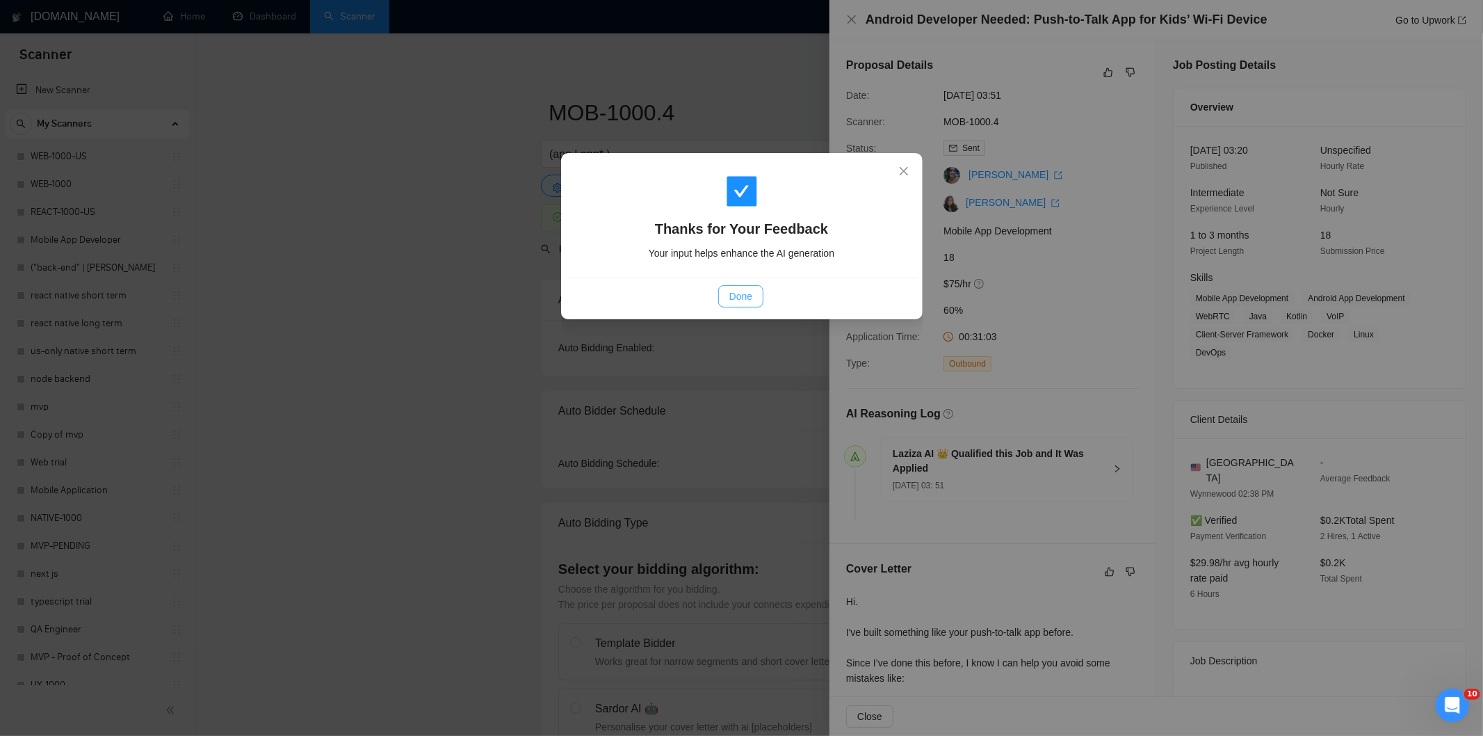
click at [739, 299] on span "Done" at bounding box center [740, 296] width 23 height 15
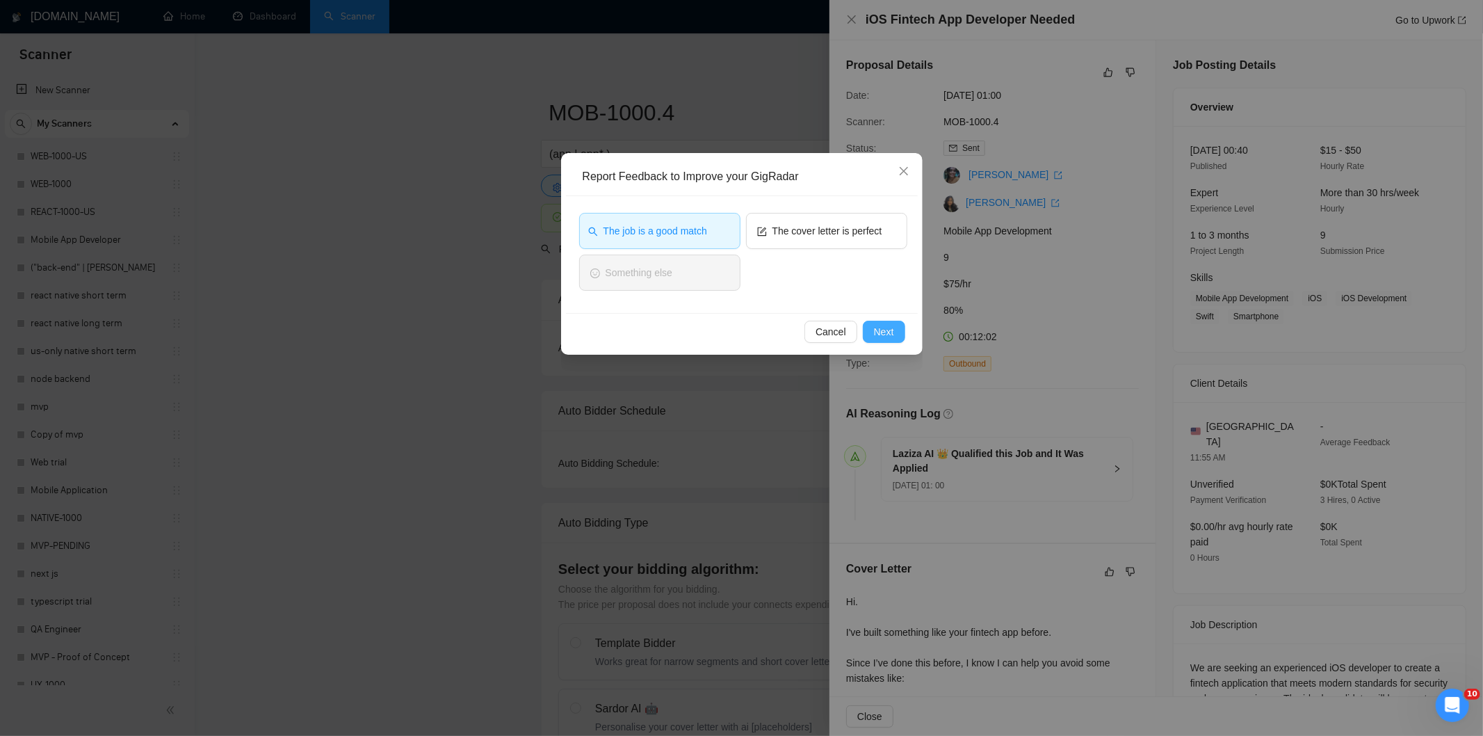
click at [882, 328] on span "Next" at bounding box center [884, 331] width 20 height 15
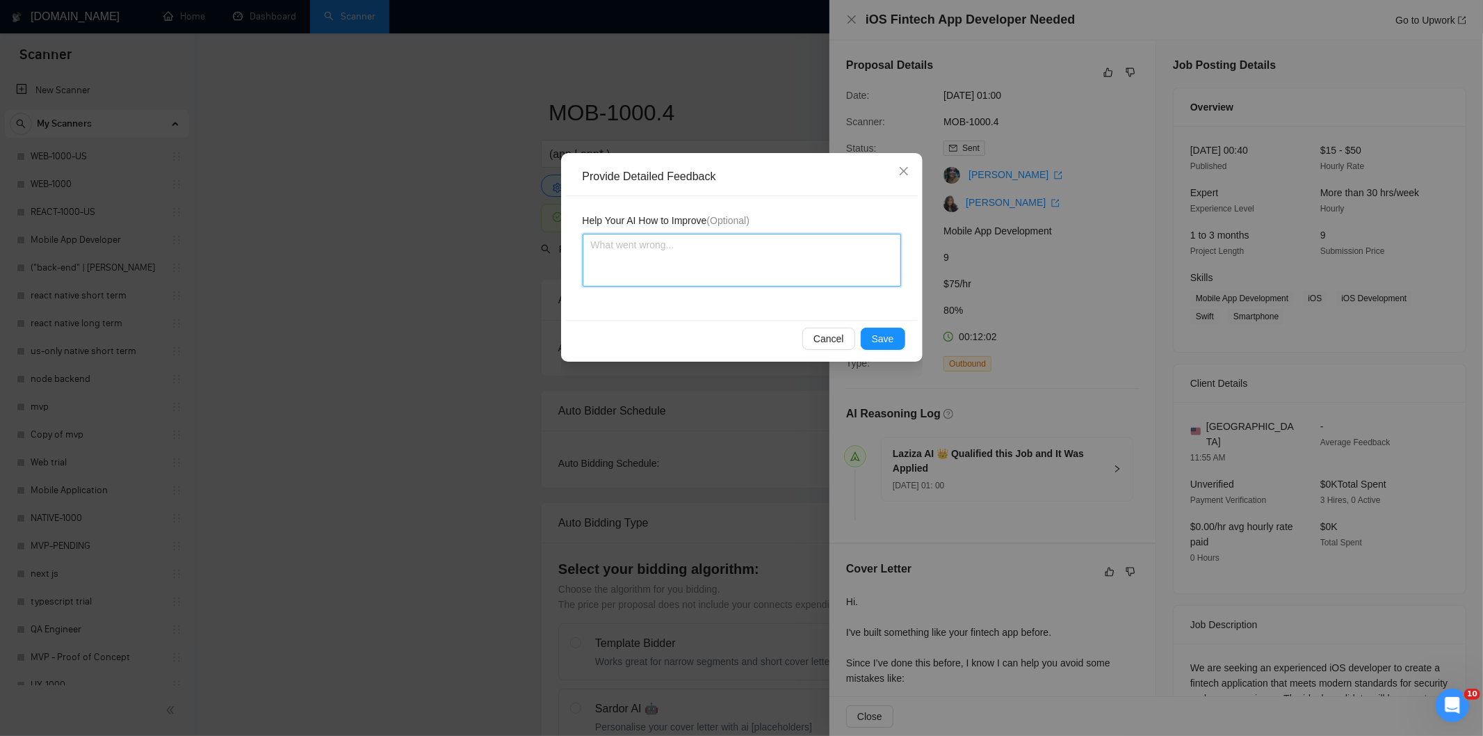
click at [800, 280] on textarea at bounding box center [742, 260] width 318 height 53
paste textarea "Good fit — the project is greenfield (no existing code), welcomes agencies, use…"
type textarea "Good fit — the project is greenfield (no existing code), welcomes agencies, use…"
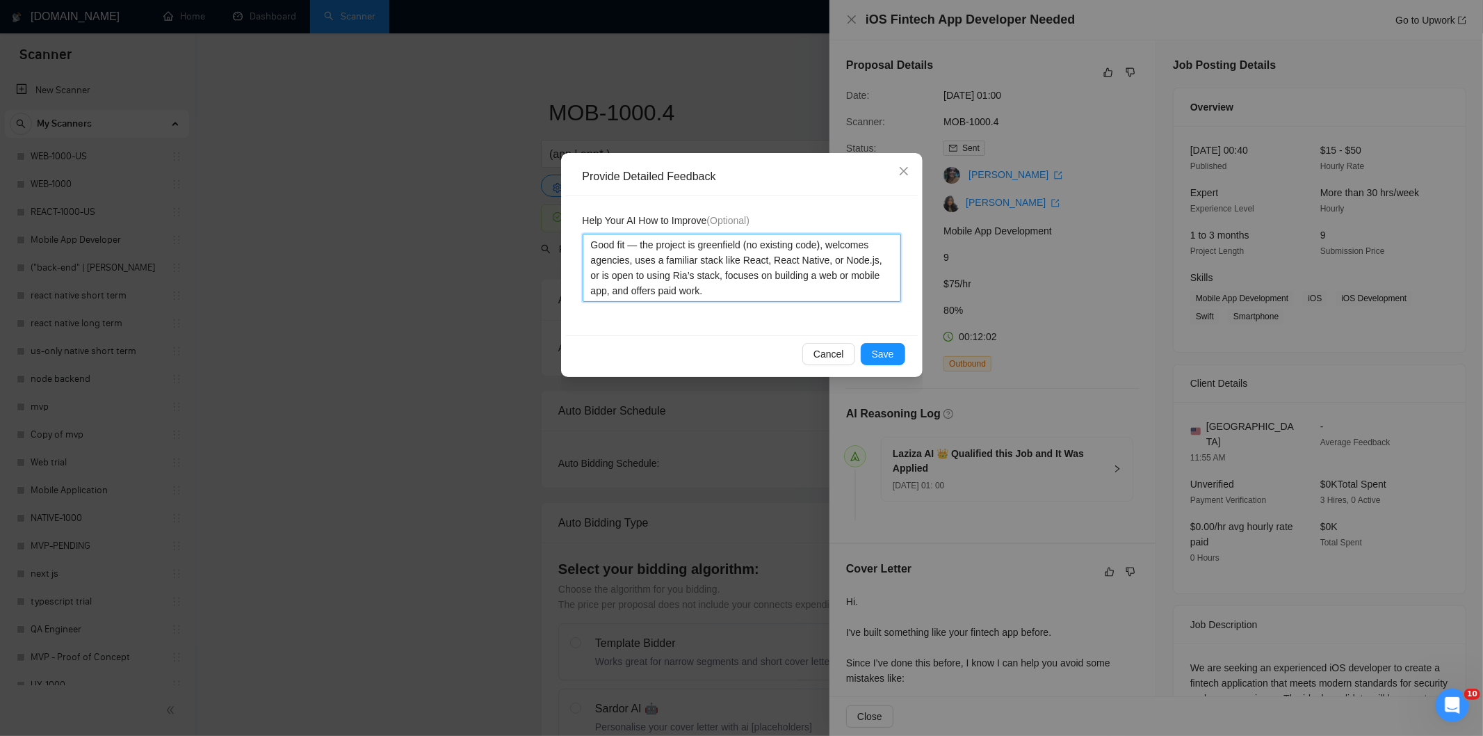
type textarea "Good fit — the project is greenfield (no existing code), welcomes agencies, use…"
click at [881, 349] on span "Save" at bounding box center [883, 353] width 22 height 15
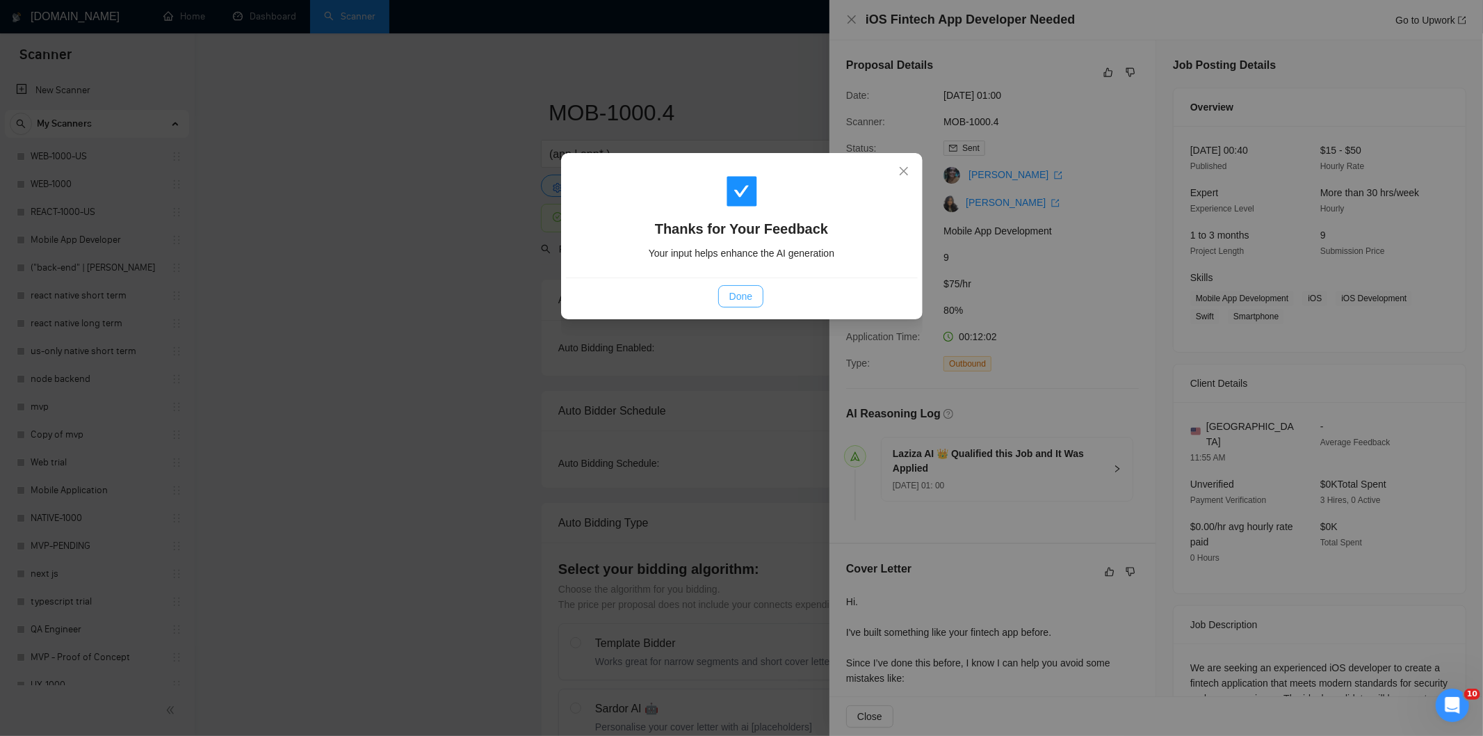
click at [732, 293] on span "Done" at bounding box center [740, 296] width 23 height 15
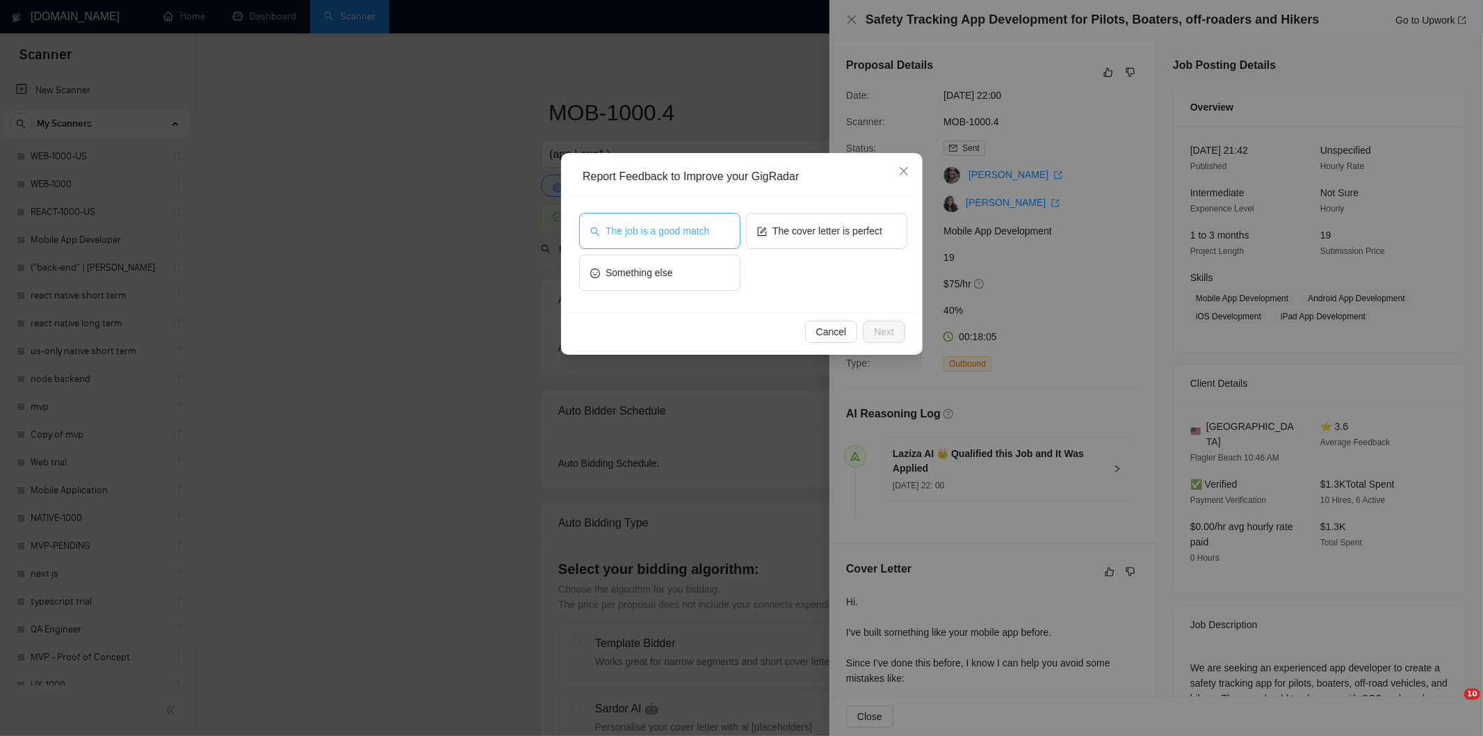
click at [630, 234] on span "The job is a good match" at bounding box center [658, 230] width 104 height 15
click at [892, 327] on span "Next" at bounding box center [884, 331] width 20 height 15
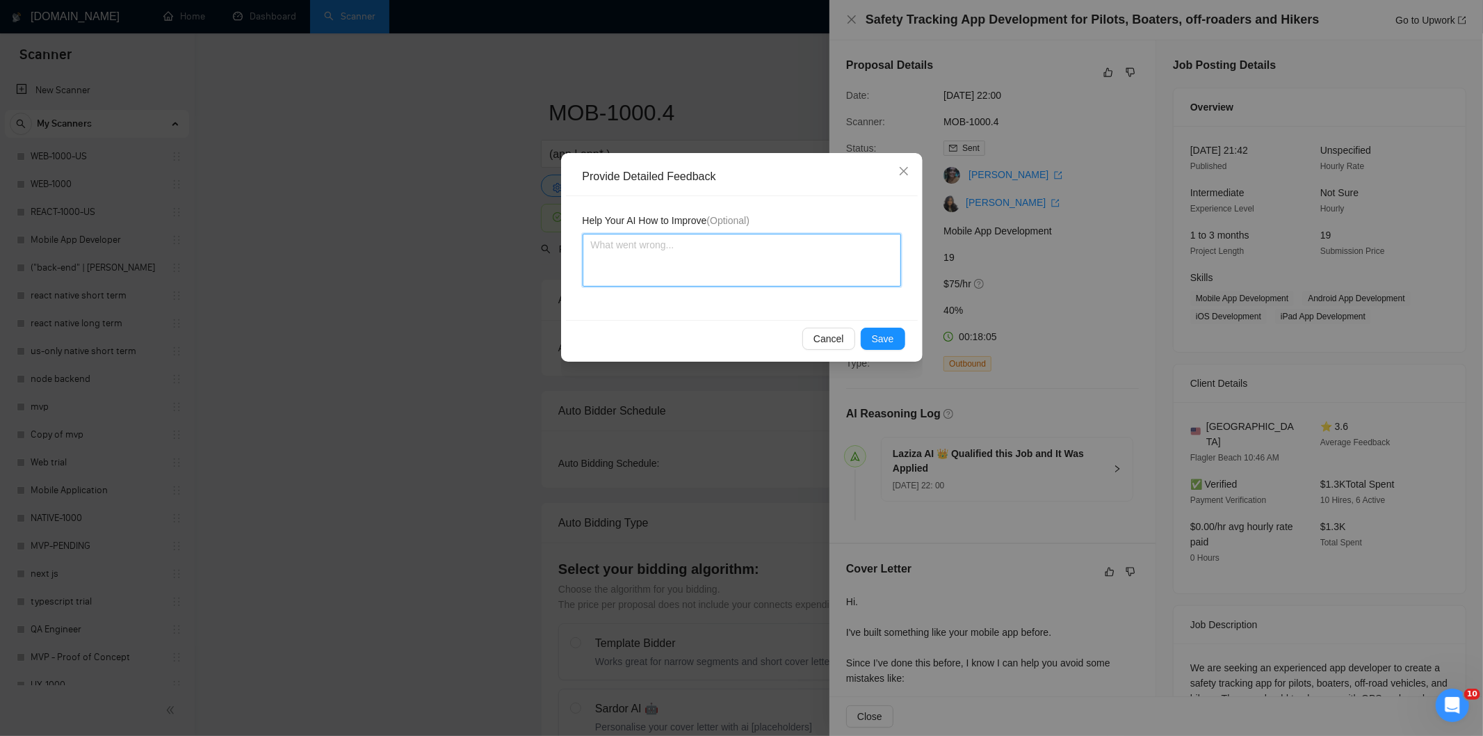
click at [823, 260] on textarea at bounding box center [742, 260] width 318 height 53
paste textarea "Good fit — the project is greenfield (no existing code), welcomes agencies, use…"
type textarea "Good fit — the project is greenfield (no existing code), welcomes agencies, use…"
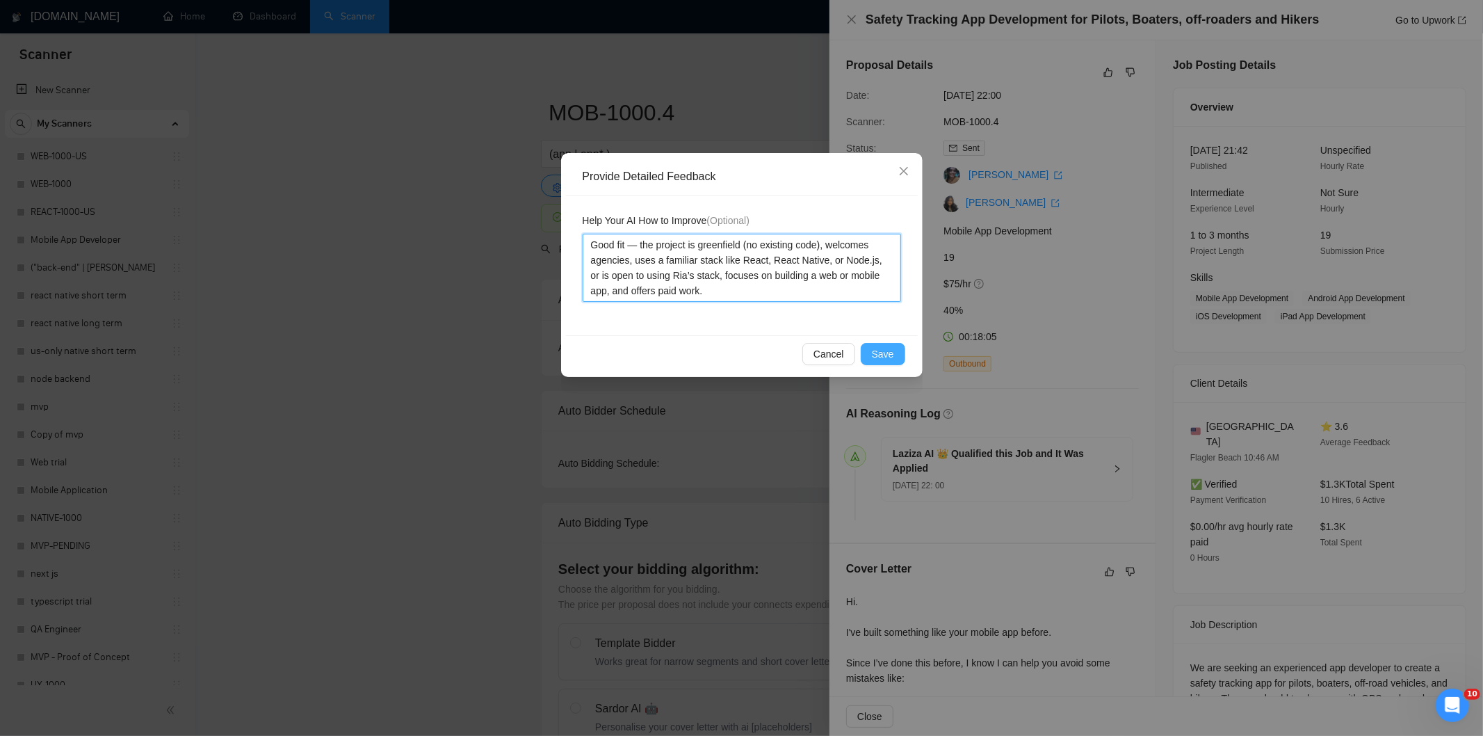
type textarea "Good fit — the project is greenfield (no existing code), welcomes agencies, use…"
click at [882, 352] on span "Save" at bounding box center [883, 353] width 22 height 15
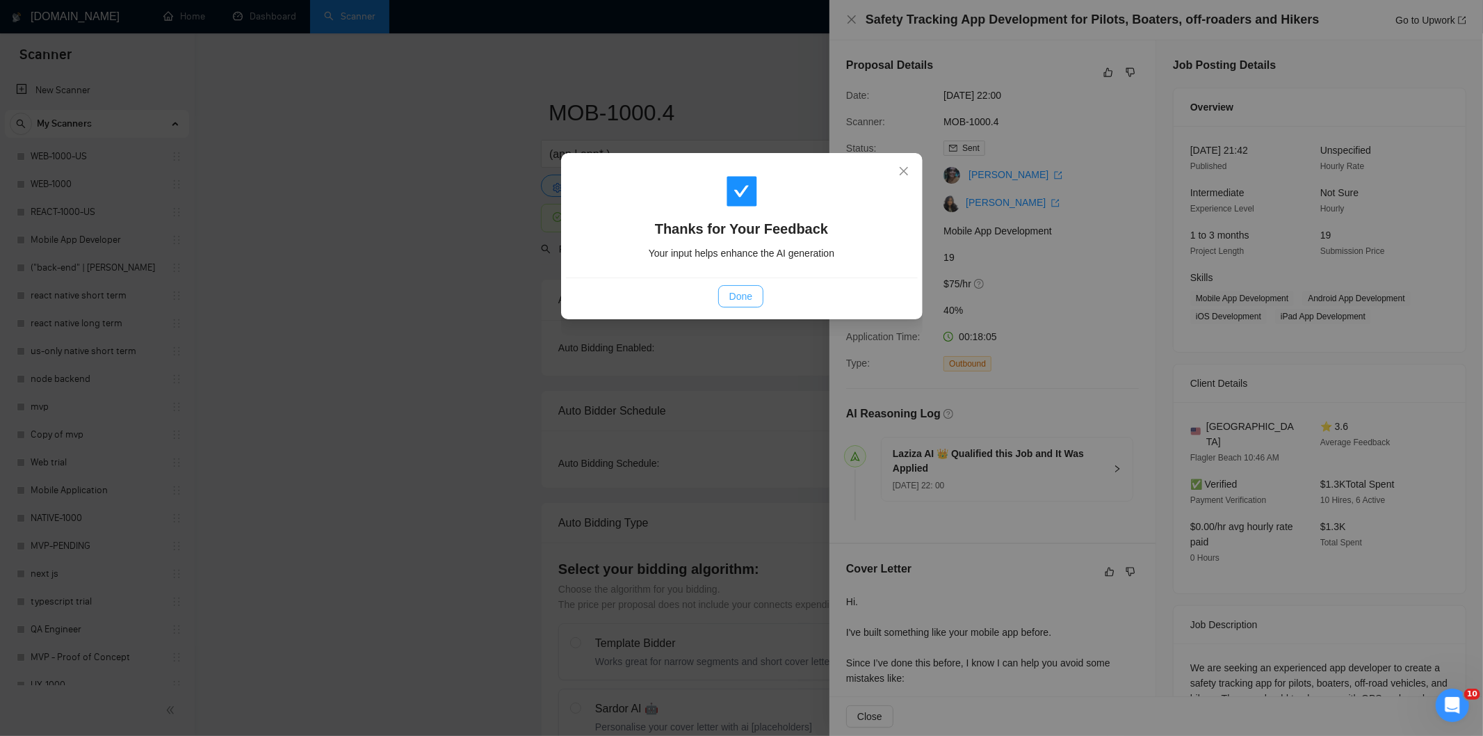
click at [738, 302] on span "Done" at bounding box center [740, 296] width 23 height 15
